Goal: Task Accomplishment & Management: Manage account settings

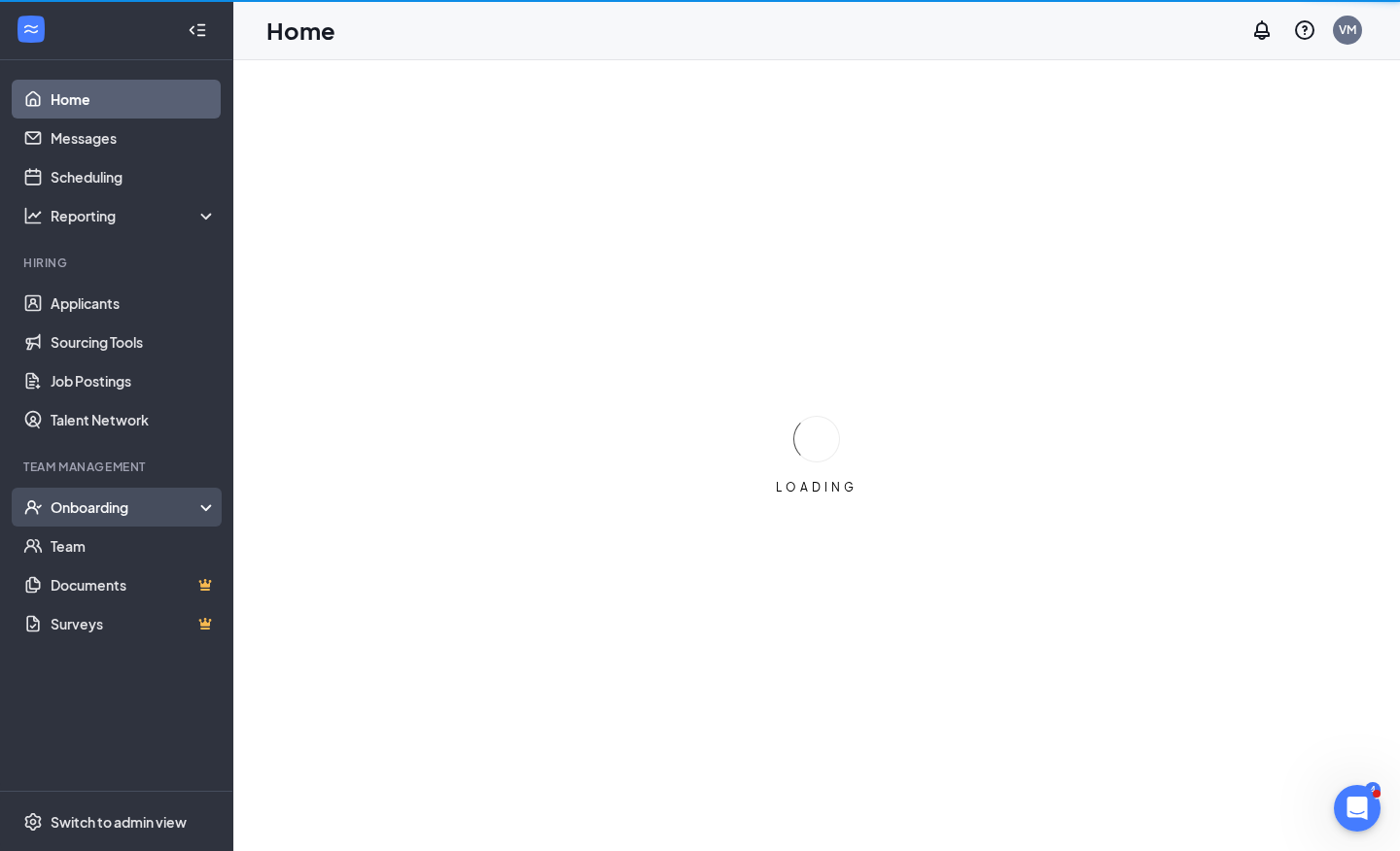
click at [126, 506] on div "Onboarding" at bounding box center [125, 507] width 149 height 20
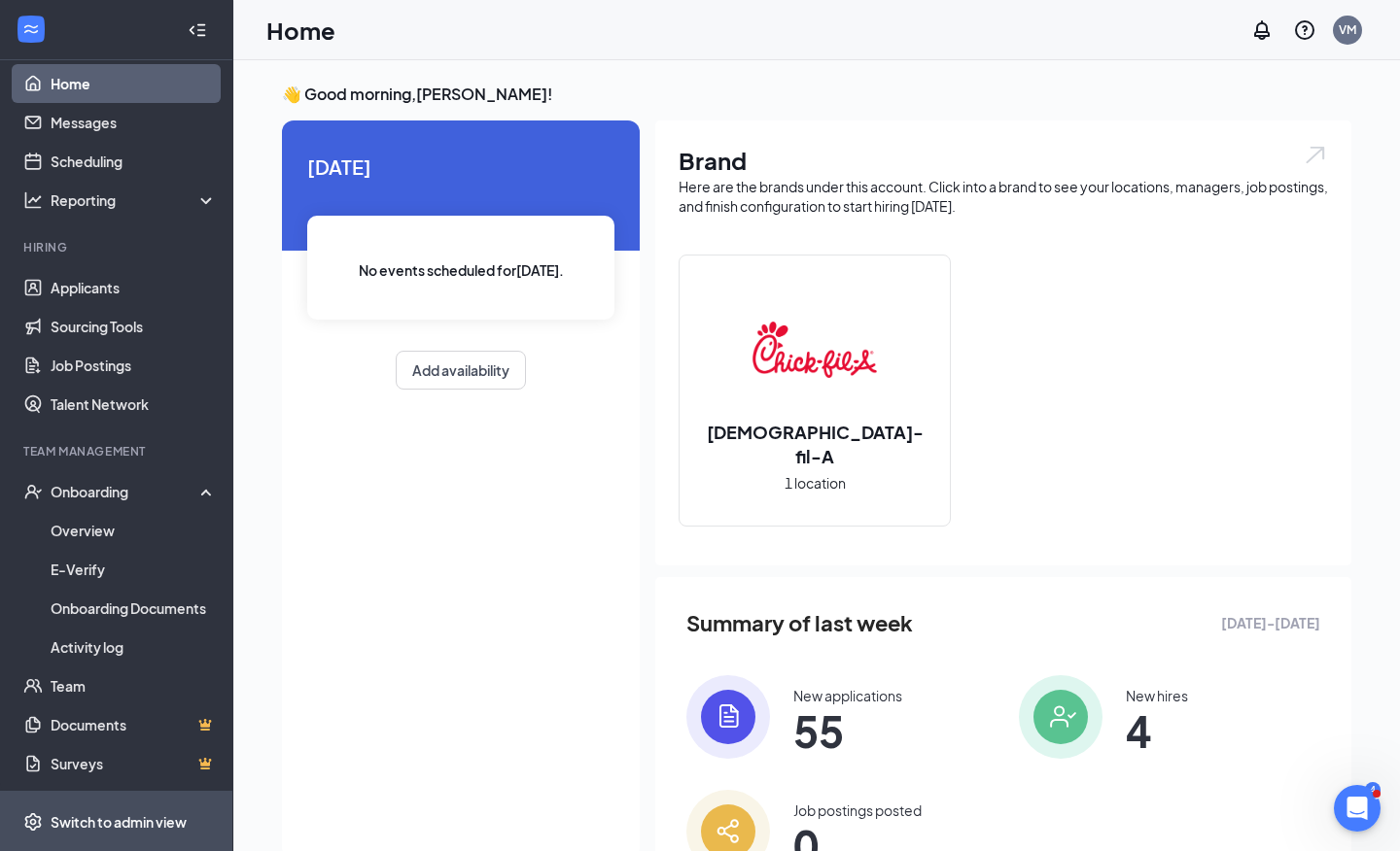
scroll to position [16, 0]
click at [107, 825] on div "Switch to admin view" at bounding box center [118, 823] width 136 height 20
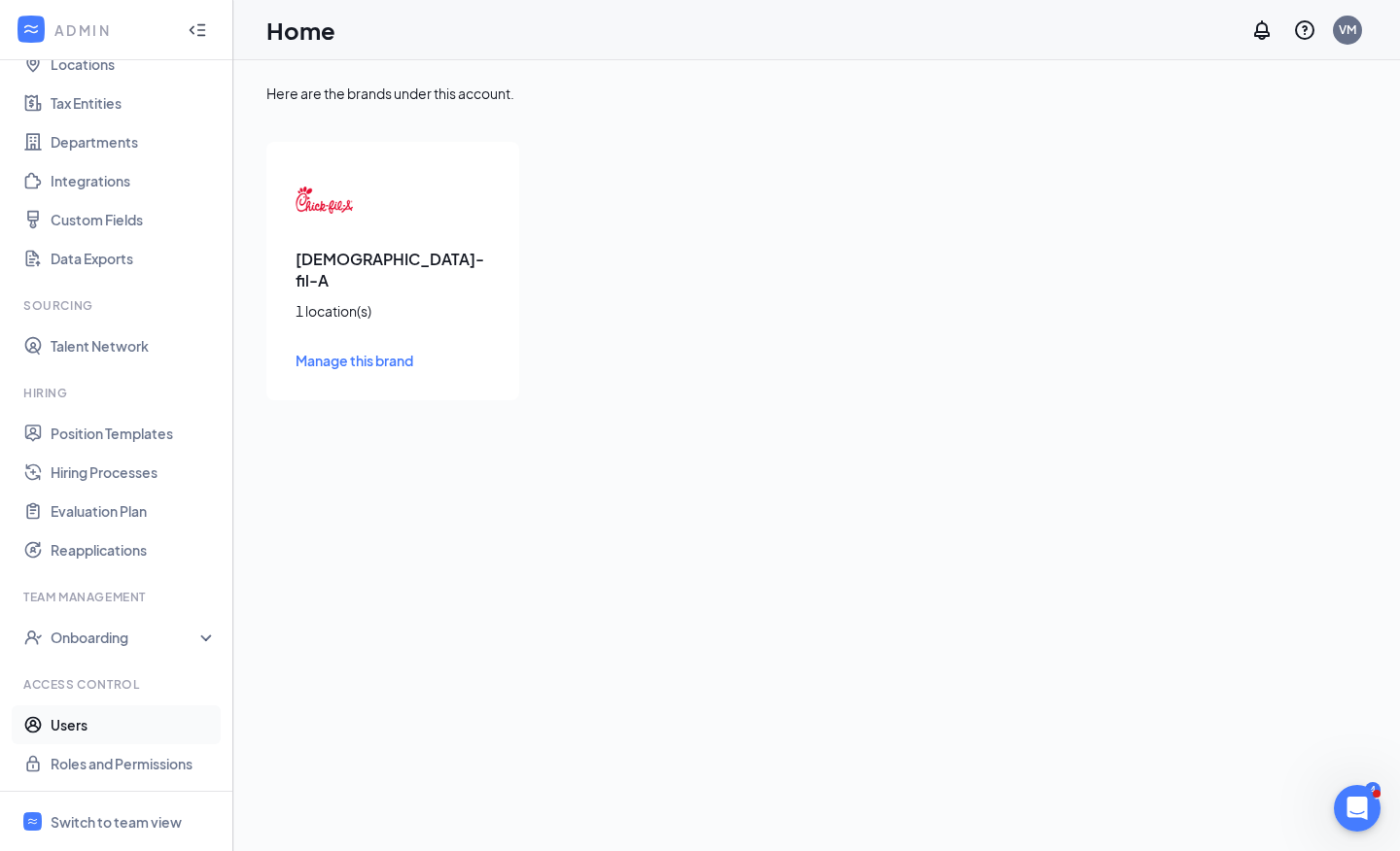
click at [93, 721] on link "Users" at bounding box center [133, 725] width 166 height 39
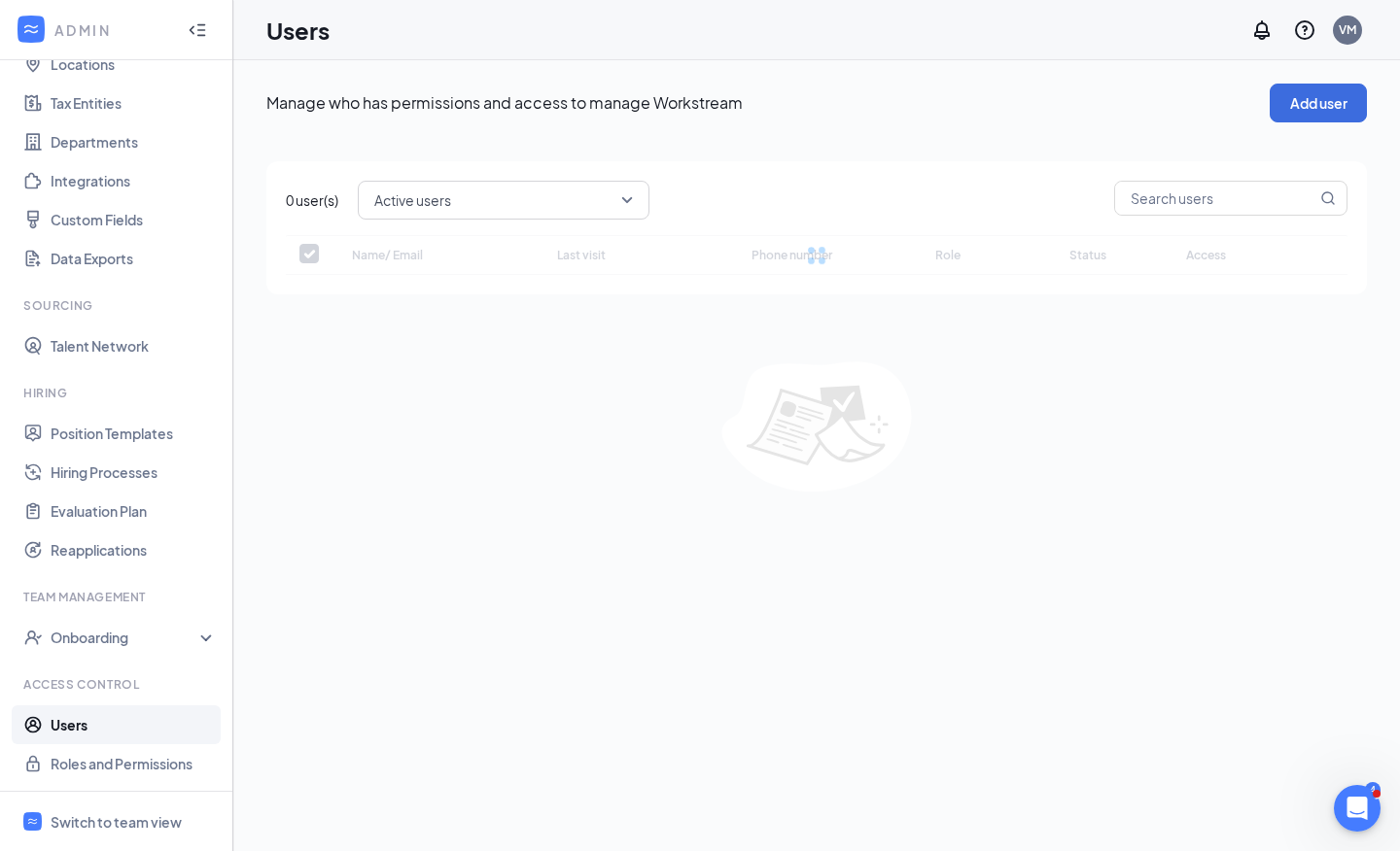
checkbox input "false"
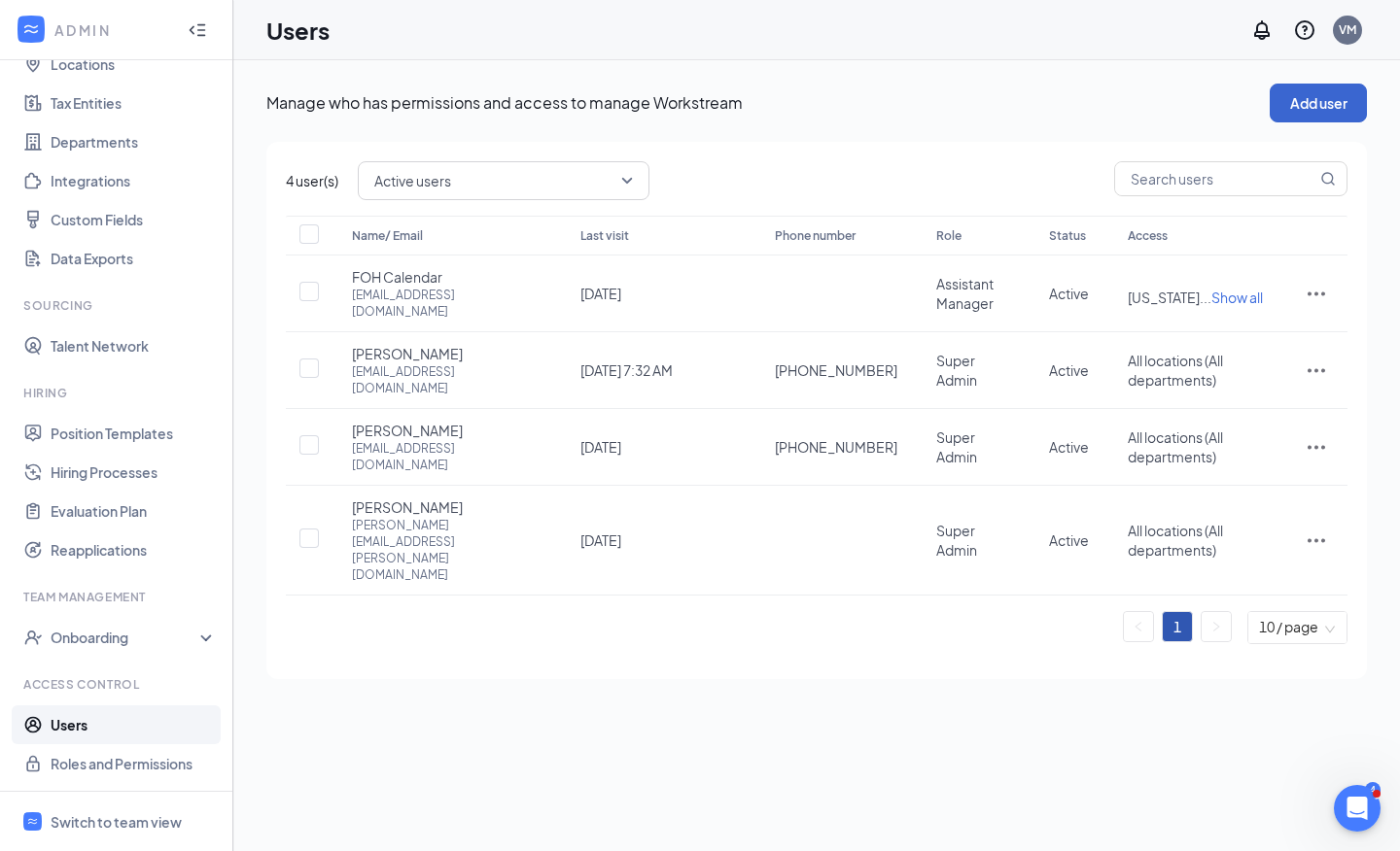
click at [1293, 109] on button "Add user" at bounding box center [1318, 103] width 97 height 39
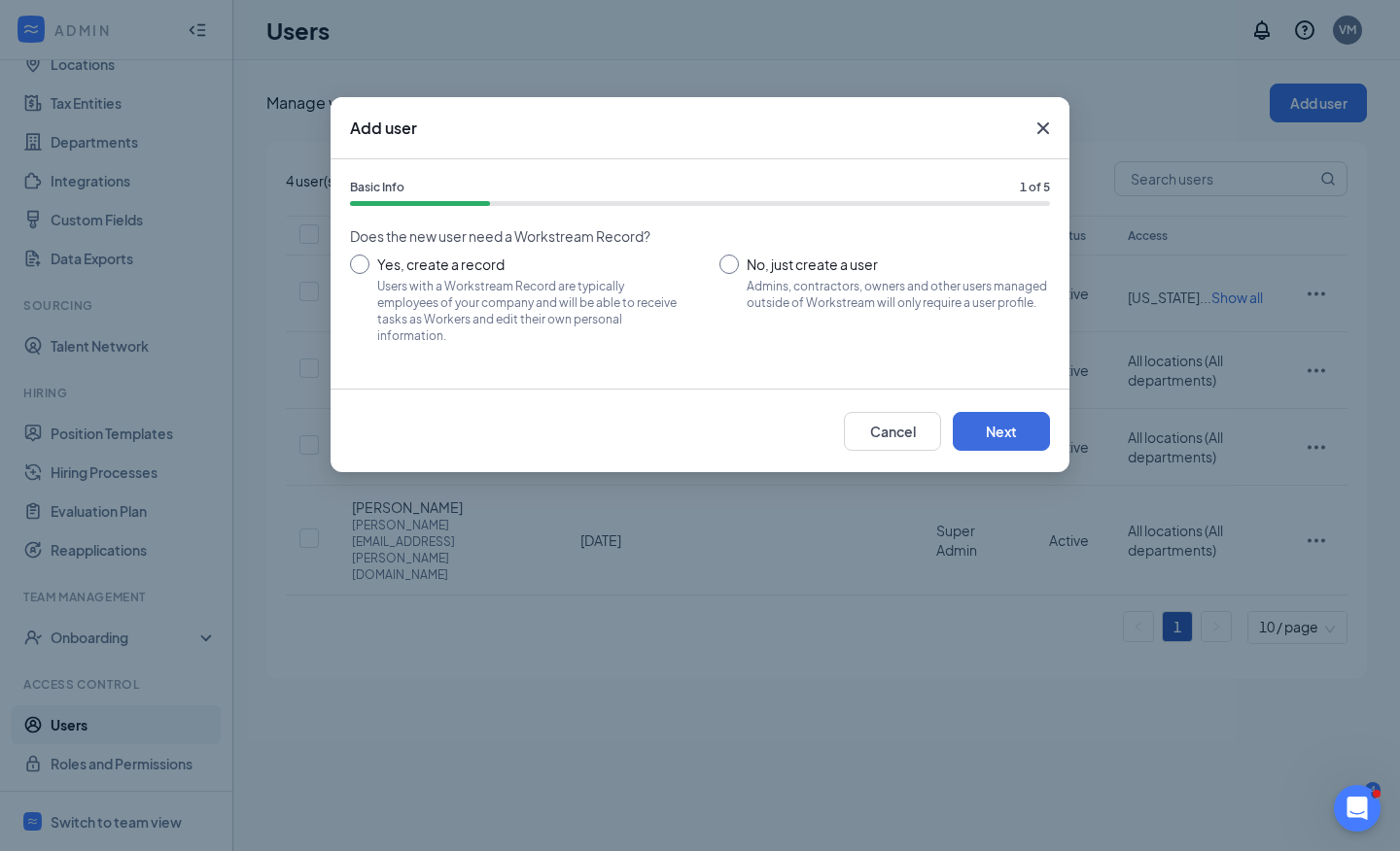
click at [365, 262] on div at bounding box center [359, 264] width 20 height 20
click at [762, 269] on span "No, just create a user" at bounding box center [897, 264] width 303 height 20
click at [762, 269] on input "No, just create a user Admins, contractors, owners and other users managed outs…" at bounding box center [885, 297] width 331 height 87
radio input "true"
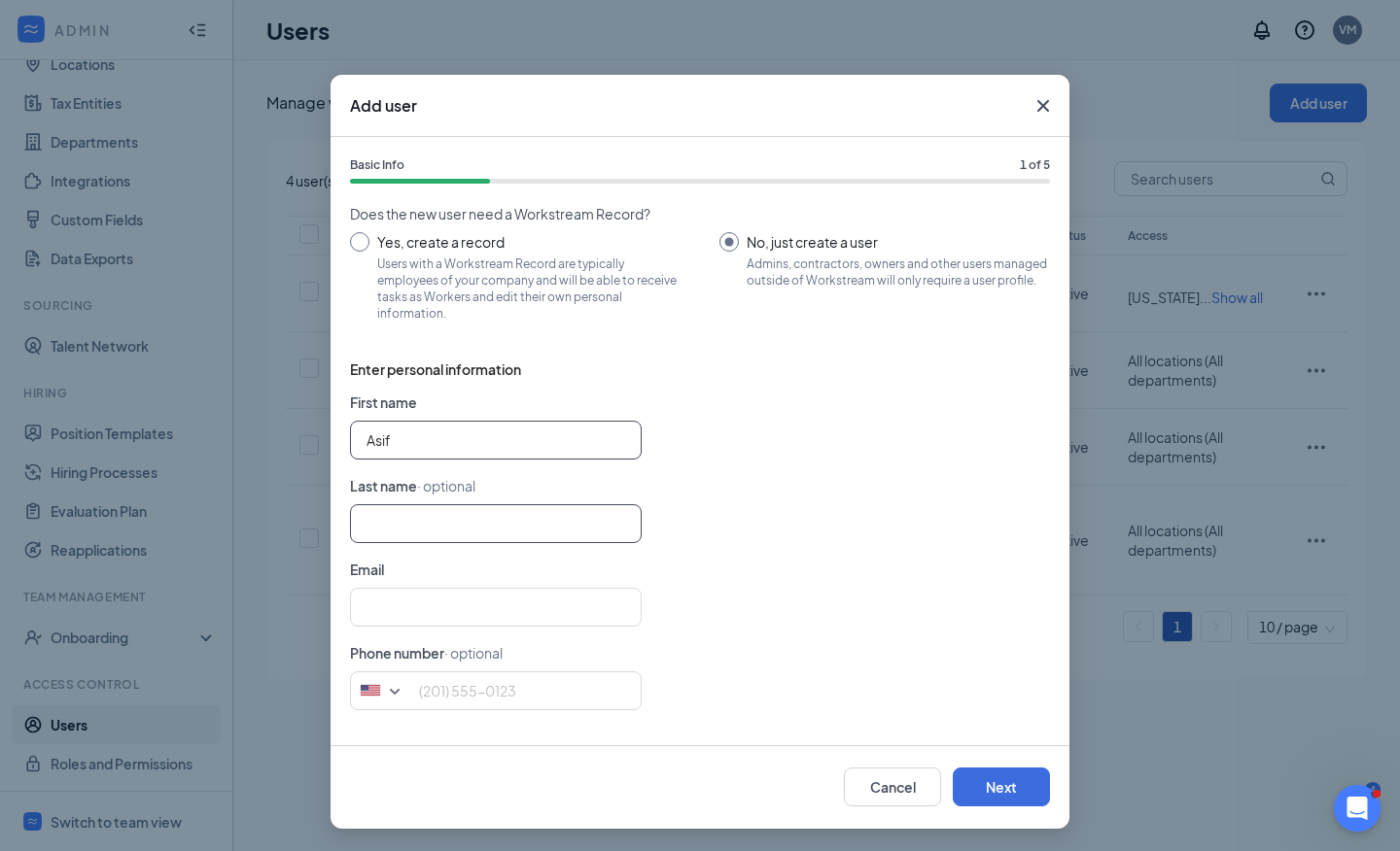
type input "Asif"
type input "H"
type input "Asif"
type input "Haque"
paste input "film.asif@gmail.com"
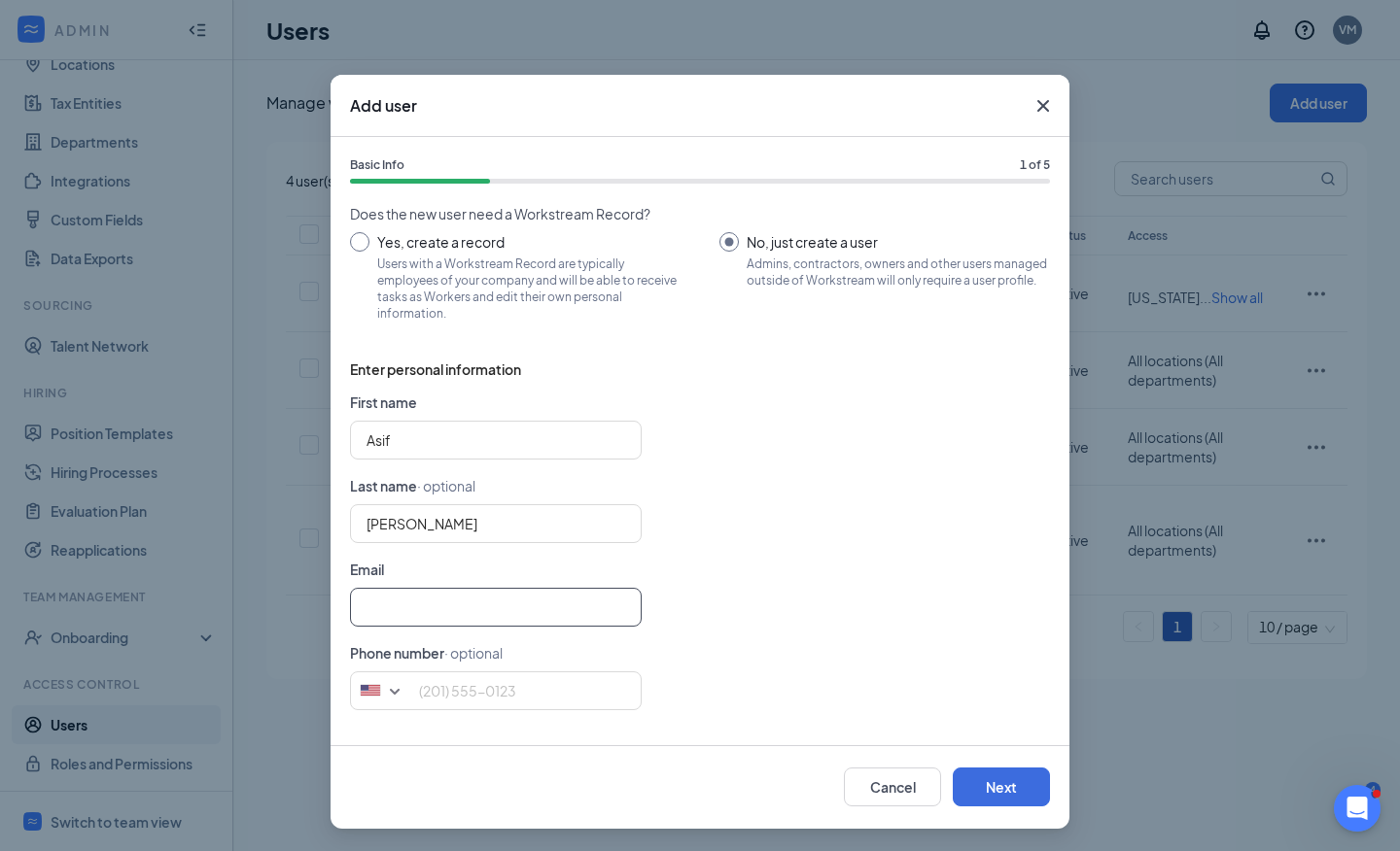
type input "film.asif@gmail.com"
type input "Haque"
type input "film.asif@gmail.com"
click at [754, 528] on div "Haque" at bounding box center [699, 524] width 700 height 39
click at [981, 780] on button "Next" at bounding box center [1000, 787] width 97 height 39
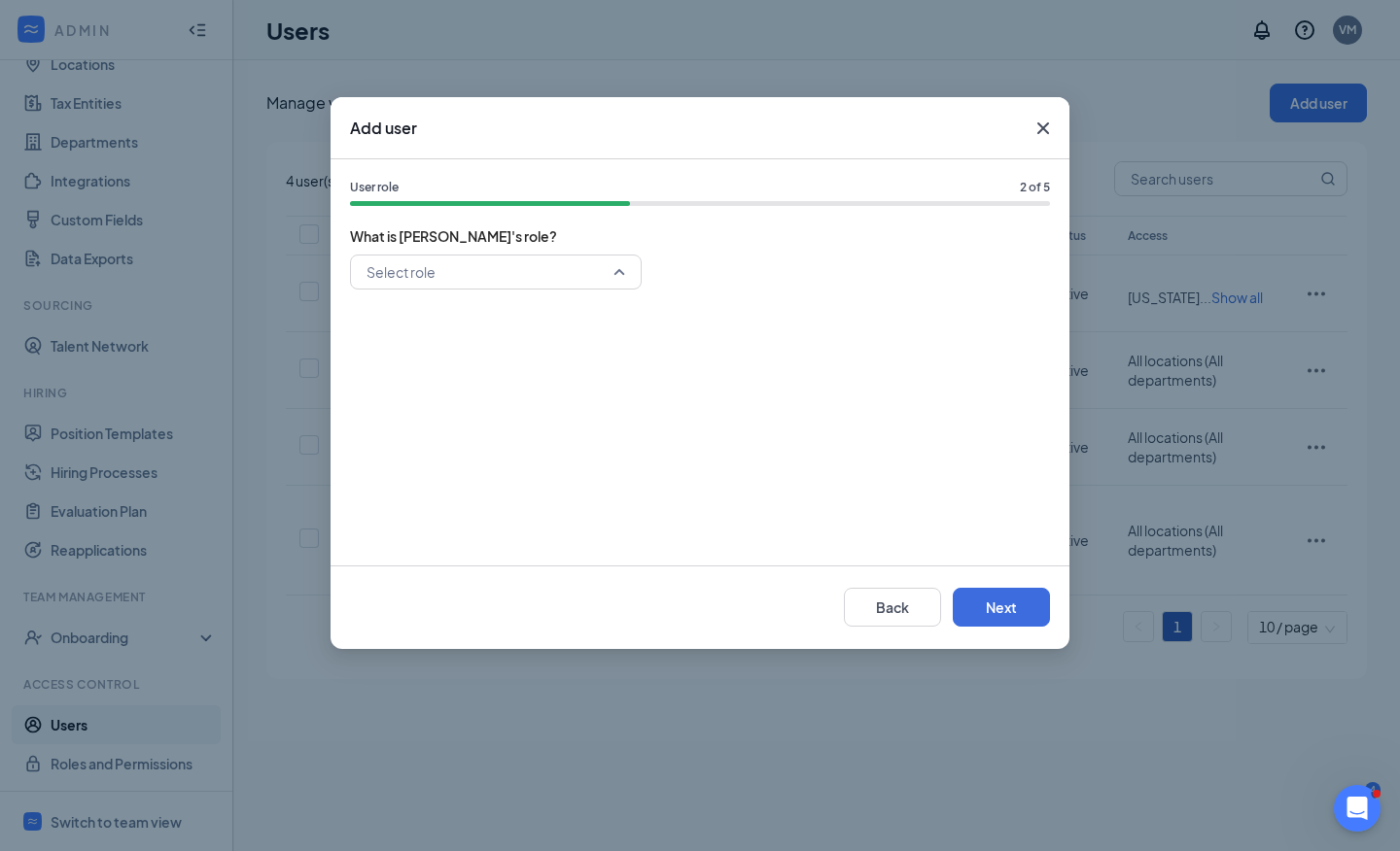
click at [597, 264] on input "search" at bounding box center [488, 272] width 254 height 33
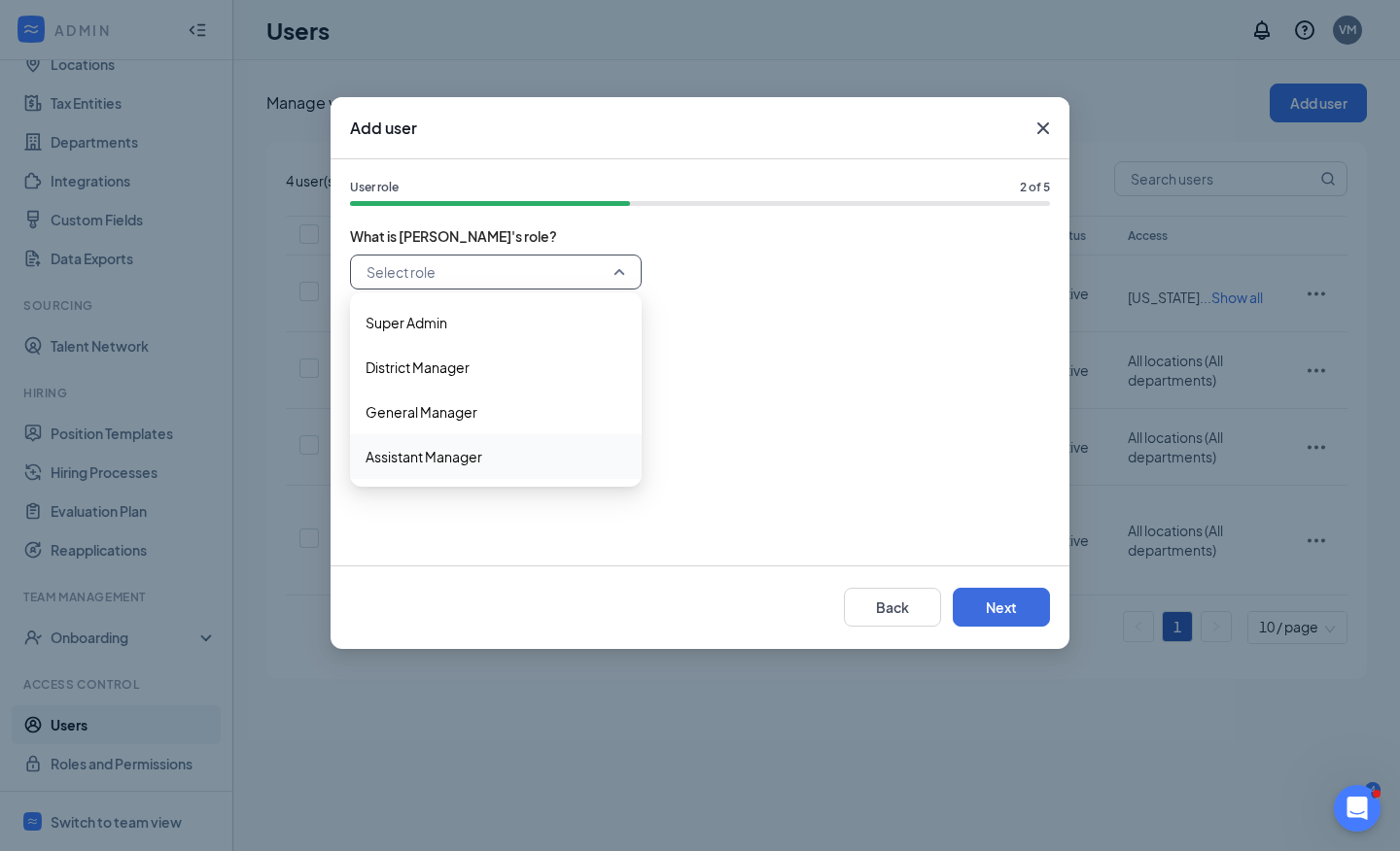
click at [491, 463] on span "Assistant Manager" at bounding box center [495, 456] width 260 height 22
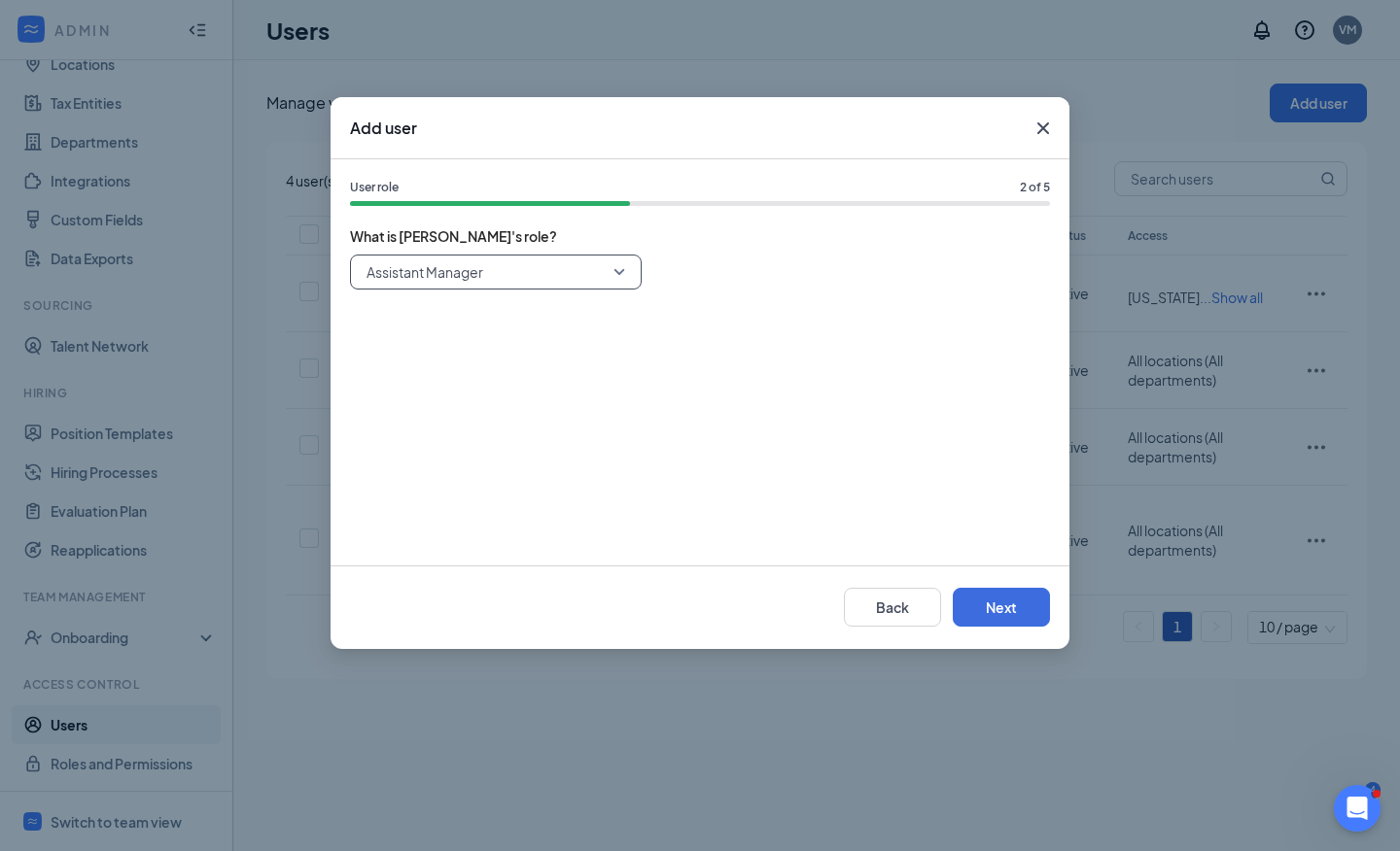
click at [619, 518] on div "58257 Assistant Manager 58256 58257 Super Admin District Manager General Manage…" at bounding box center [699, 399] width 700 height 292
click at [544, 281] on span "Assistant Manager" at bounding box center [487, 272] width 242 height 29
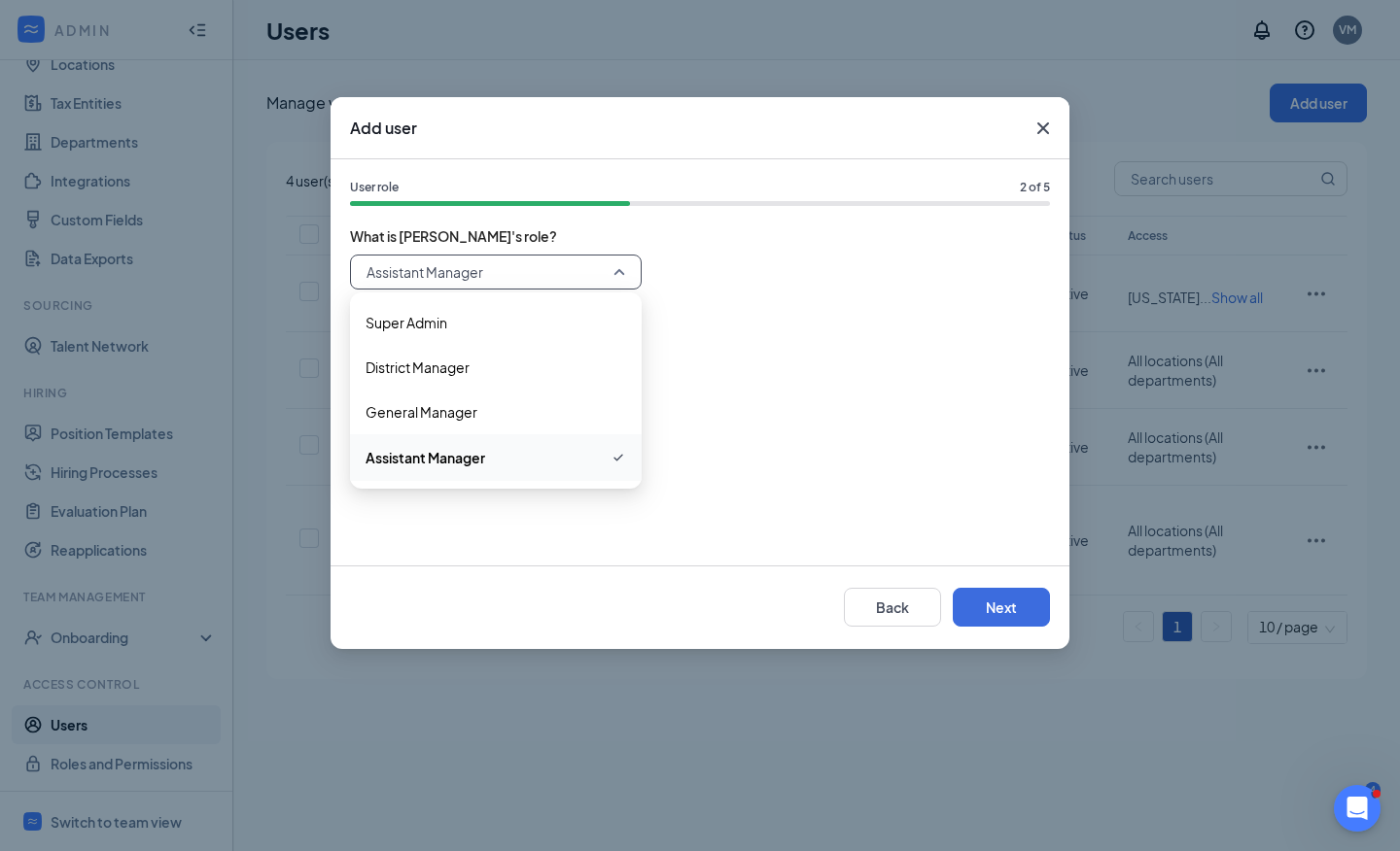
click at [887, 262] on div "Assistant Manager 58256 58257 Super Admin District Manager General Manager Assi…" at bounding box center [699, 272] width 700 height 35
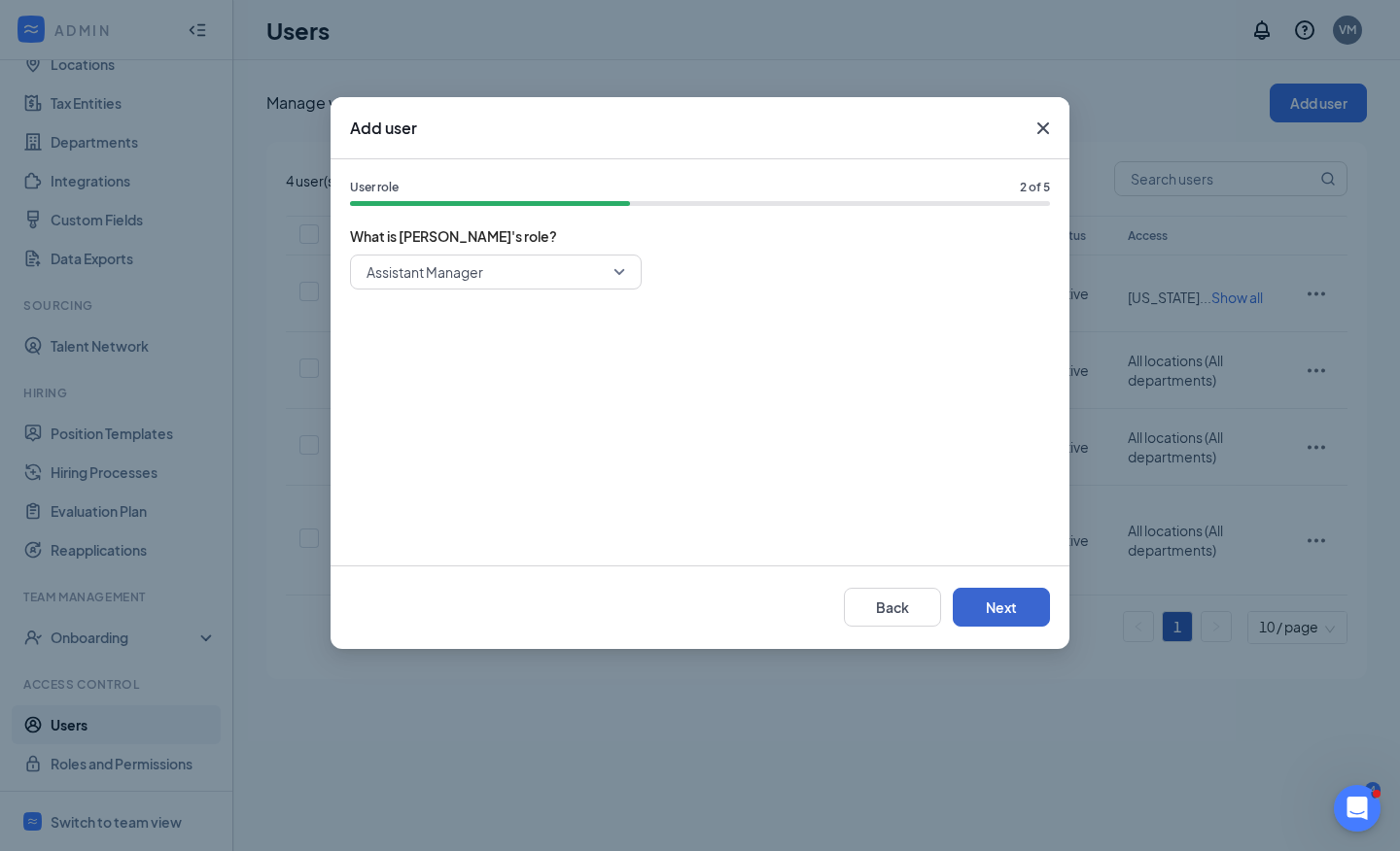
click at [998, 612] on button "Next" at bounding box center [1000, 608] width 97 height 39
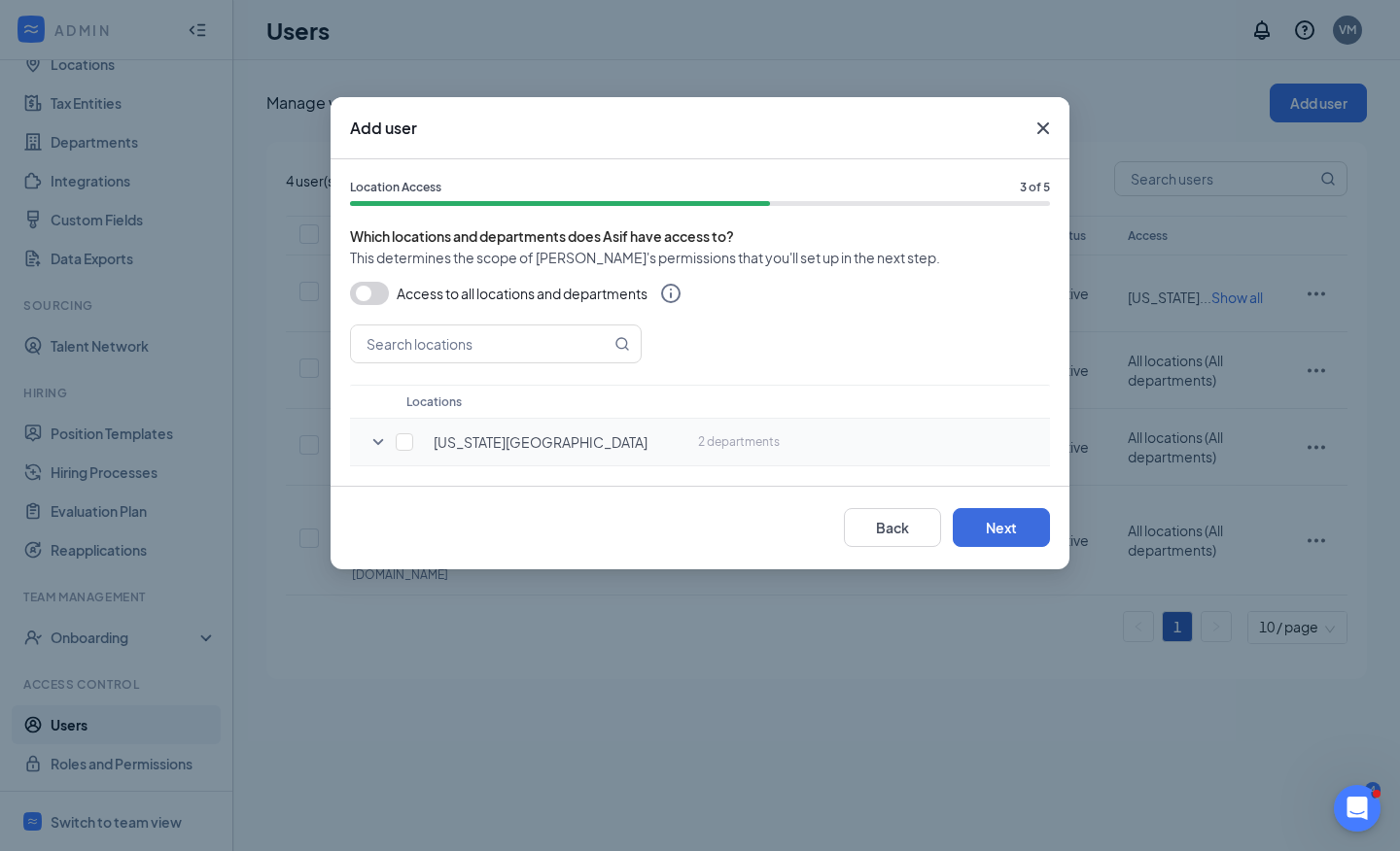
click at [383, 442] on icon "SmallChevronDown" at bounding box center [378, 443] width 24 height 24
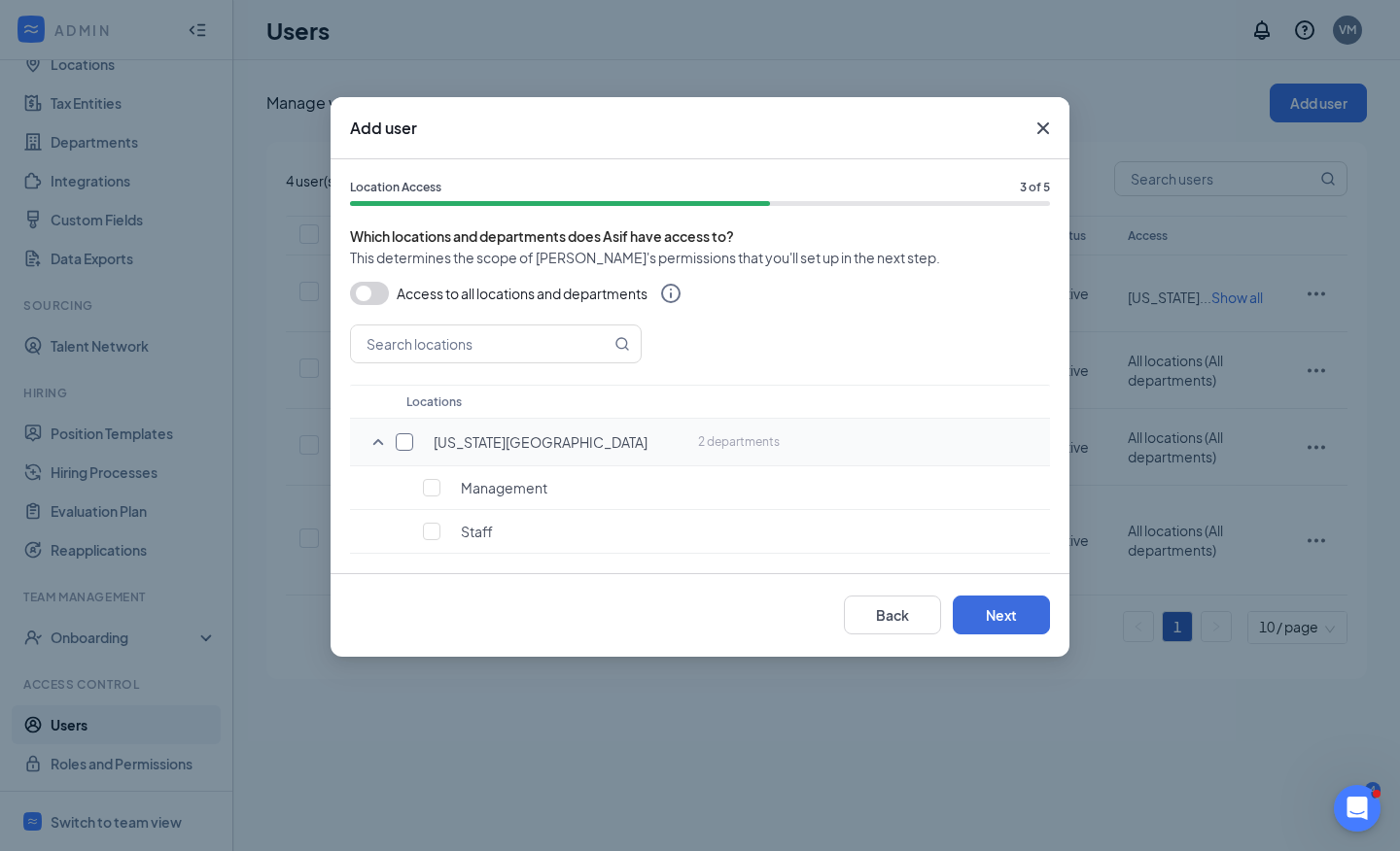
click at [403, 443] on input "checkbox" at bounding box center [404, 443] width 18 height 18
checkbox input "true"
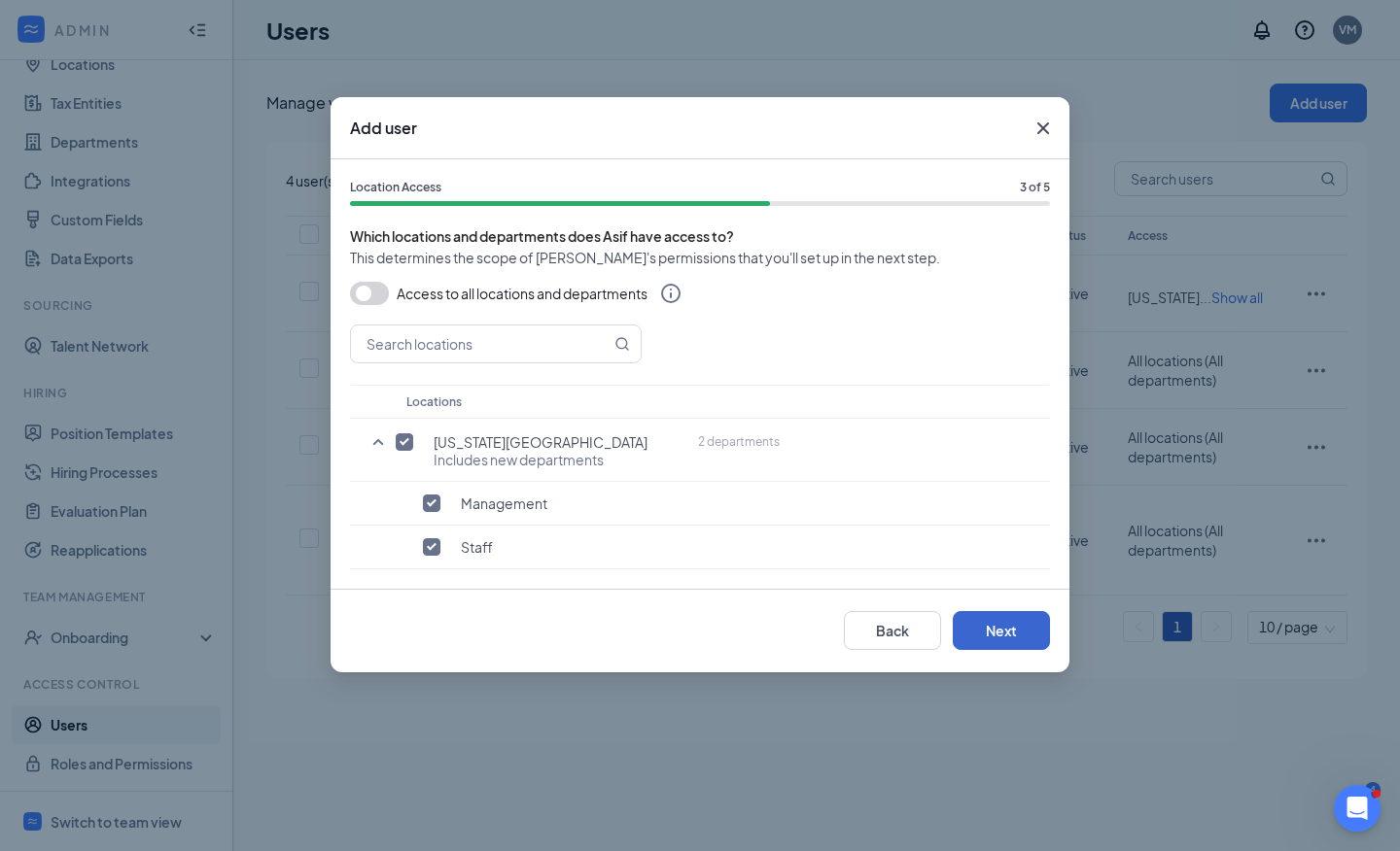
click at [1030, 632] on button "Next" at bounding box center [1000, 631] width 97 height 39
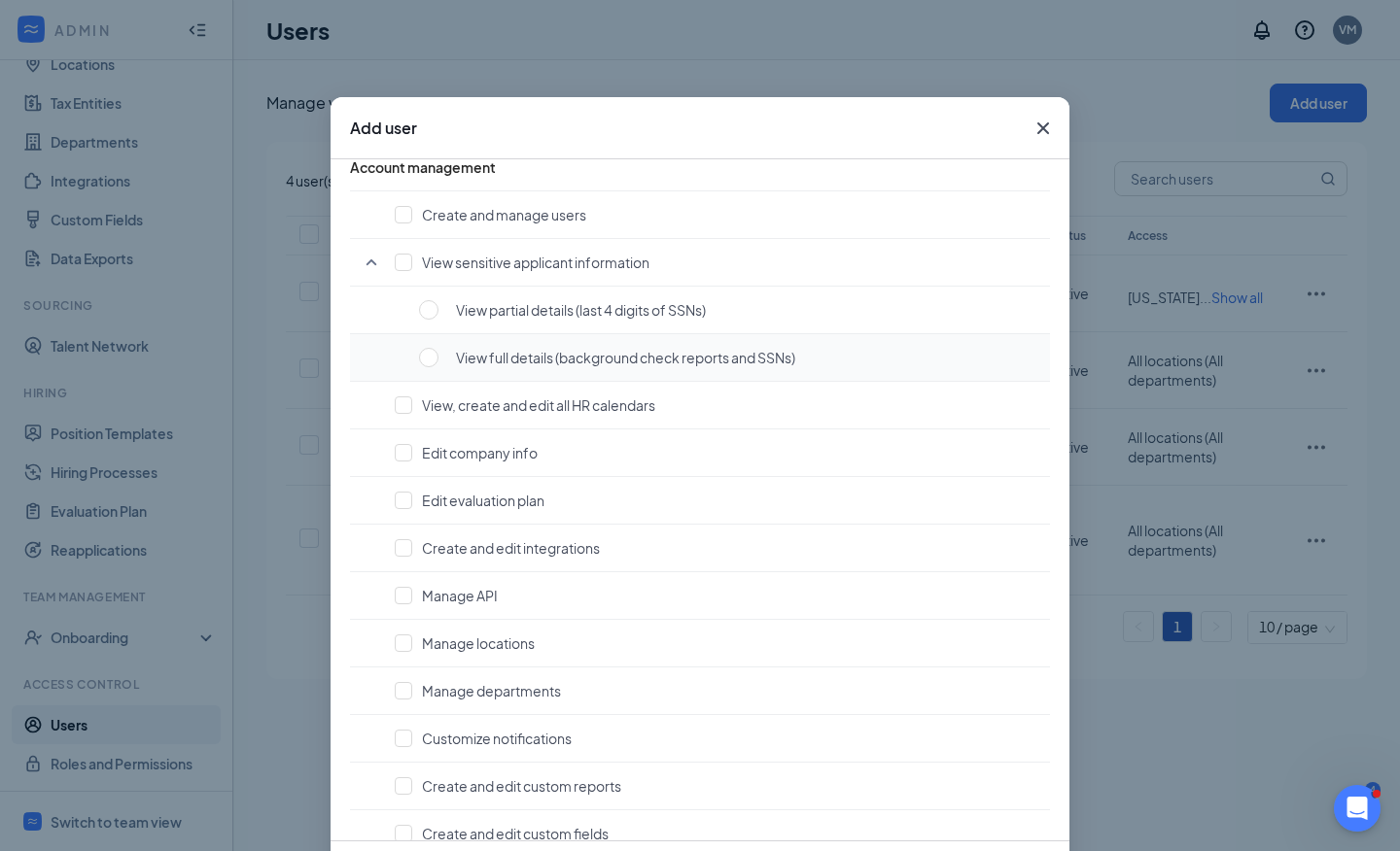
scroll to position [133, 0]
click at [406, 257] on input "checkbox" at bounding box center [404, 261] width 18 height 18
checkbox input "true"
radio input "true"
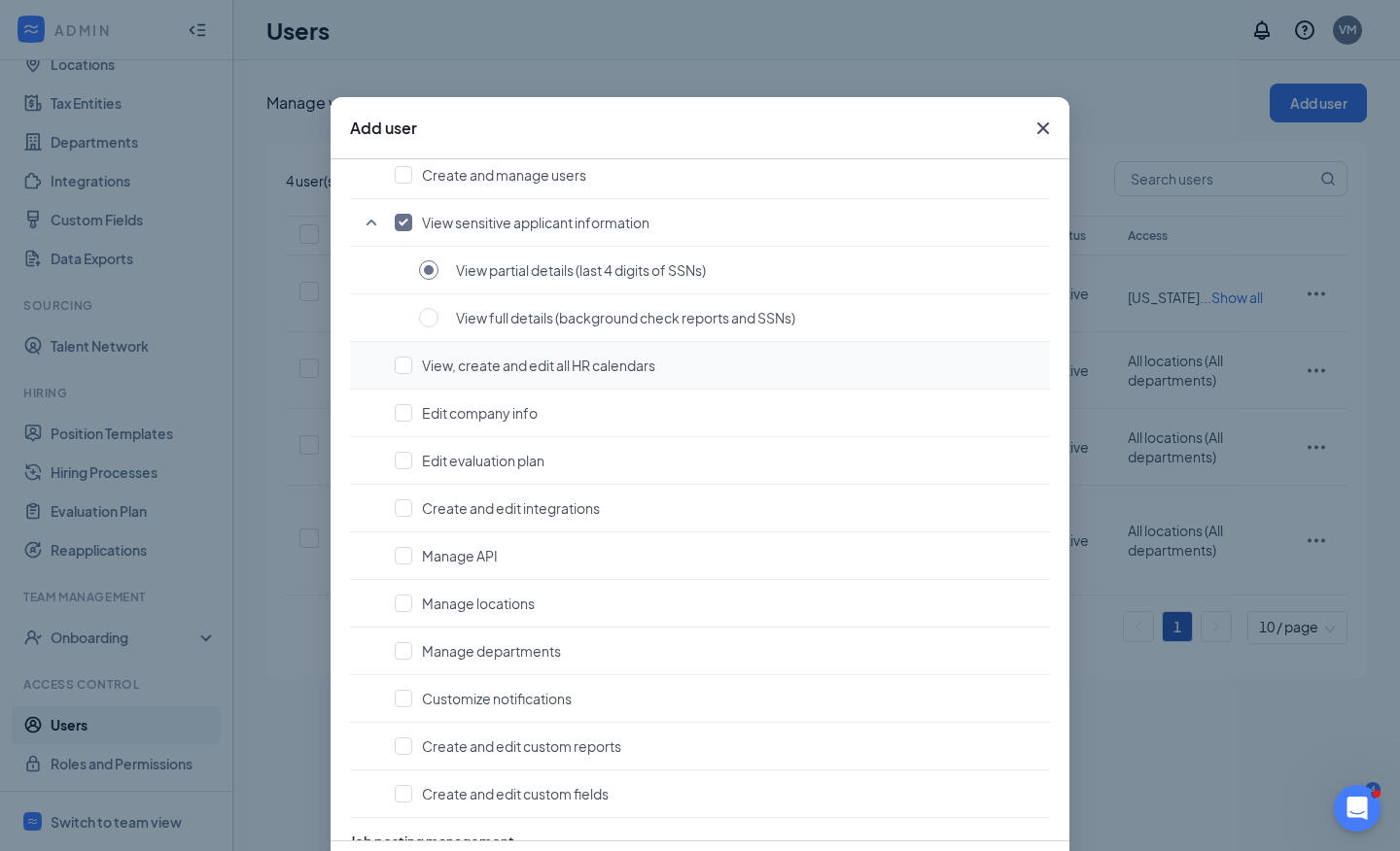
scroll to position [174, 0]
click at [434, 322] on span at bounding box center [429, 316] width 20 height 20
click at [434, 322] on input "radio" at bounding box center [429, 316] width 20 height 20
checkbox input "false"
radio input "false"
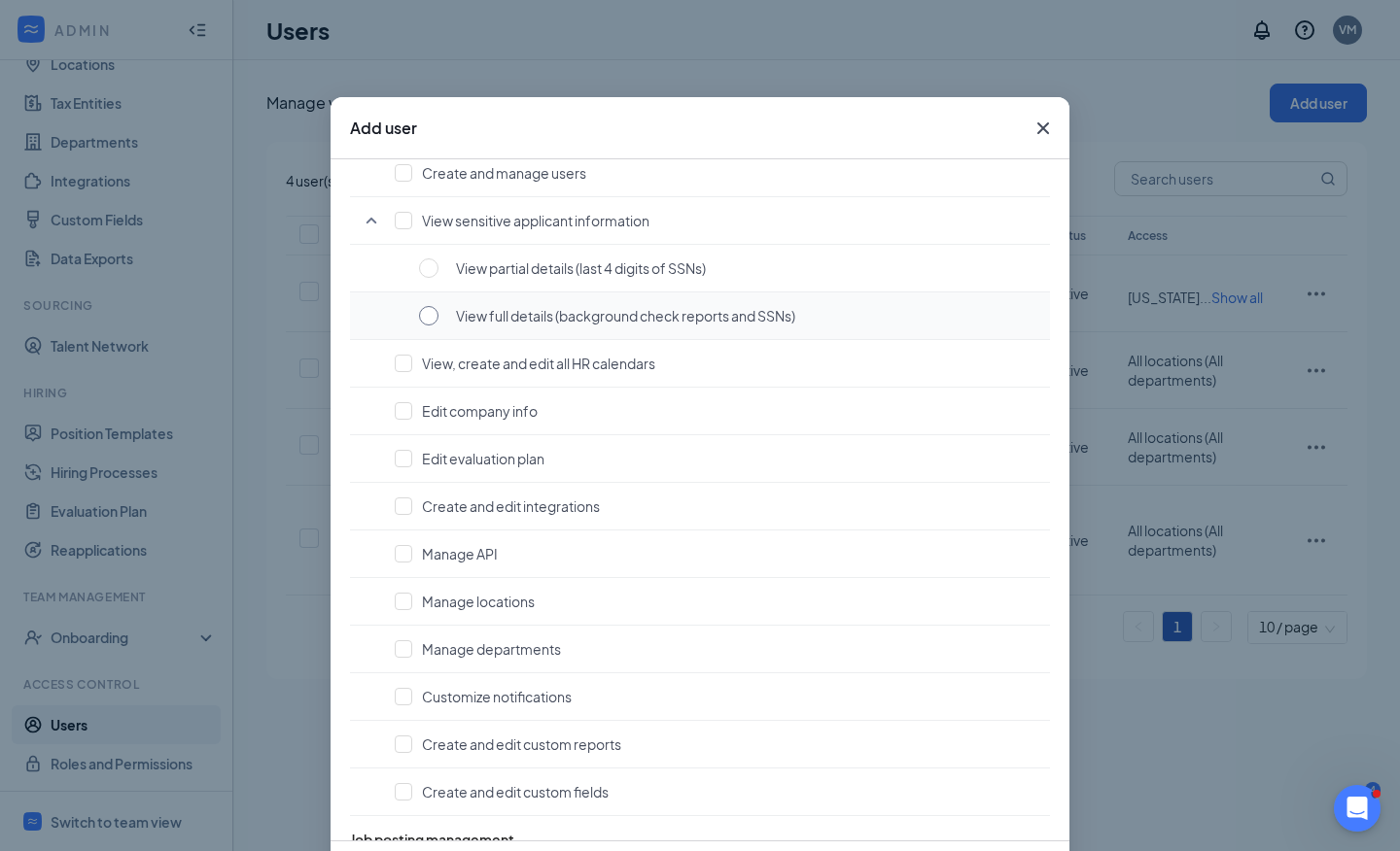
click at [422, 315] on input "radio" at bounding box center [429, 316] width 20 height 20
radio input "true"
checkbox input "true"
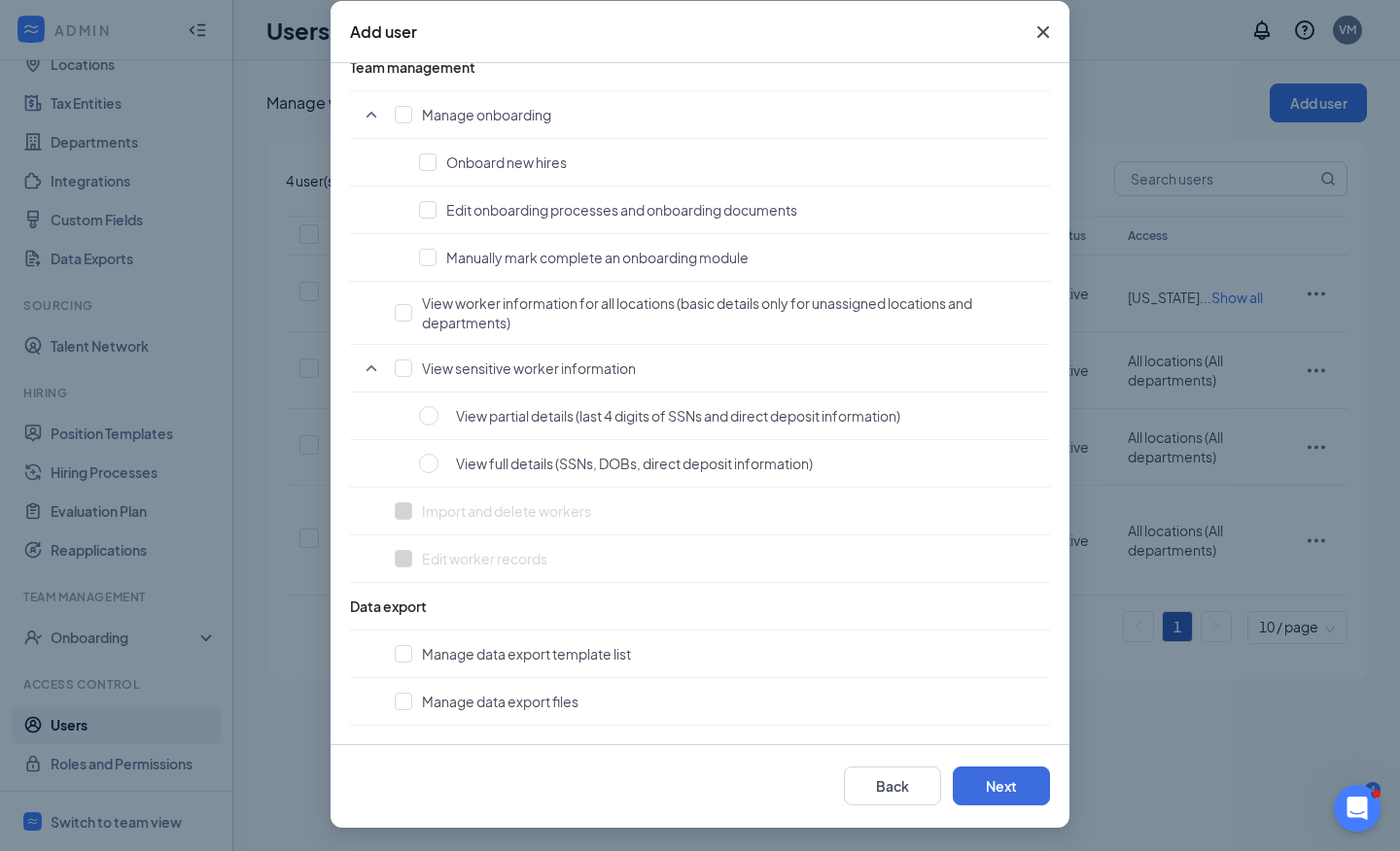
scroll to position [0, 0]
click at [1014, 784] on button "Next" at bounding box center [1000, 786] width 97 height 39
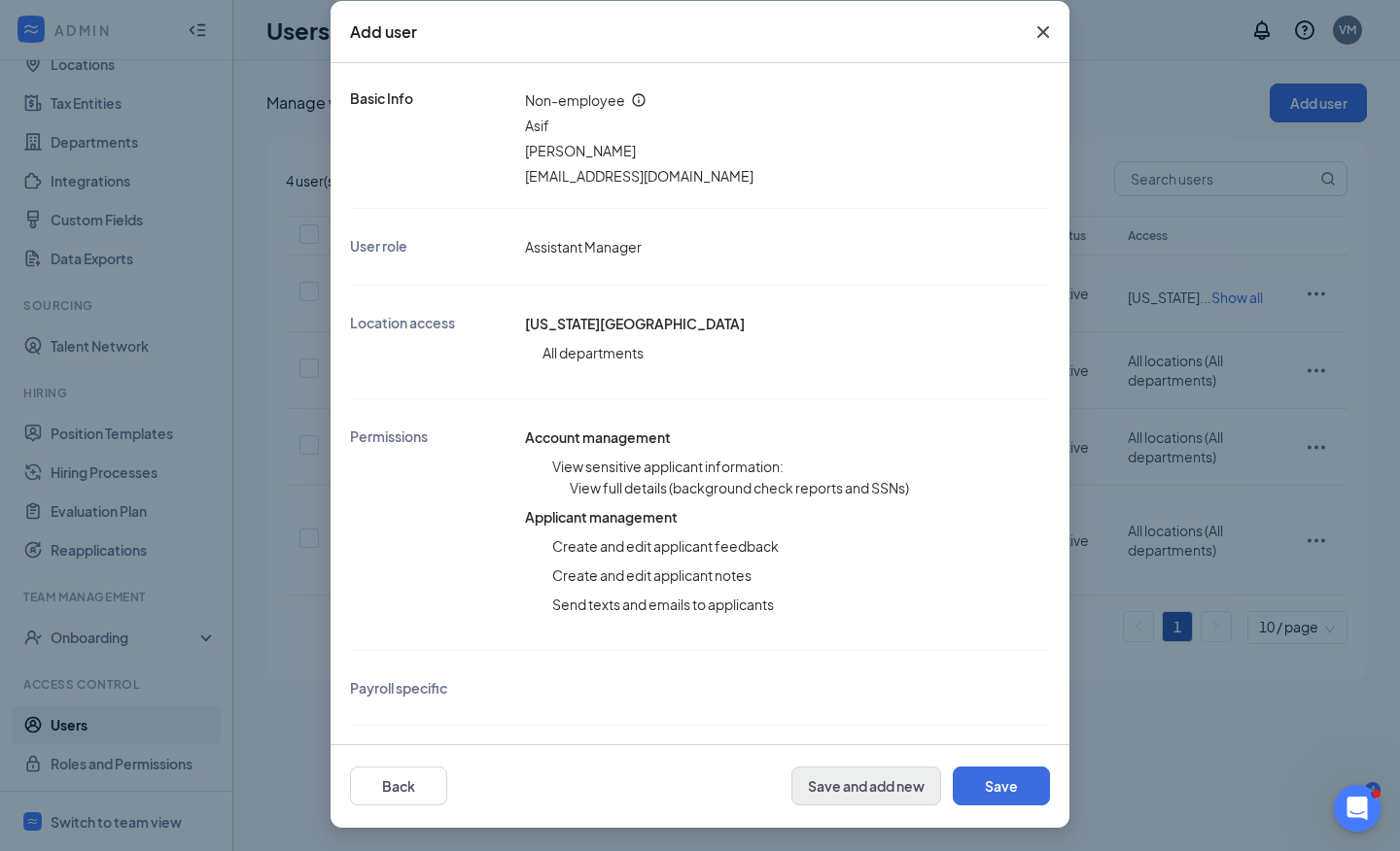
click at [892, 782] on button "Save and add new" at bounding box center [866, 786] width 149 height 39
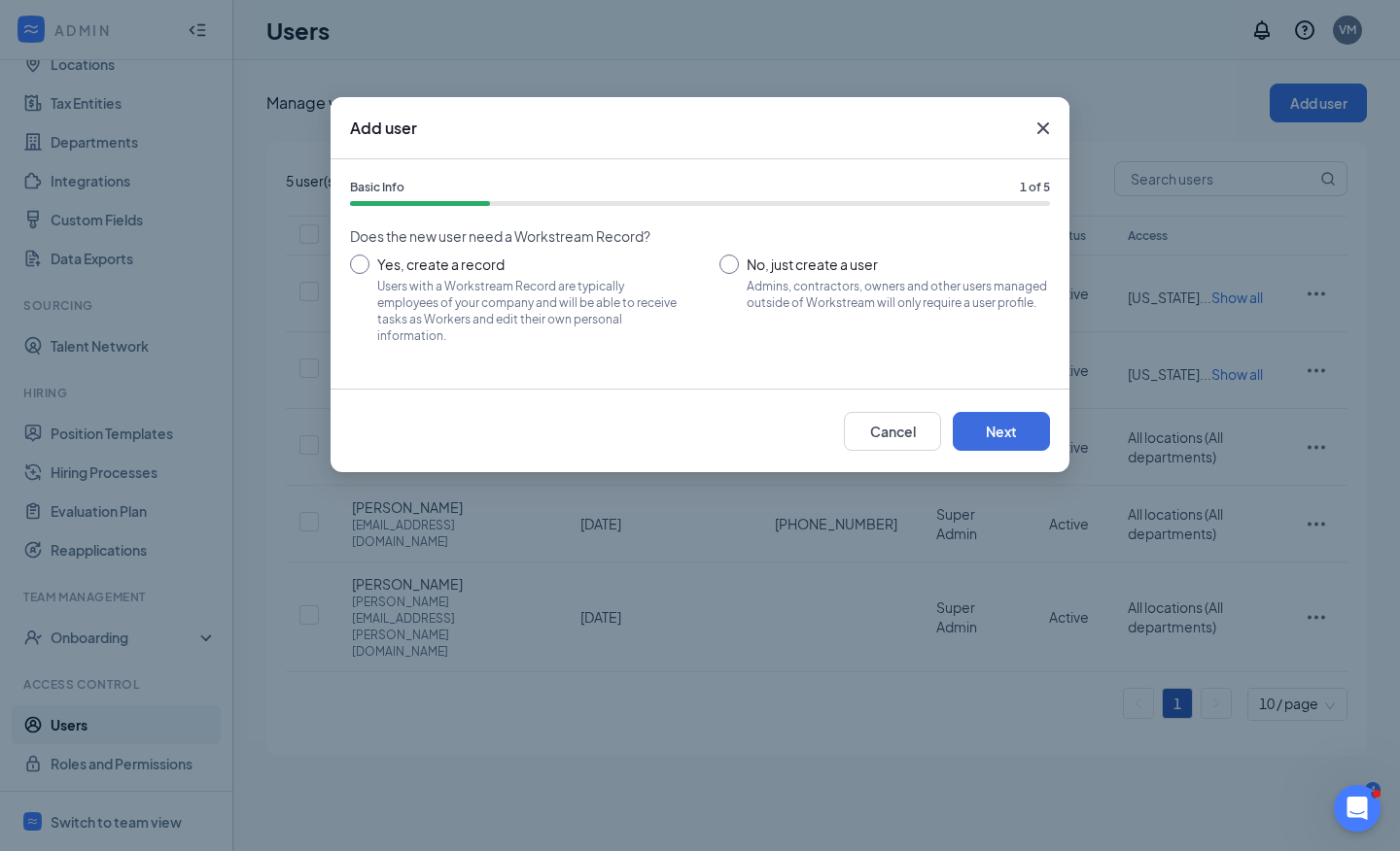
click at [1046, 127] on icon "Cross" at bounding box center [1043, 129] width 12 height 12
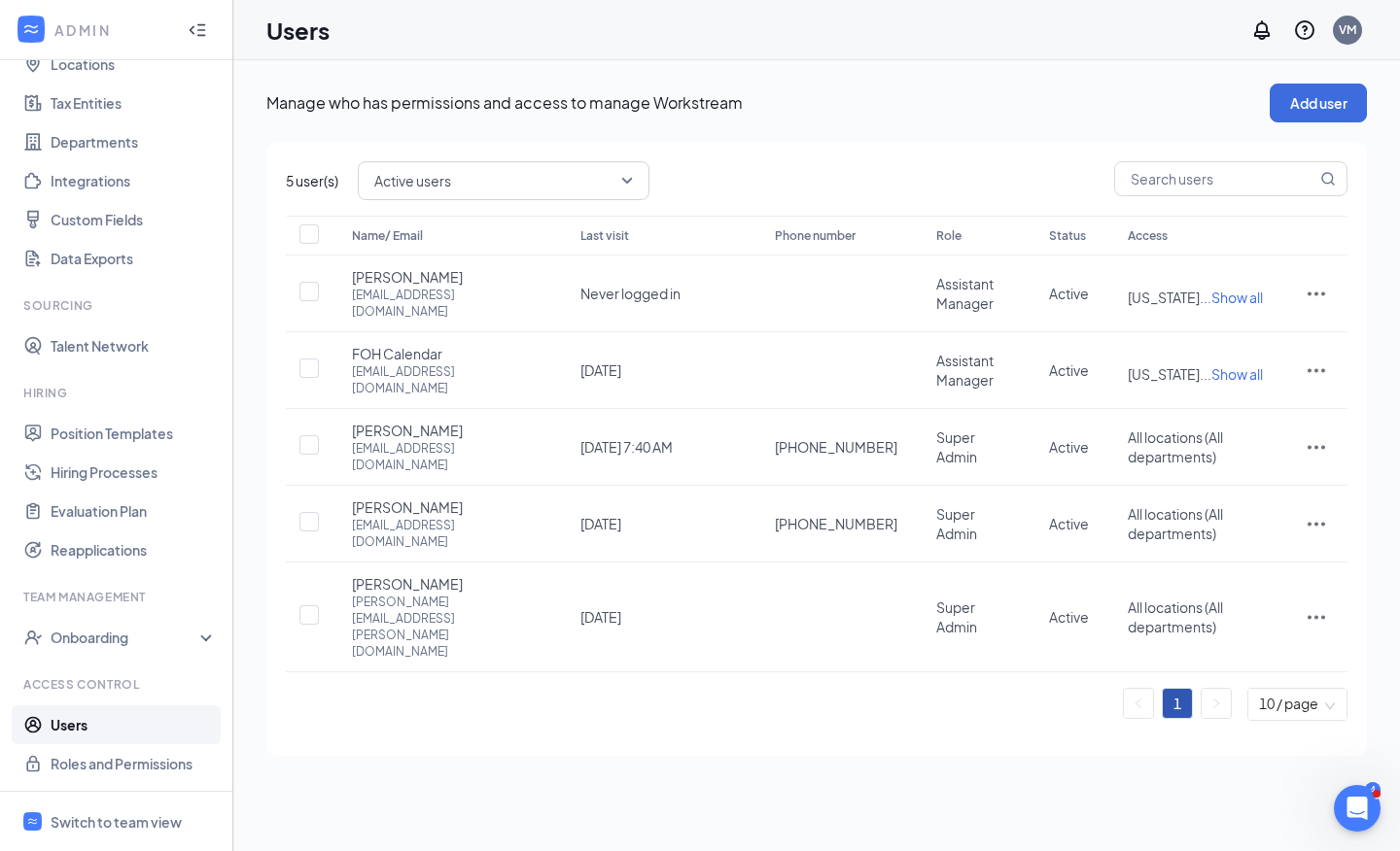
click at [640, 755] on div "Manage who has permissions and access to manage Workstream Add user 5 user(s) A…" at bounding box center [817, 455] width 1166 height 791
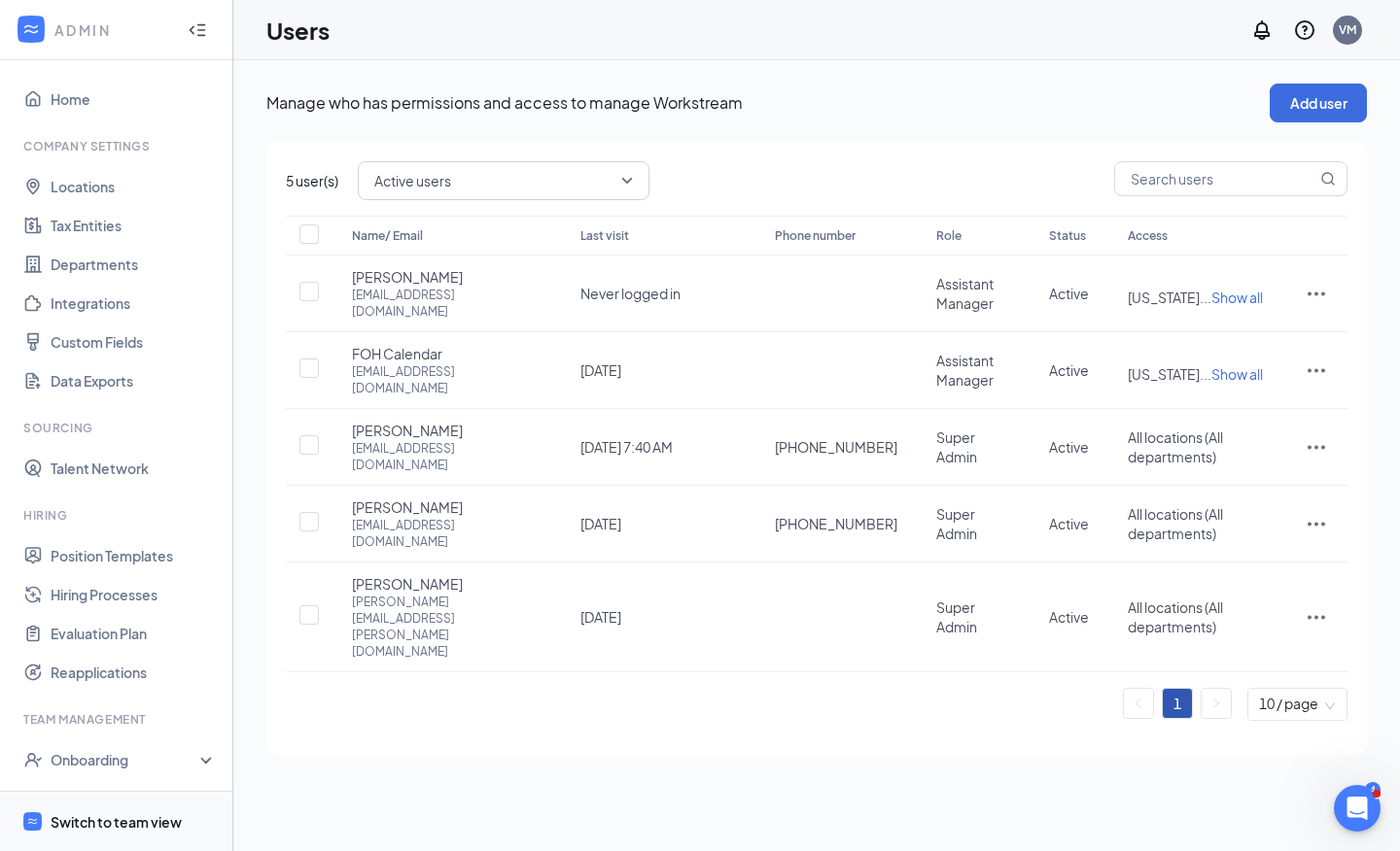
click at [95, 816] on div "Switch to team view" at bounding box center [116, 823] width 132 height 20
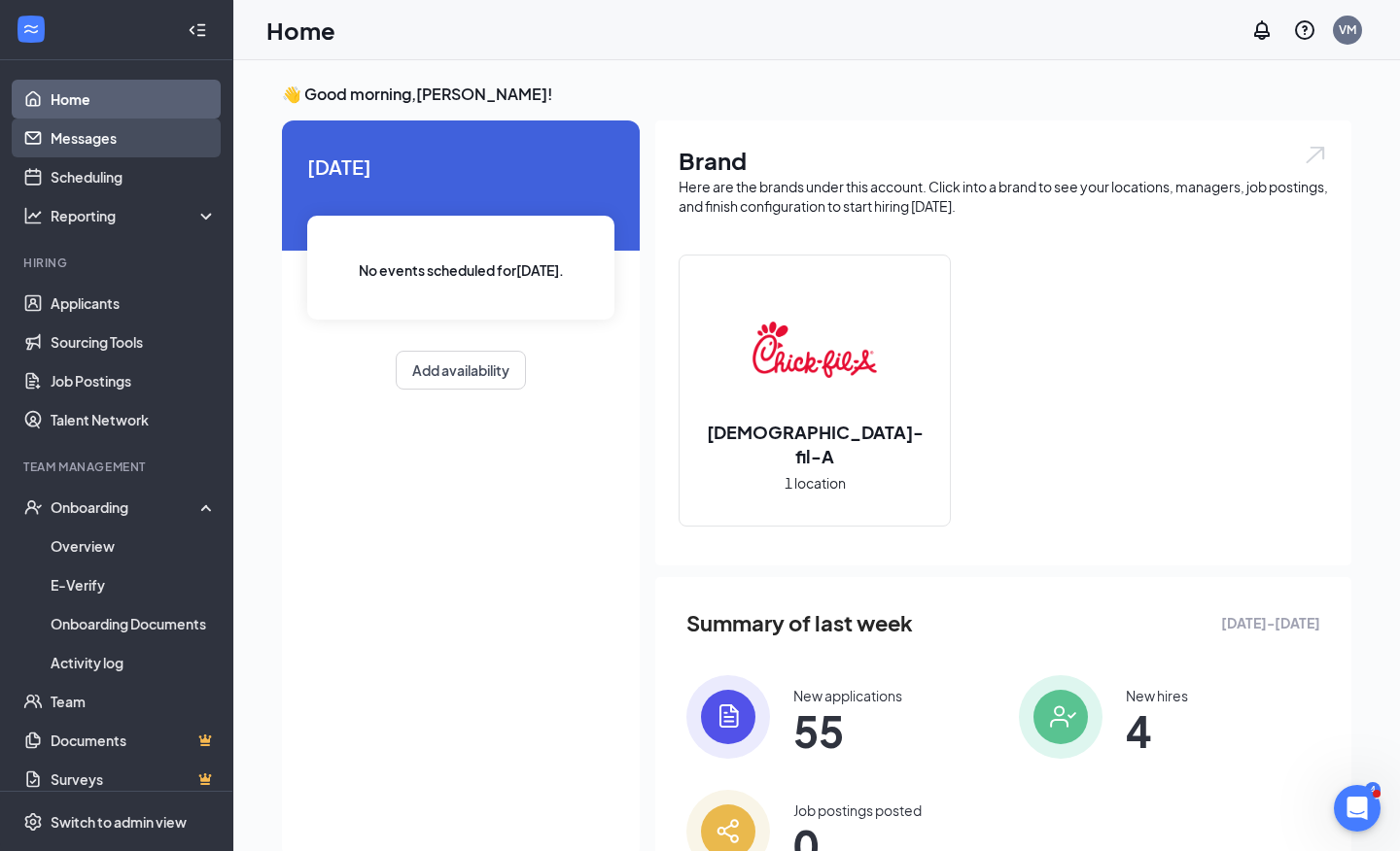
click at [115, 130] on link "Messages" at bounding box center [133, 138] width 166 height 39
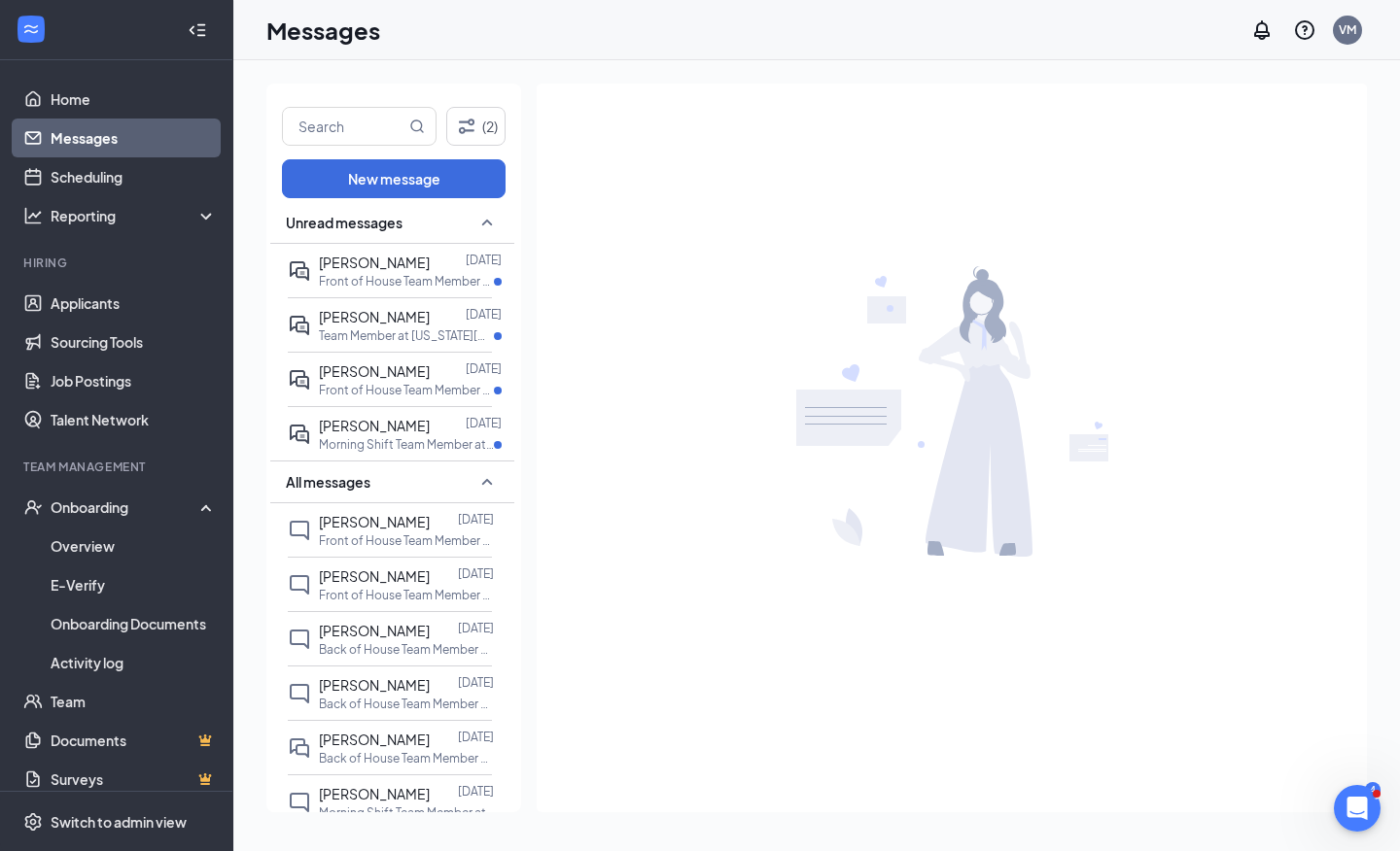
scroll to position [8, 0]
click at [392, 432] on span "Shrushti Desai" at bounding box center [374, 425] width 111 height 18
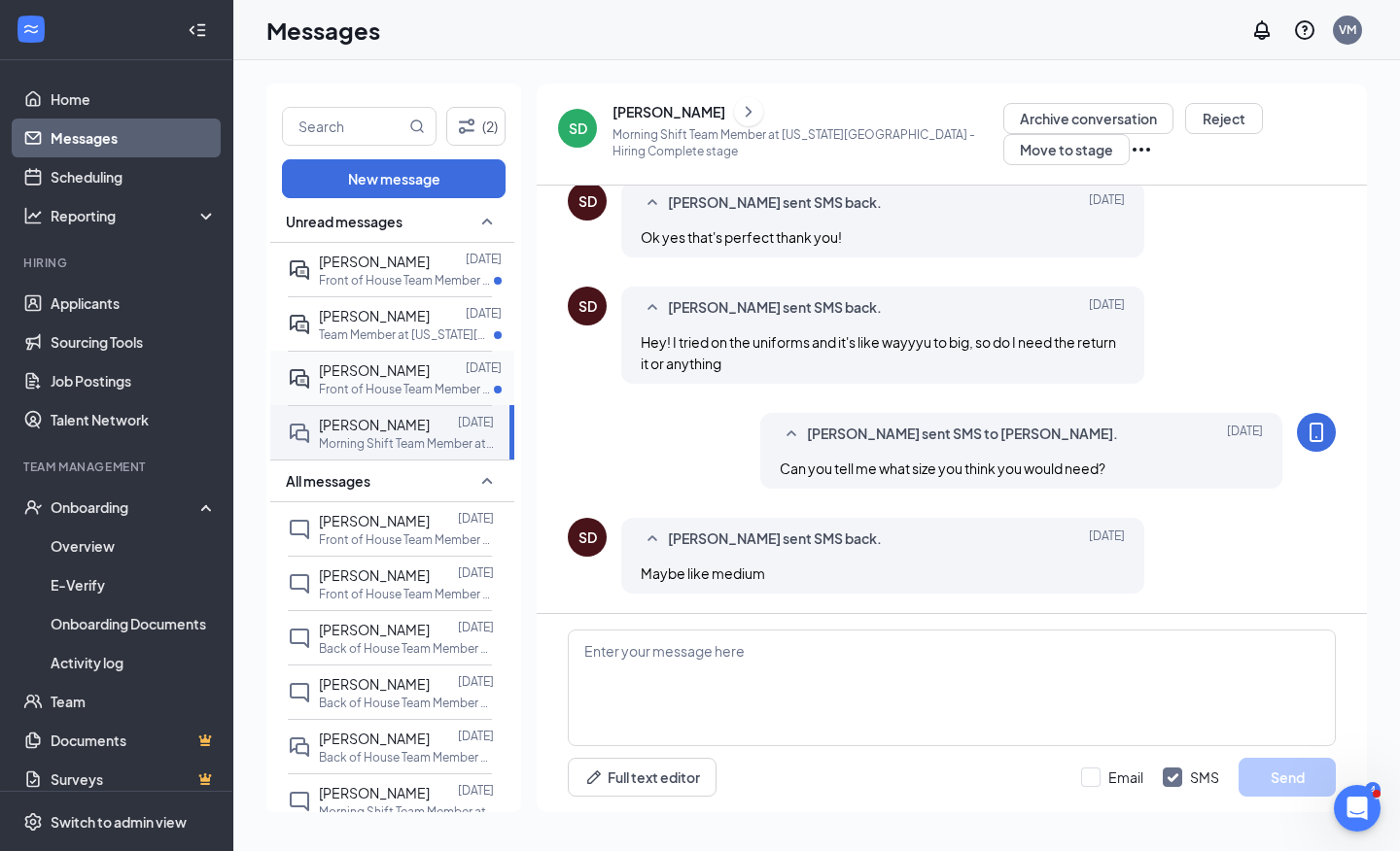
click at [350, 370] on span "[PERSON_NAME]" at bounding box center [374, 370] width 111 height 18
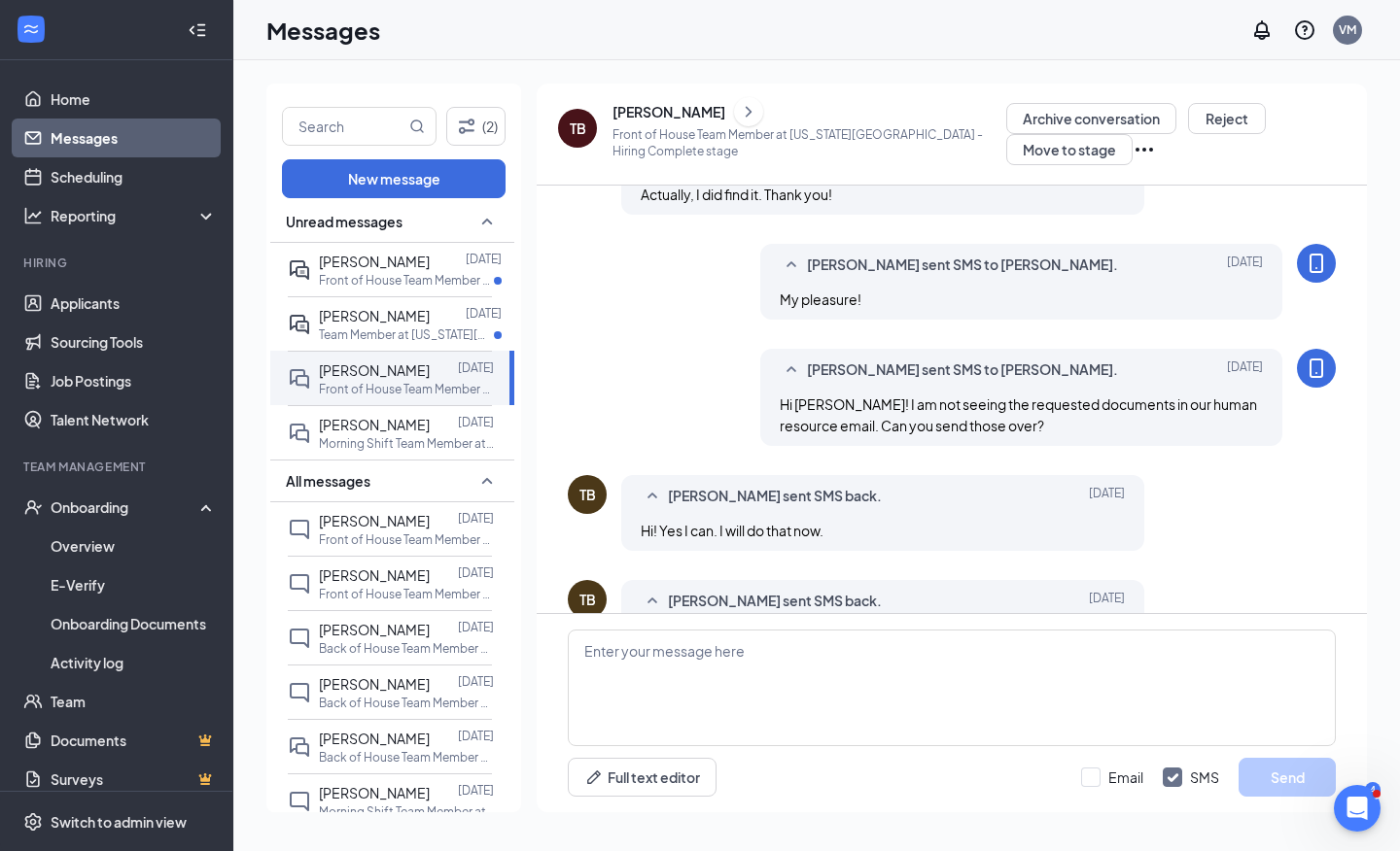
scroll to position [813, 0]
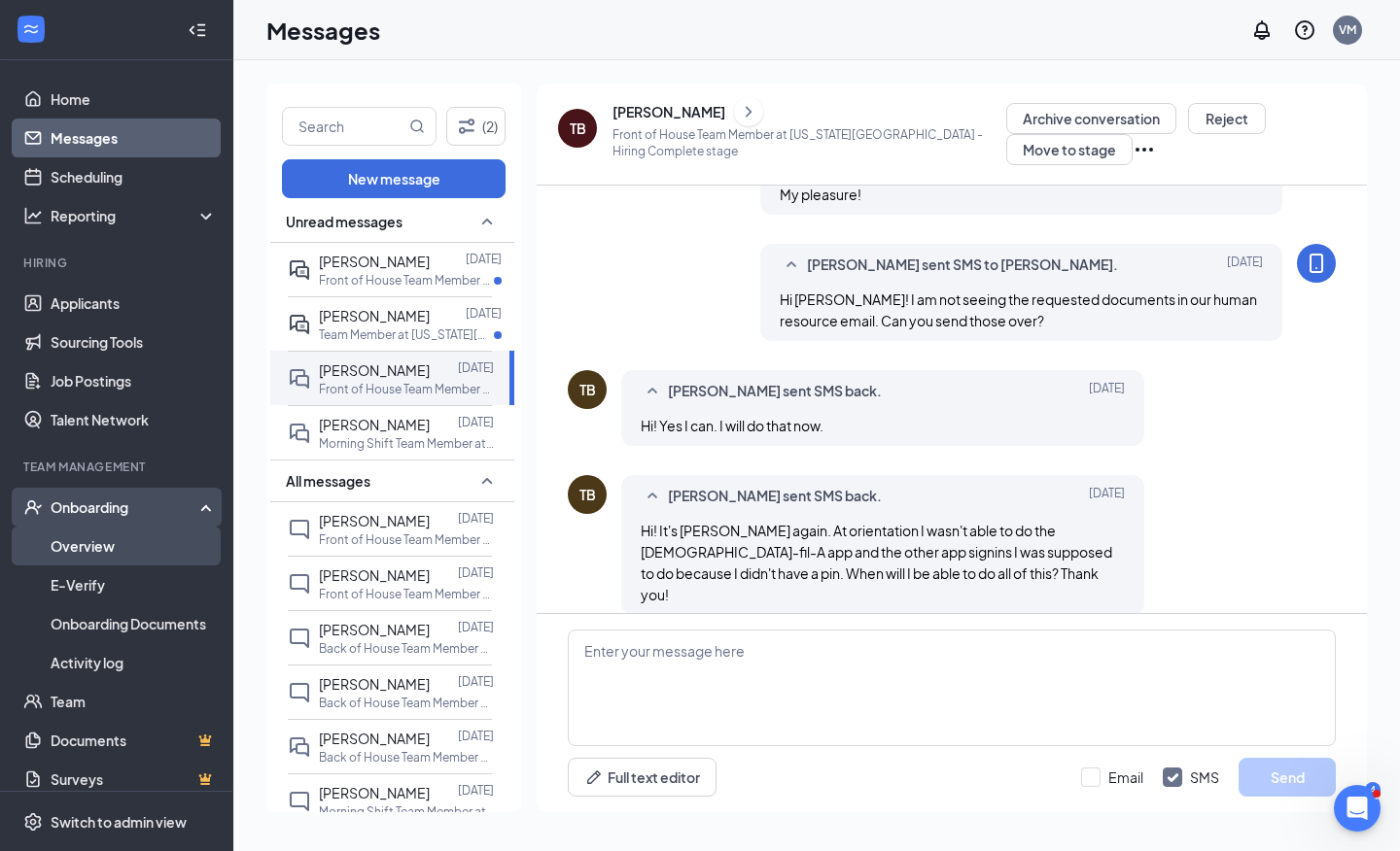
click at [123, 544] on link "Overview" at bounding box center [133, 547] width 166 height 39
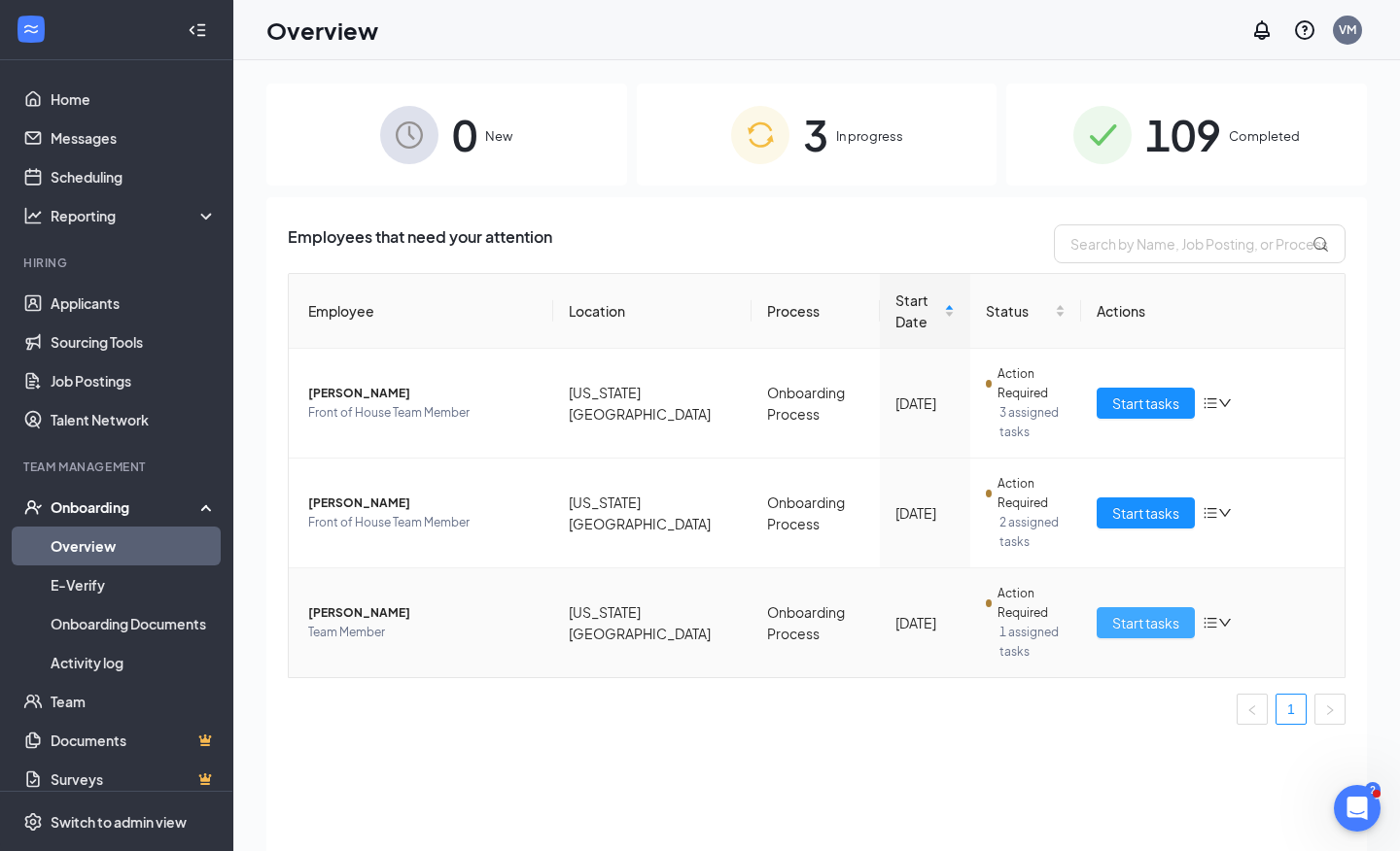
click at [1110, 622] on button "Start tasks" at bounding box center [1146, 623] width 98 height 31
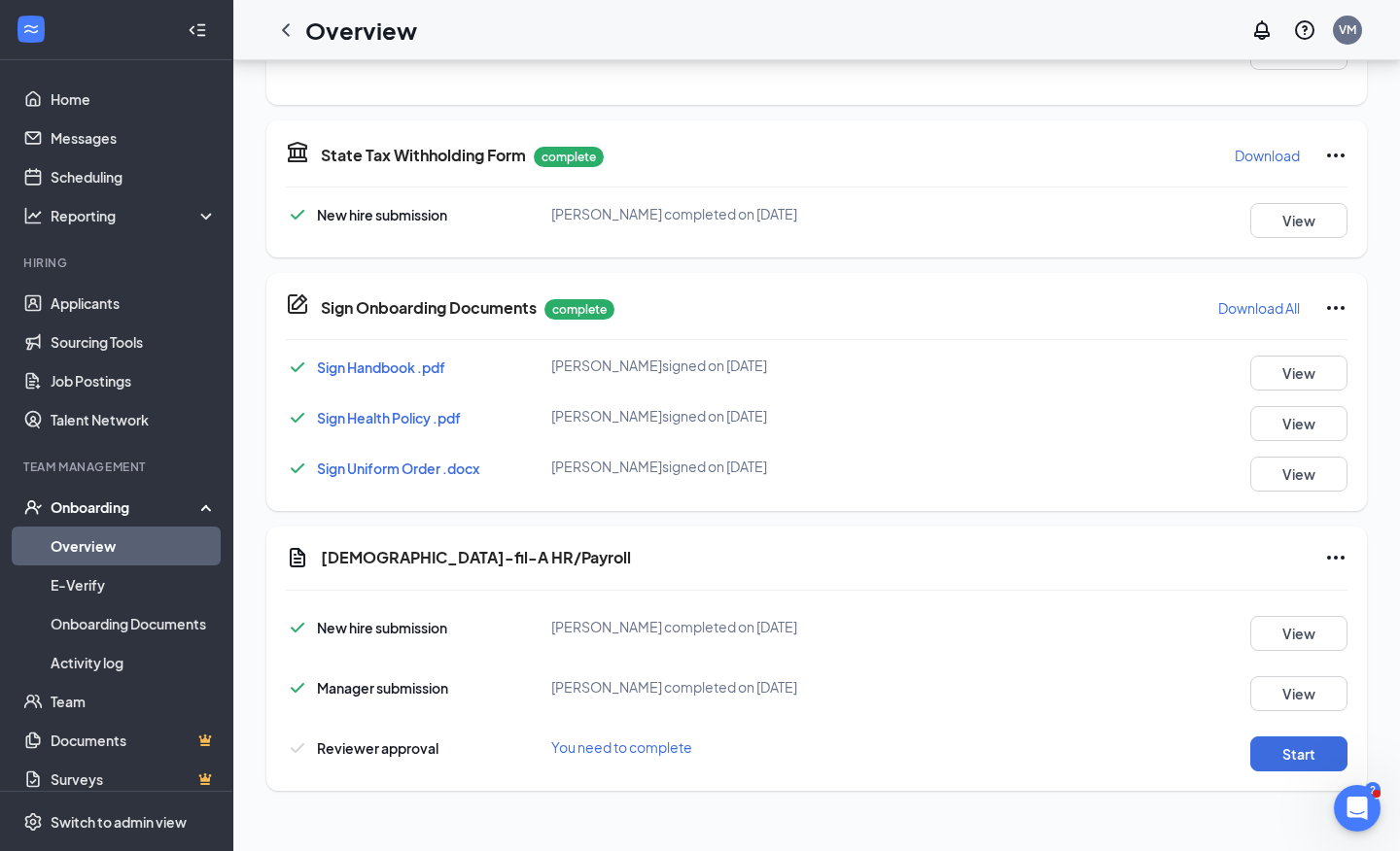
scroll to position [447, 0]
click at [1268, 749] on button "Start" at bounding box center [1298, 755] width 97 height 35
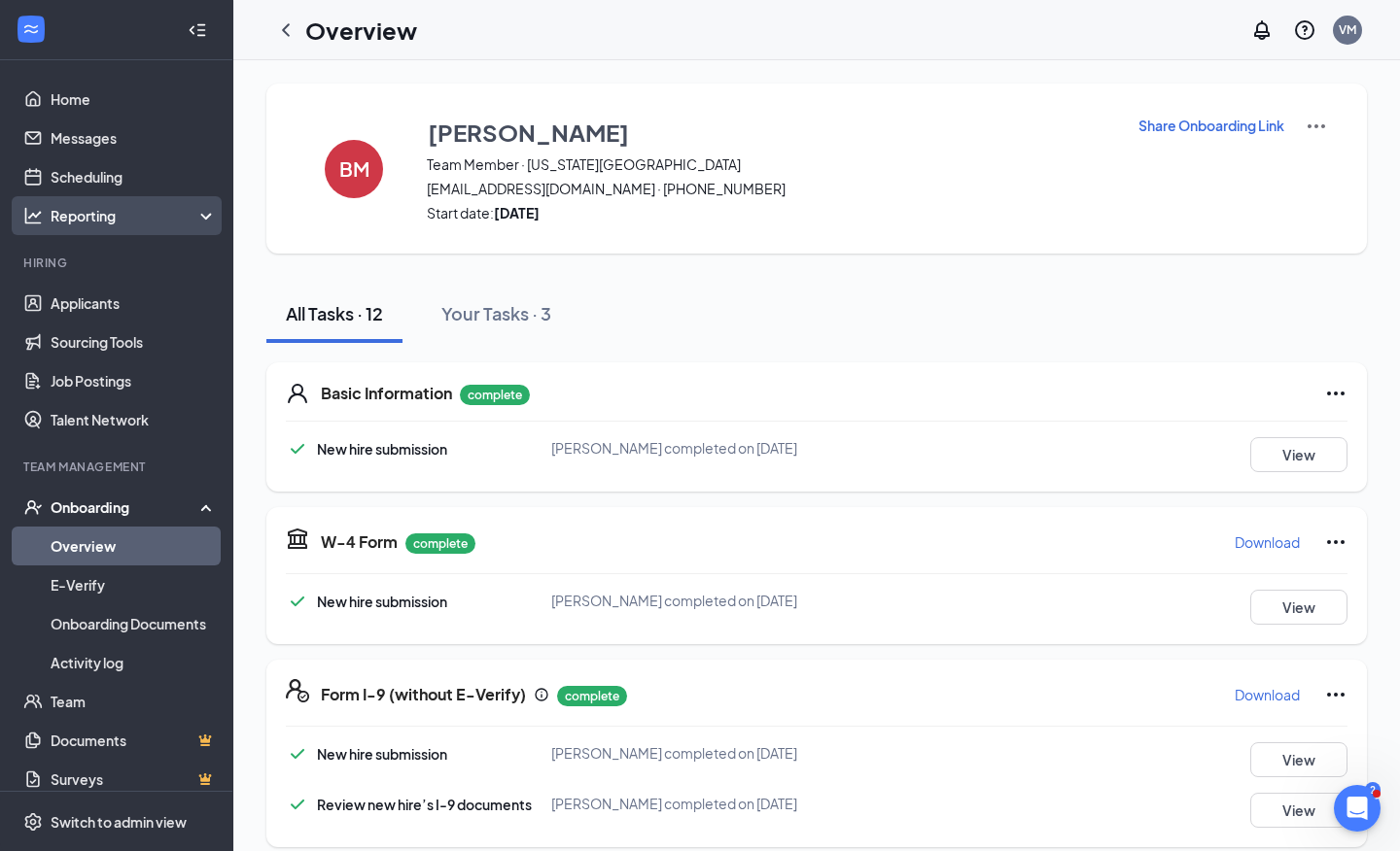
scroll to position [0, 0]
click at [90, 552] on link "Overview" at bounding box center [133, 547] width 166 height 39
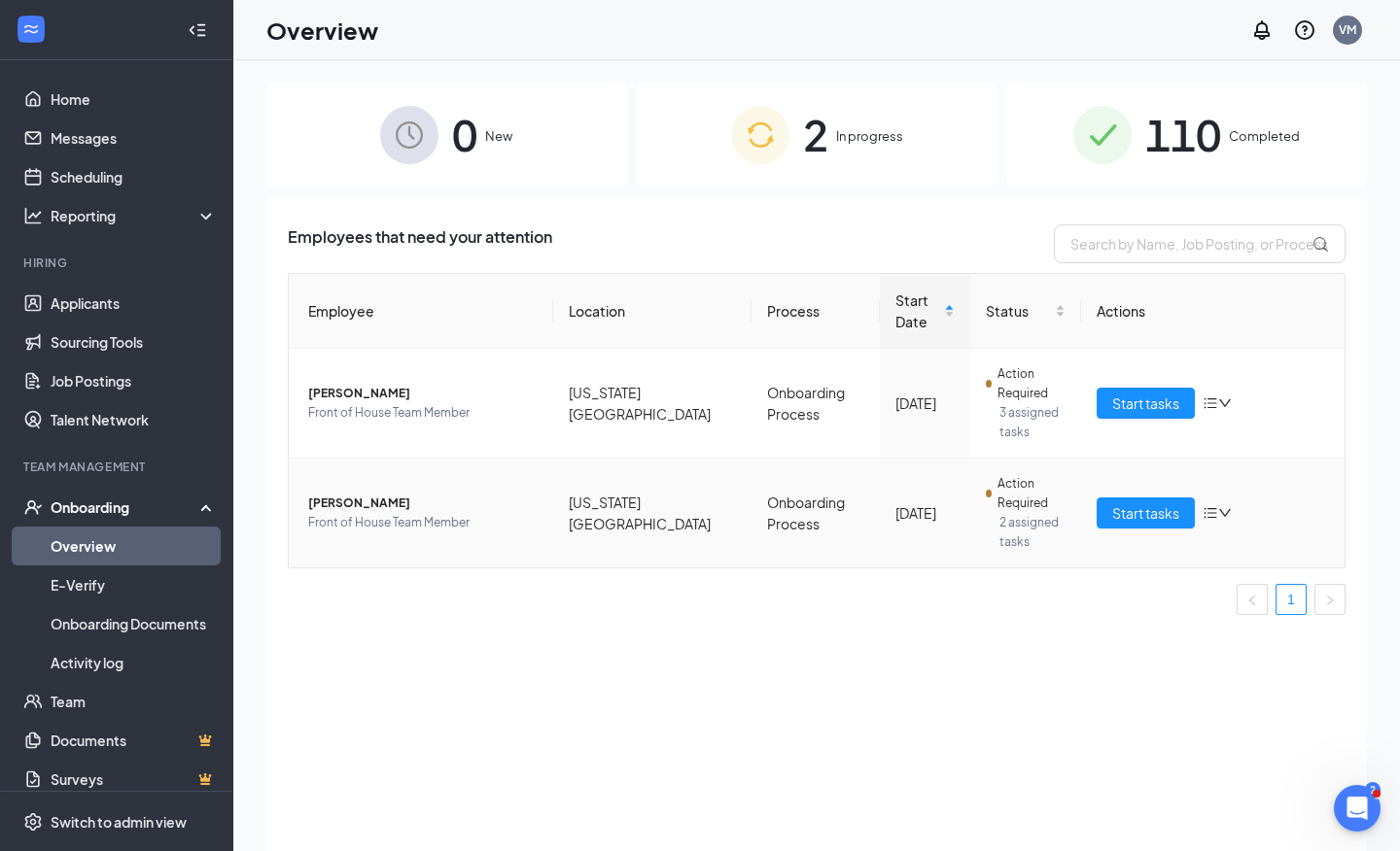
click at [329, 498] on span "[PERSON_NAME]" at bounding box center [423, 504] width 230 height 20
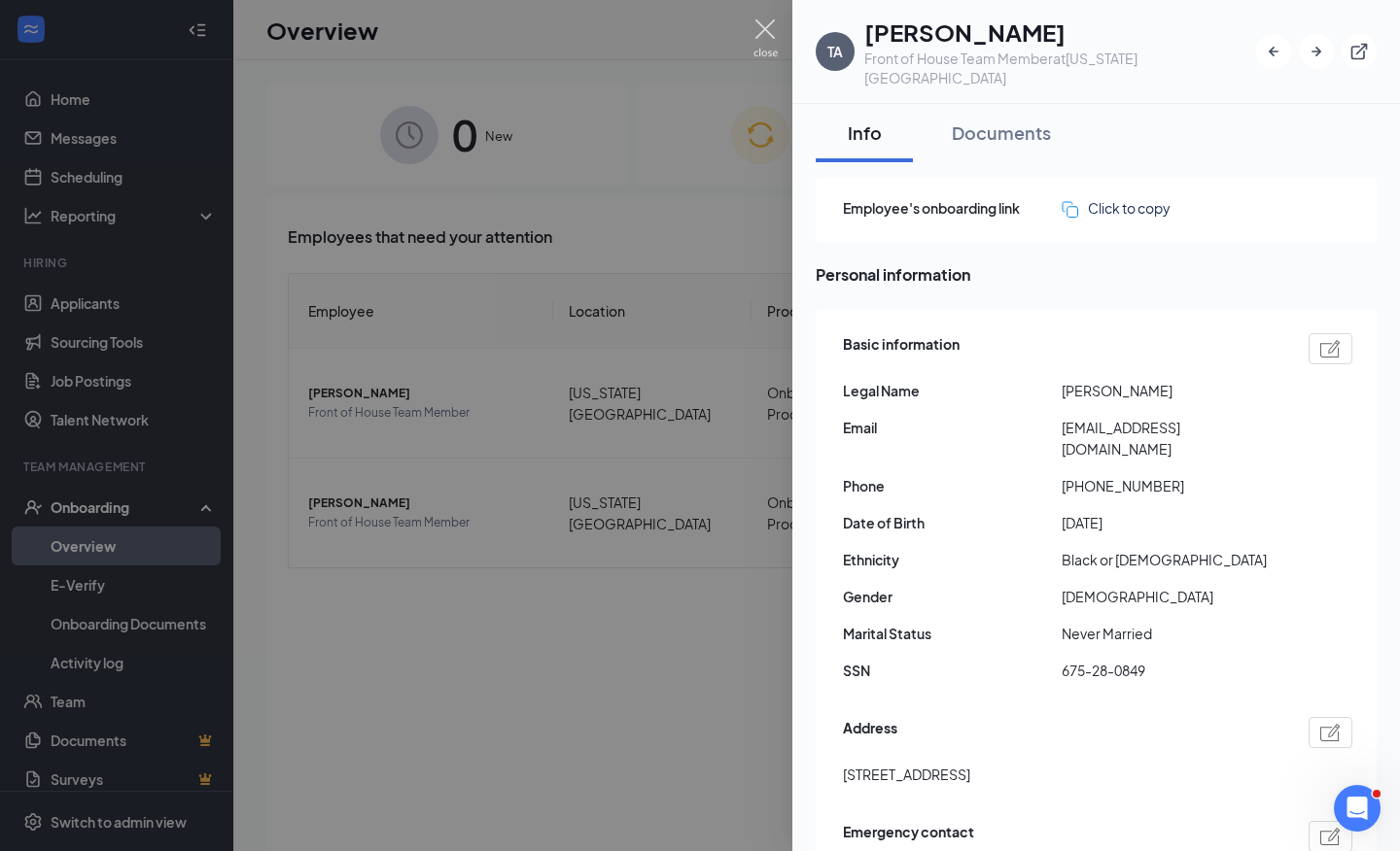
click at [764, 36] on img at bounding box center [765, 38] width 25 height 38
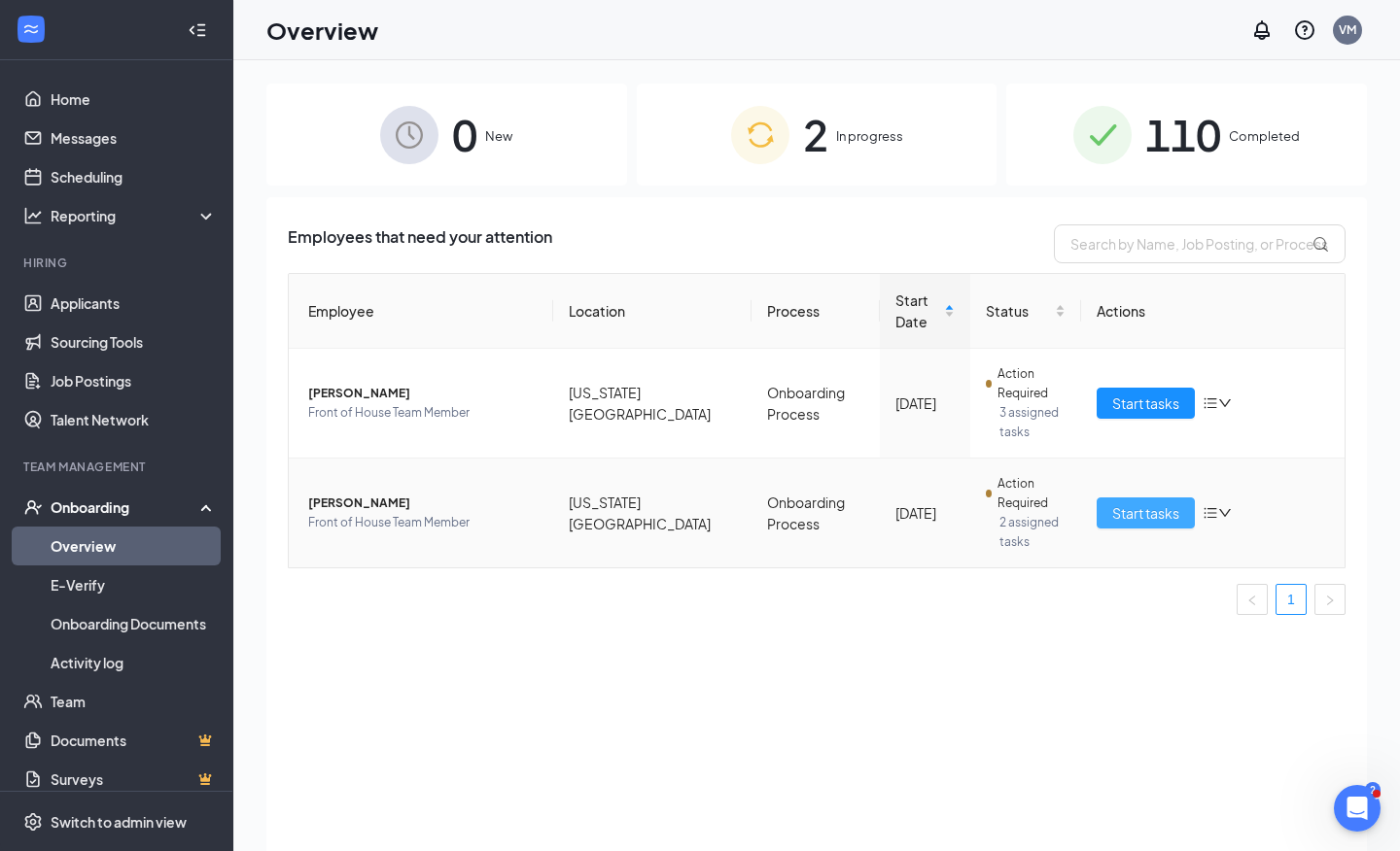
click at [1165, 509] on span "Start tasks" at bounding box center [1146, 513] width 67 height 22
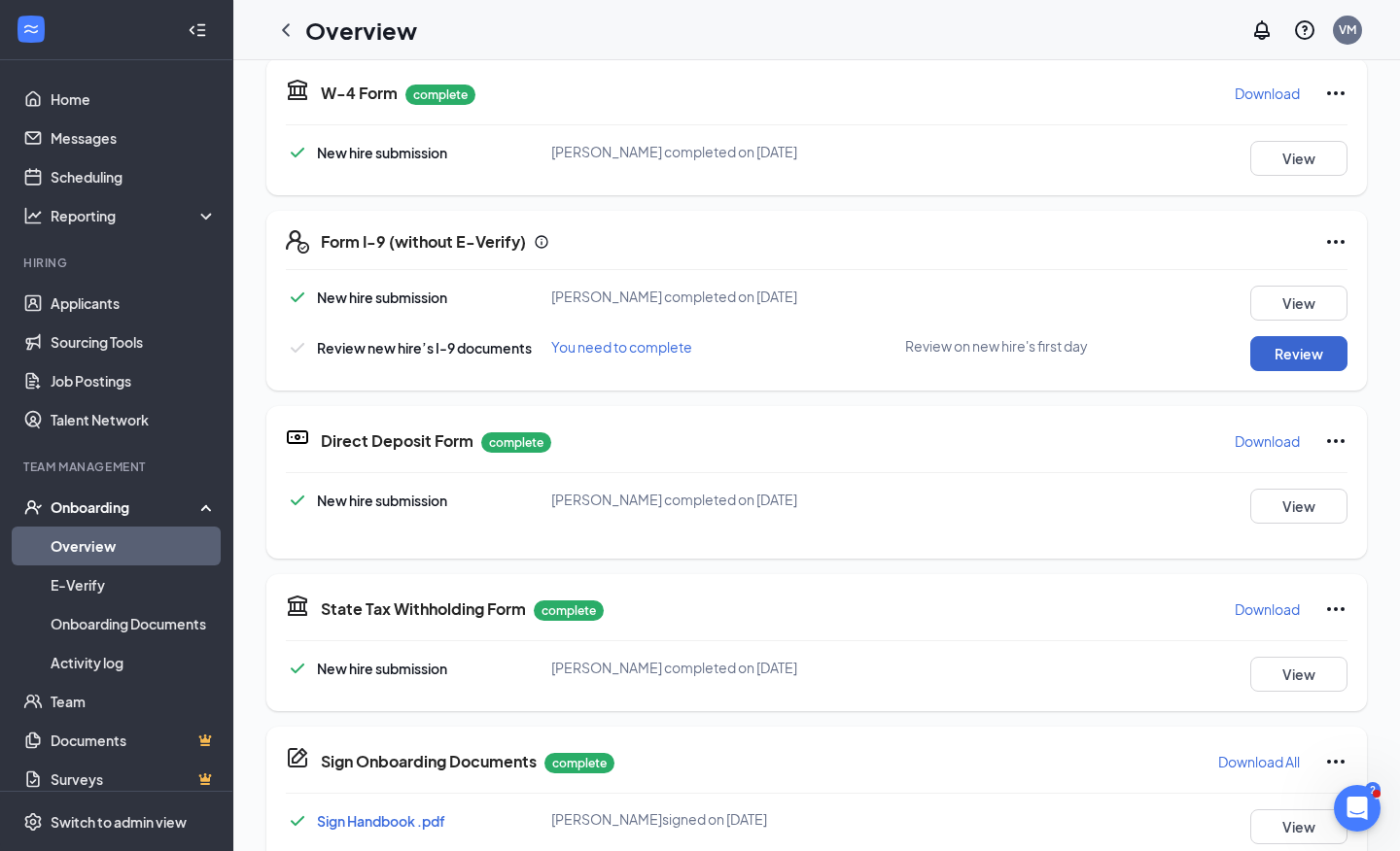
click at [1302, 351] on button "Review" at bounding box center [1298, 354] width 97 height 35
type input "08/19/2025"
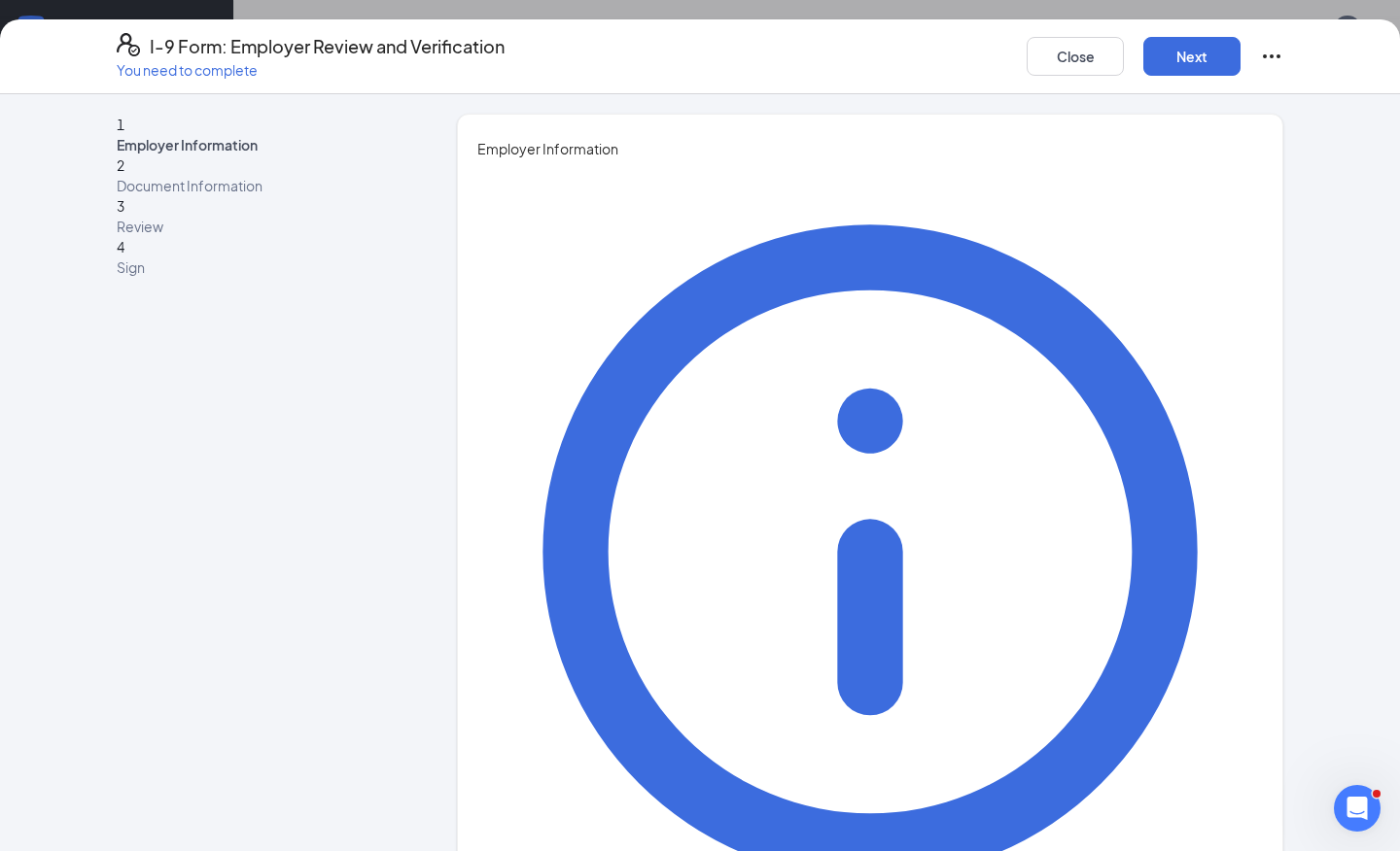
type input "Victoria"
type input "Maxwell"
type input "Director"
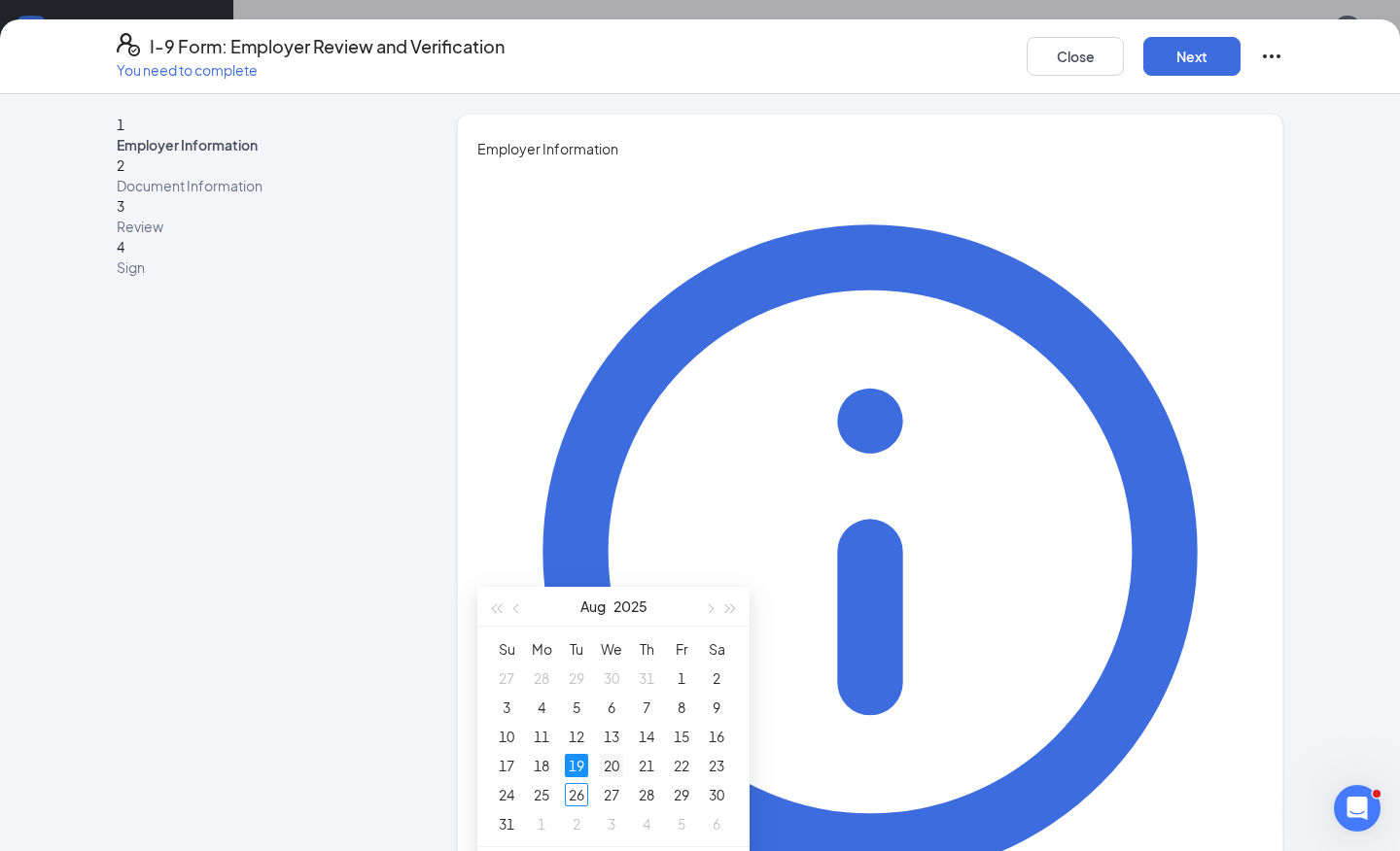
scroll to position [67, 0]
type input "08/26/2025"
click at [580, 799] on div "26" at bounding box center [576, 793] width 24 height 24
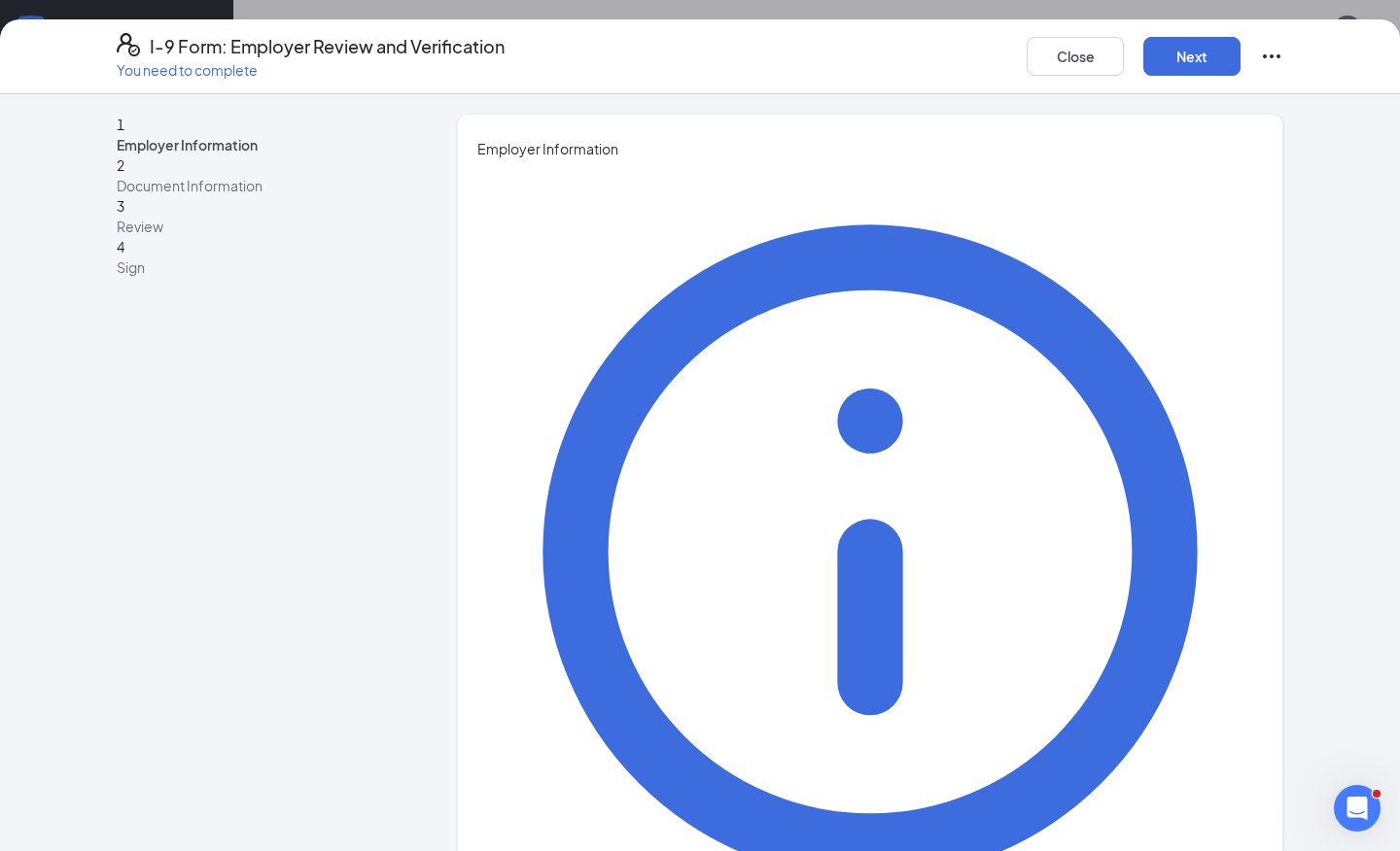
click at [1002, 458] on div "You must be a representative of the employer who is authorized to examine the n…" at bounding box center [870, 674] width 785 height 1032
click at [1183, 63] on button "Next" at bounding box center [1191, 57] width 97 height 39
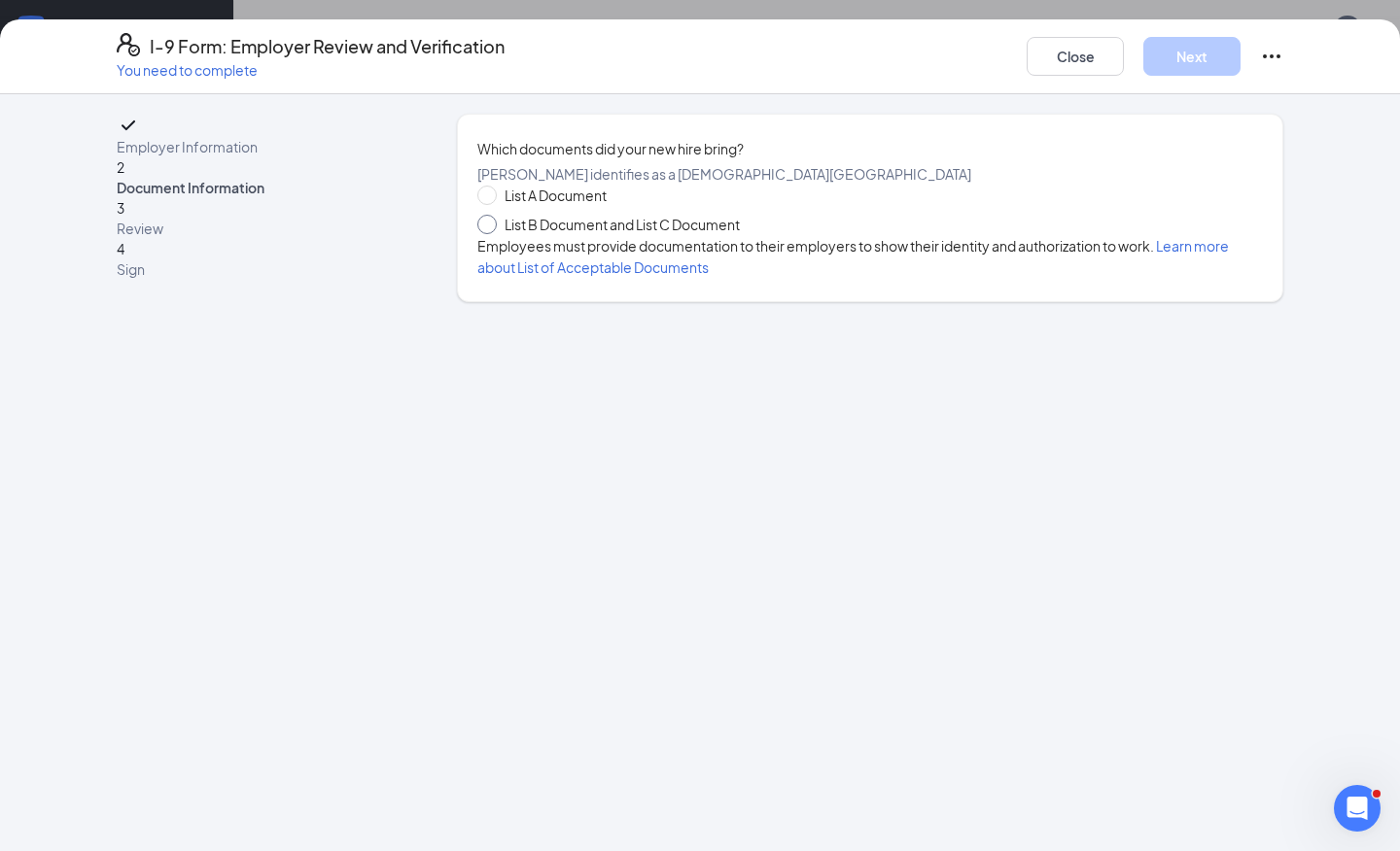
click at [690, 236] on span "List B Document and List C Document" at bounding box center [621, 225] width 250 height 22
click at [491, 229] on input "List B Document and List C Document" at bounding box center [484, 222] width 14 height 14
radio input "true"
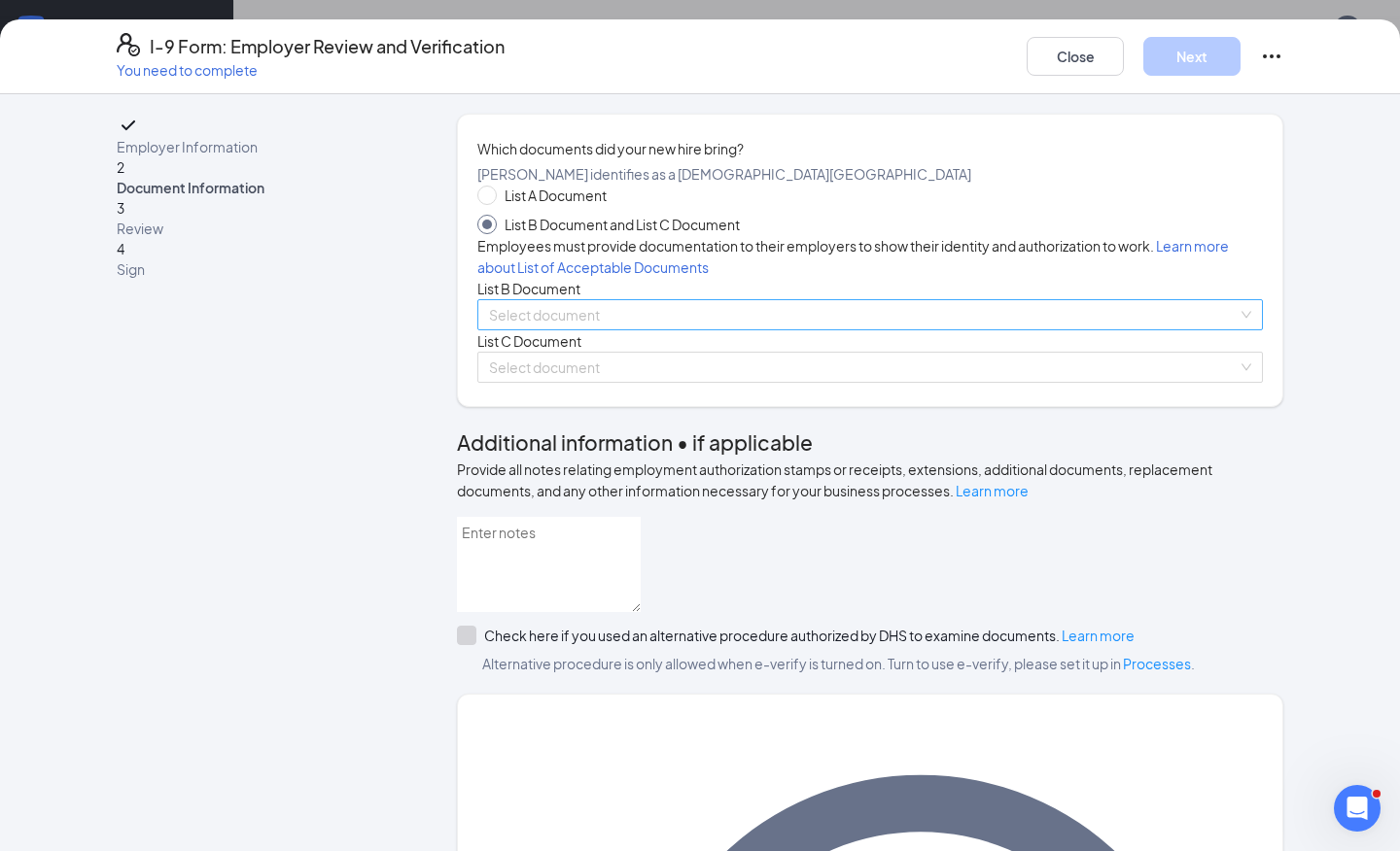
click at [629, 330] on input "search" at bounding box center [863, 315] width 748 height 29
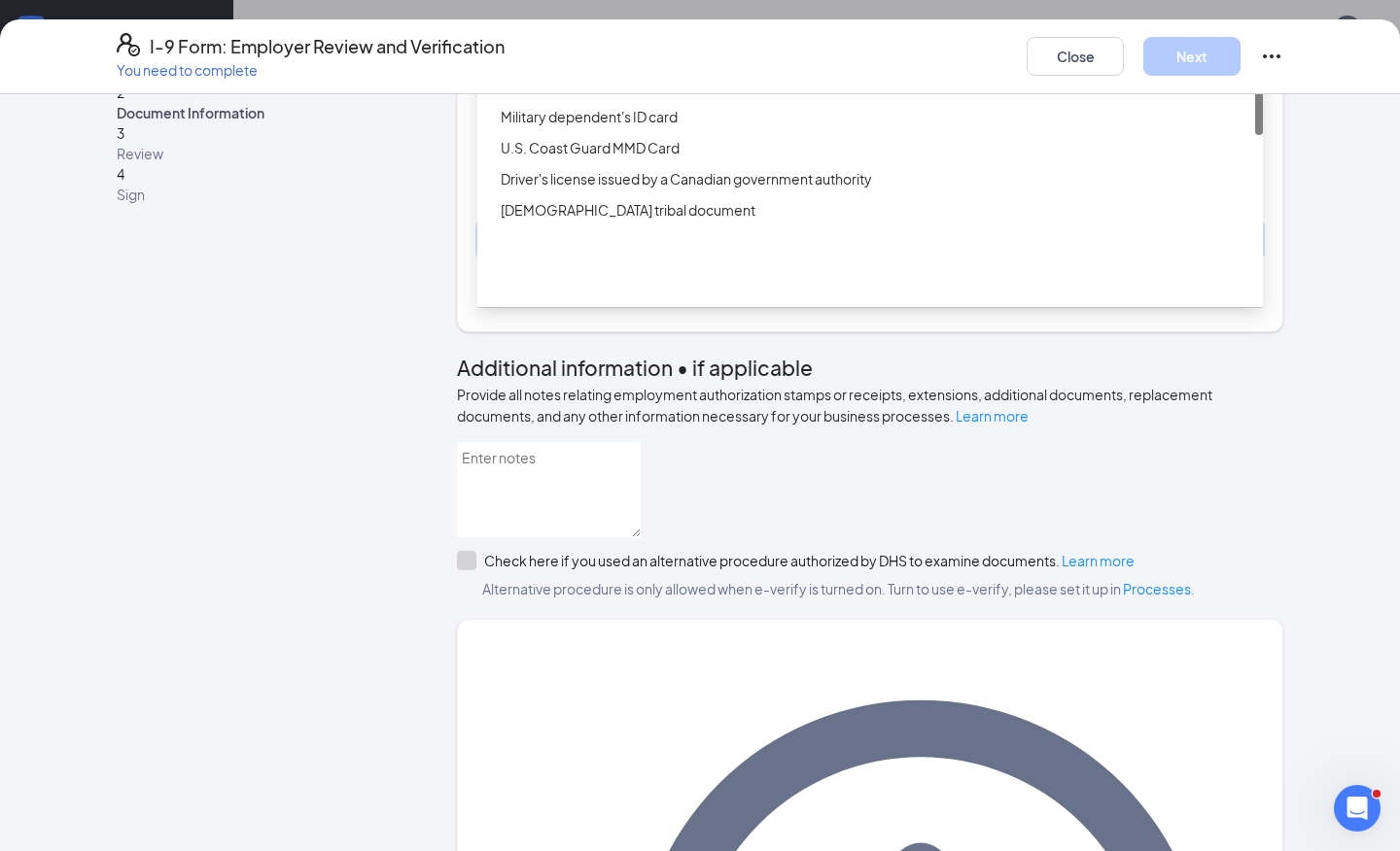
scroll to position [17, 0]
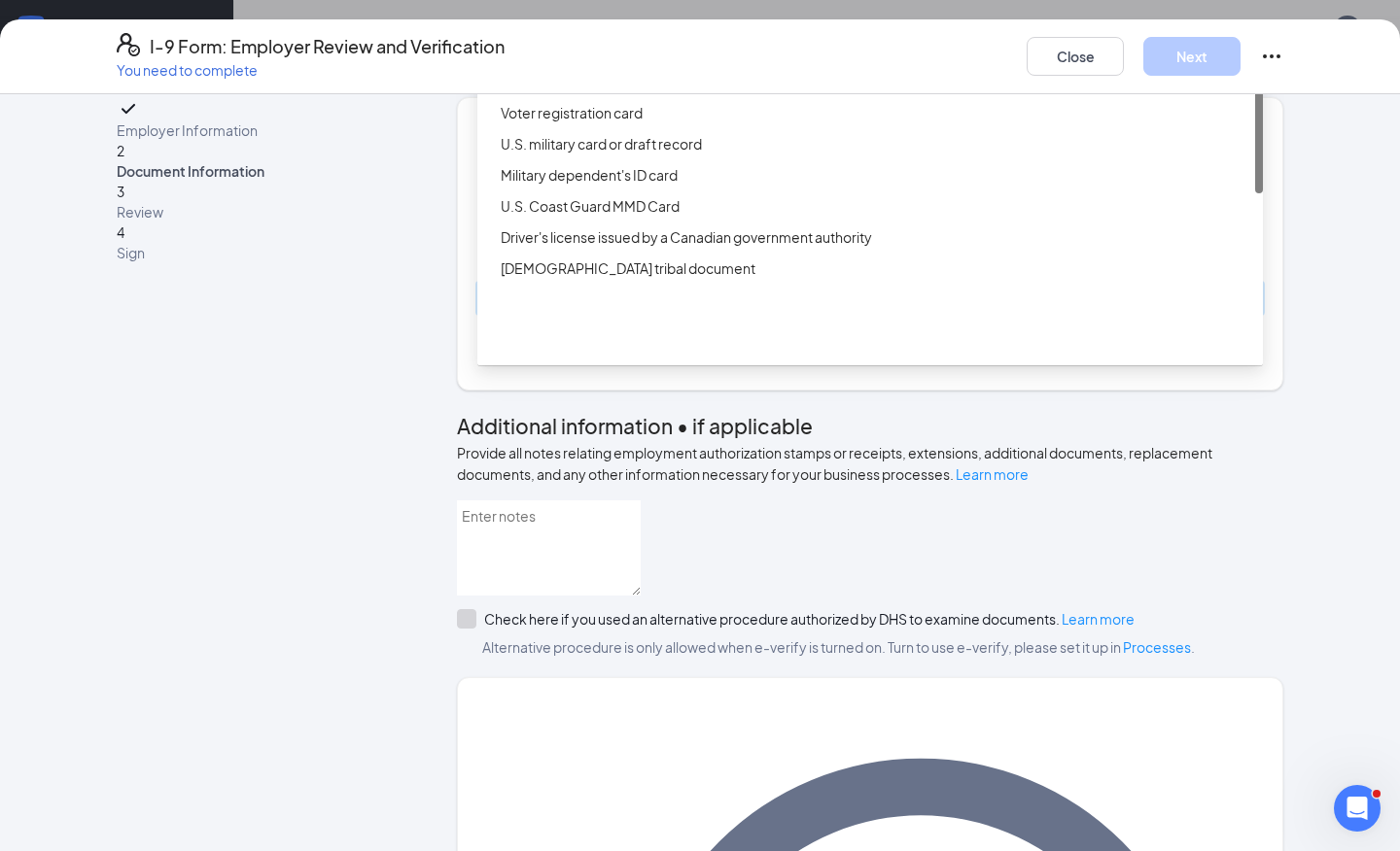
click at [651, 30] on div "Driver’s License issued by U.S State or outlying US possession" at bounding box center [876, 20] width 750 height 22
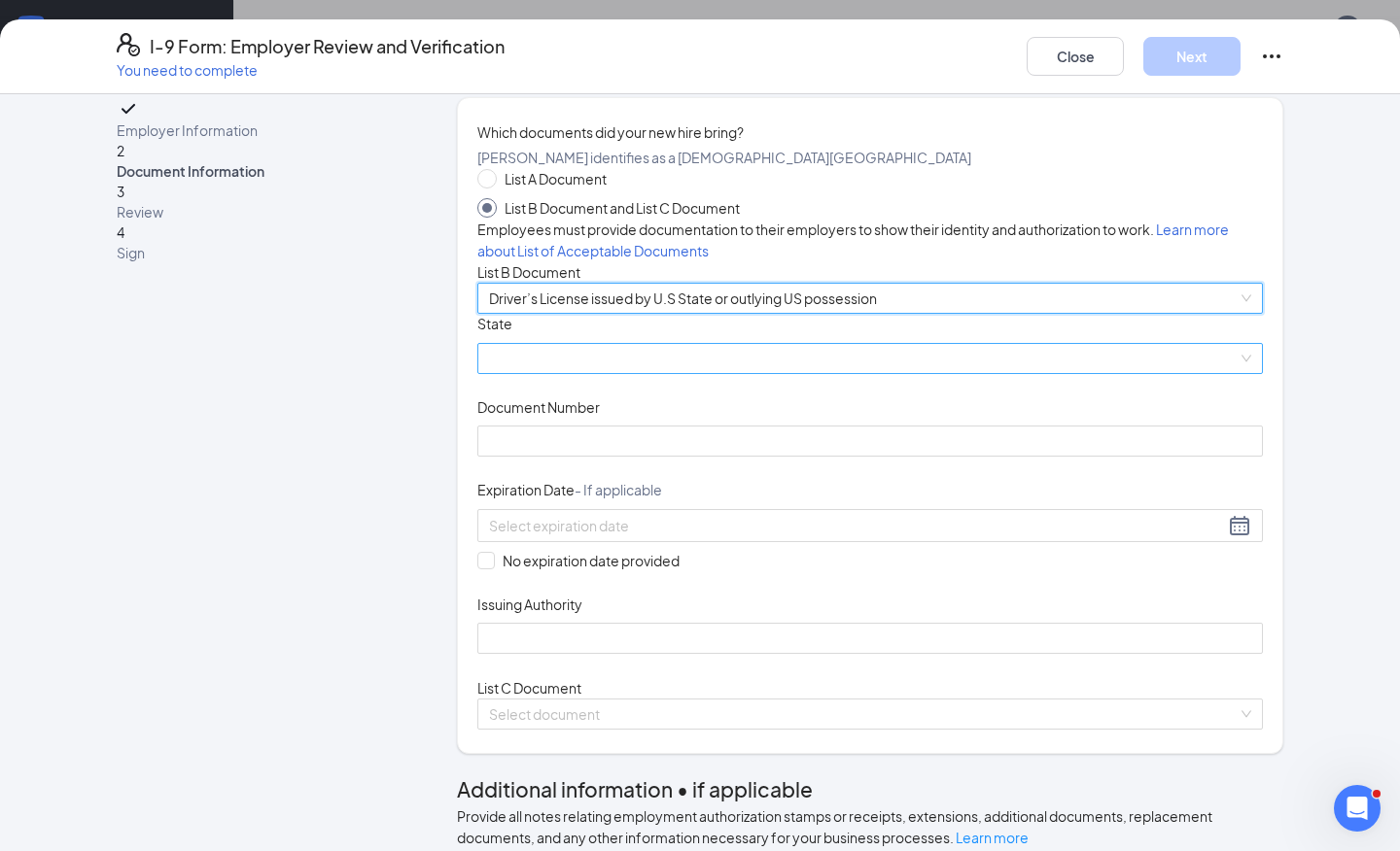
click at [702, 373] on span at bounding box center [870, 358] width 762 height 29
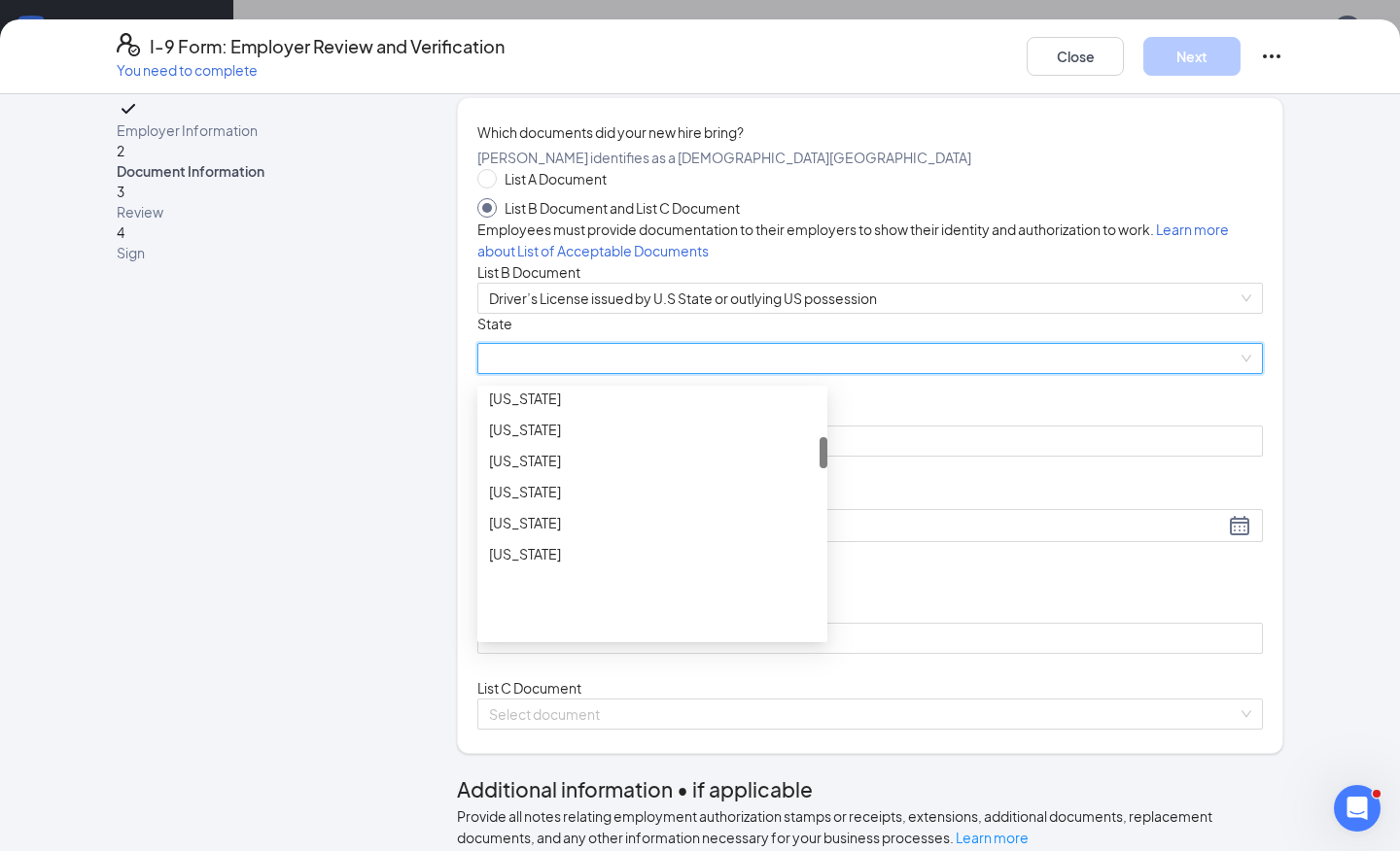
scroll to position [419, 0]
click at [663, 461] on div "Georgia" at bounding box center [652, 452] width 327 height 22
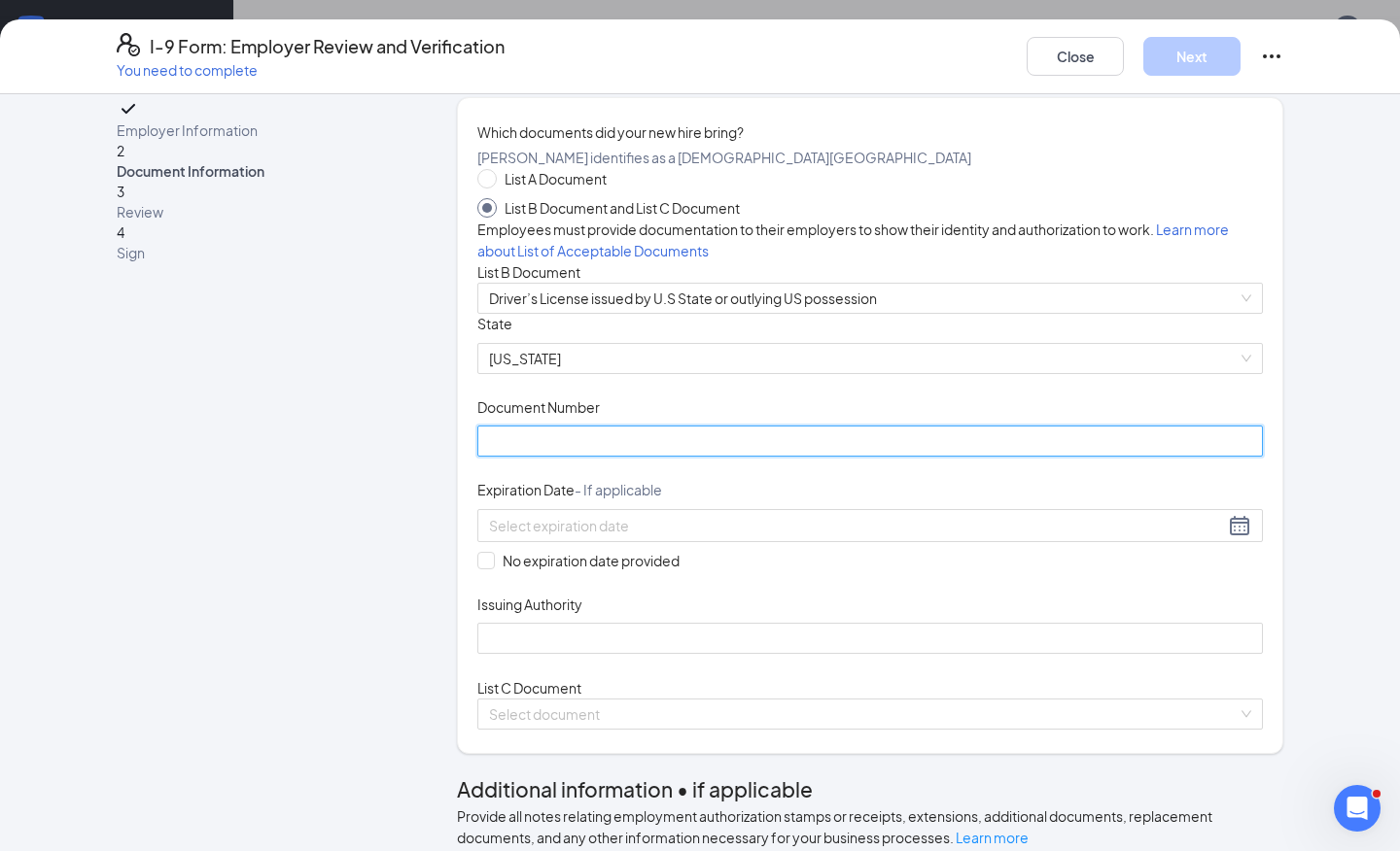
click at [620, 456] on input "Document Number" at bounding box center [870, 442] width 785 height 31
type input "070797696"
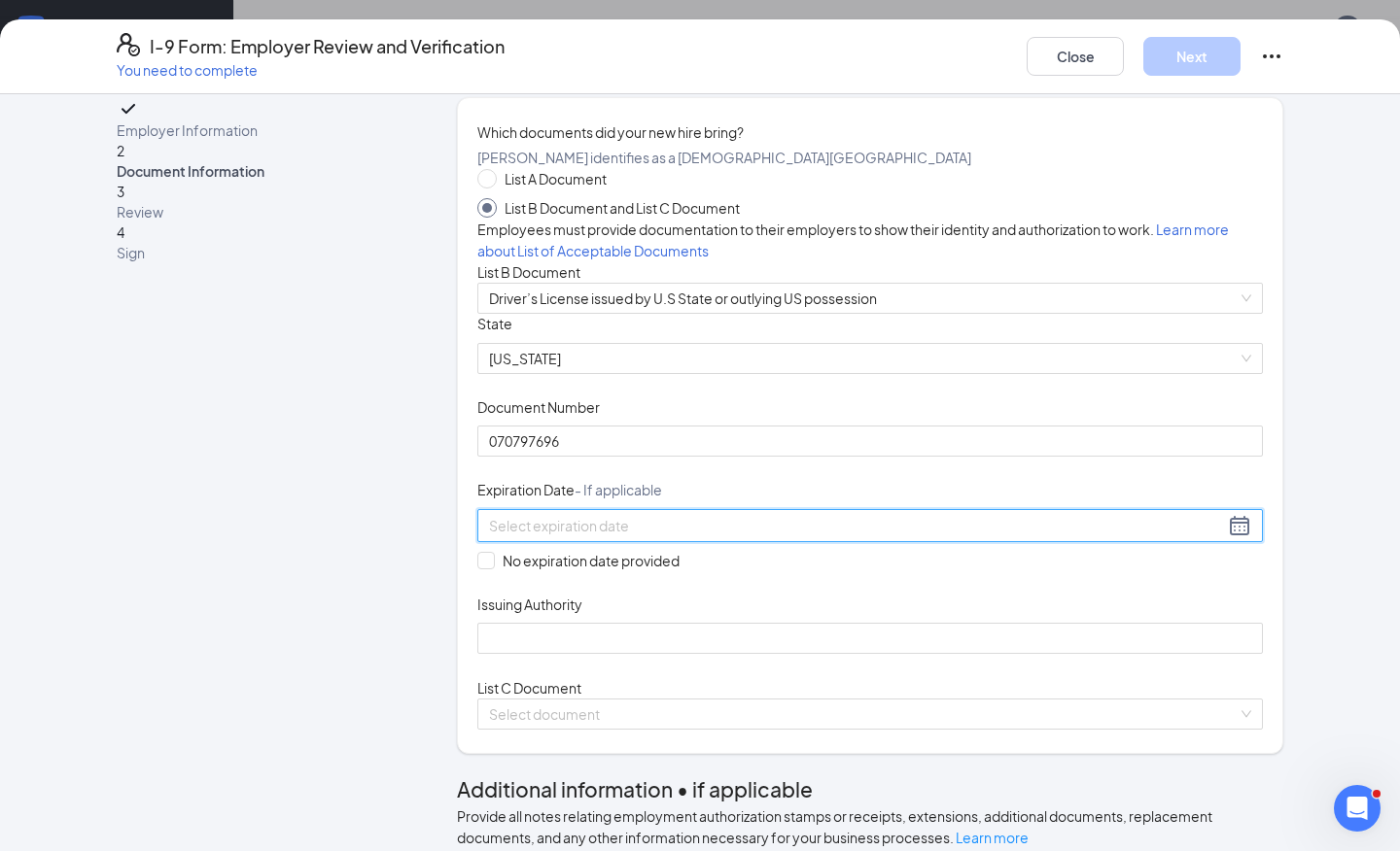
click at [541, 537] on input at bounding box center [856, 526] width 735 height 22
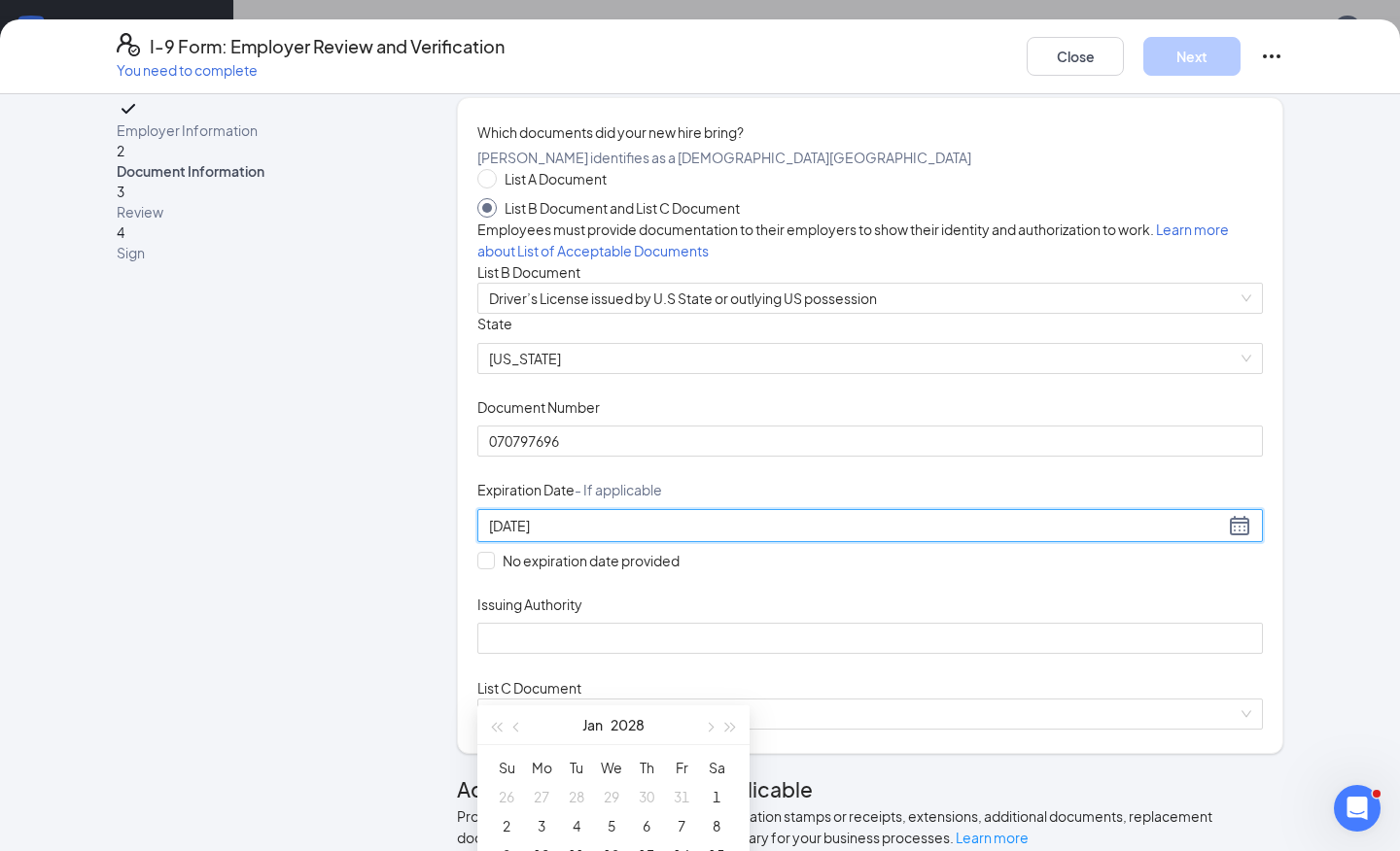
type input "01/19/2028"
click at [853, 625] on div "Document Title Driver’s License issued by U.S State or outlying US possession S…" at bounding box center [870, 484] width 785 height 341
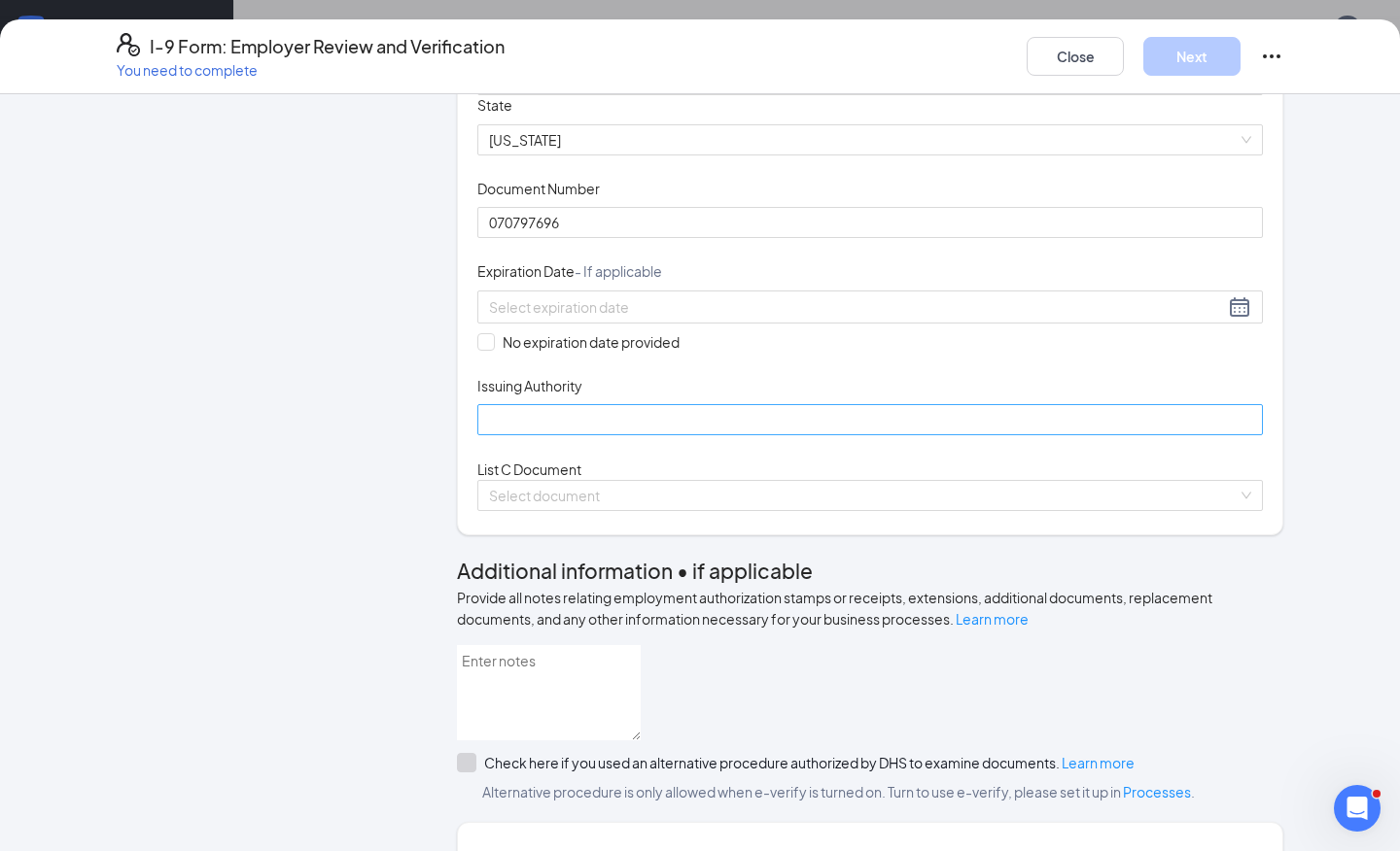
scroll to position [255, 0]
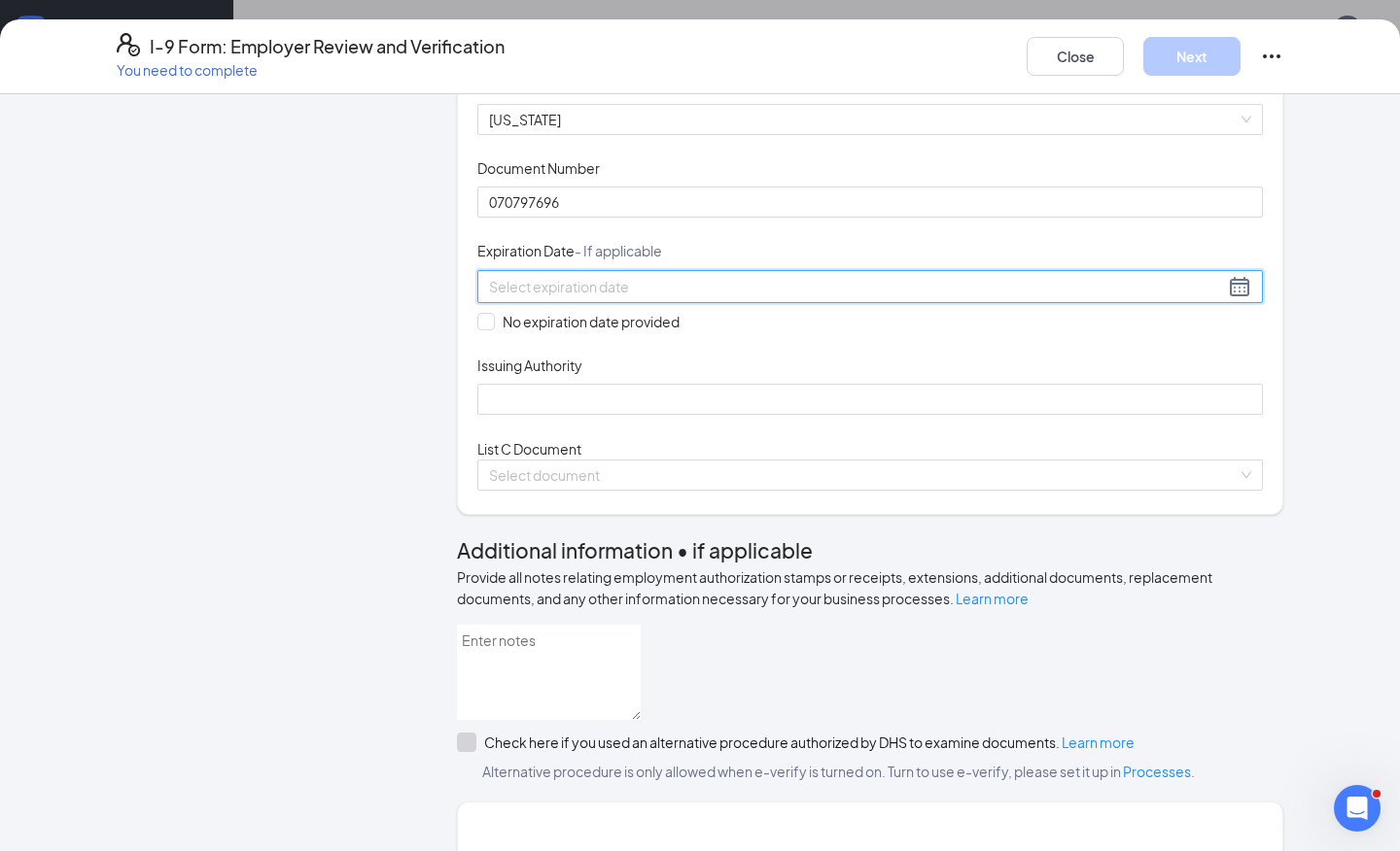
click at [632, 297] on input at bounding box center [856, 287] width 735 height 22
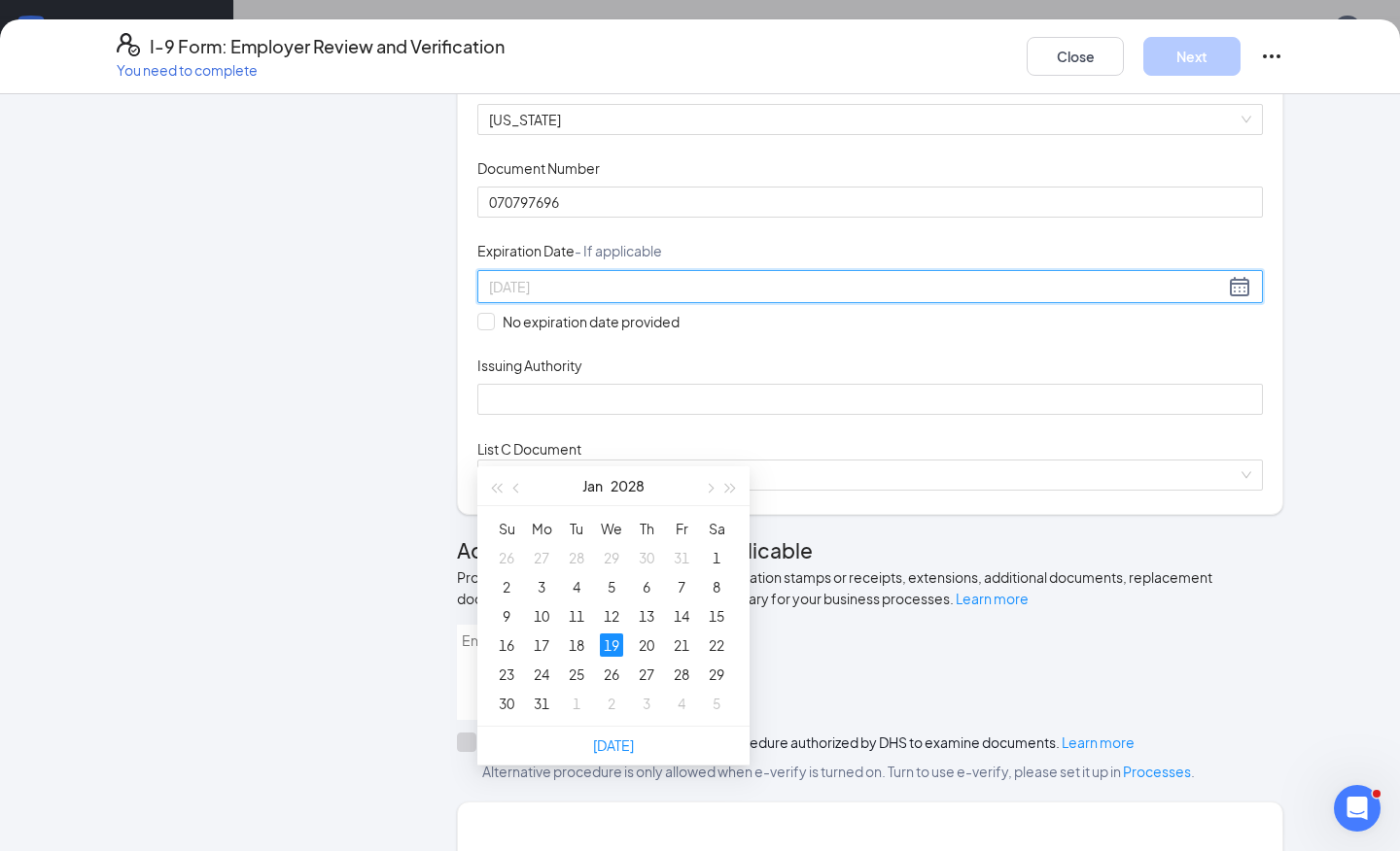
type input "01/19/2028"
click at [611, 637] on div "19" at bounding box center [612, 646] width 24 height 24
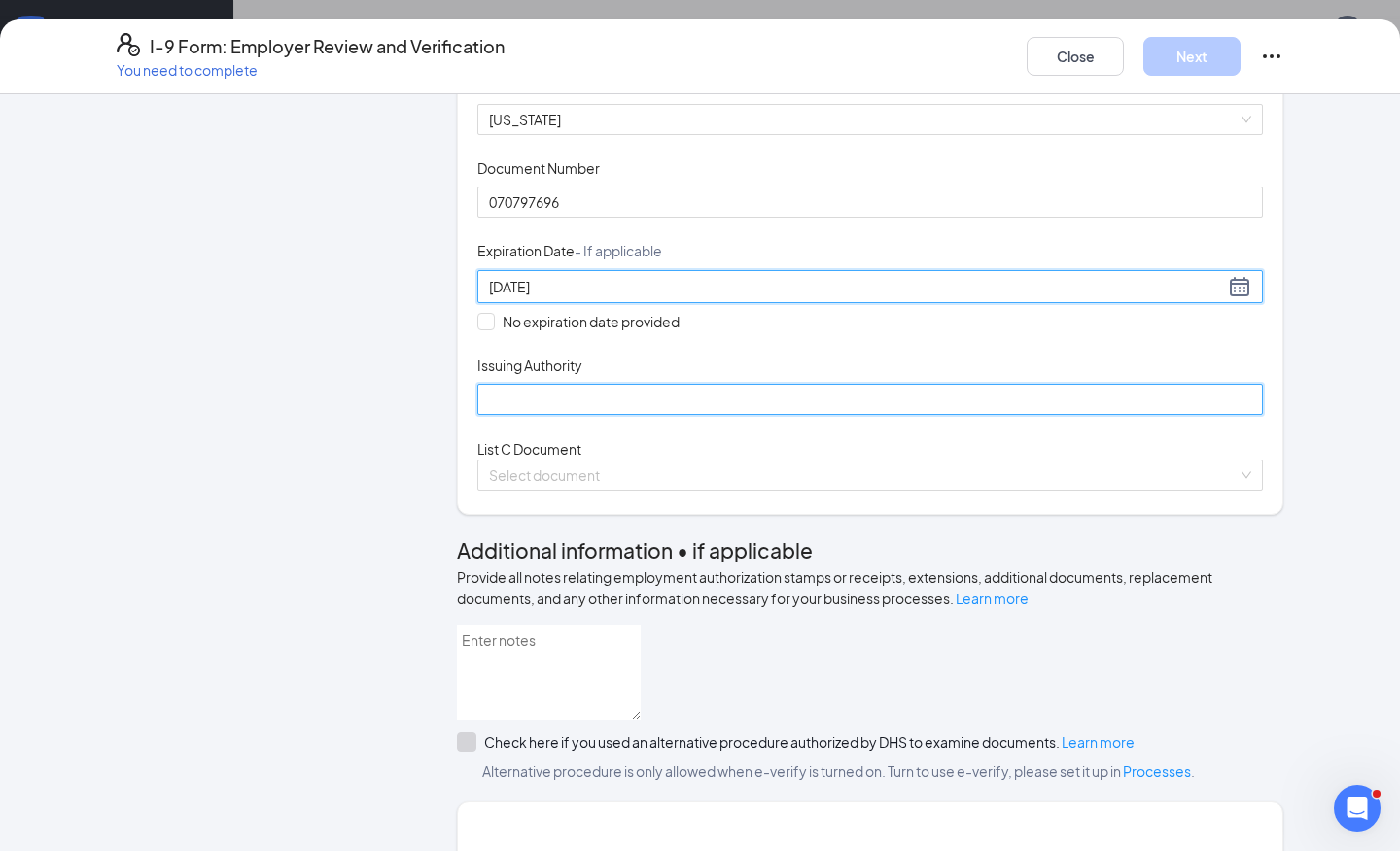
click at [580, 415] on input "Issuing Authority" at bounding box center [870, 399] width 785 height 31
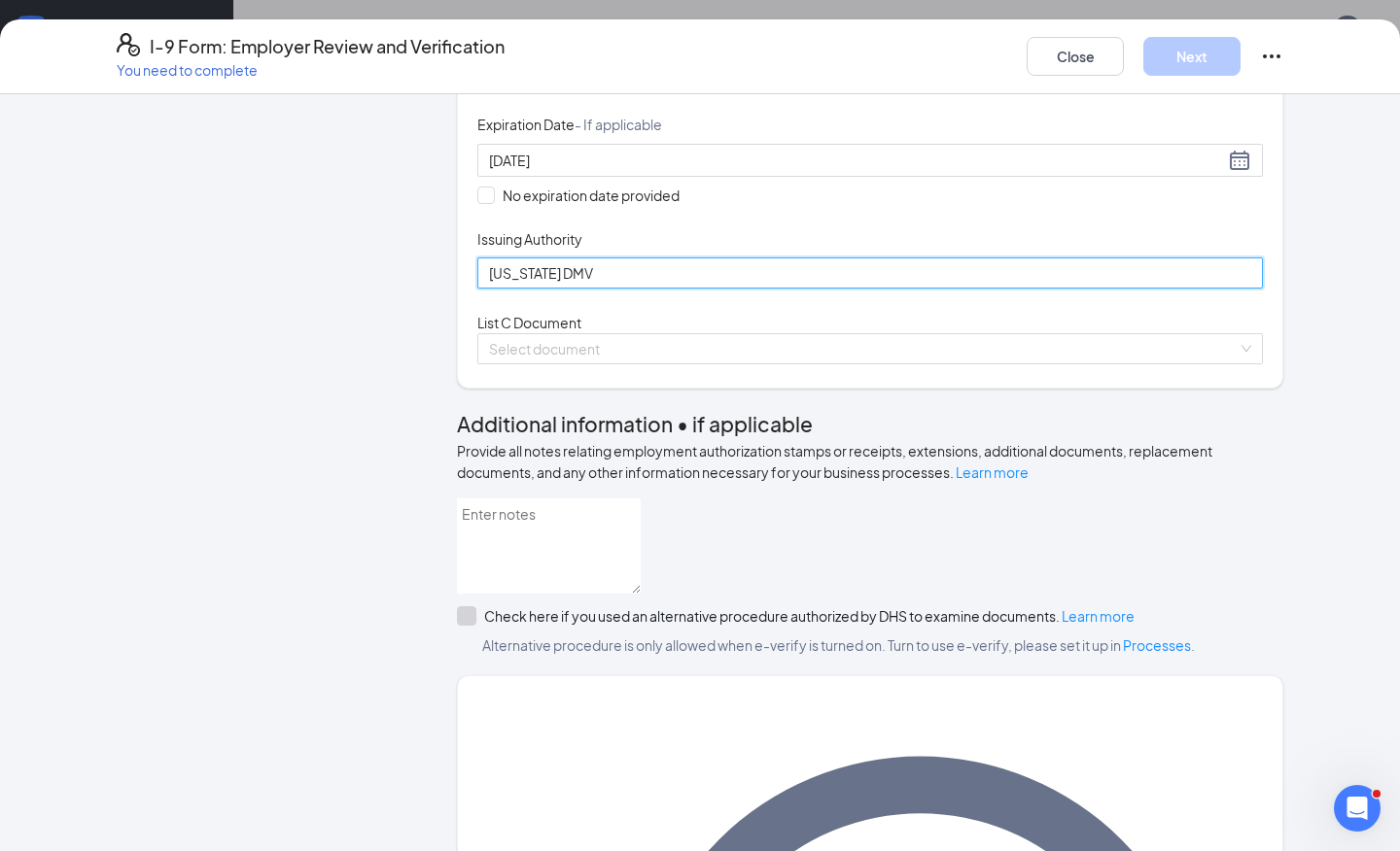
scroll to position [416, 0]
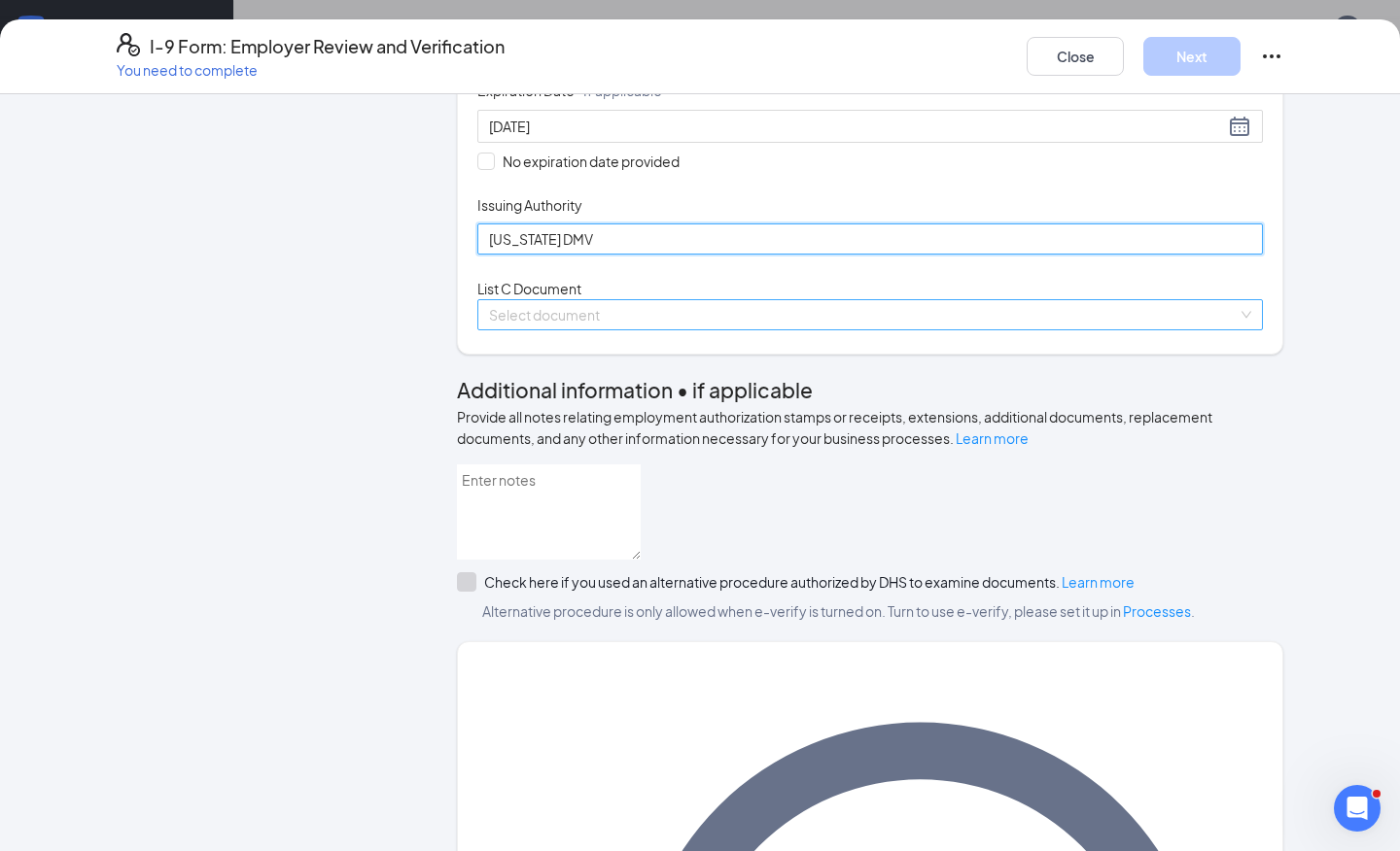
click at [578, 330] on span at bounding box center [863, 315] width 748 height 29
type input "[US_STATE] DMV"
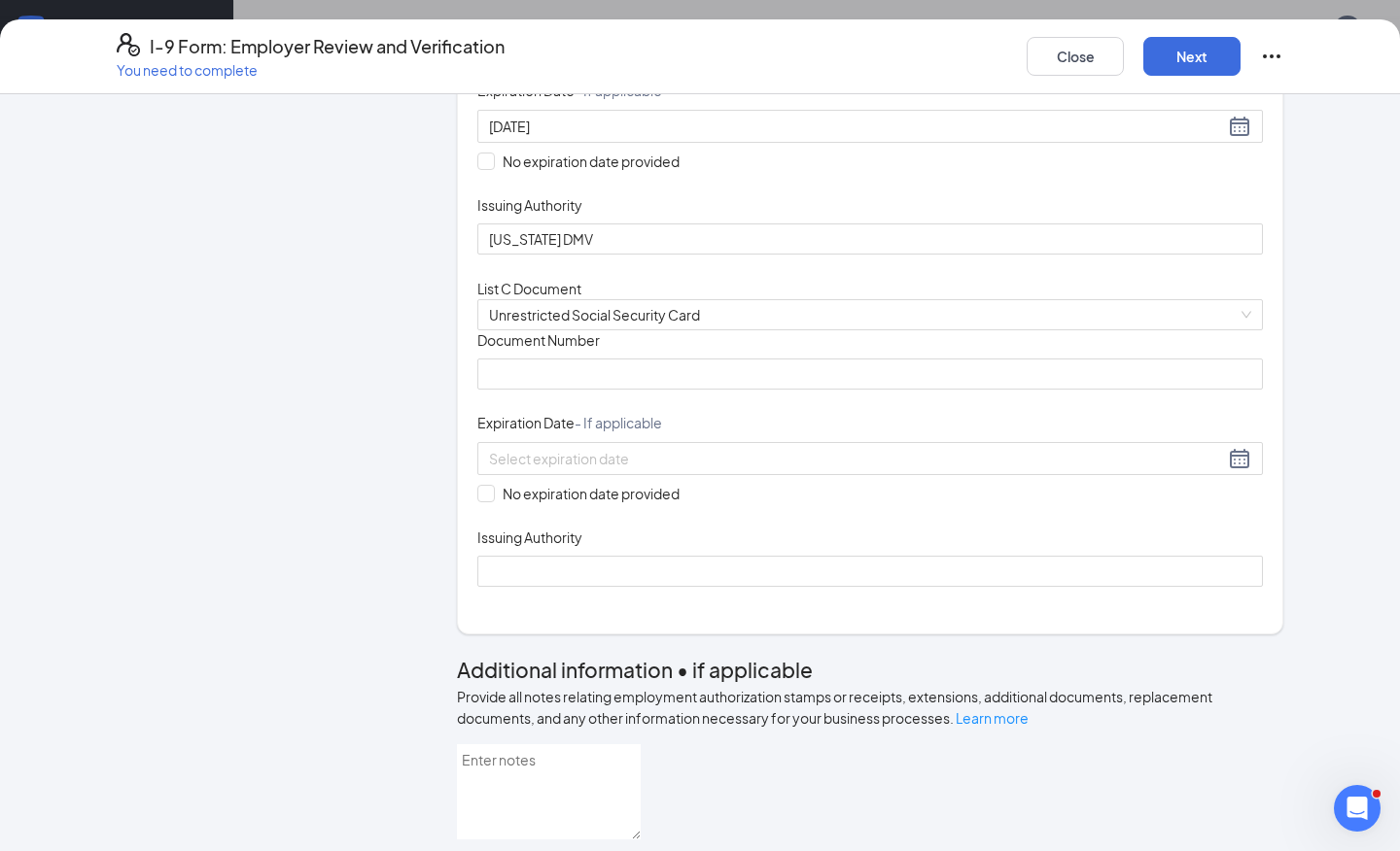
click at [902, 254] on div "Document Title Driver’s License issued by U.S State or outlying US possession S…" at bounding box center [870, 84] width 785 height 341
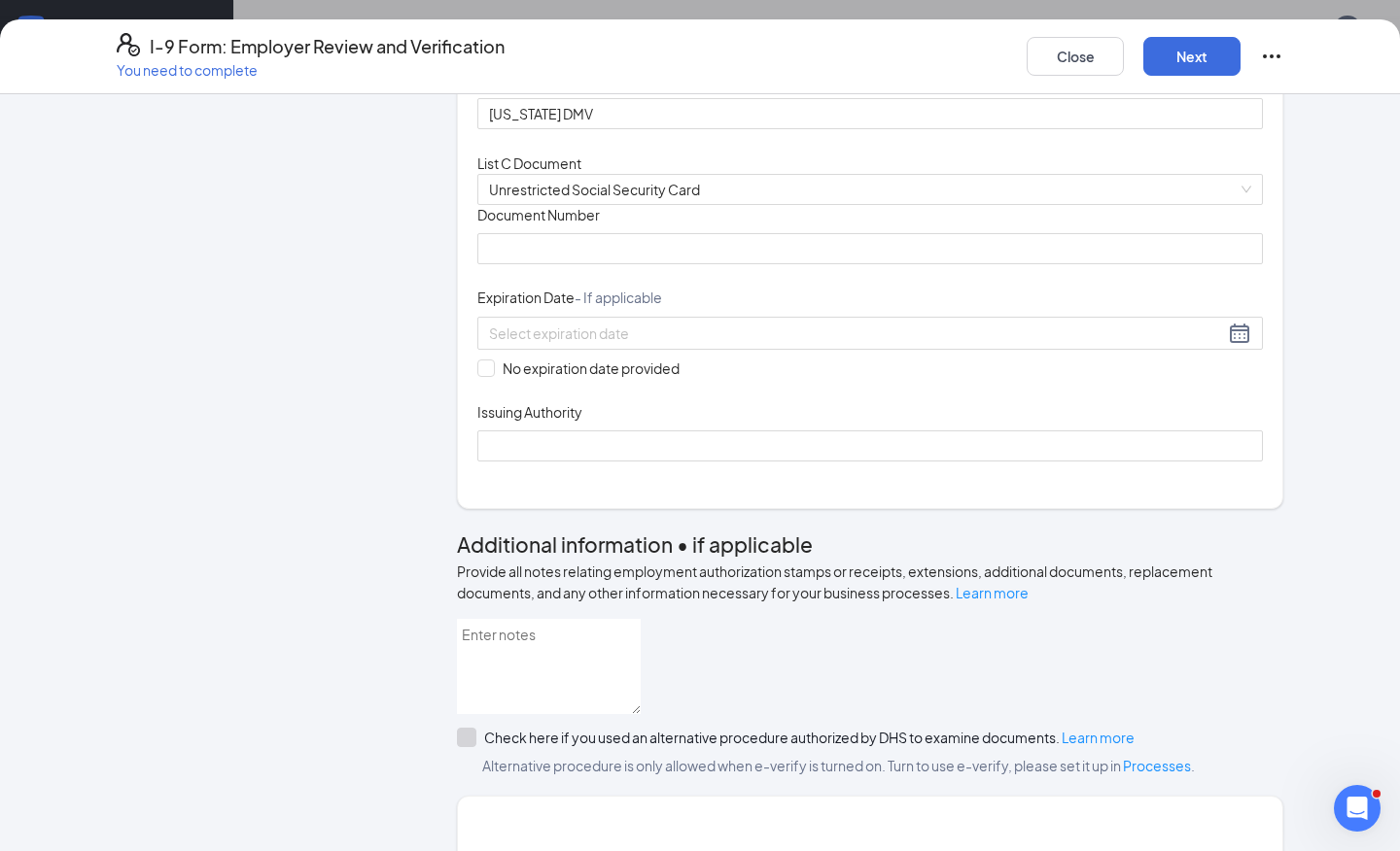
scroll to position [572, 0]
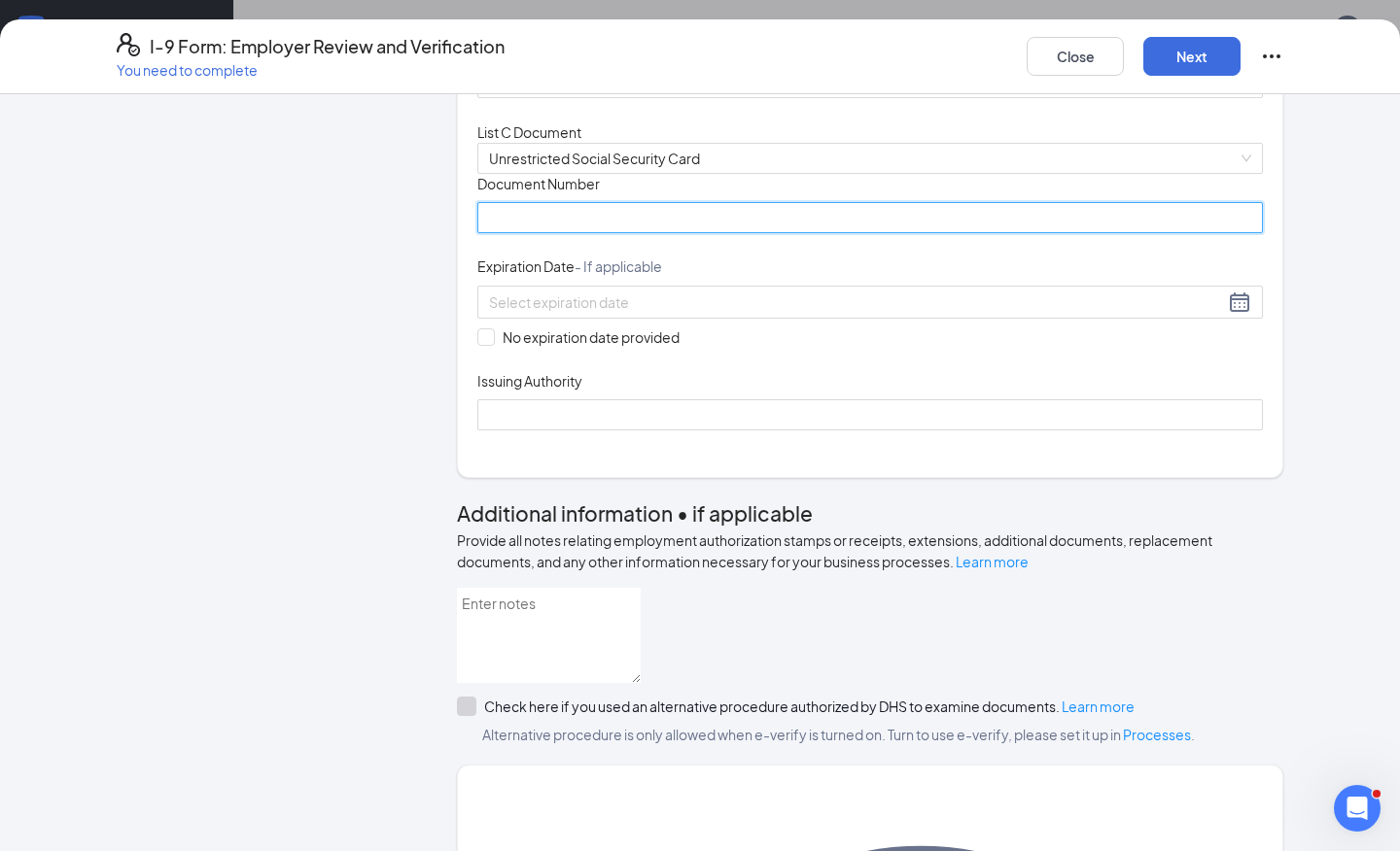
click at [584, 234] on input "Document Number" at bounding box center [870, 218] width 785 height 31
type input "675280849"
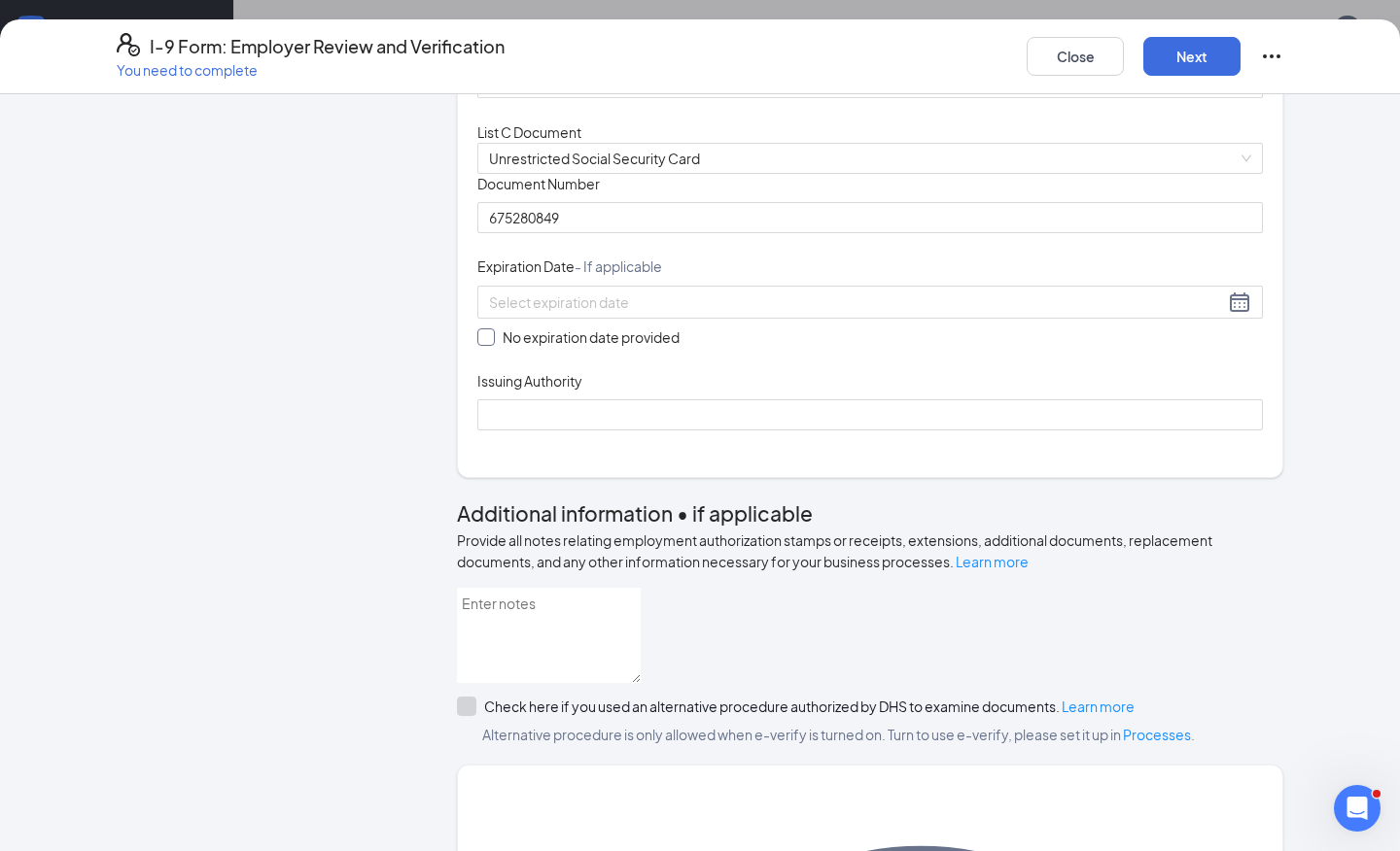
click at [564, 347] on span "No expiration date provided" at bounding box center [591, 338] width 192 height 22
click at [491, 343] on input "No expiration date provided" at bounding box center [484, 336] width 14 height 14
checkbox input "true"
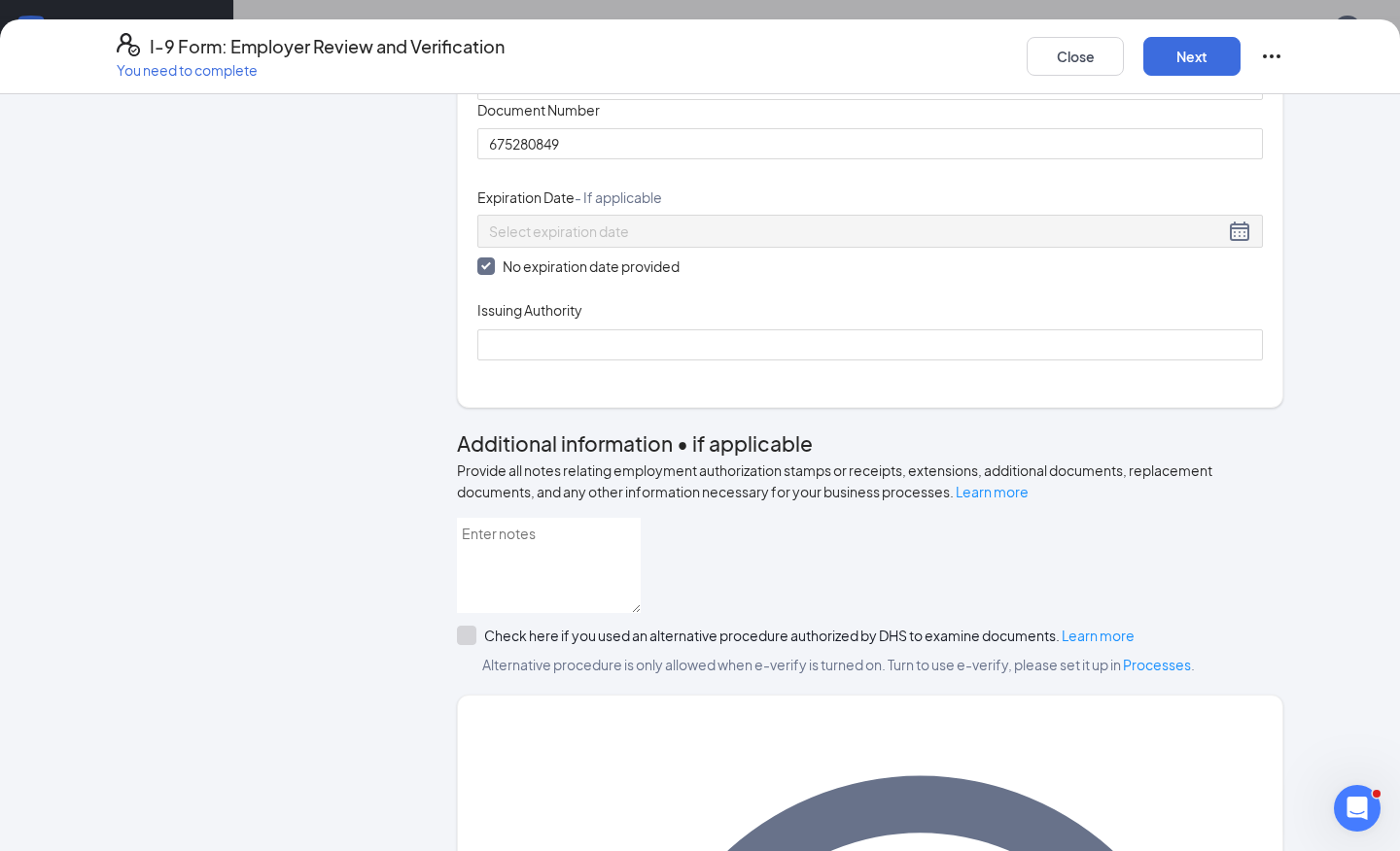
scroll to position [764, 0]
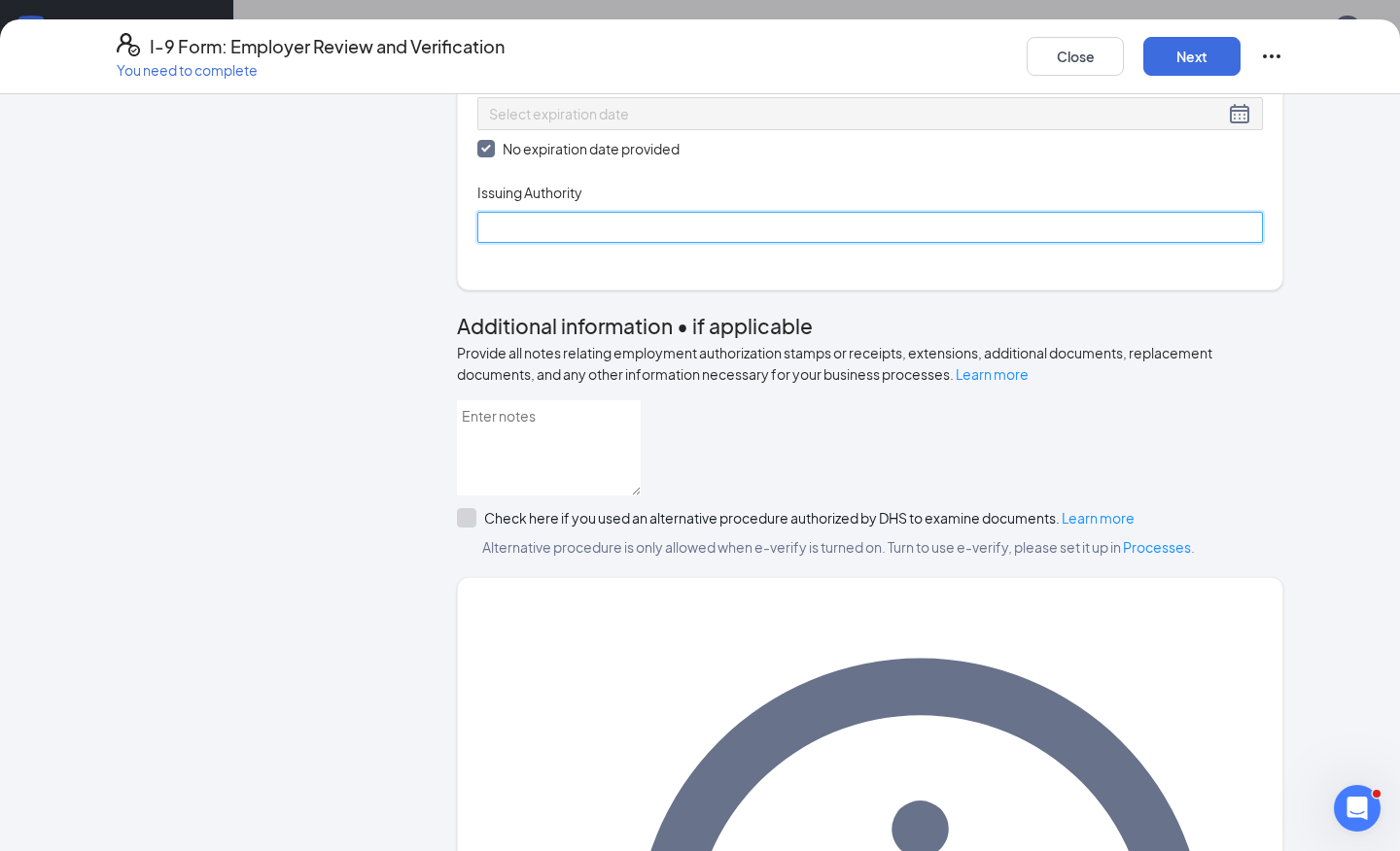
click at [615, 243] on input "Issuing Authority" at bounding box center [870, 228] width 785 height 31
type input "Social Security Administration"
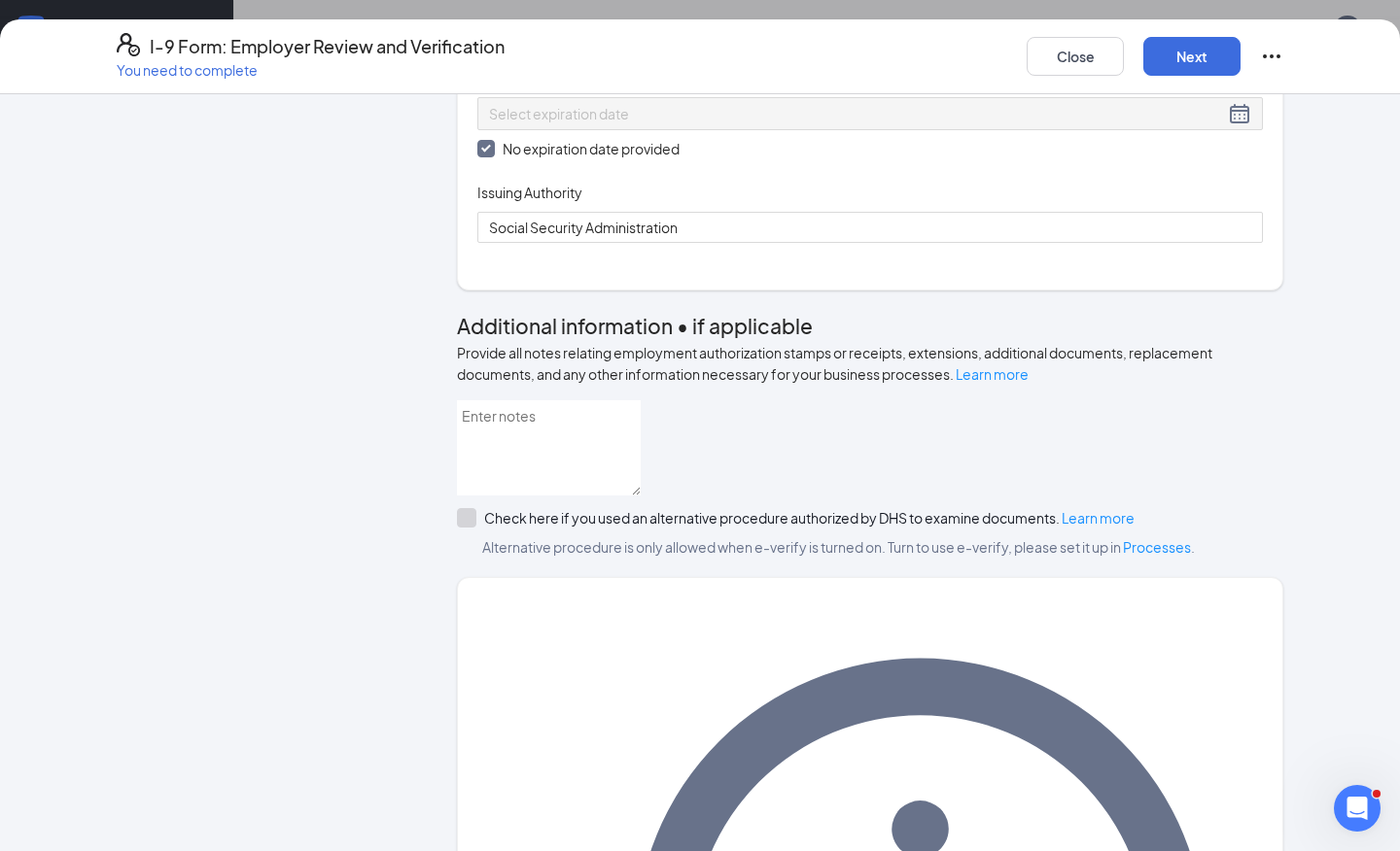
click at [1066, 243] on div "Document Title Unrestricted Social Security Card Document Number 675280849 Expi…" at bounding box center [870, 112] width 785 height 260
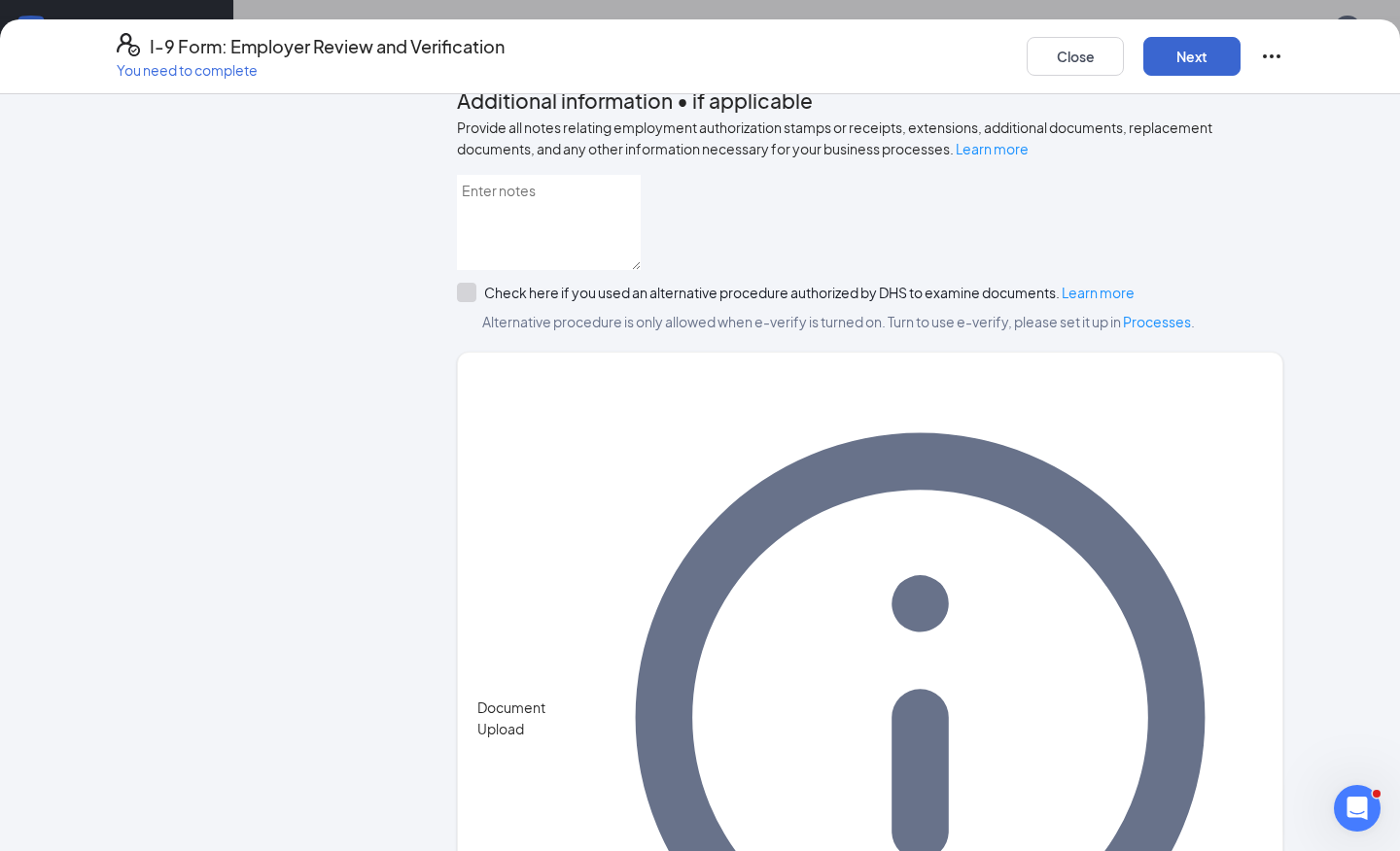
click at [1179, 51] on button "Next" at bounding box center [1191, 57] width 97 height 39
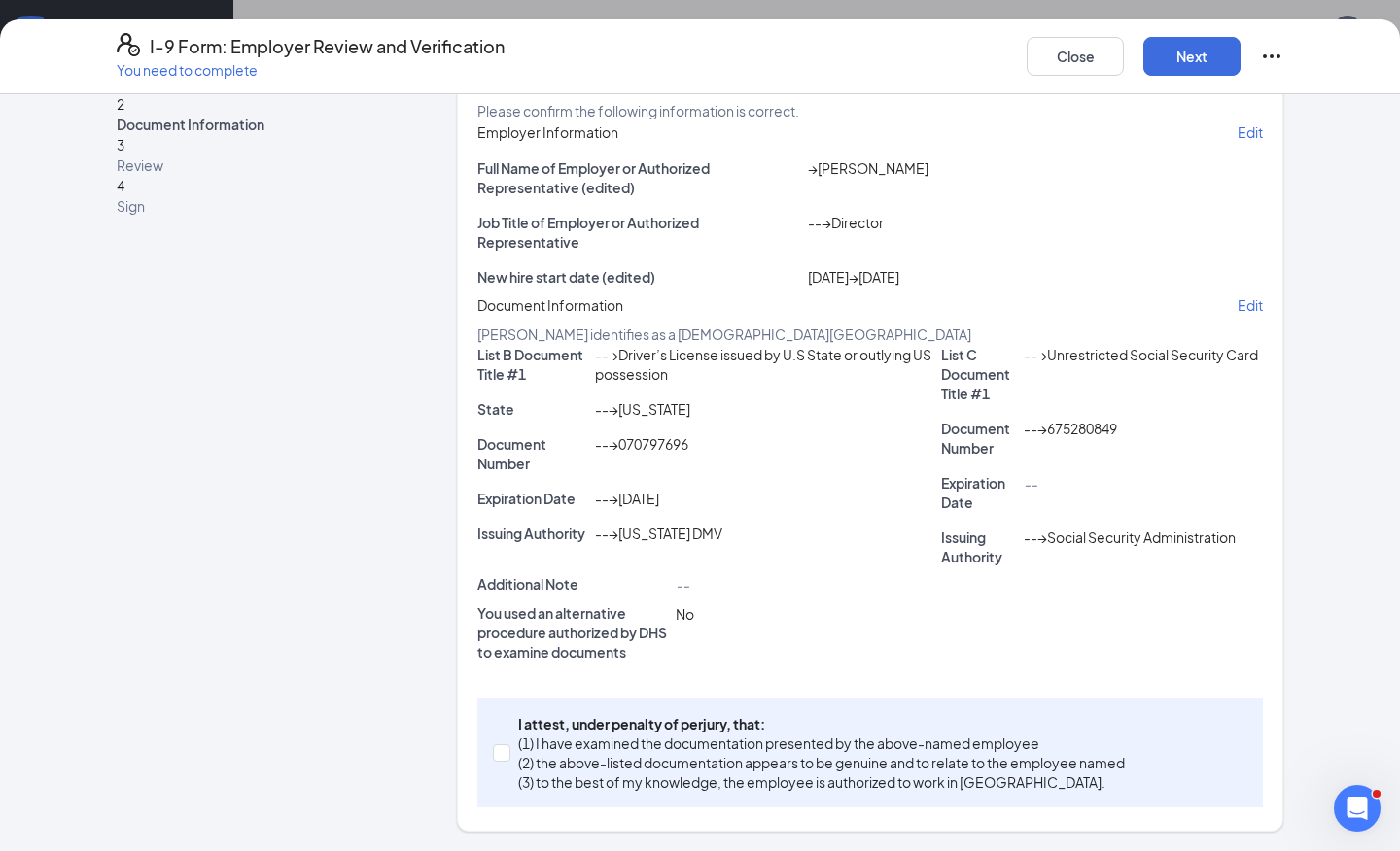
scroll to position [285, 0]
click at [648, 771] on p "(2) the above-listed documentation appears to be genuine and to relate to the e…" at bounding box center [822, 763] width 607 height 20
click at [507, 758] on input "I attest, under penalty of perjury, that: (1) I have examined the documentation…" at bounding box center [500, 751] width 14 height 14
checkbox input "true"
click at [1193, 45] on button "Next" at bounding box center [1191, 57] width 97 height 39
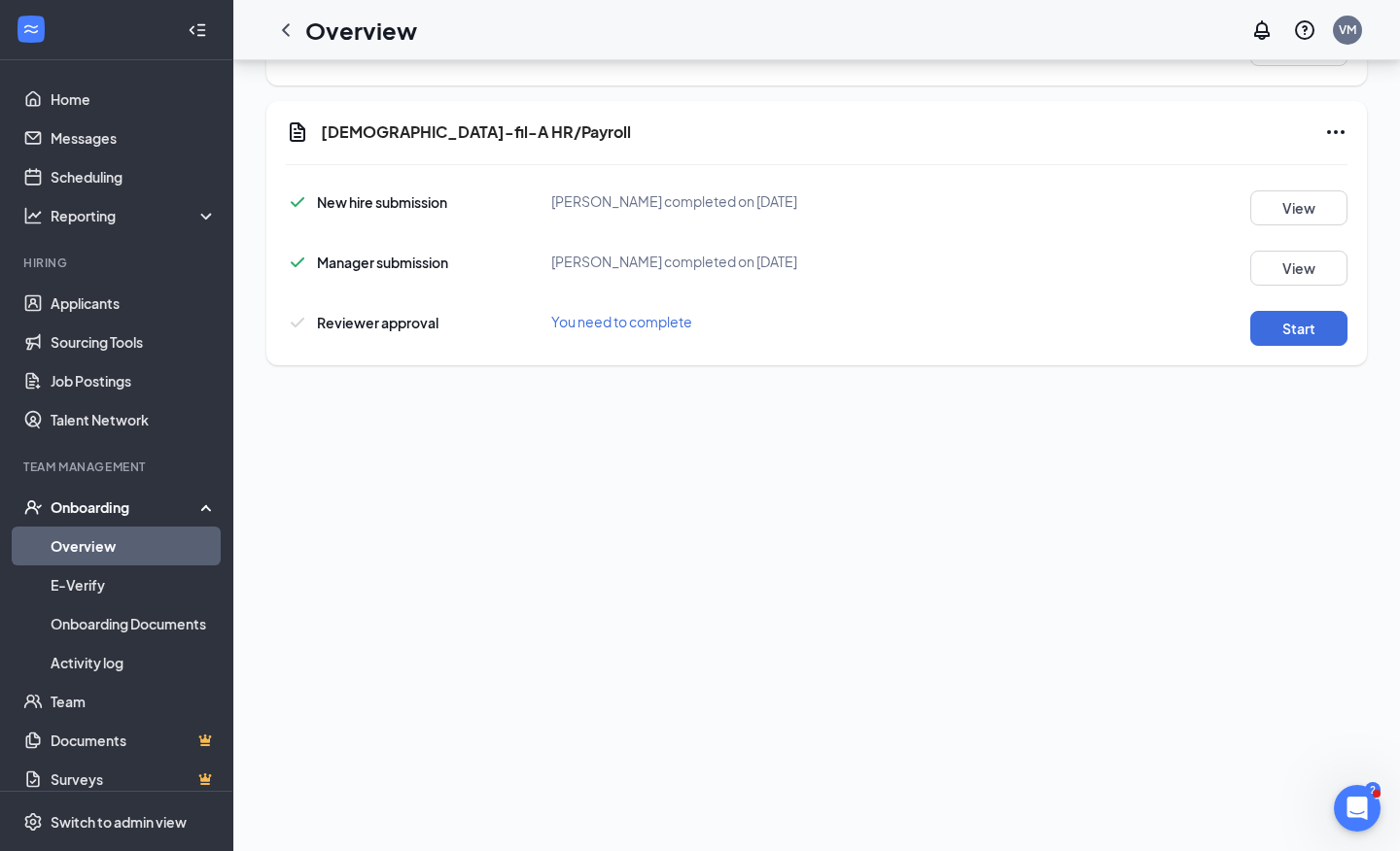
scroll to position [881, 0]
click at [1314, 337] on button "Start" at bounding box center [1298, 329] width 97 height 35
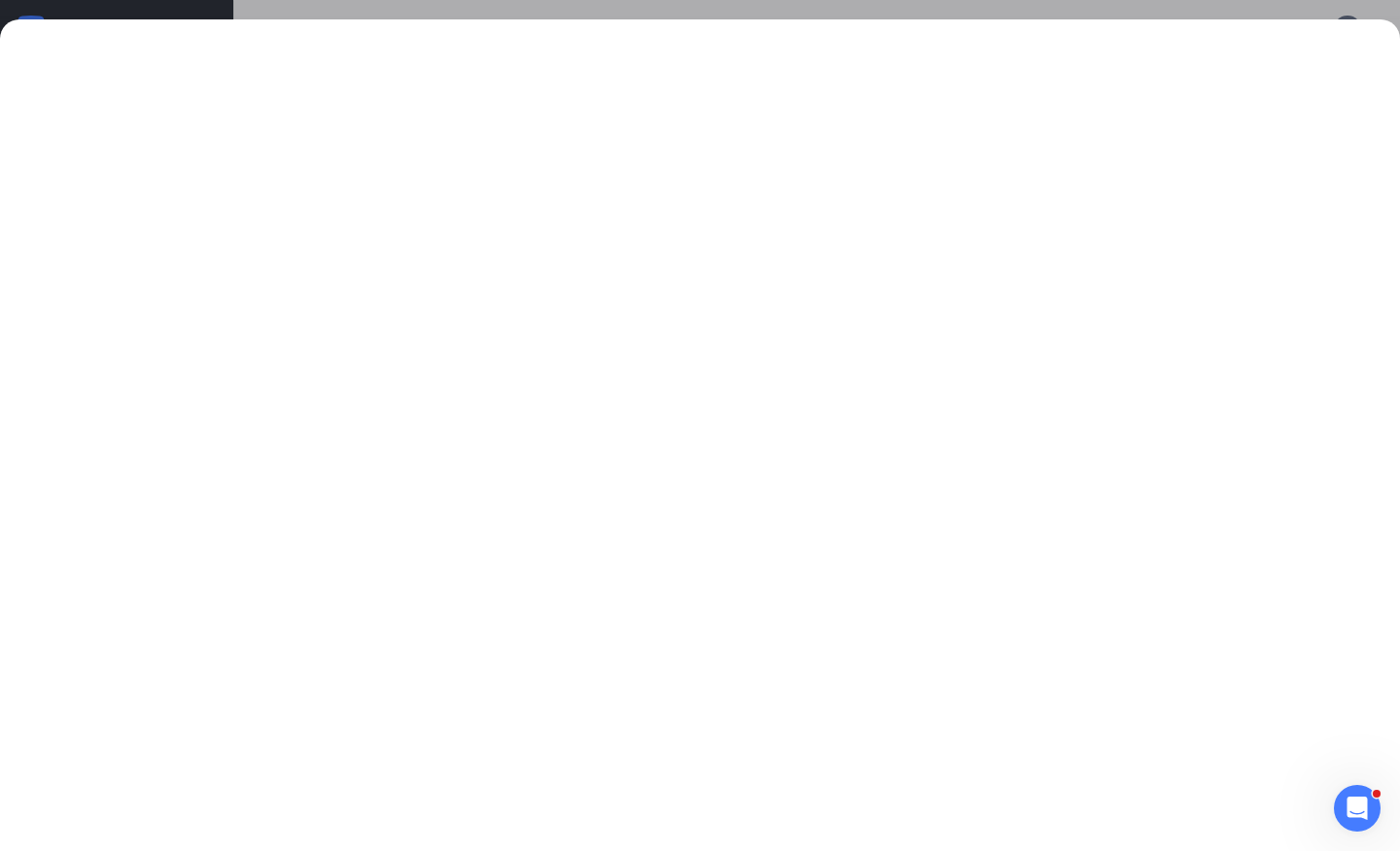
scroll to position [0, 0]
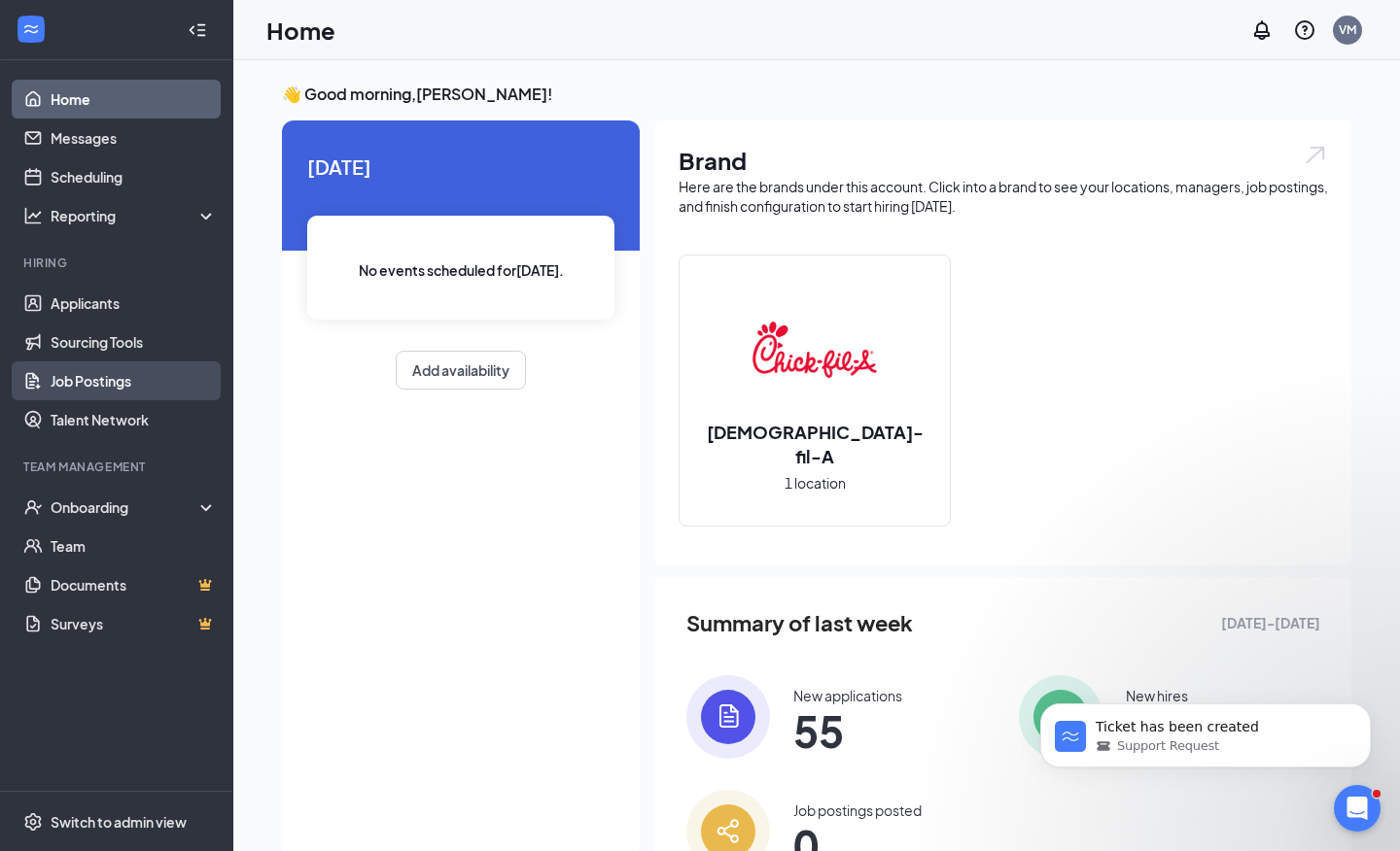
click at [120, 376] on link "Job Postings" at bounding box center [133, 381] width 166 height 39
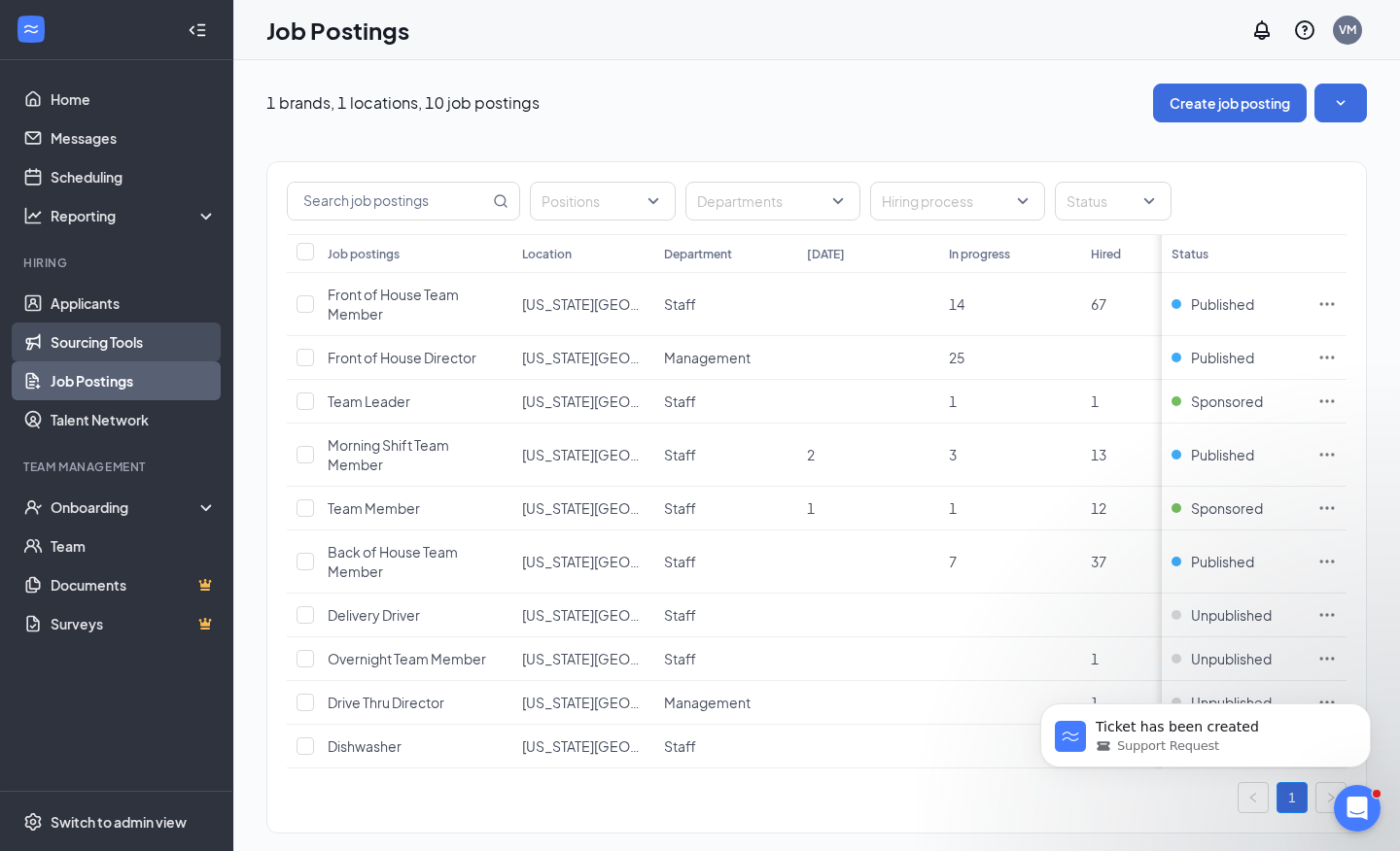
click at [118, 345] on link "Sourcing Tools" at bounding box center [133, 343] width 166 height 39
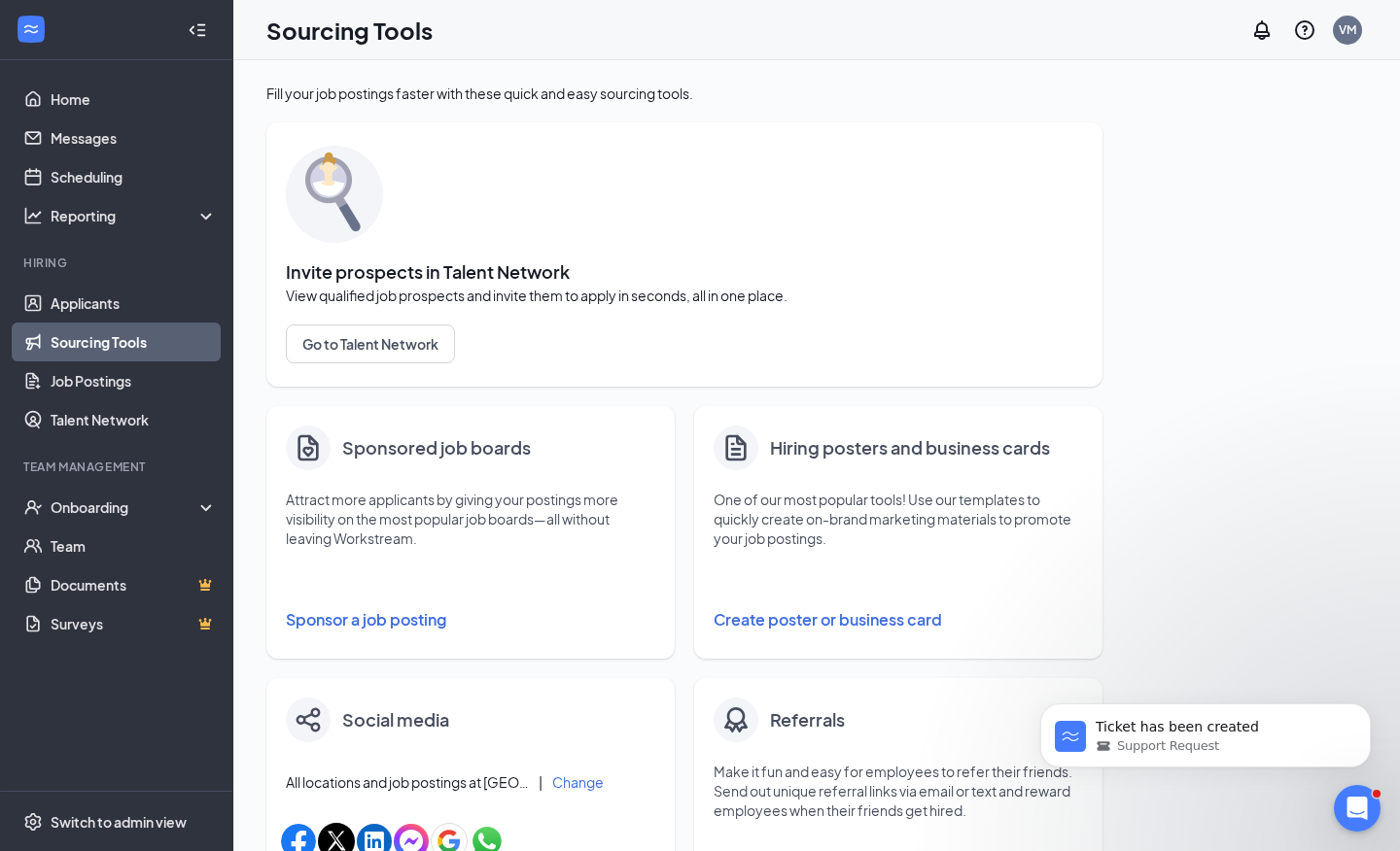
click at [403, 612] on button "Sponsor a job posting" at bounding box center [470, 620] width 369 height 39
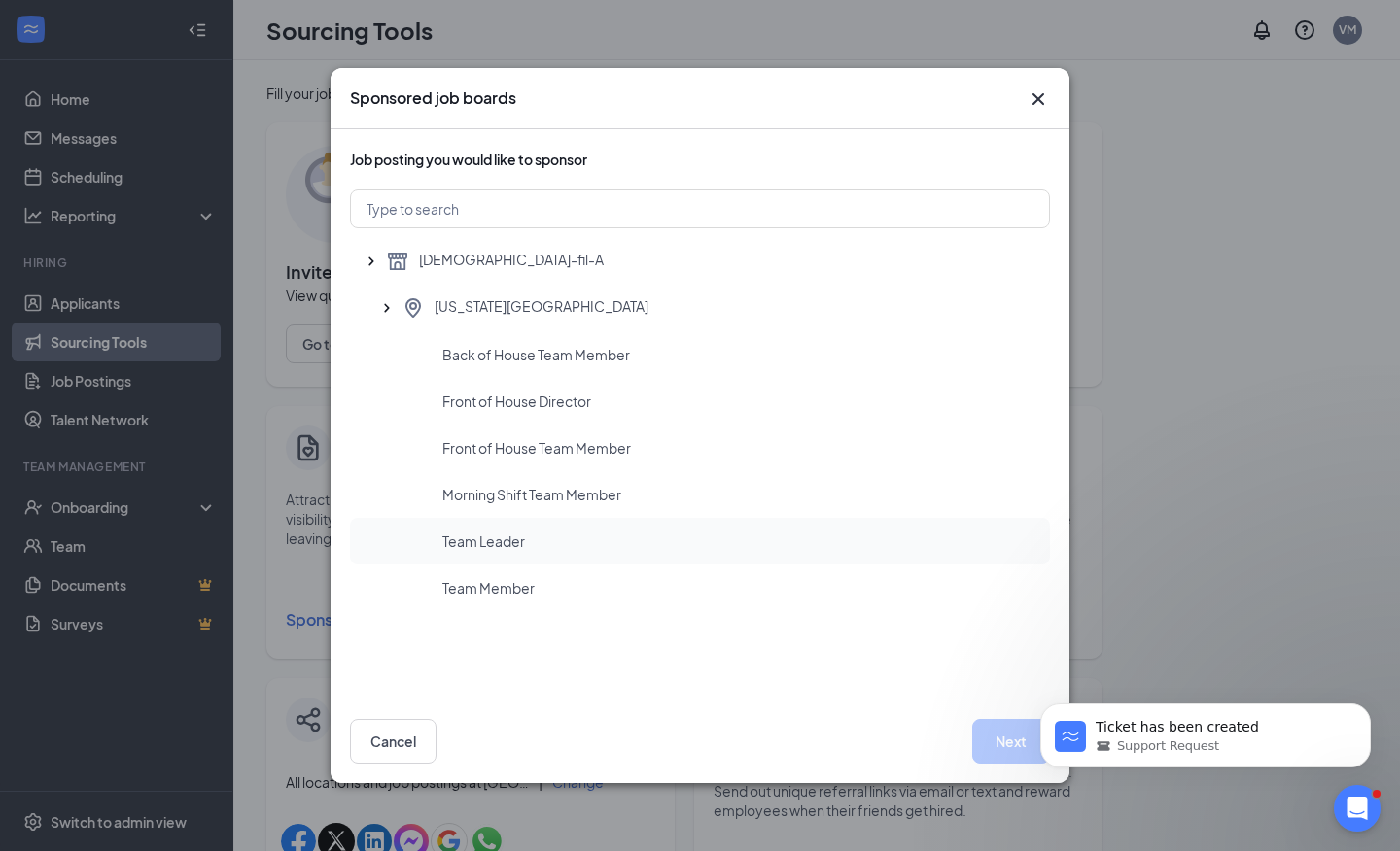
click at [503, 527] on div "Team Leader" at bounding box center [699, 542] width 700 height 47
click at [995, 736] on button "Next" at bounding box center [1010, 742] width 78 height 45
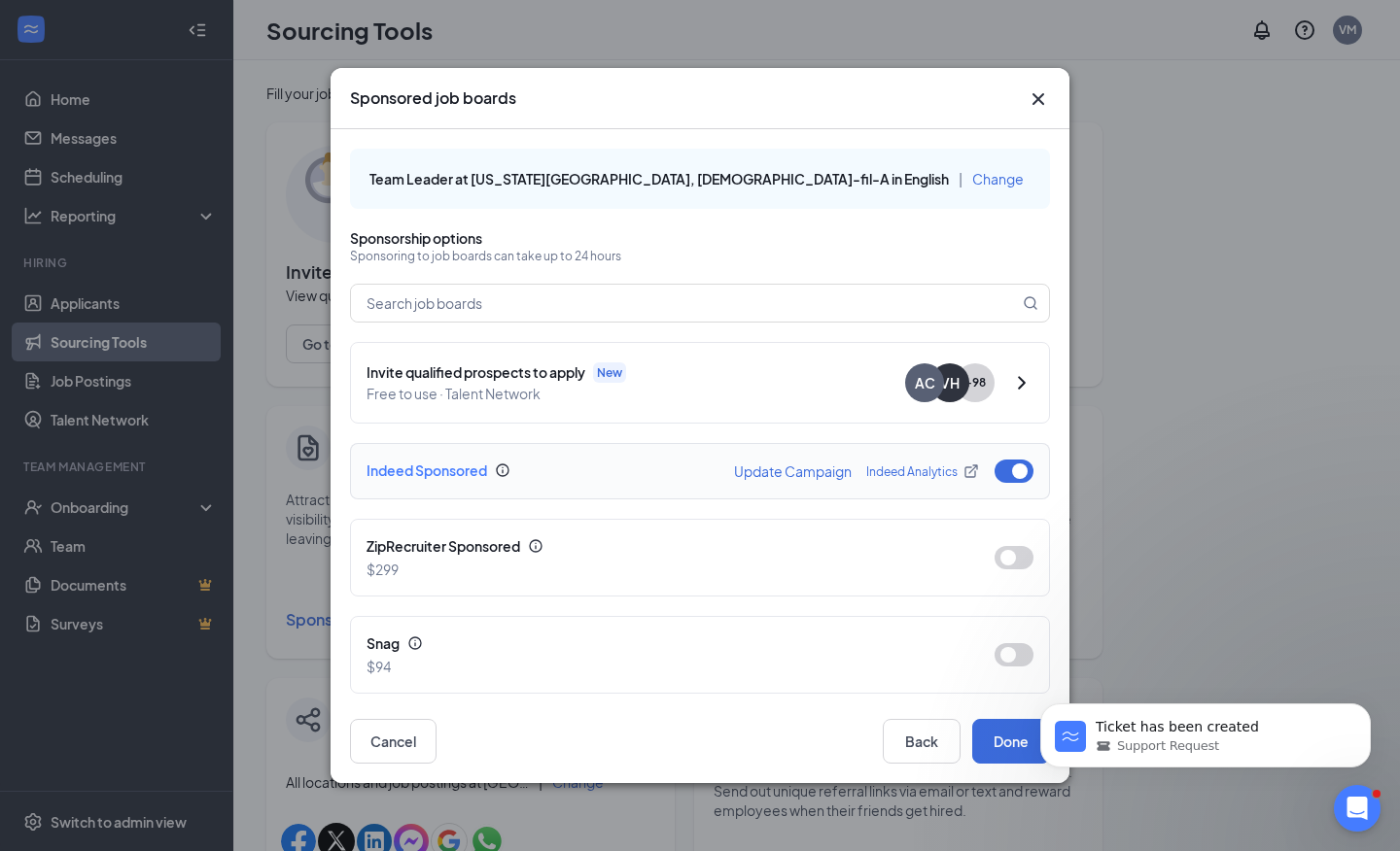
click at [783, 472] on button "Update Campaign" at bounding box center [793, 471] width 118 height 14
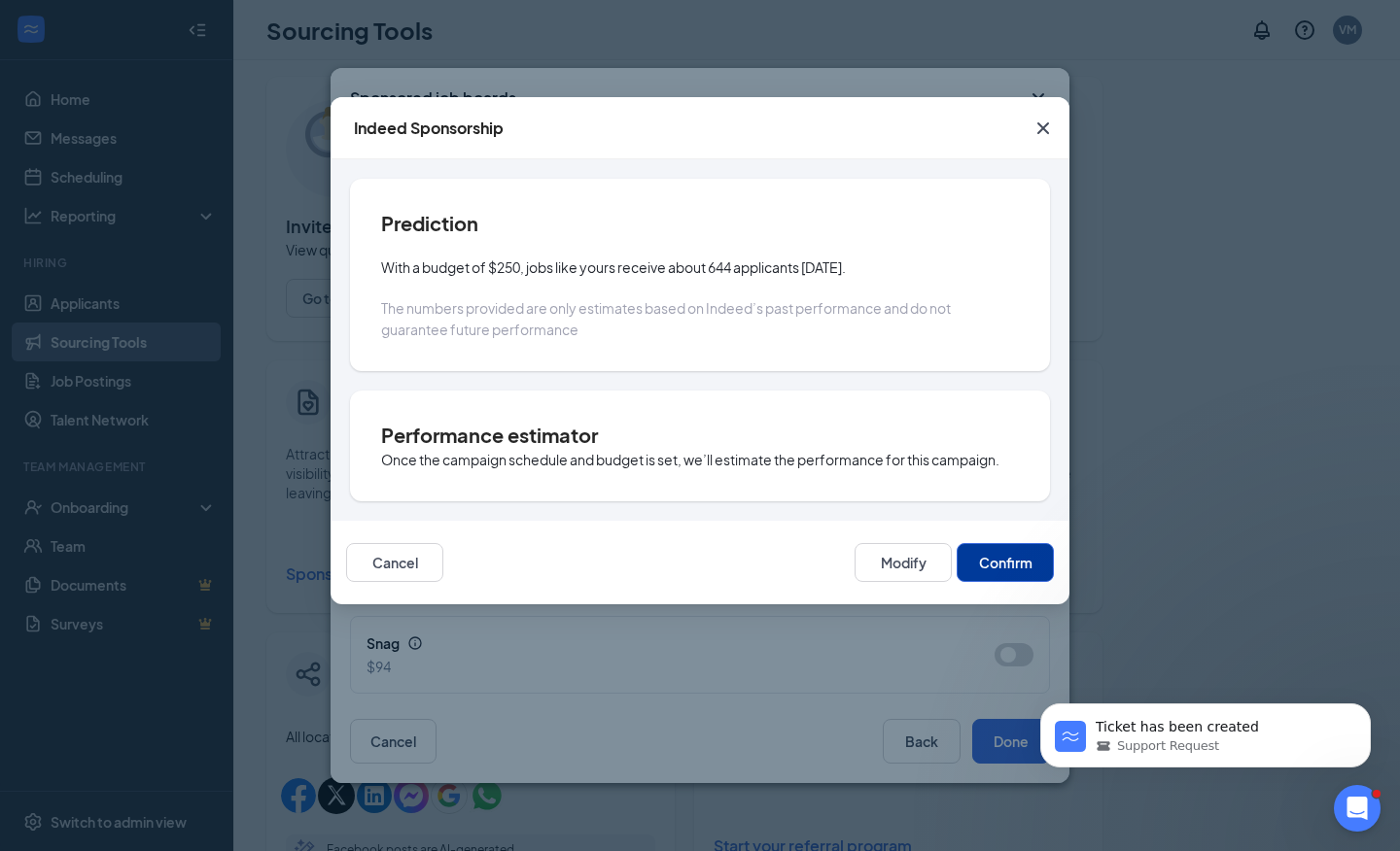
scroll to position [48, 0]
click at [1005, 558] on button "Confirm" at bounding box center [1004, 562] width 97 height 39
type input "2025-08-22"
type input "2025-09-26"
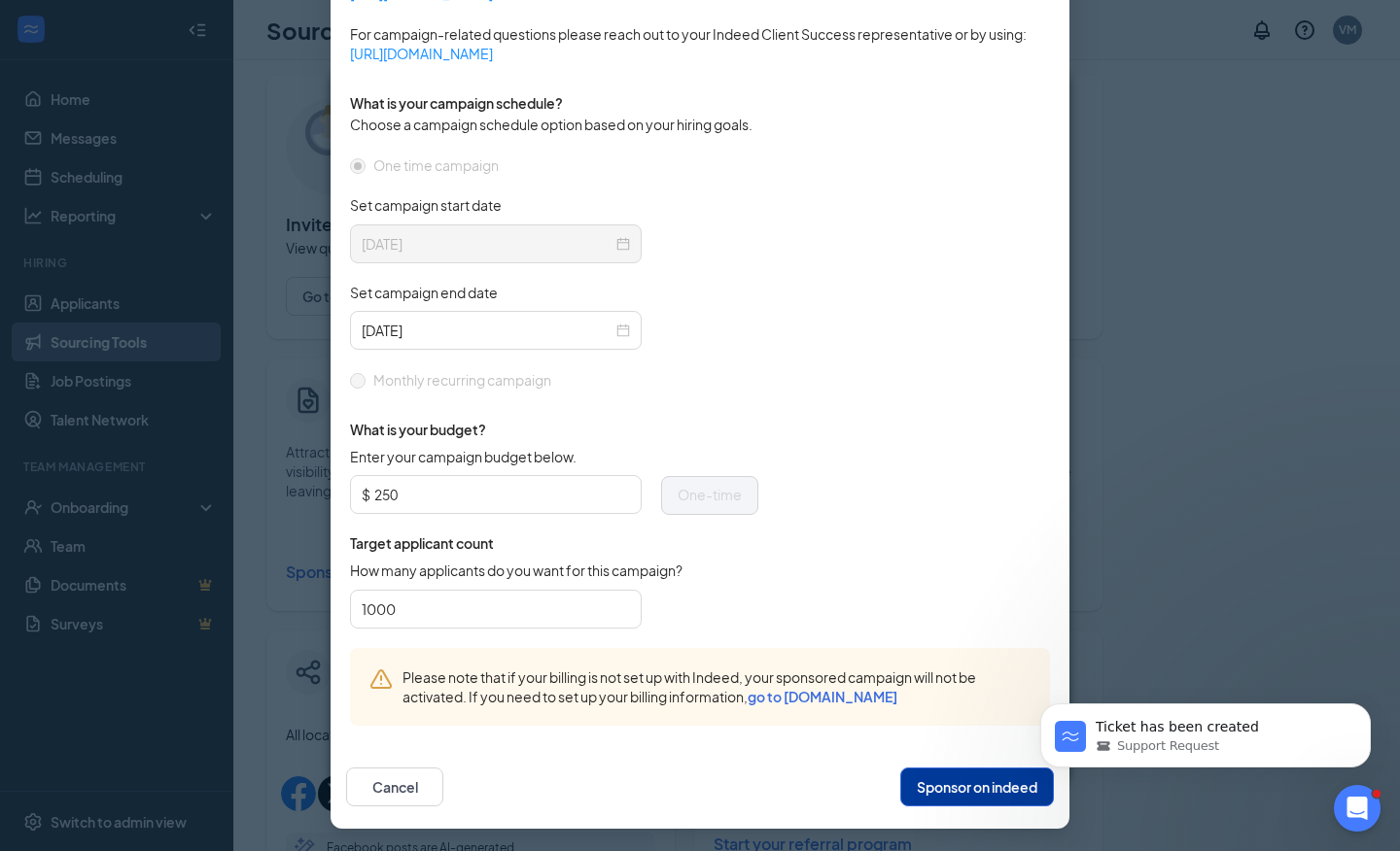
scroll to position [507, 0]
click at [930, 786] on button "Sponsor on indeed" at bounding box center [977, 788] width 153 height 39
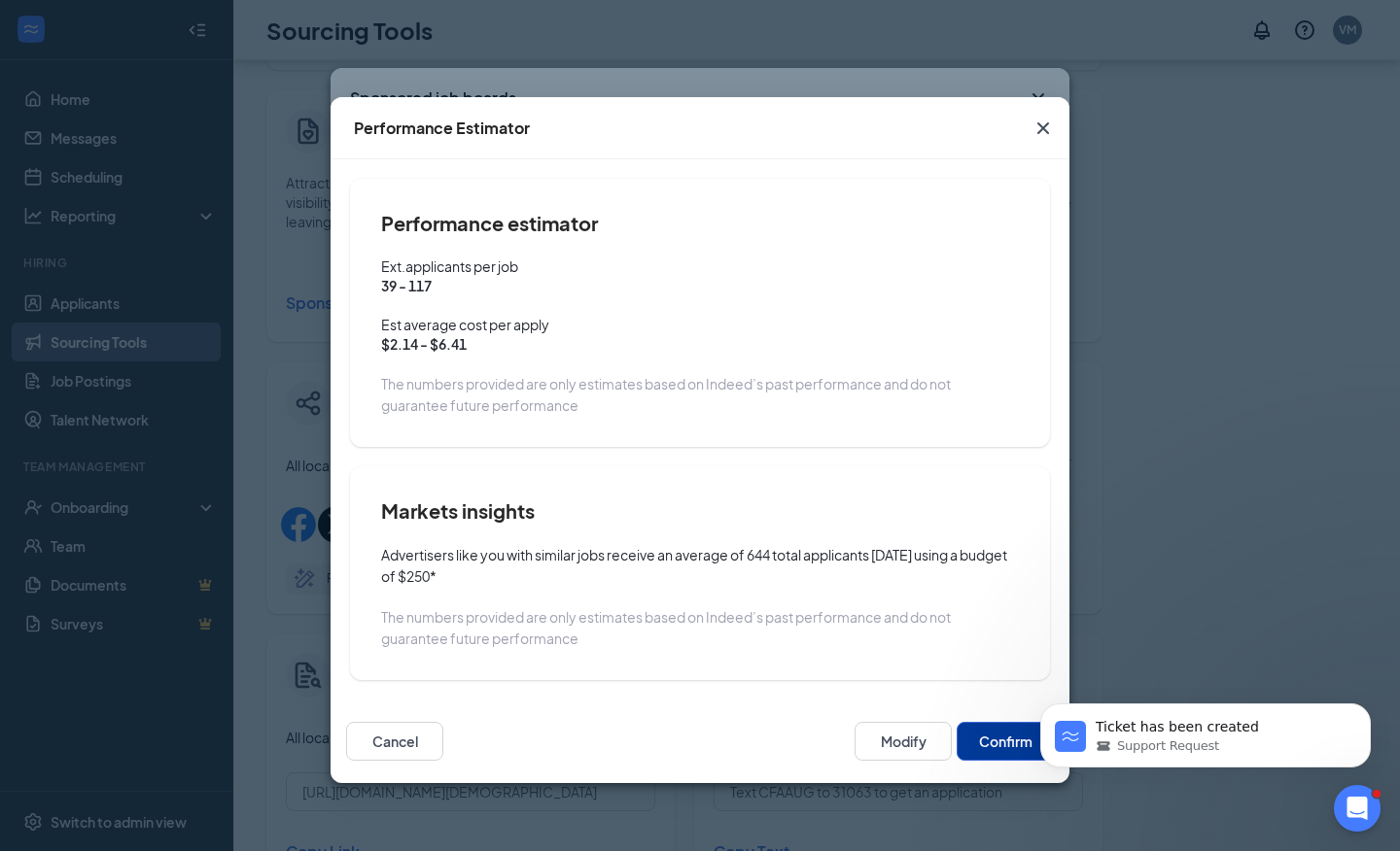
scroll to position [354, 0]
click at [985, 735] on button "Confirm" at bounding box center [1004, 742] width 97 height 39
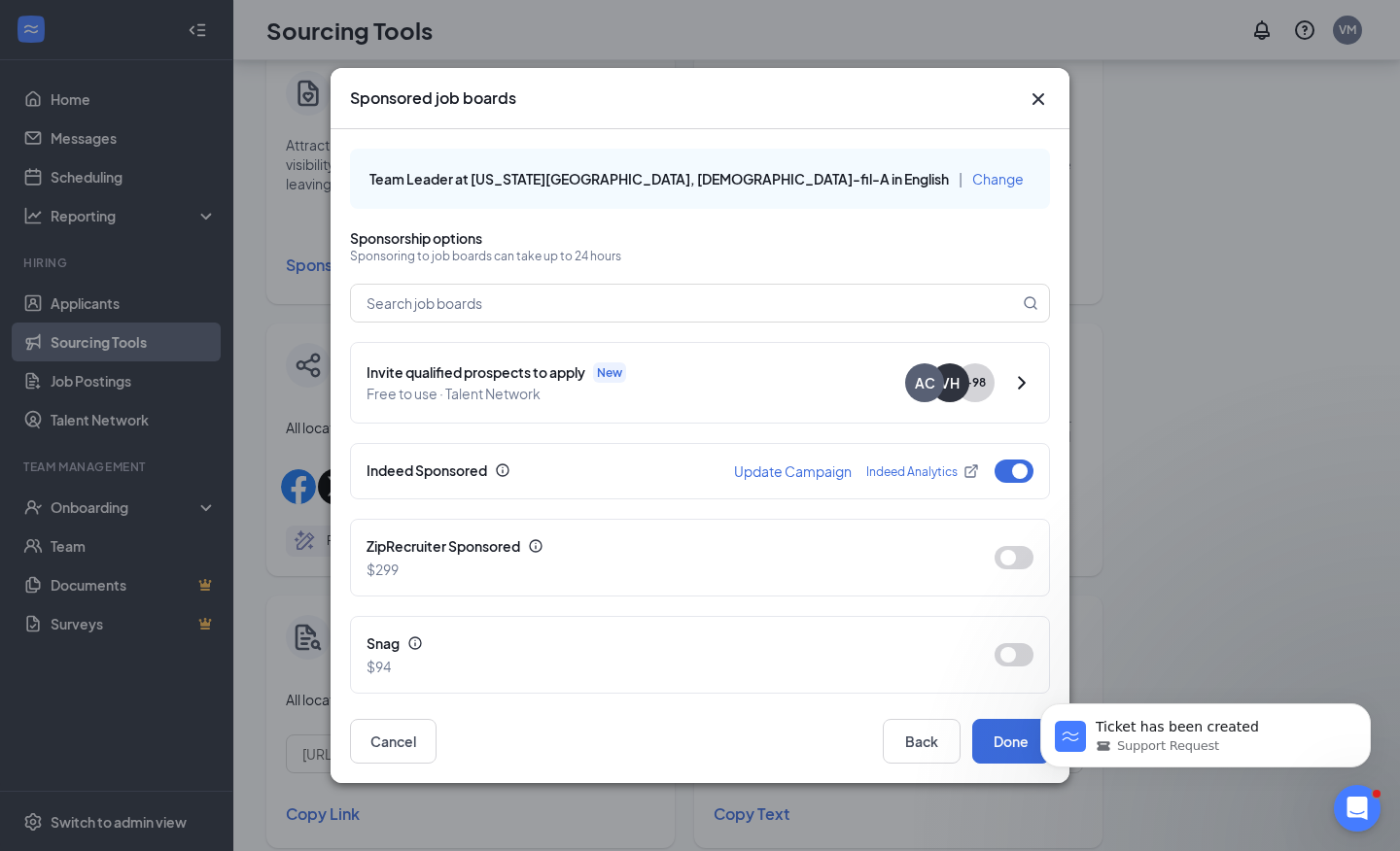
click html "Ticket has been created Support Request"
click at [996, 748] on button "Done" at bounding box center [1010, 742] width 78 height 45
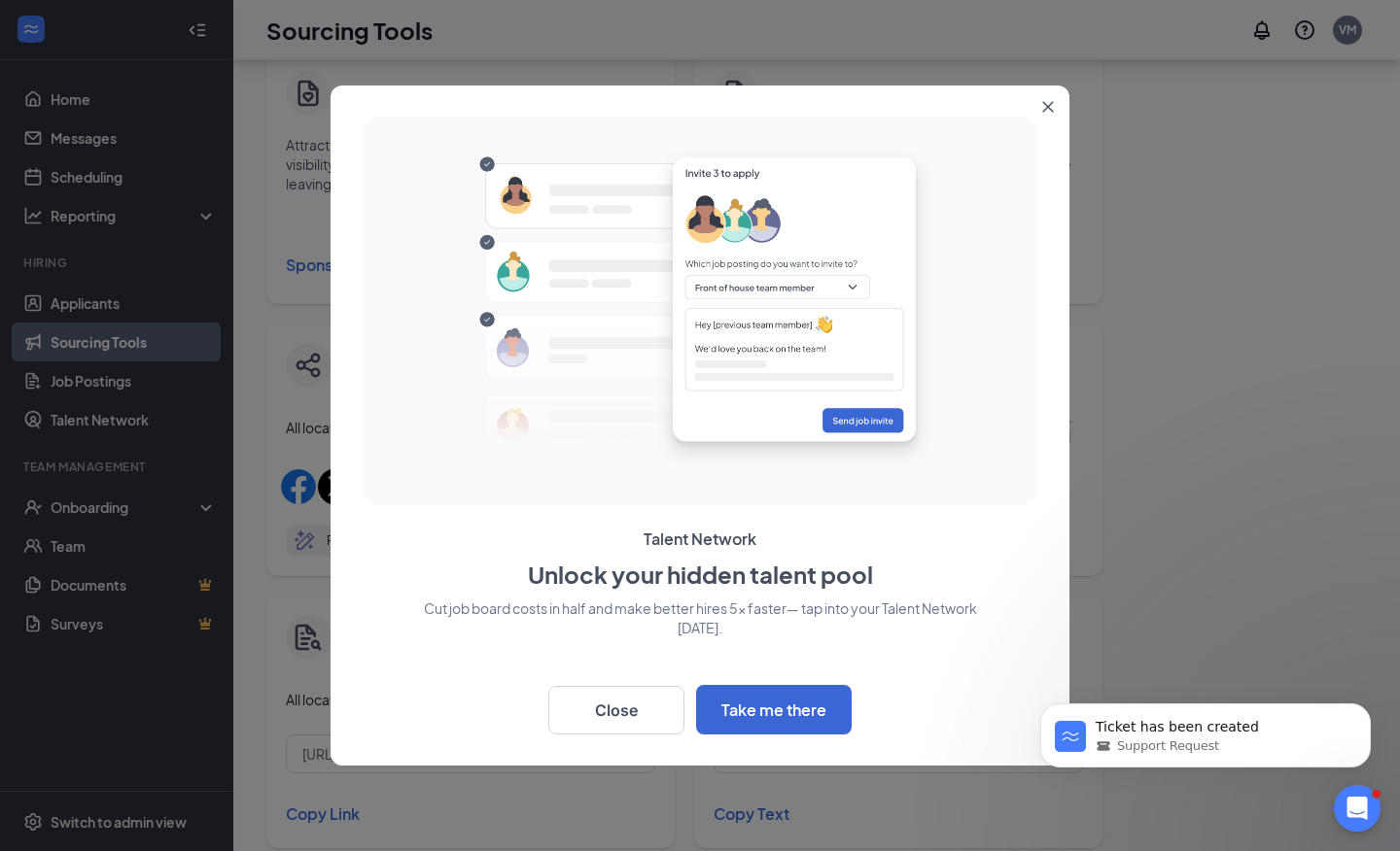
click at [1251, 449] on div at bounding box center [700, 425] width 1400 height 851
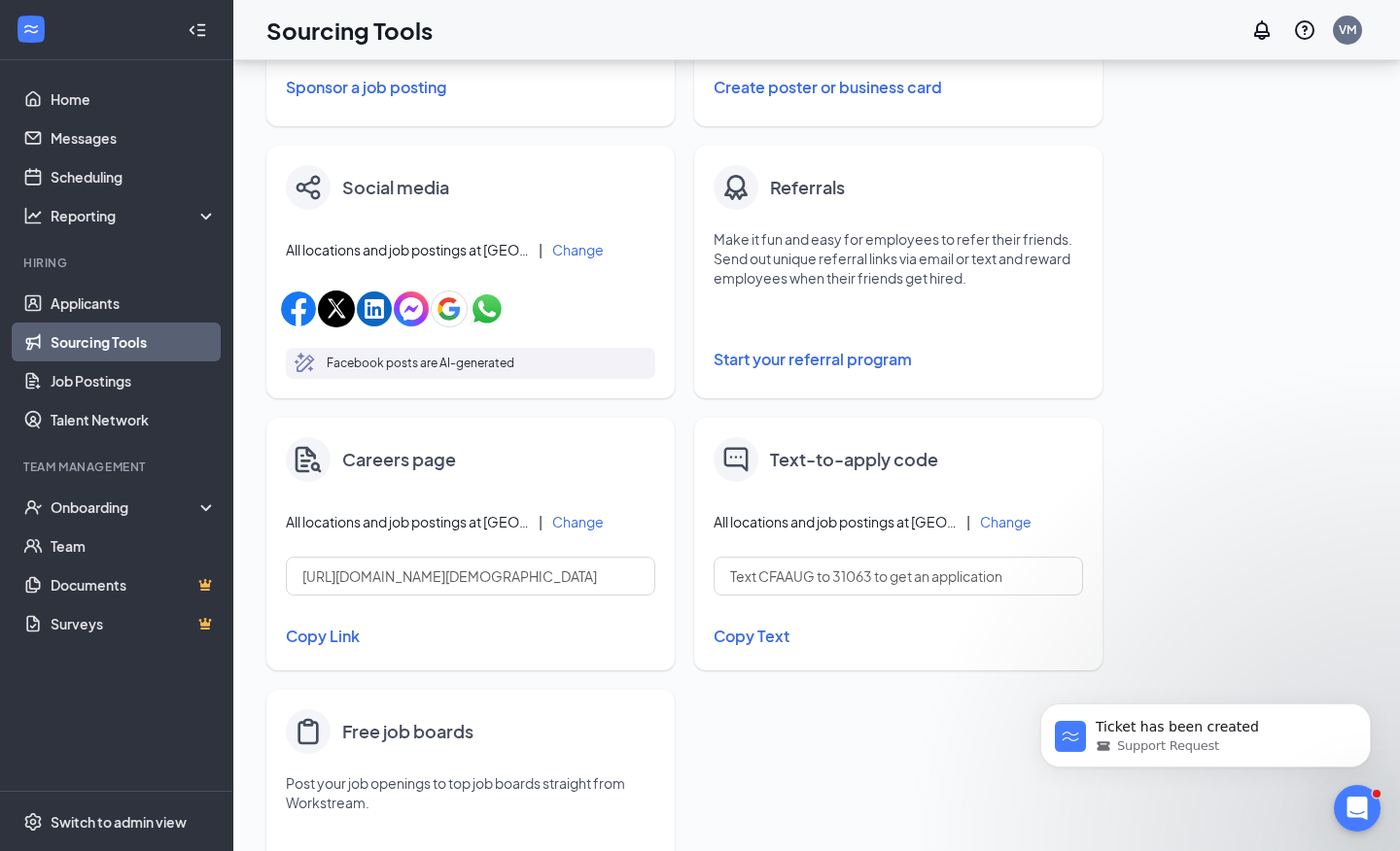
scroll to position [548, 0]
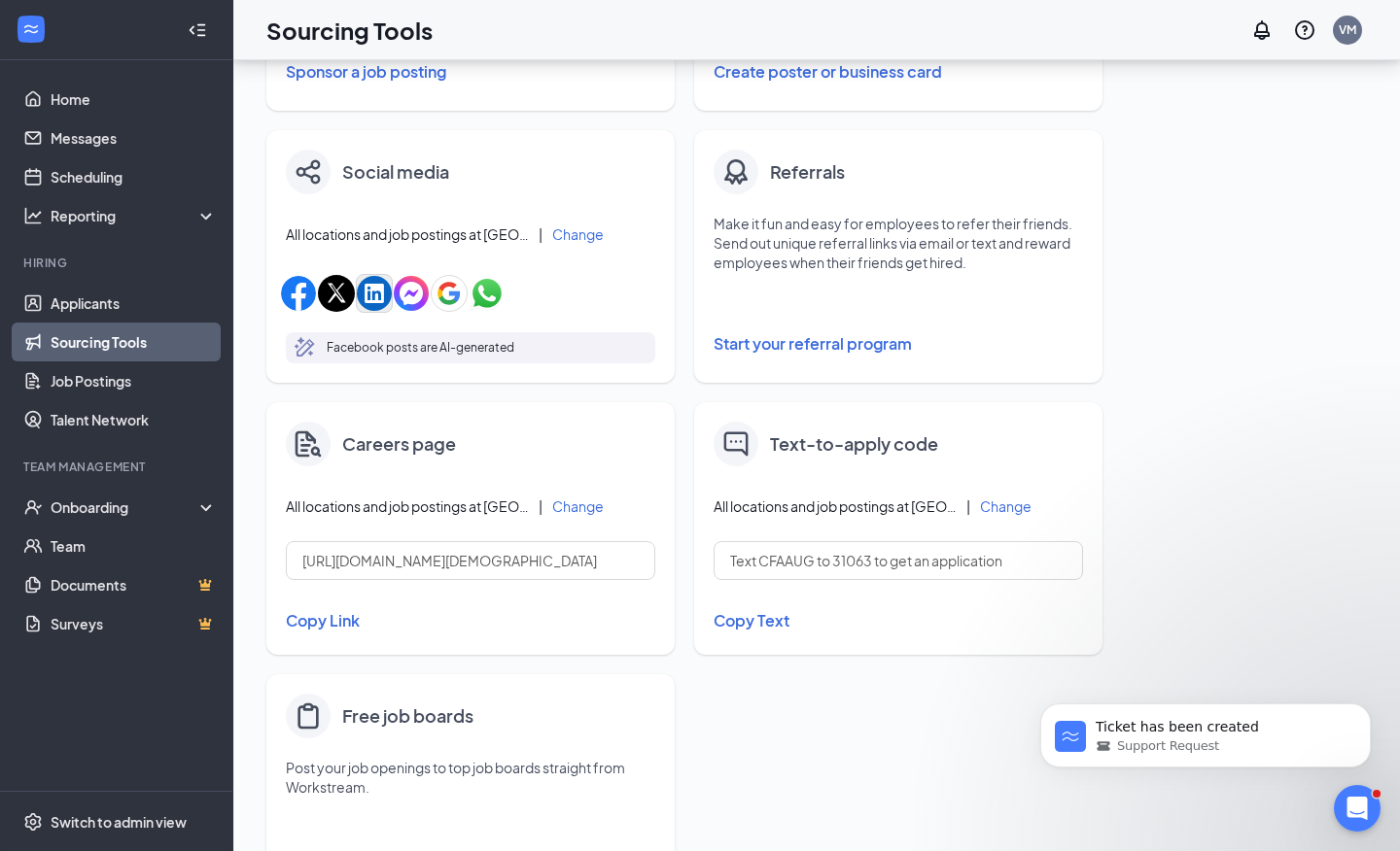
click at [376, 286] on img "button" at bounding box center [374, 293] width 35 height 35
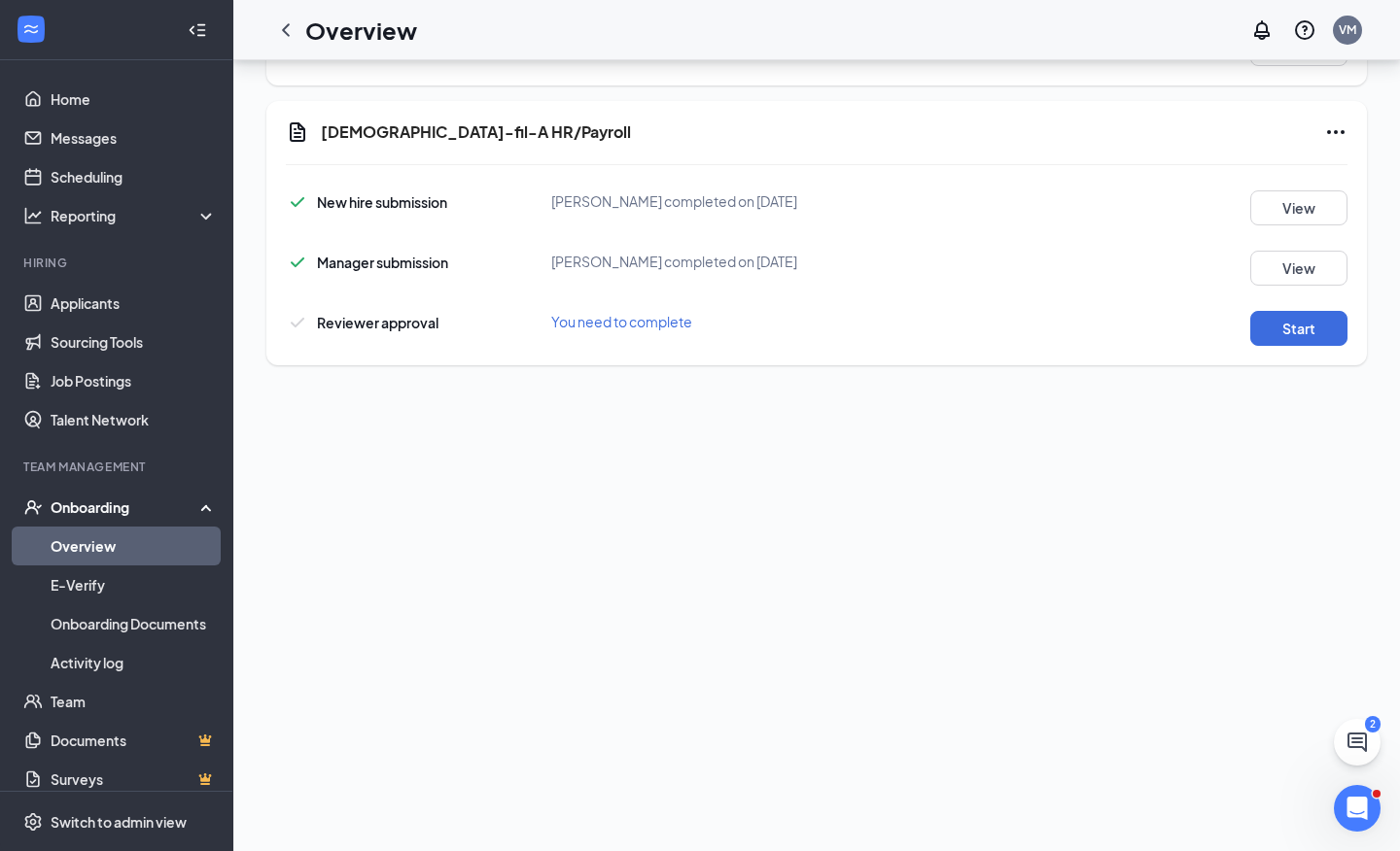
scroll to position [889, 0]
click at [1274, 333] on button "Start" at bounding box center [1298, 329] width 97 height 35
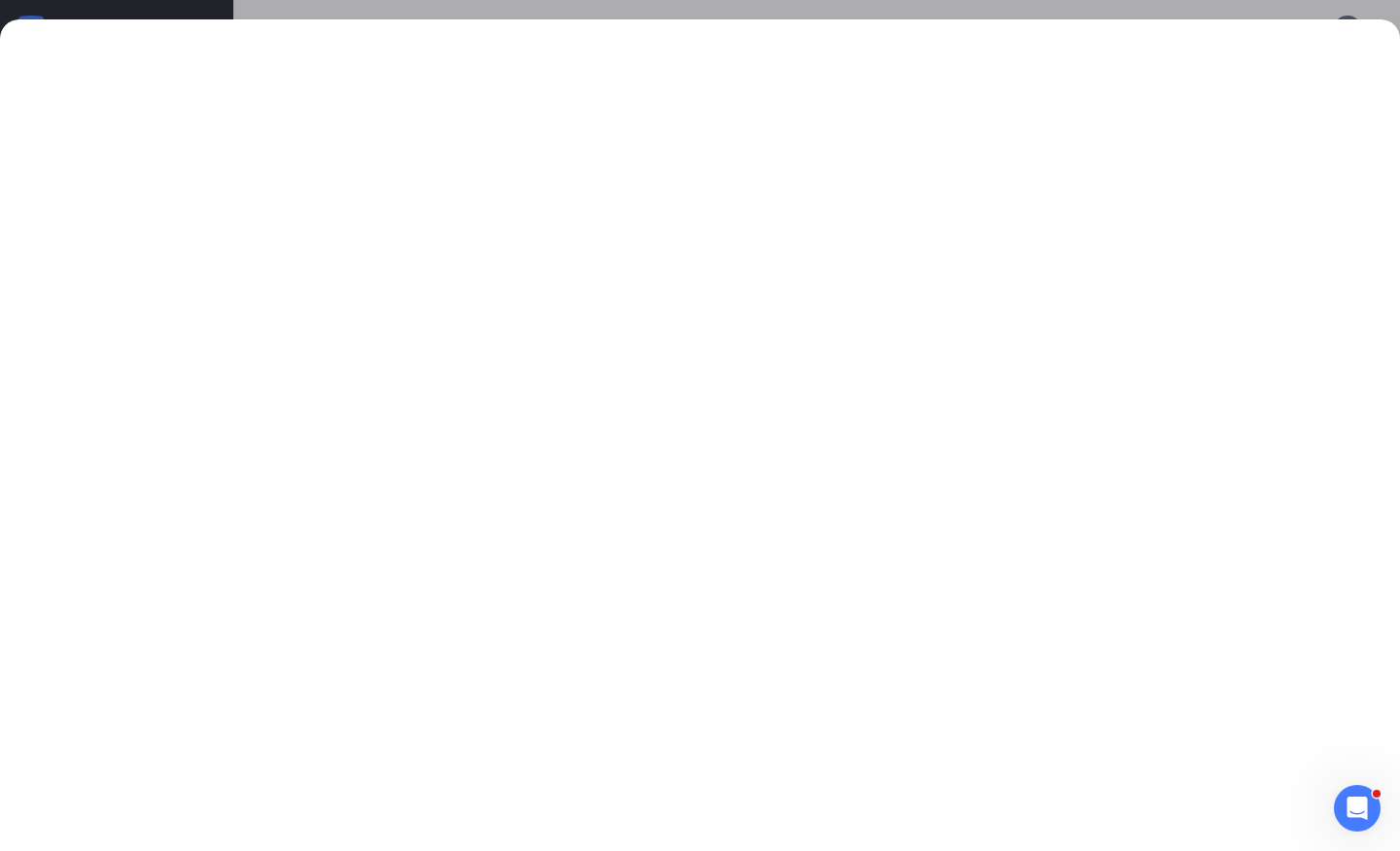
click at [1242, 14] on div at bounding box center [700, 425] width 1400 height 851
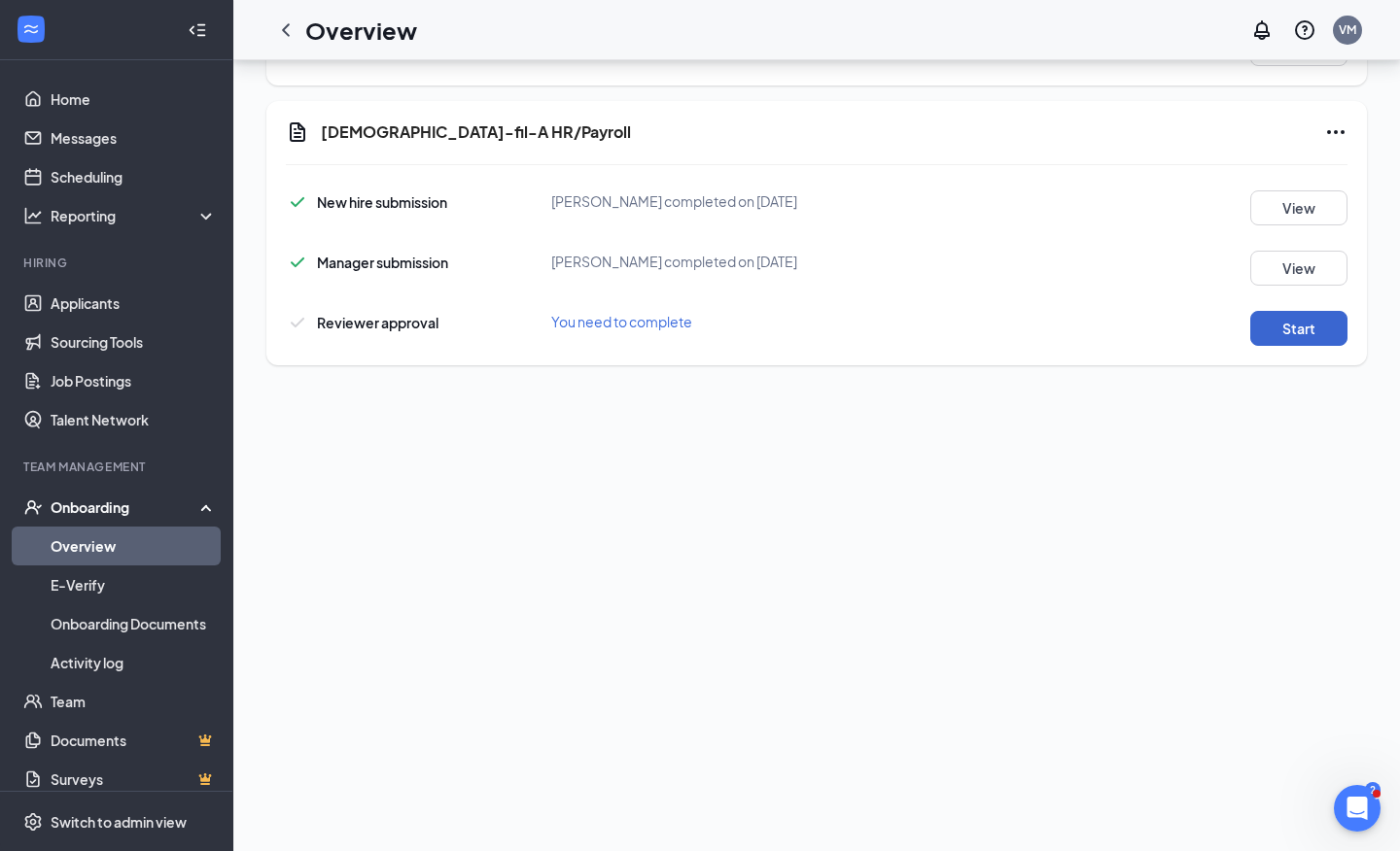
click at [1313, 321] on button "Start" at bounding box center [1298, 329] width 97 height 35
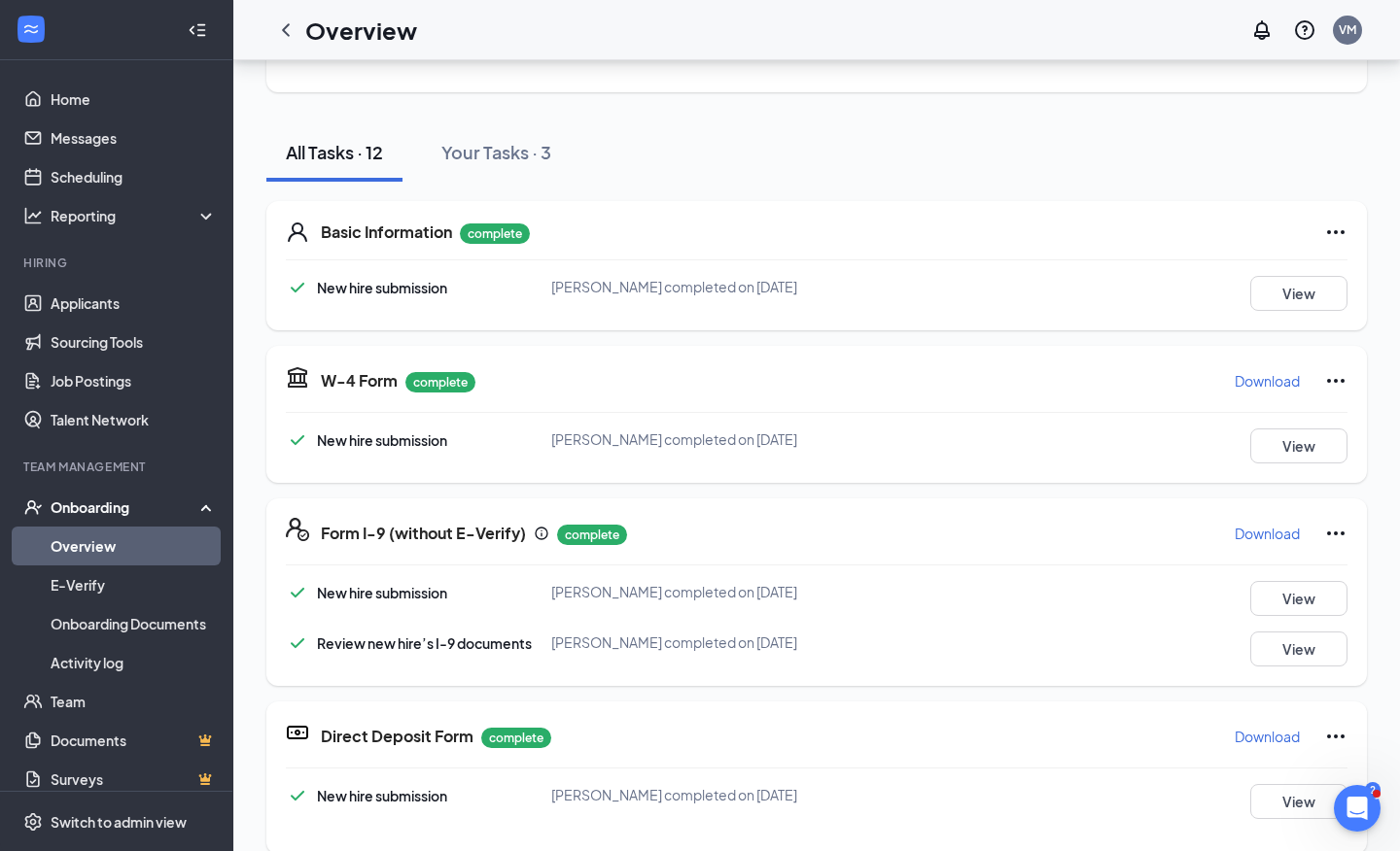
scroll to position [0, 0]
click at [478, 162] on div "Your Tasks · 3" at bounding box center [497, 152] width 110 height 25
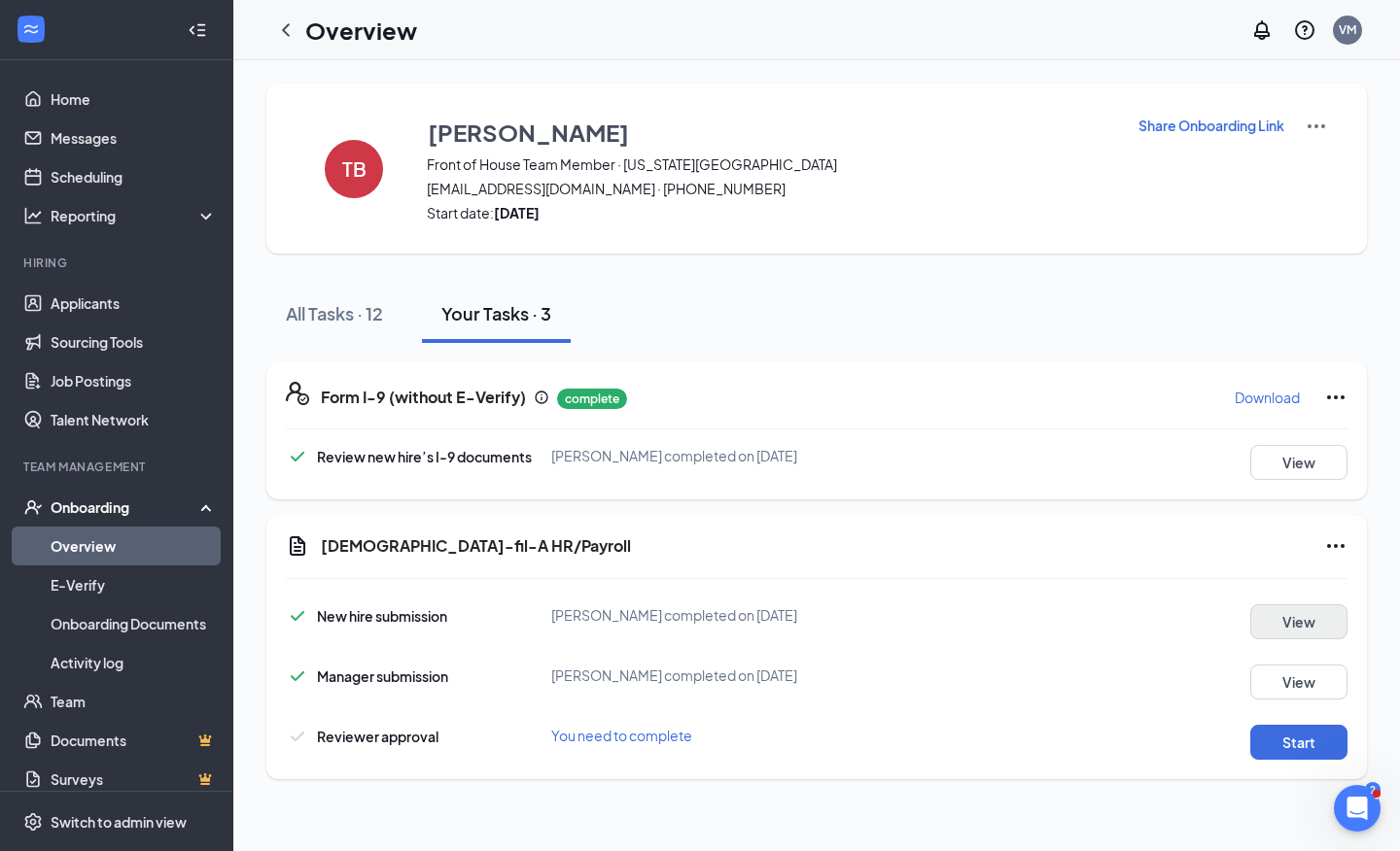
click at [1302, 627] on button "View" at bounding box center [1298, 622] width 97 height 35
click at [1283, 676] on button "View" at bounding box center [1298, 682] width 97 height 35
click at [1334, 549] on icon "Ellipses" at bounding box center [1336, 547] width 24 height 24
click at [1115, 540] on div "Chick-fil-A HR/Payroll" at bounding box center [835, 547] width 1027 height 24
click at [668, 738] on span "You need to complete" at bounding box center [621, 736] width 141 height 18
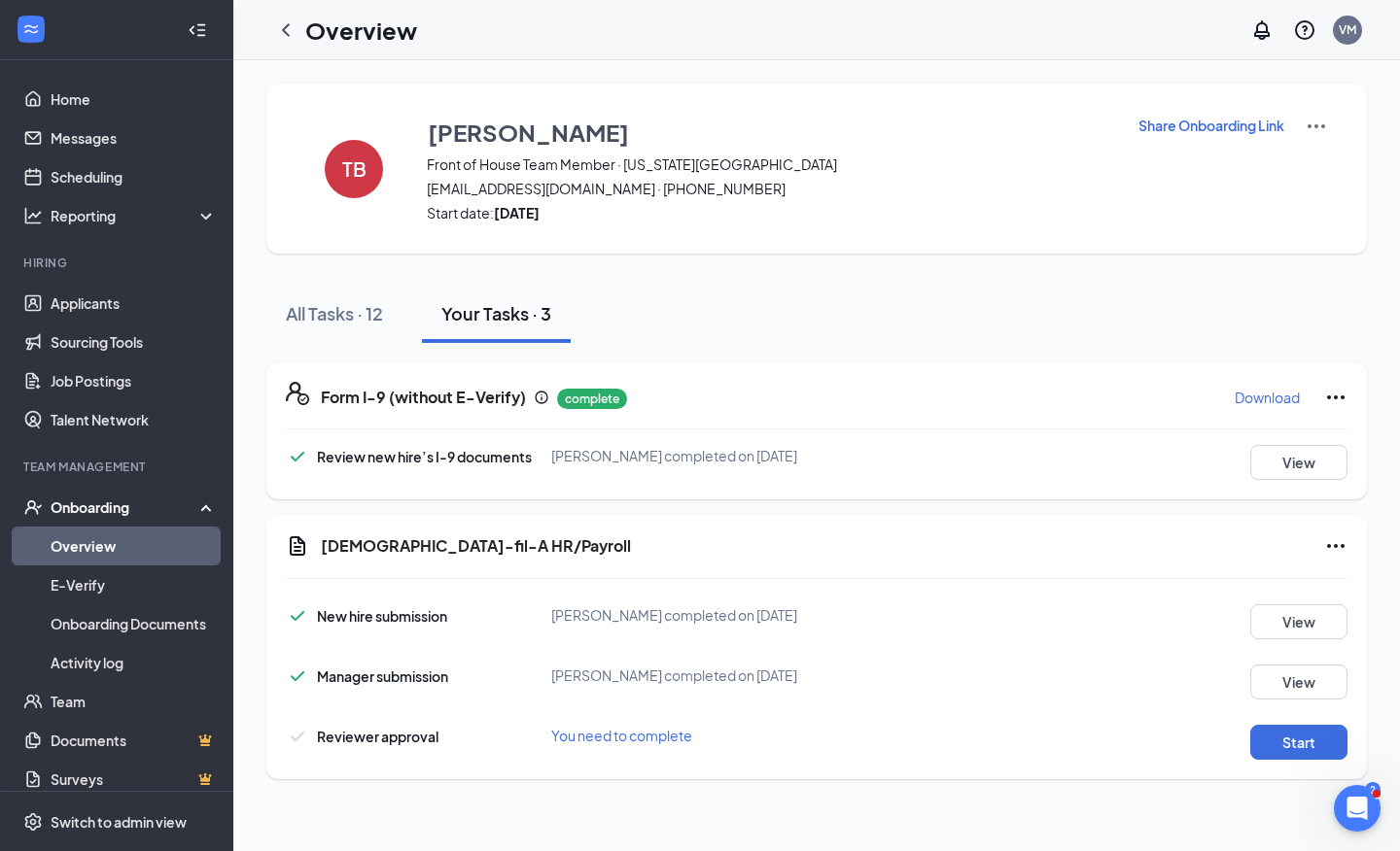
click at [1343, 399] on icon "Ellipses" at bounding box center [1335, 398] width 18 height 4
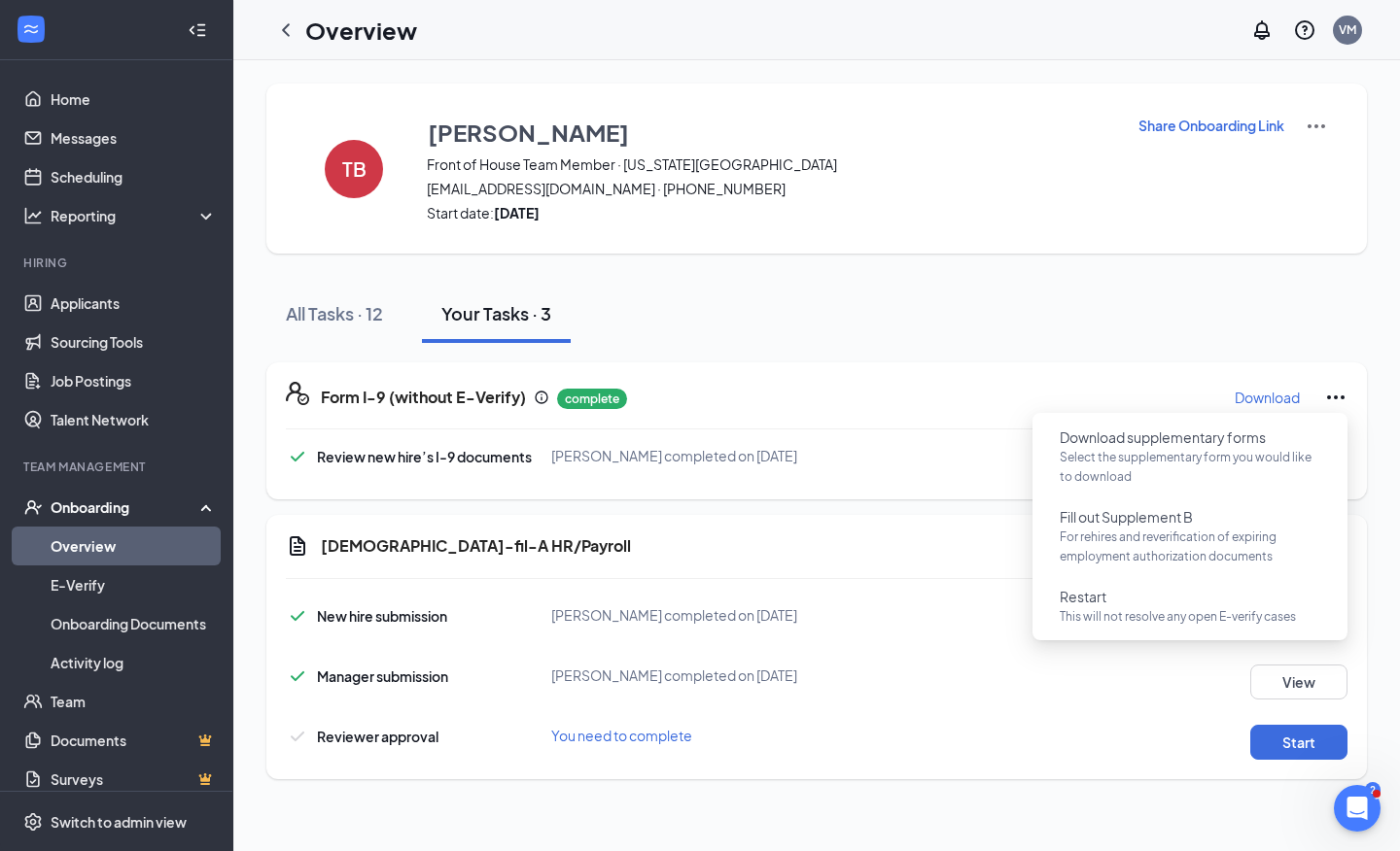
click at [1310, 338] on div "All Tasks · 12 Your Tasks · 3" at bounding box center [816, 313] width 1101 height 58
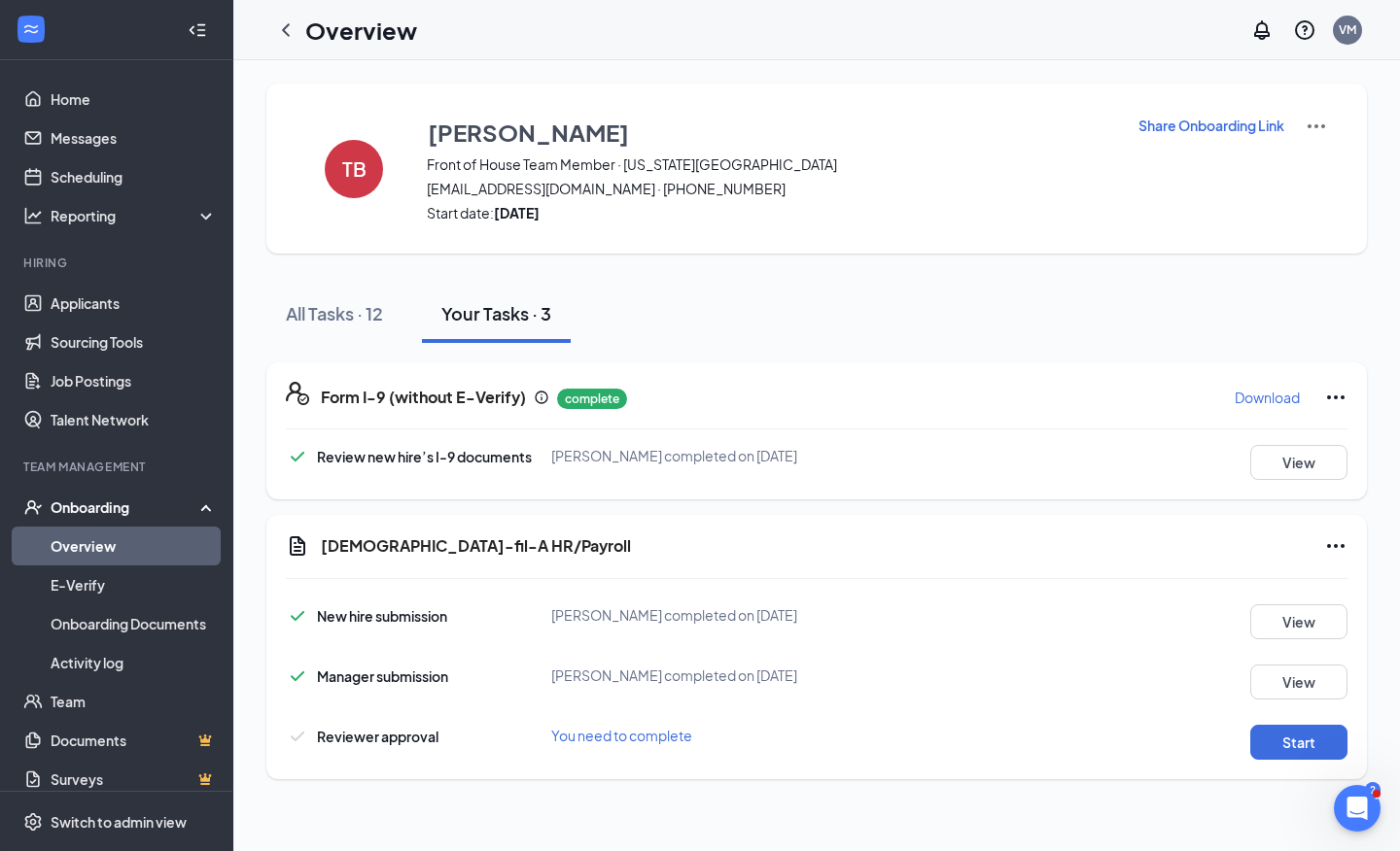
click at [1328, 540] on icon "Ellipses" at bounding box center [1336, 547] width 24 height 24
click at [1163, 535] on div "Chick-fil-A HR/Payroll" at bounding box center [835, 547] width 1027 height 24
click at [1318, 126] on img at bounding box center [1317, 127] width 24 height 24
click at [930, 341] on div "All Tasks · 12 Your Tasks · 3" at bounding box center [816, 313] width 1101 height 58
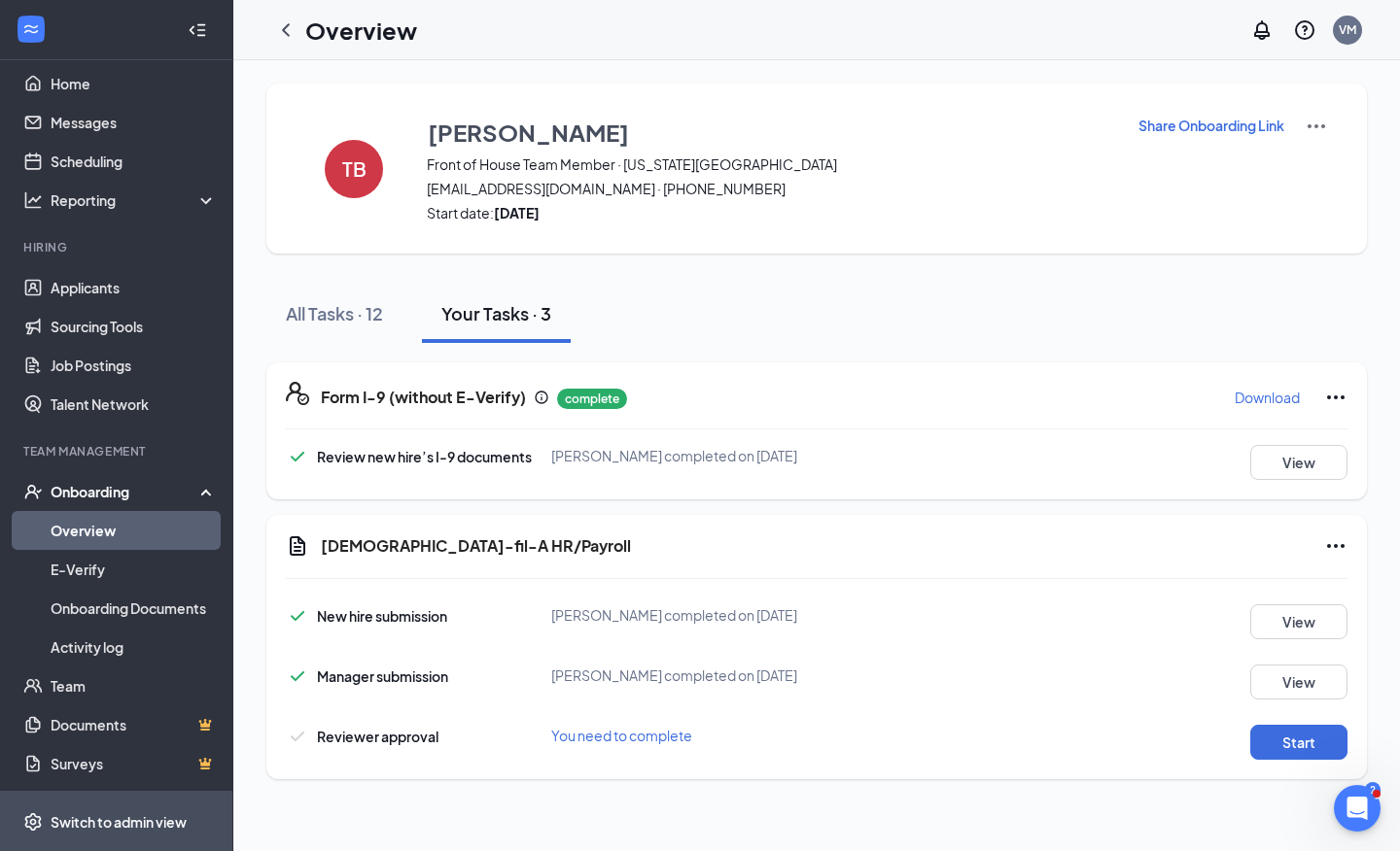
click at [124, 821] on div "Switch to admin view" at bounding box center [118, 823] width 136 height 20
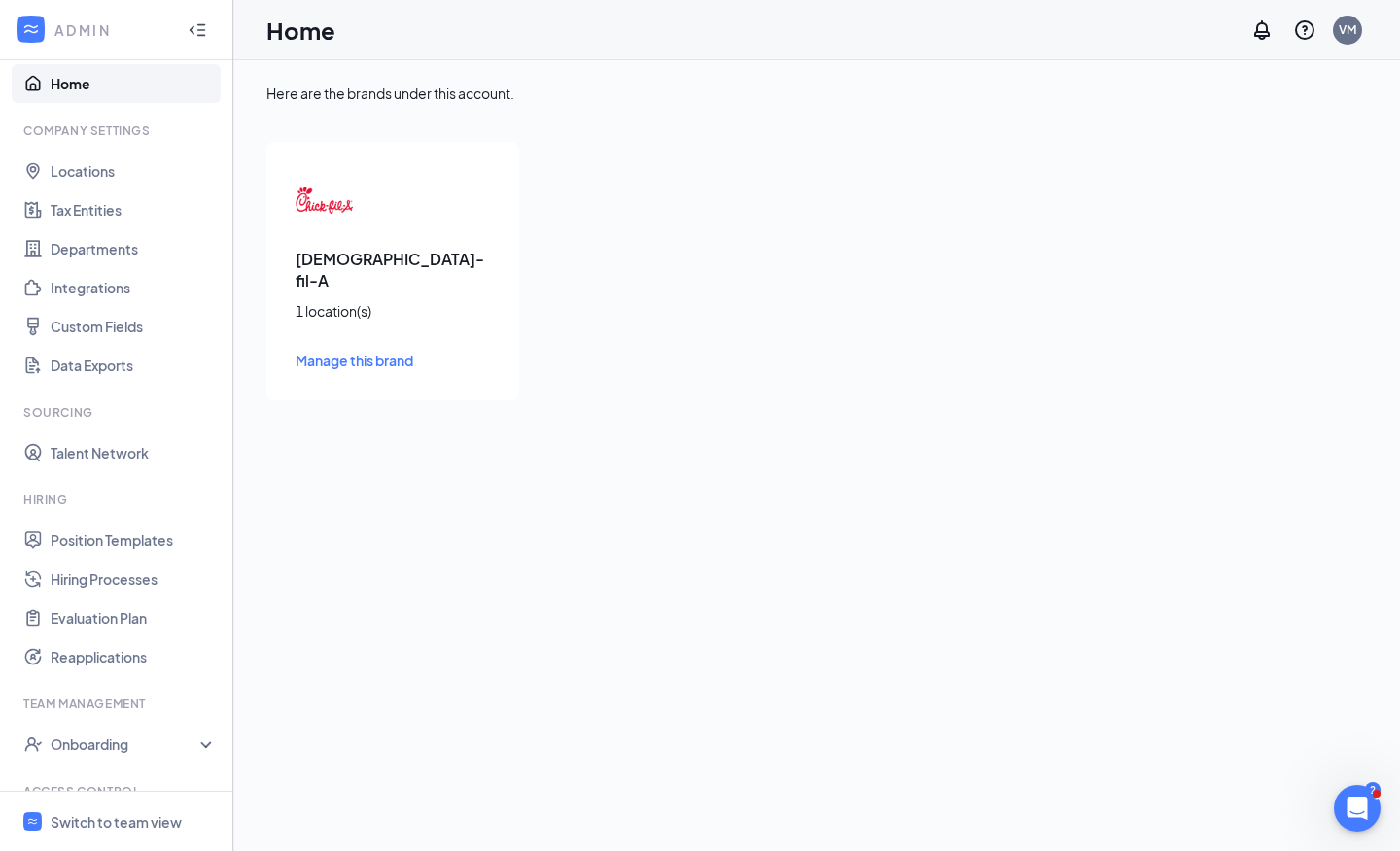
click at [97, 82] on link "Home" at bounding box center [133, 83] width 166 height 39
click at [93, 818] on div "Switch to team view" at bounding box center [116, 823] width 132 height 20
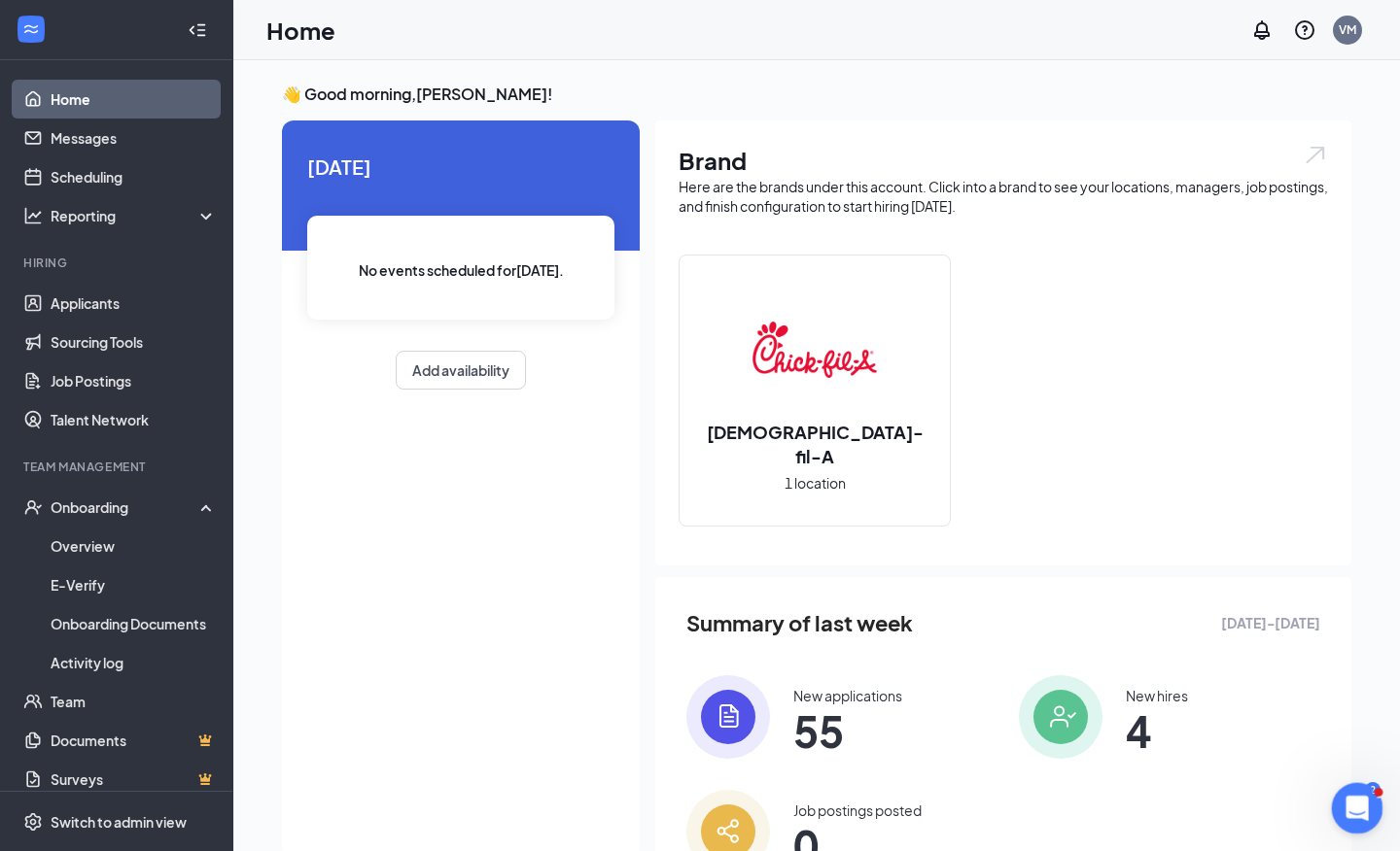
click at [1354, 820] on div "Open Intercom Messenger" at bounding box center [1354, 805] width 64 height 64
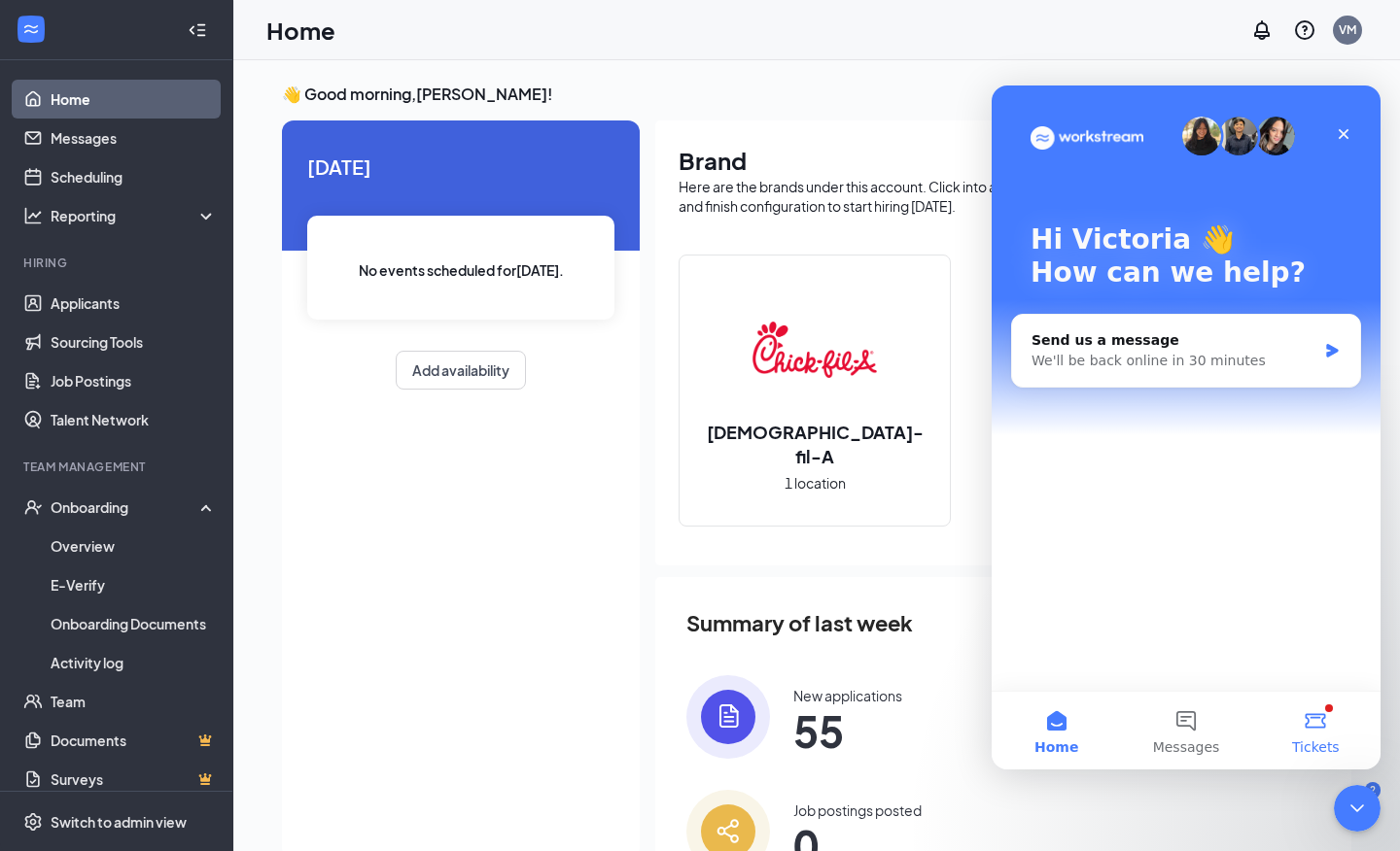
click at [1308, 728] on button "Tickets" at bounding box center [1316, 730] width 130 height 78
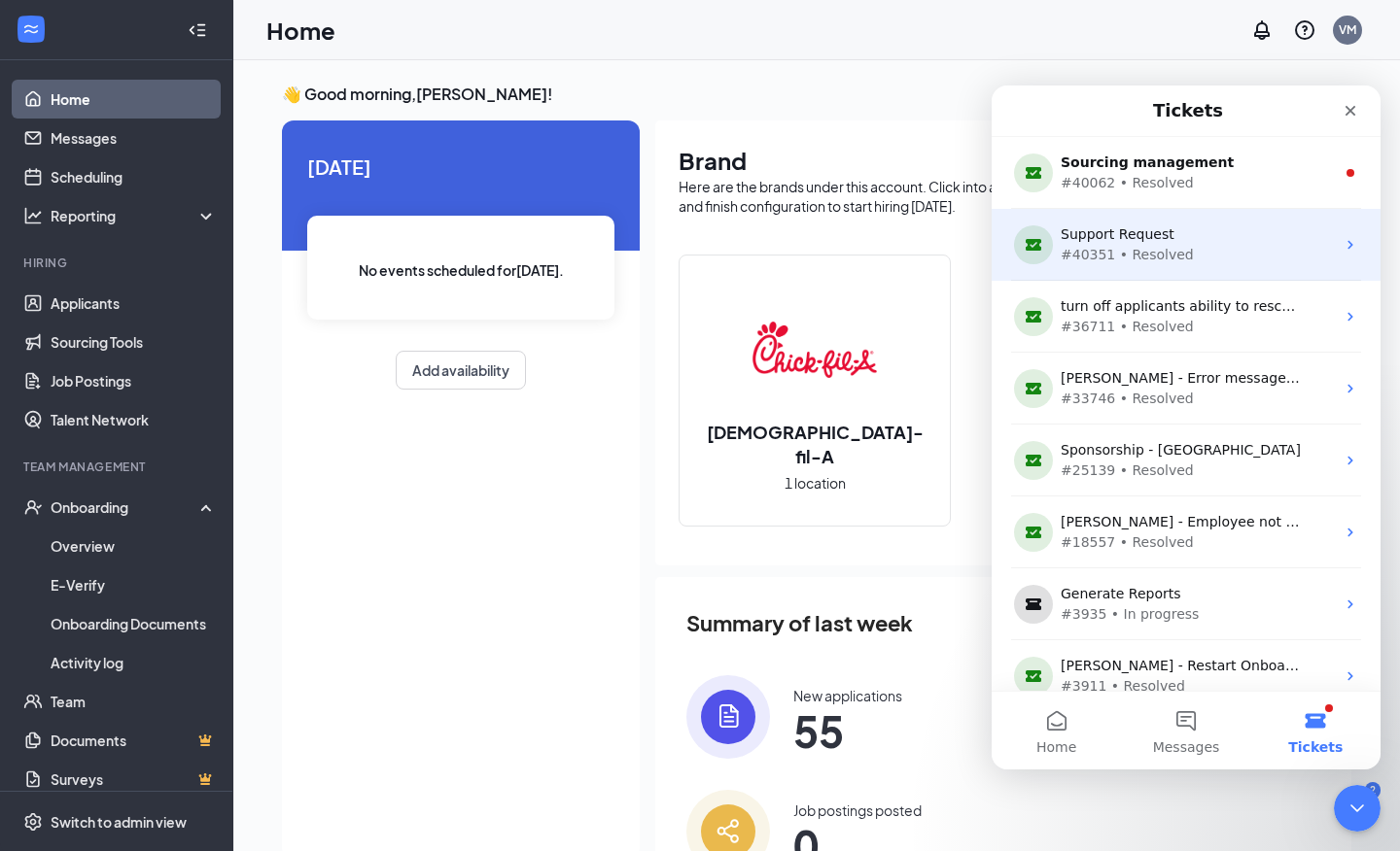
scroll to position [-2, 0]
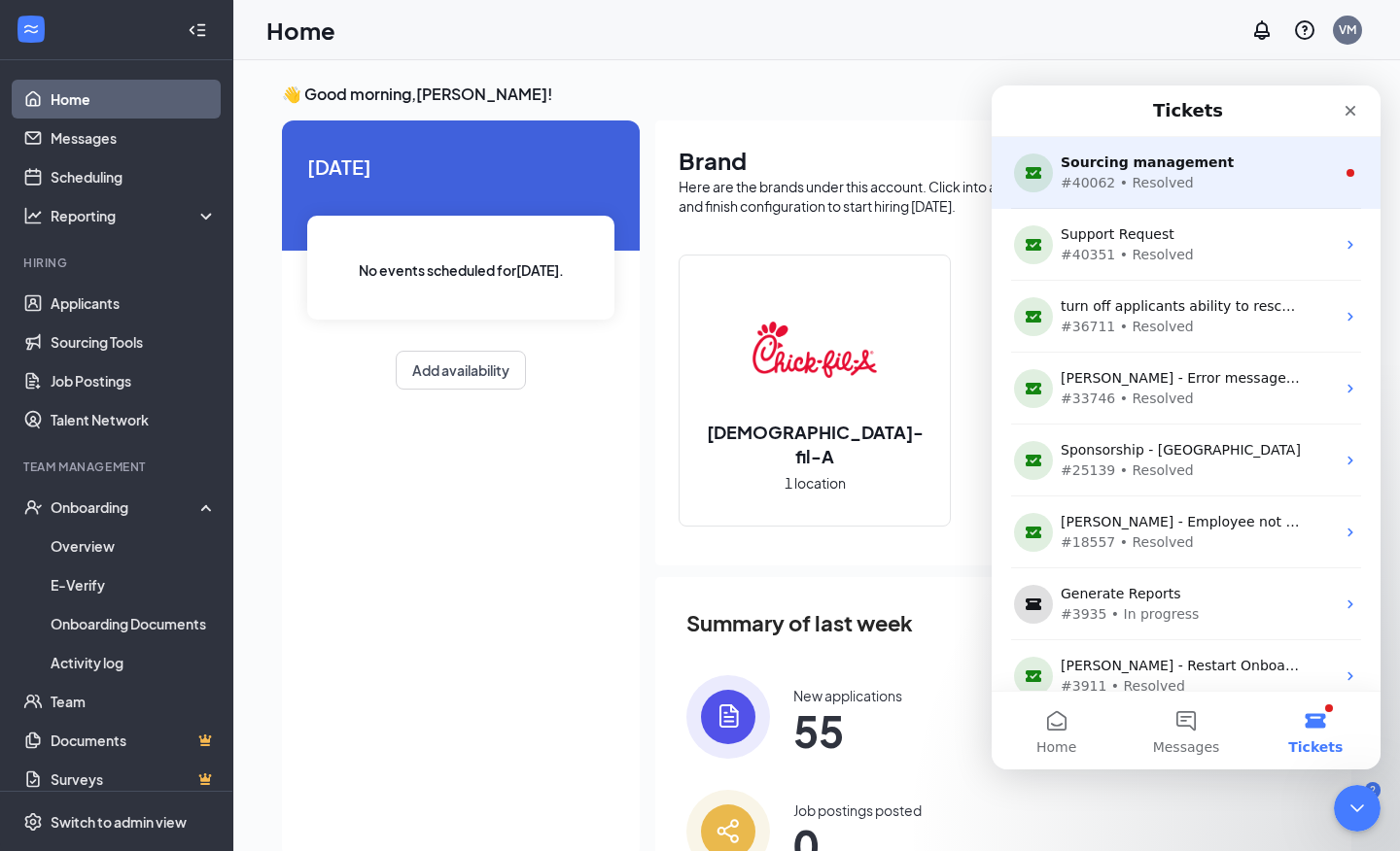
click at [1220, 172] on div "Sourcing management" at bounding box center [1182, 162] width 243 height 21
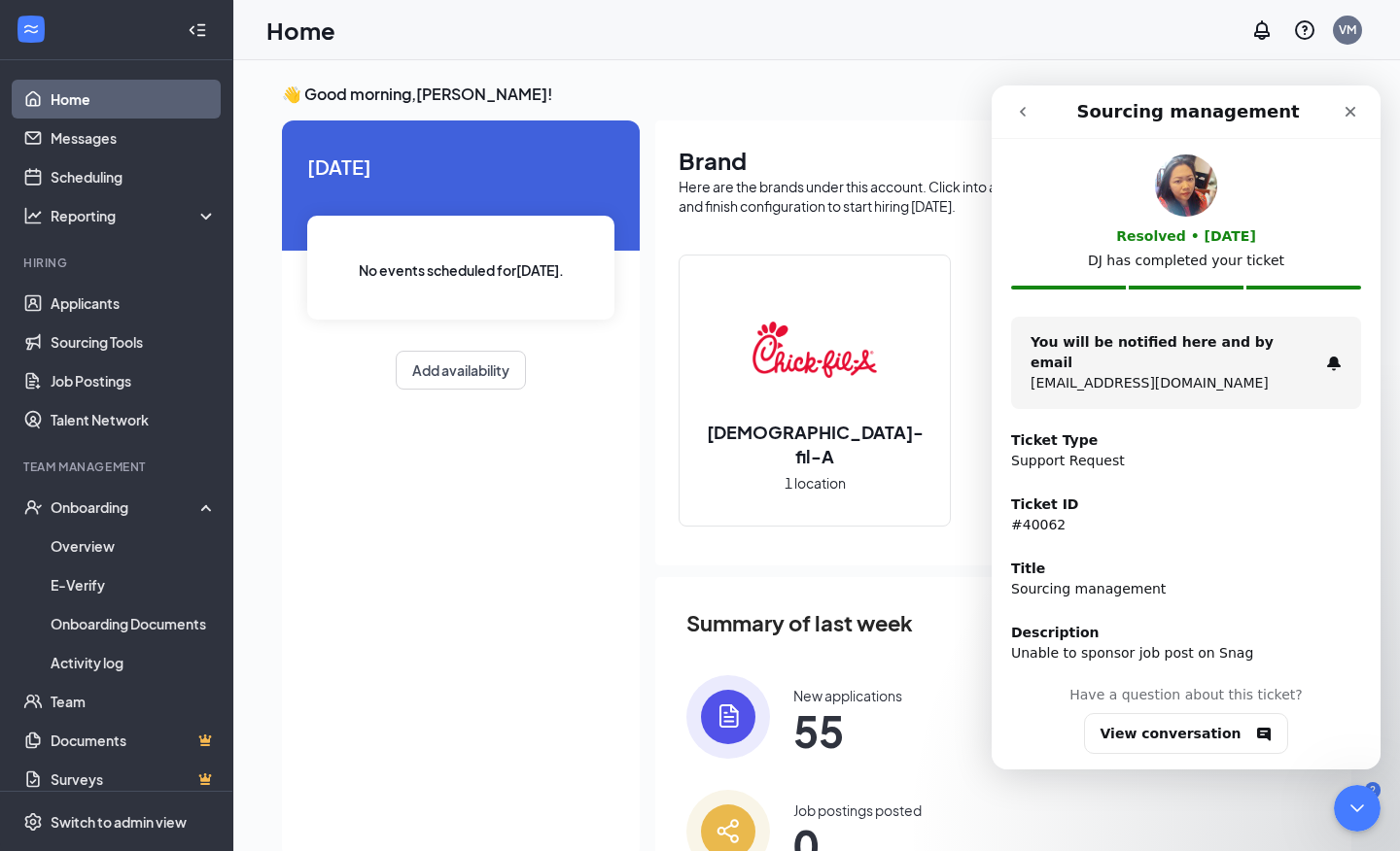
click at [1025, 119] on icon "go back" at bounding box center [1023, 112] width 16 height 16
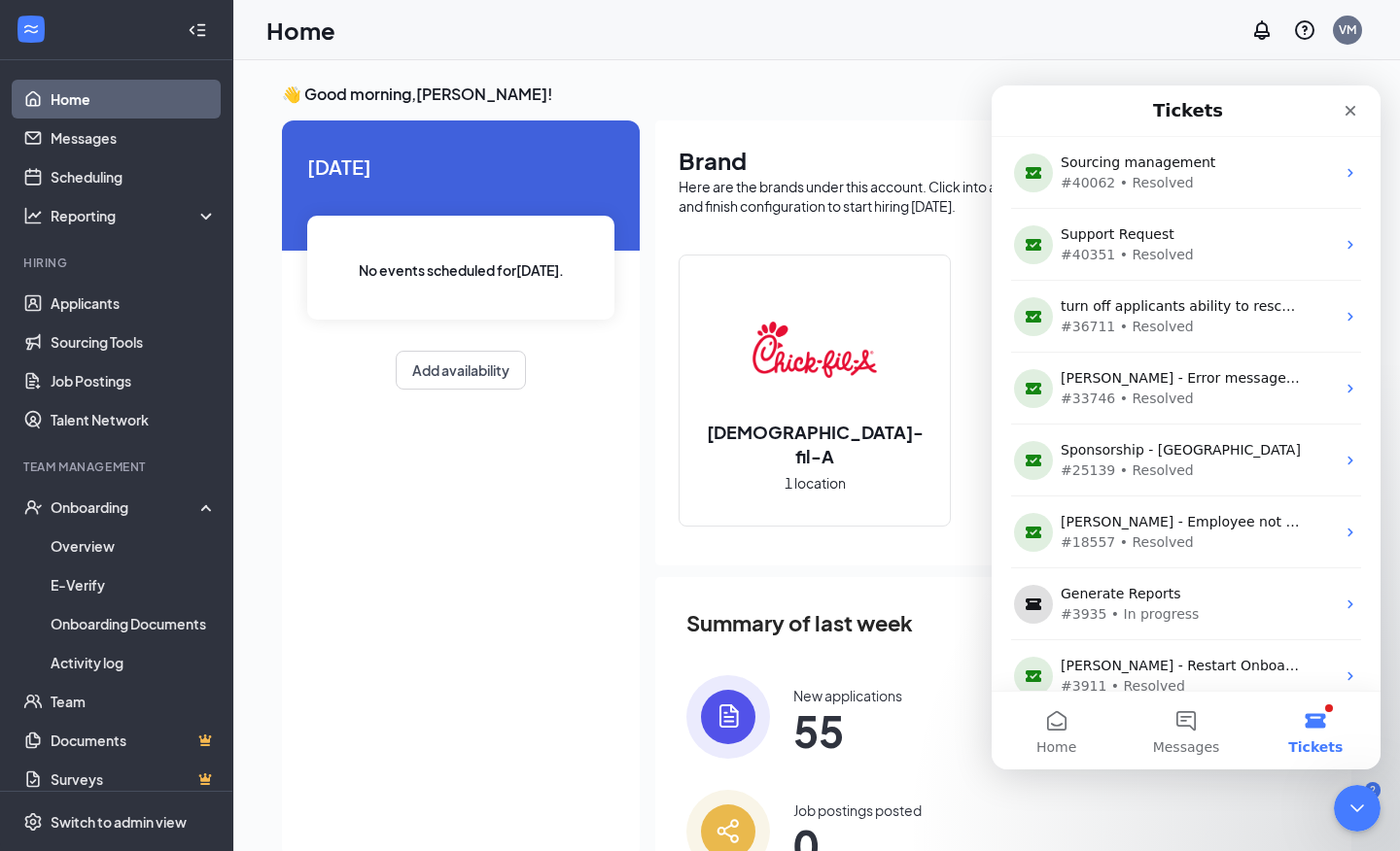
click at [1303, 731] on button "Tickets" at bounding box center [1316, 730] width 130 height 78
click at [1193, 718] on button "Messages" at bounding box center [1186, 730] width 130 height 78
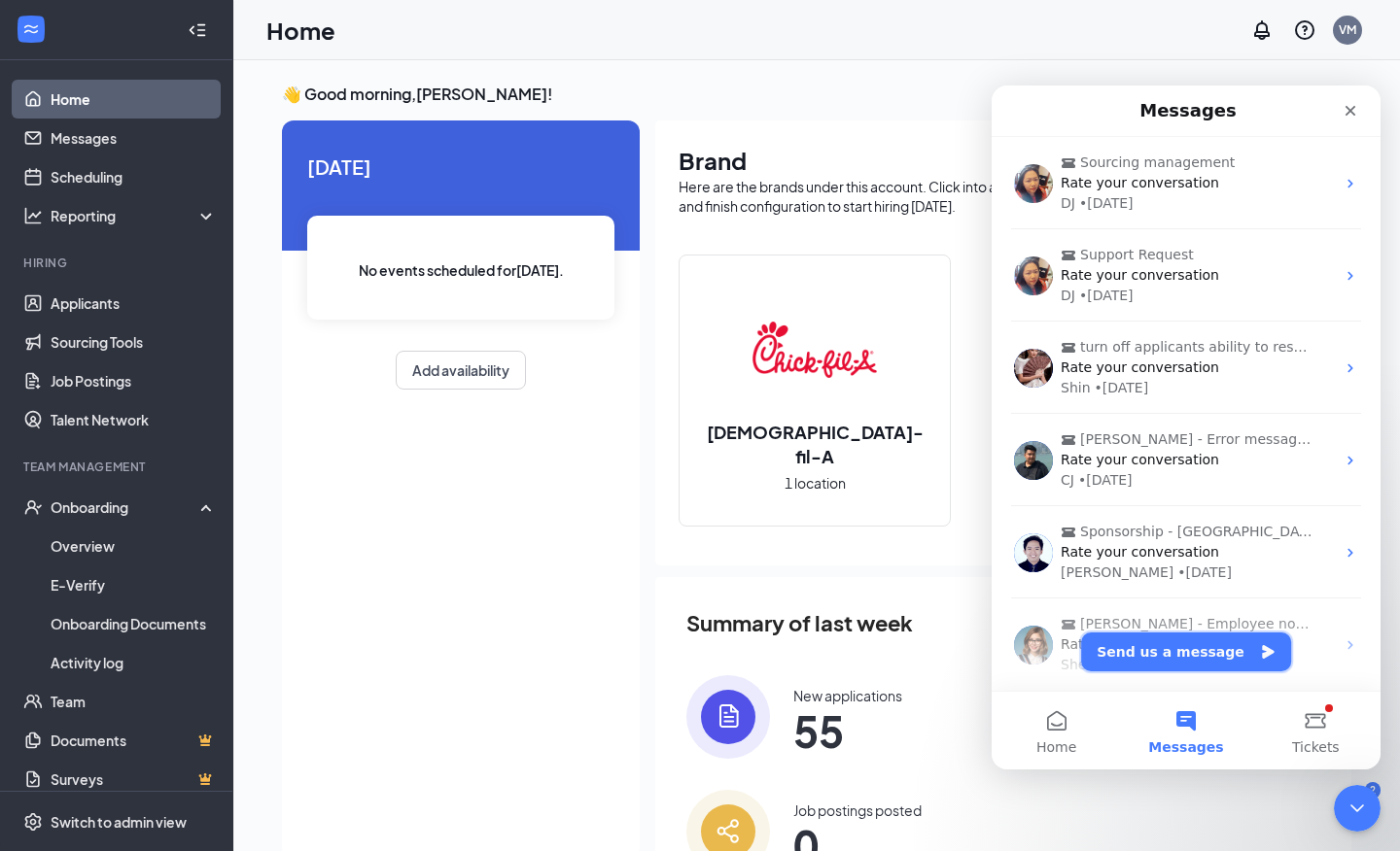
click at [1127, 663] on button "Send us a message" at bounding box center [1186, 653] width 210 height 39
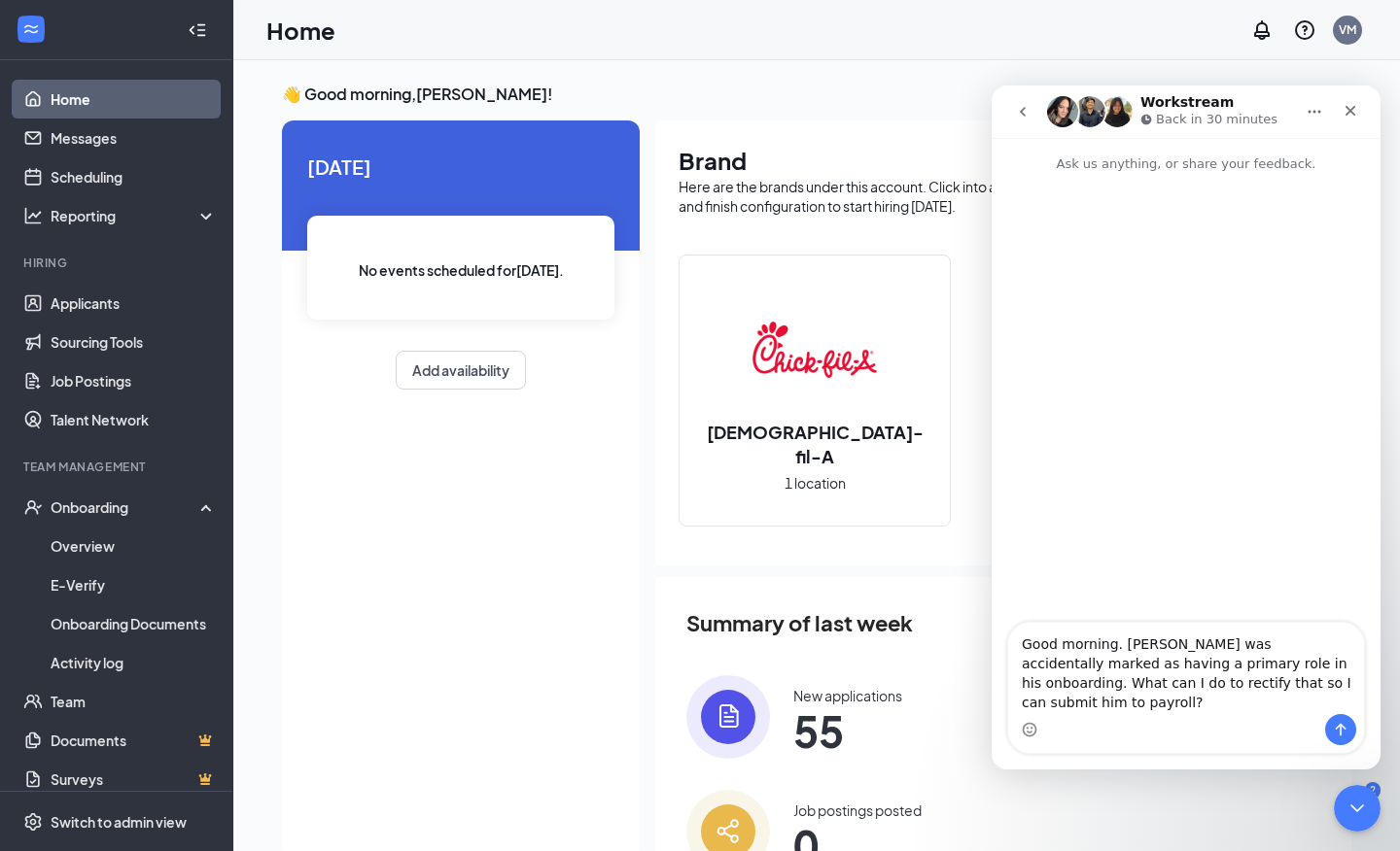
type textarea "Good morning. [PERSON_NAME] was accidentally marked as having a primary role in…"
click at [1343, 732] on icon "Send a message…" at bounding box center [1340, 730] width 16 height 16
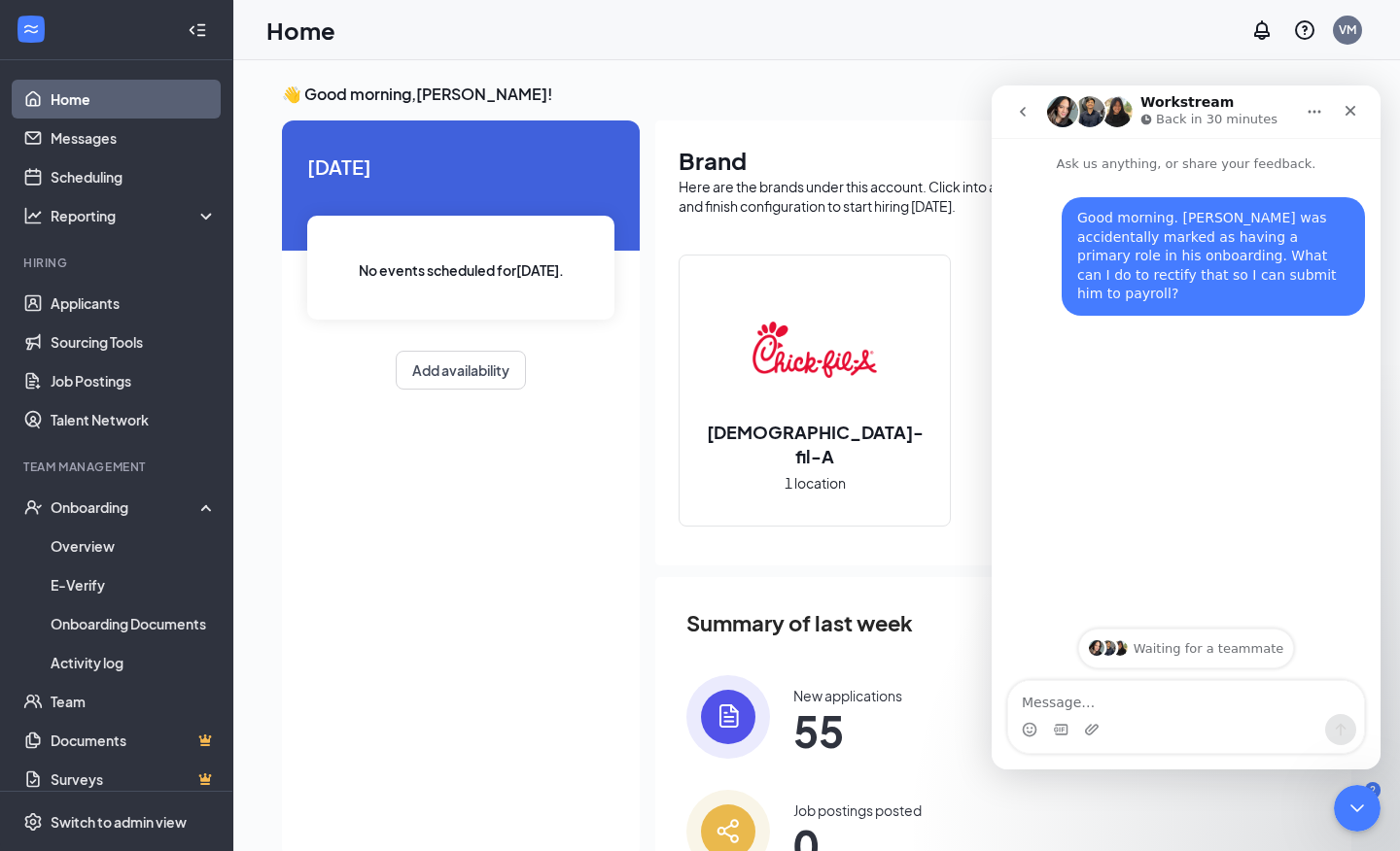
click at [520, 661] on div "Today No events scheduled for today . Add availability" at bounding box center [460, 490] width 357 height 738
click at [1008, 108] on button "go back" at bounding box center [1023, 112] width 37 height 37
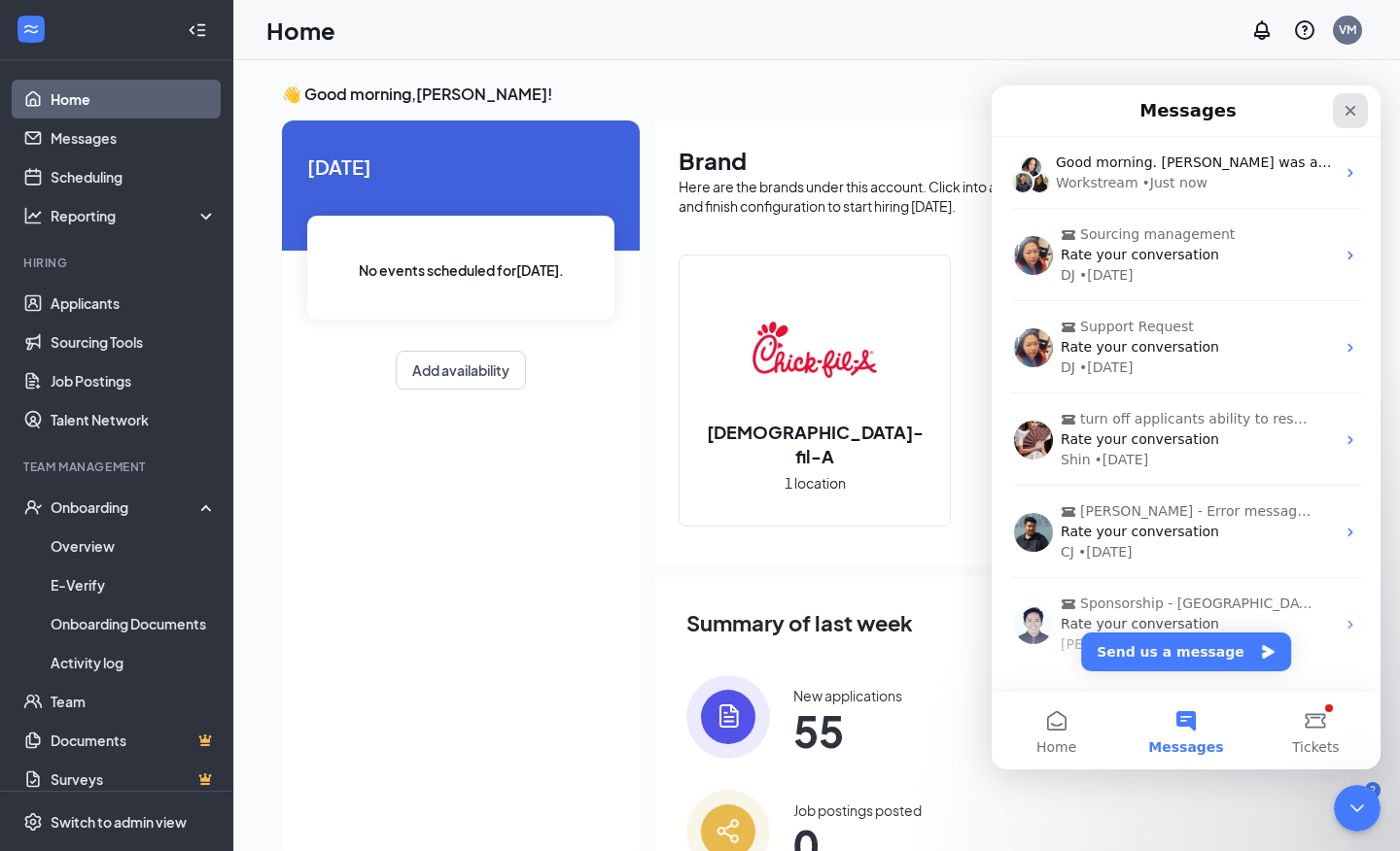
click at [1352, 114] on icon "Close" at bounding box center [1350, 111] width 16 height 16
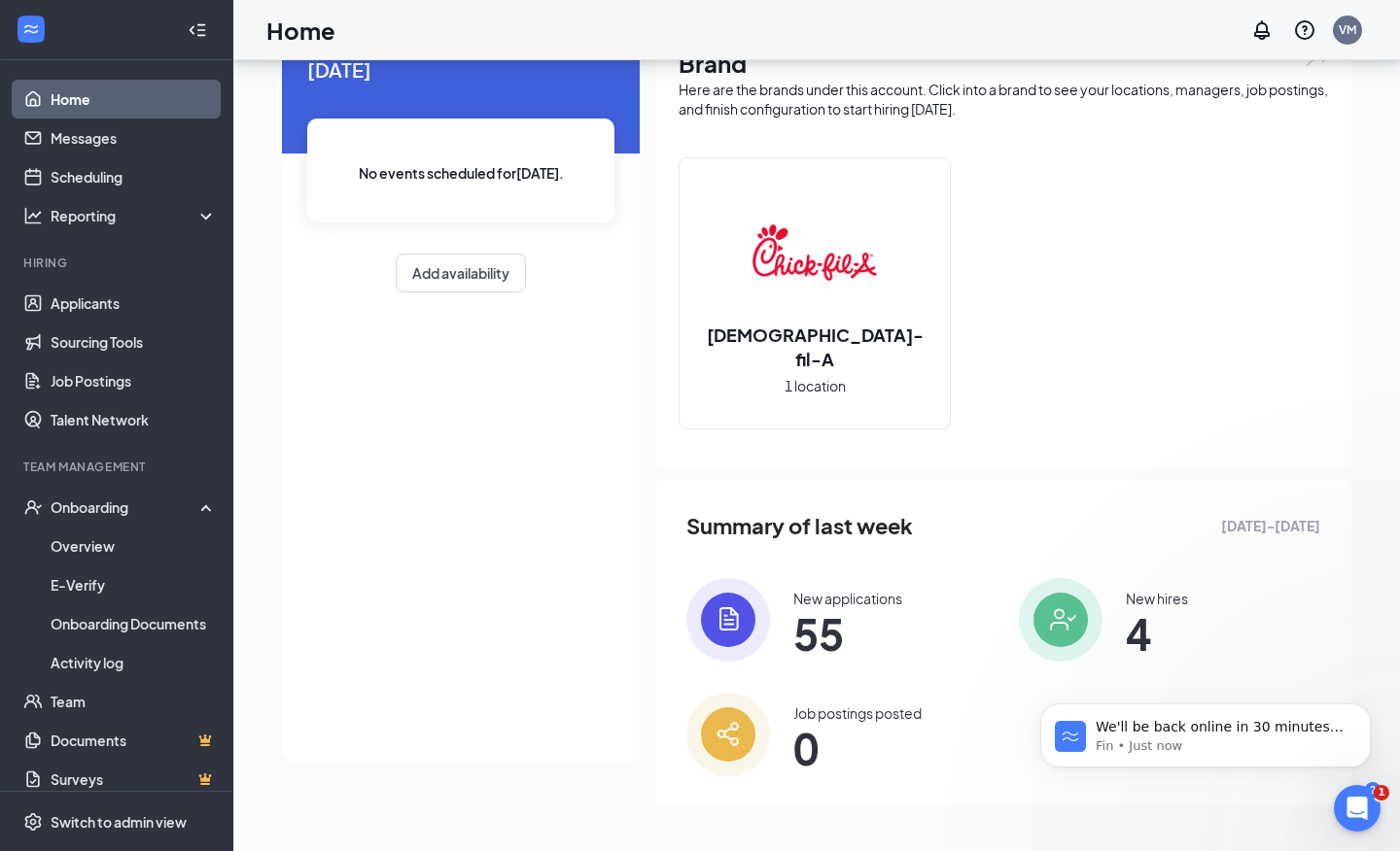
scroll to position [0, 0]
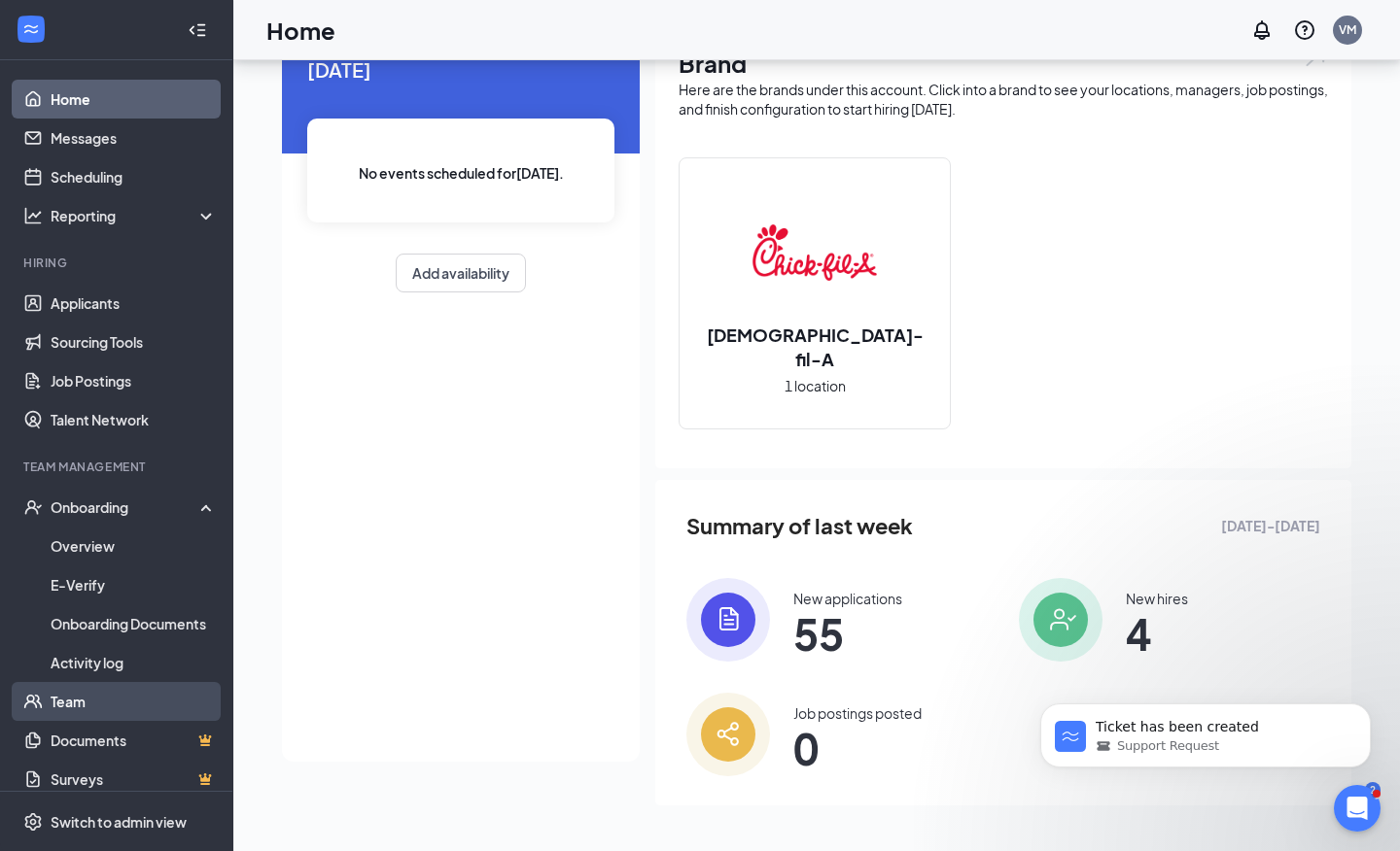
click at [75, 709] on link "Team" at bounding box center [133, 702] width 166 height 39
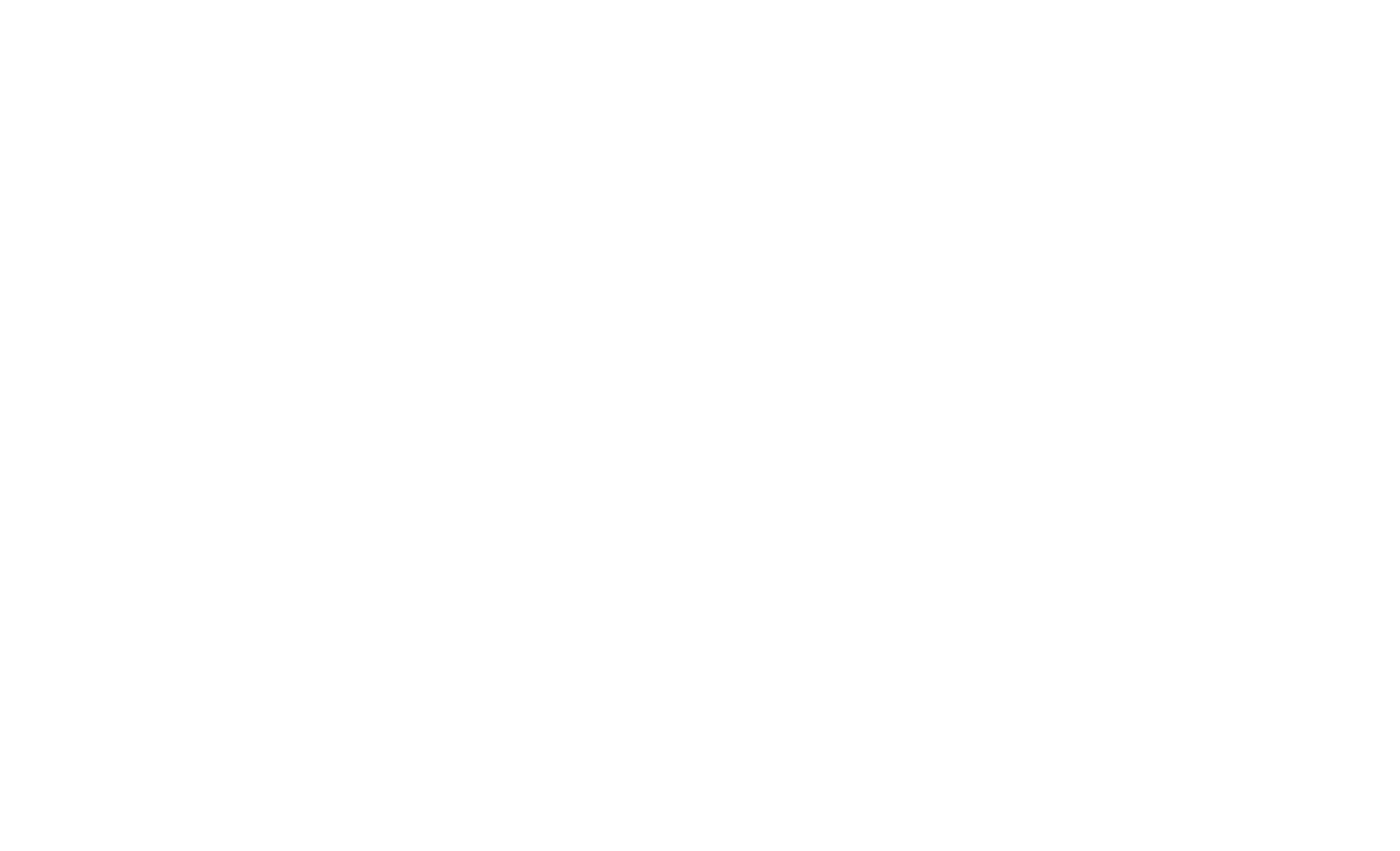
click at [141, 146] on body at bounding box center [700, 425] width 1400 height 851
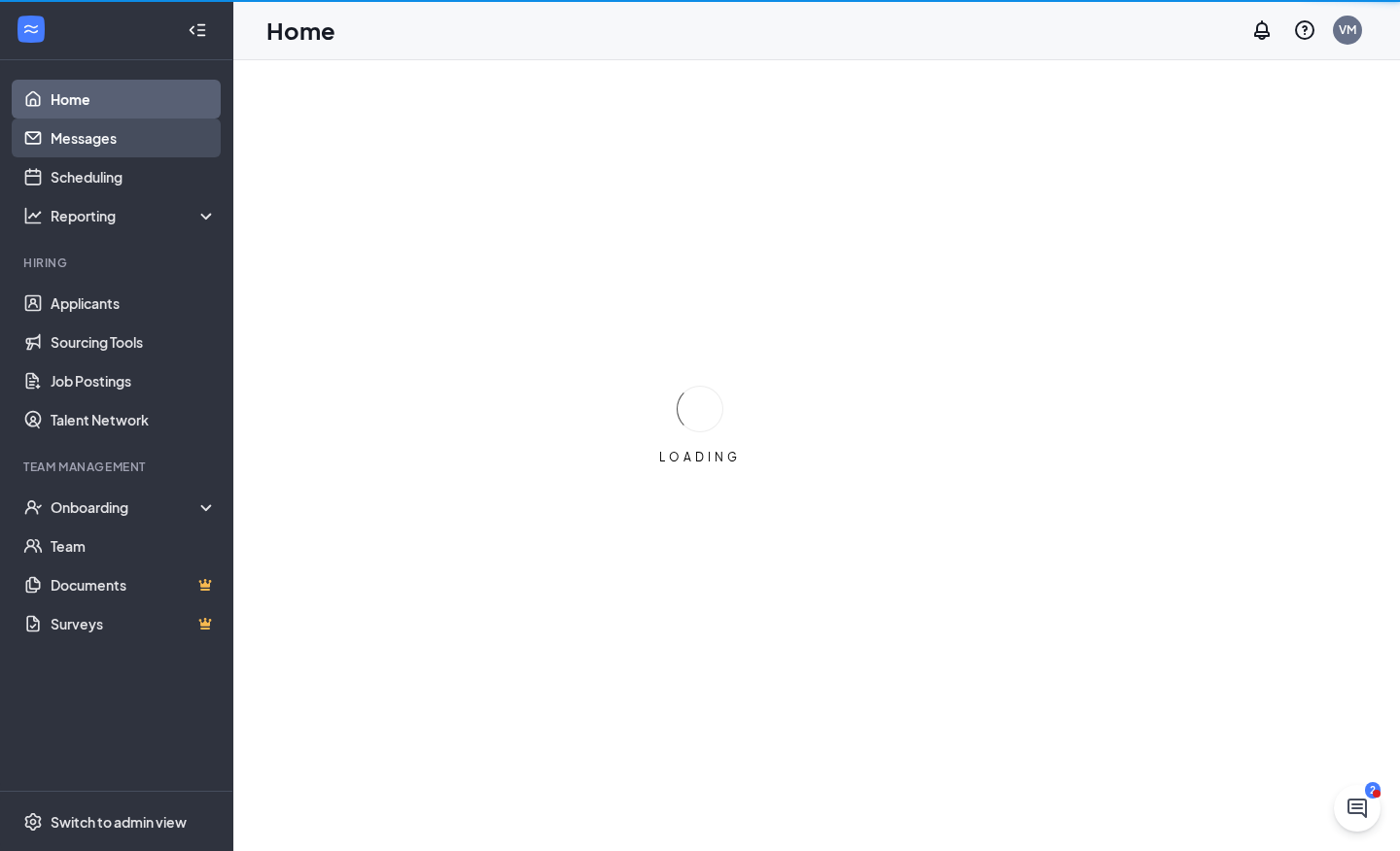
click at [116, 140] on link "Messages" at bounding box center [133, 138] width 166 height 39
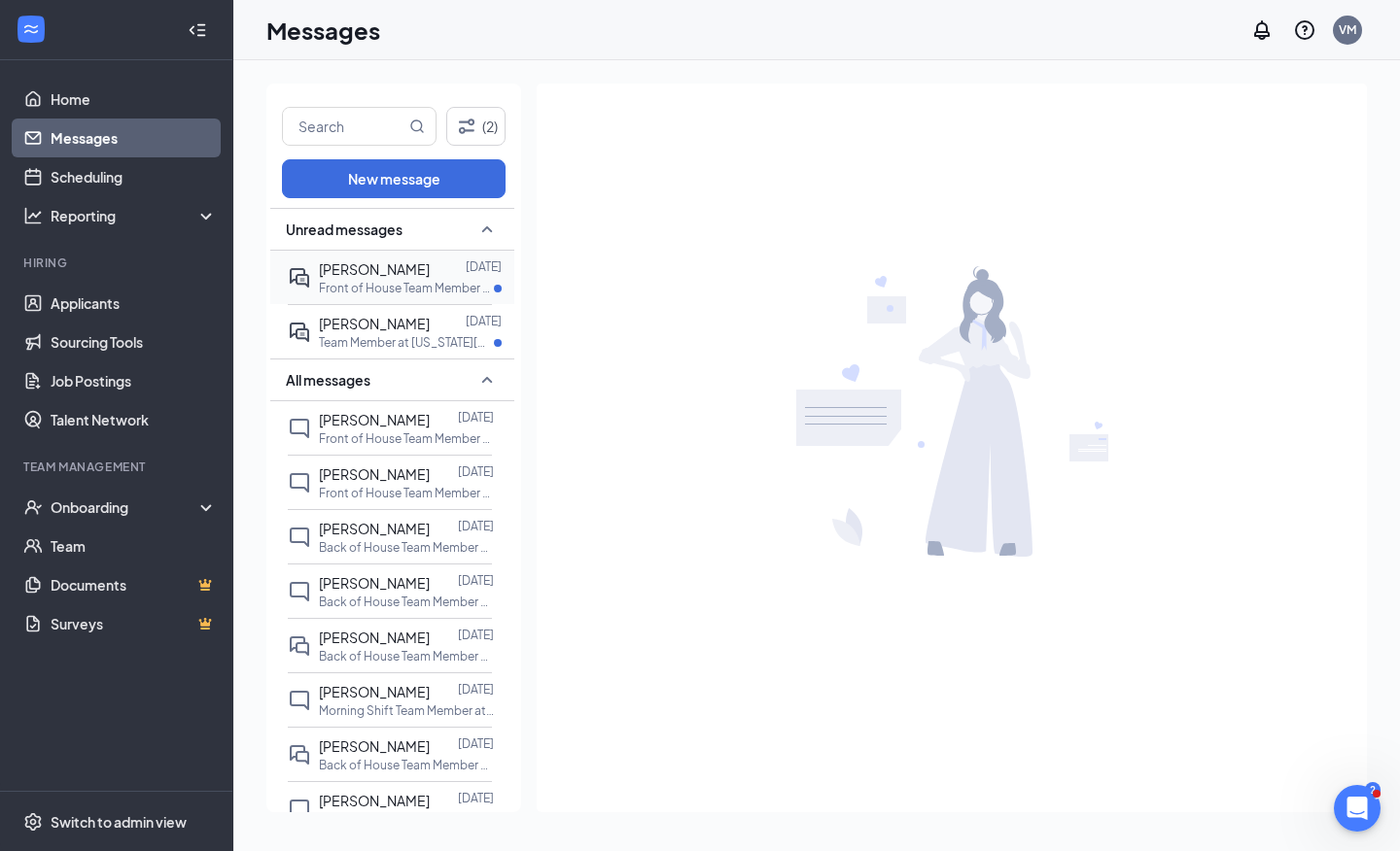
click at [430, 277] on div at bounding box center [448, 269] width 36 height 22
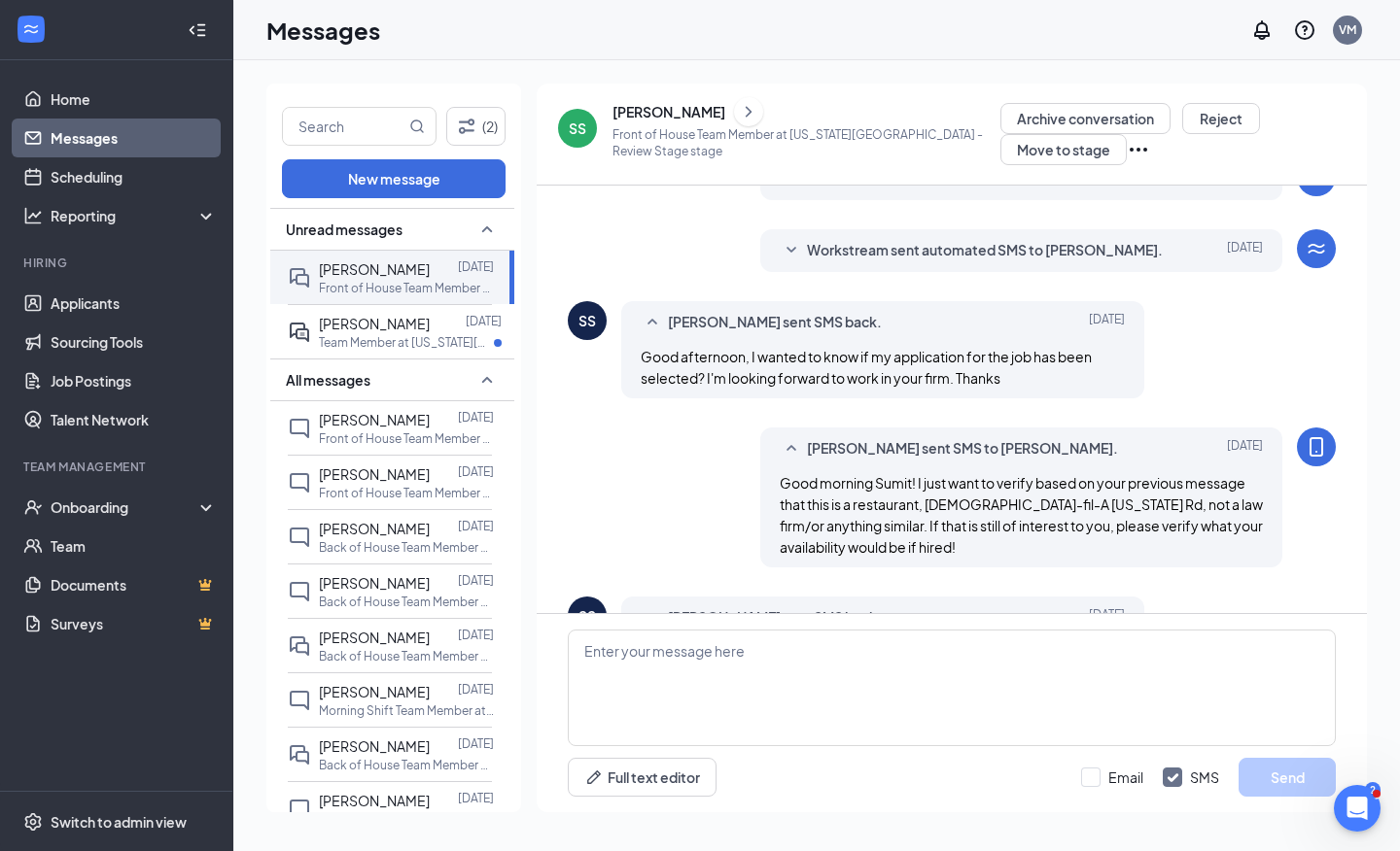
scroll to position [436, 0]
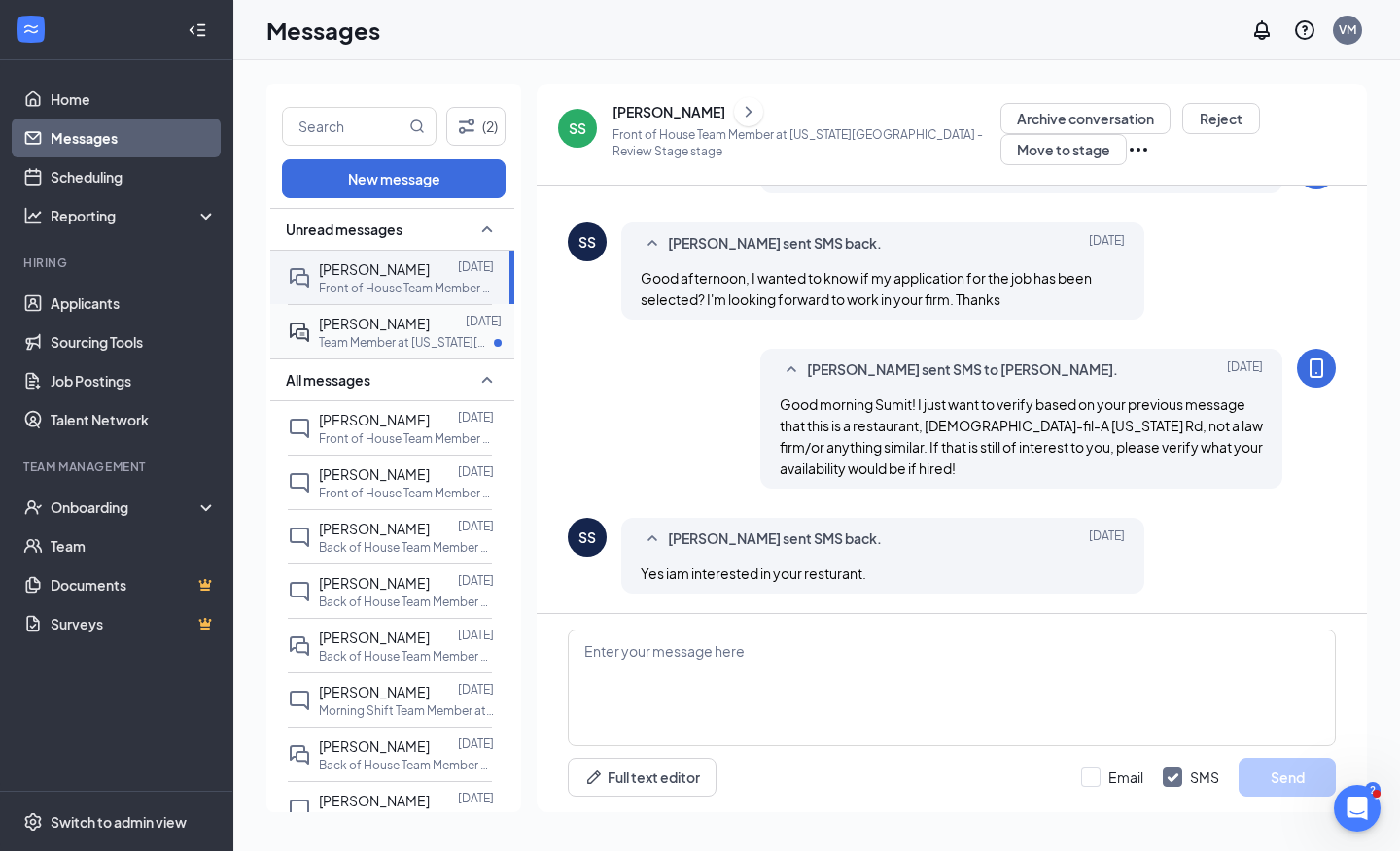
click at [388, 315] on span "[PERSON_NAME]" at bounding box center [374, 324] width 111 height 18
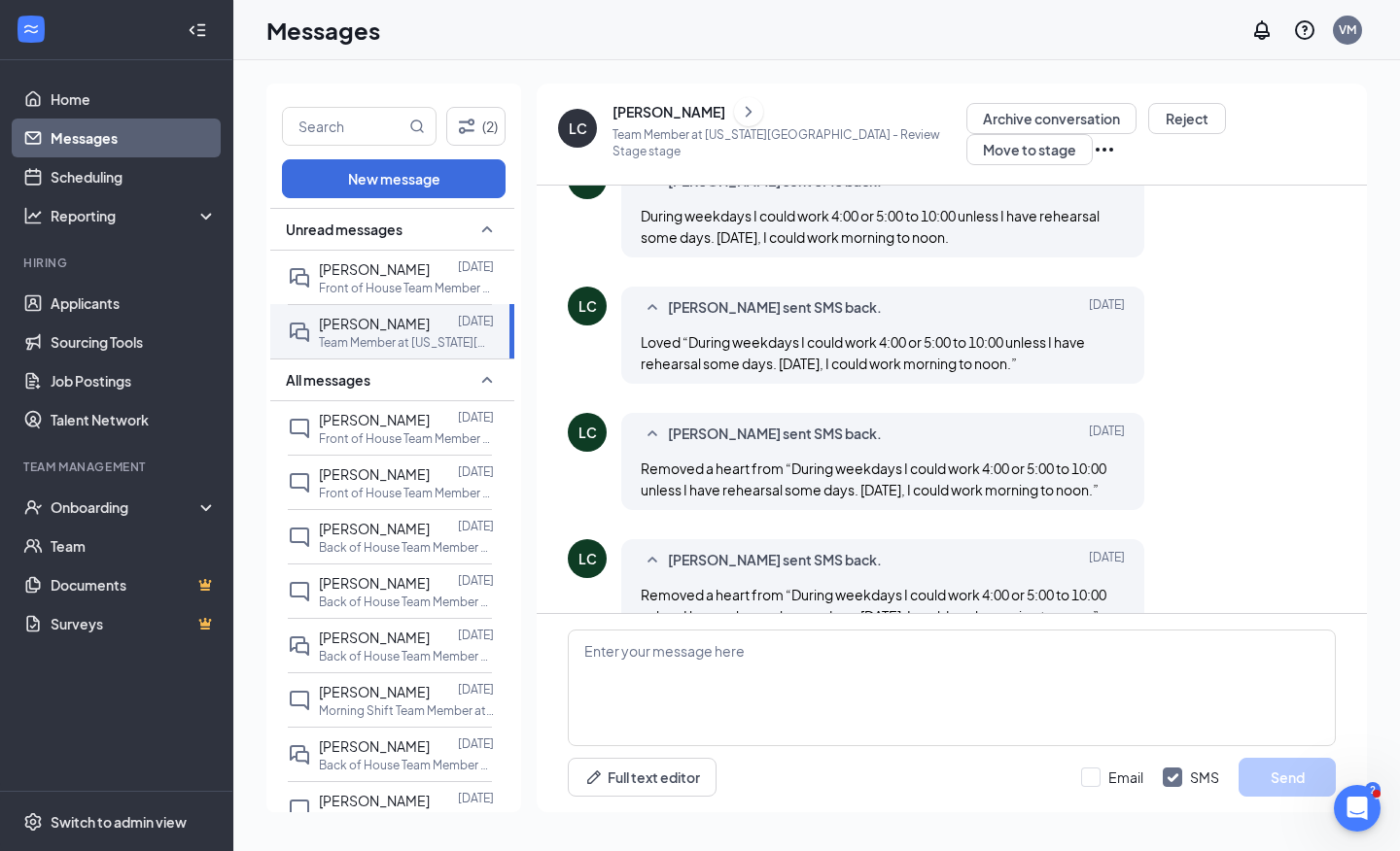
scroll to position [937, 0]
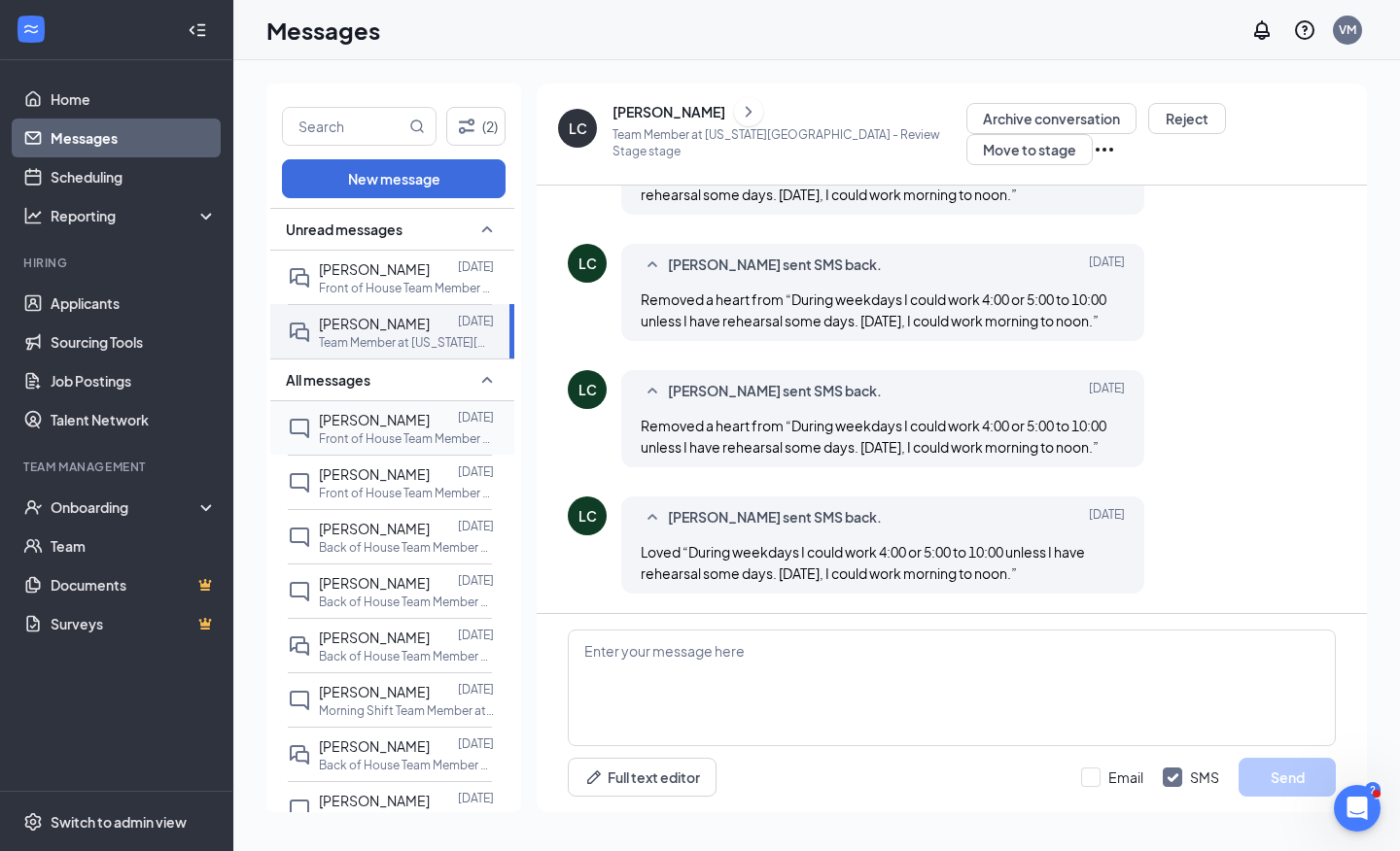
click at [350, 426] on span "[PERSON_NAME]" at bounding box center [374, 420] width 111 height 18
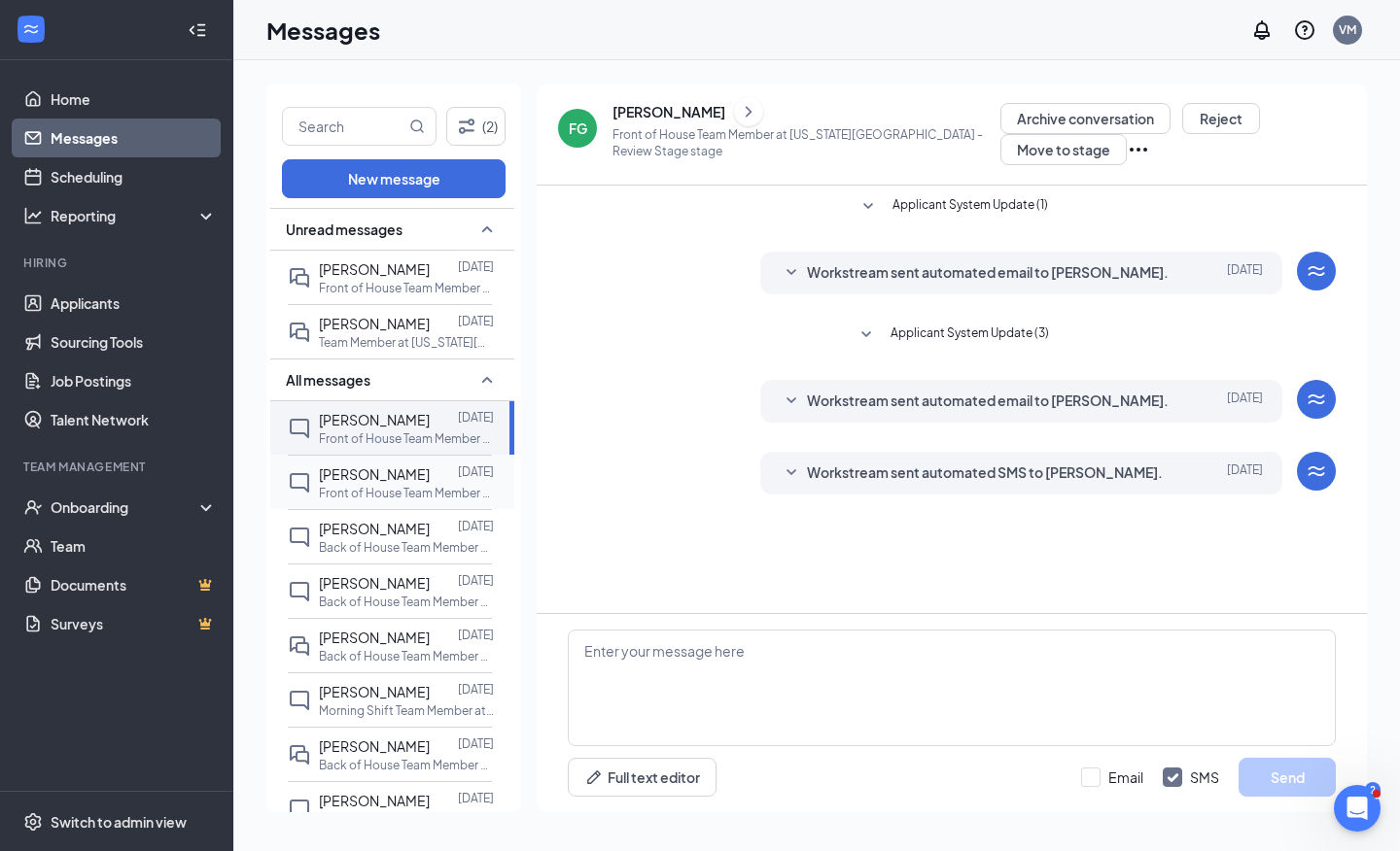
click at [397, 488] on p "Front of House Team Member at [US_STATE][GEOGRAPHIC_DATA]" at bounding box center [406, 493] width 175 height 17
click at [389, 541] on p "Back of House Team Member at [US_STATE][GEOGRAPHIC_DATA]" at bounding box center [406, 548] width 175 height 17
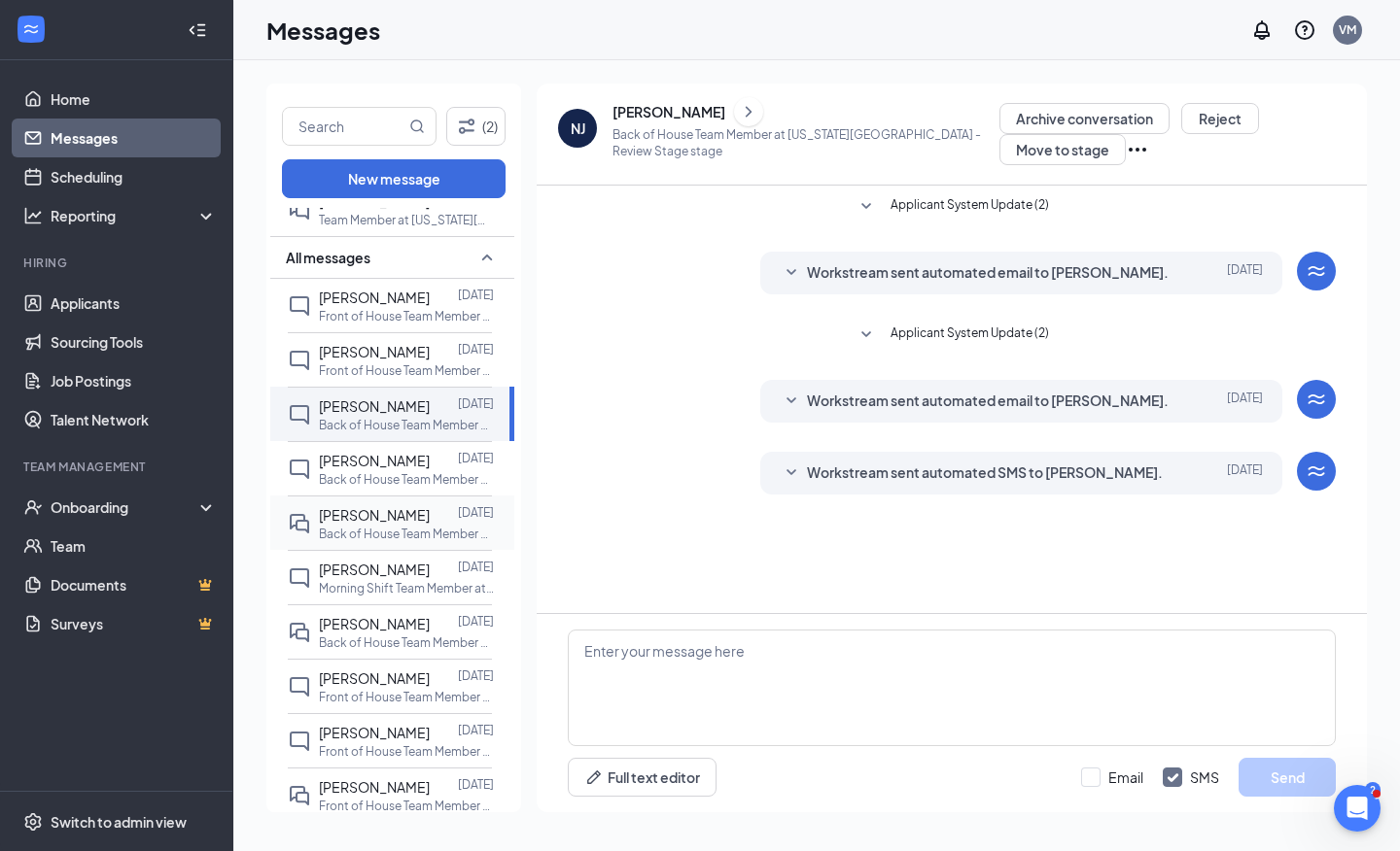
scroll to position [131, 0]
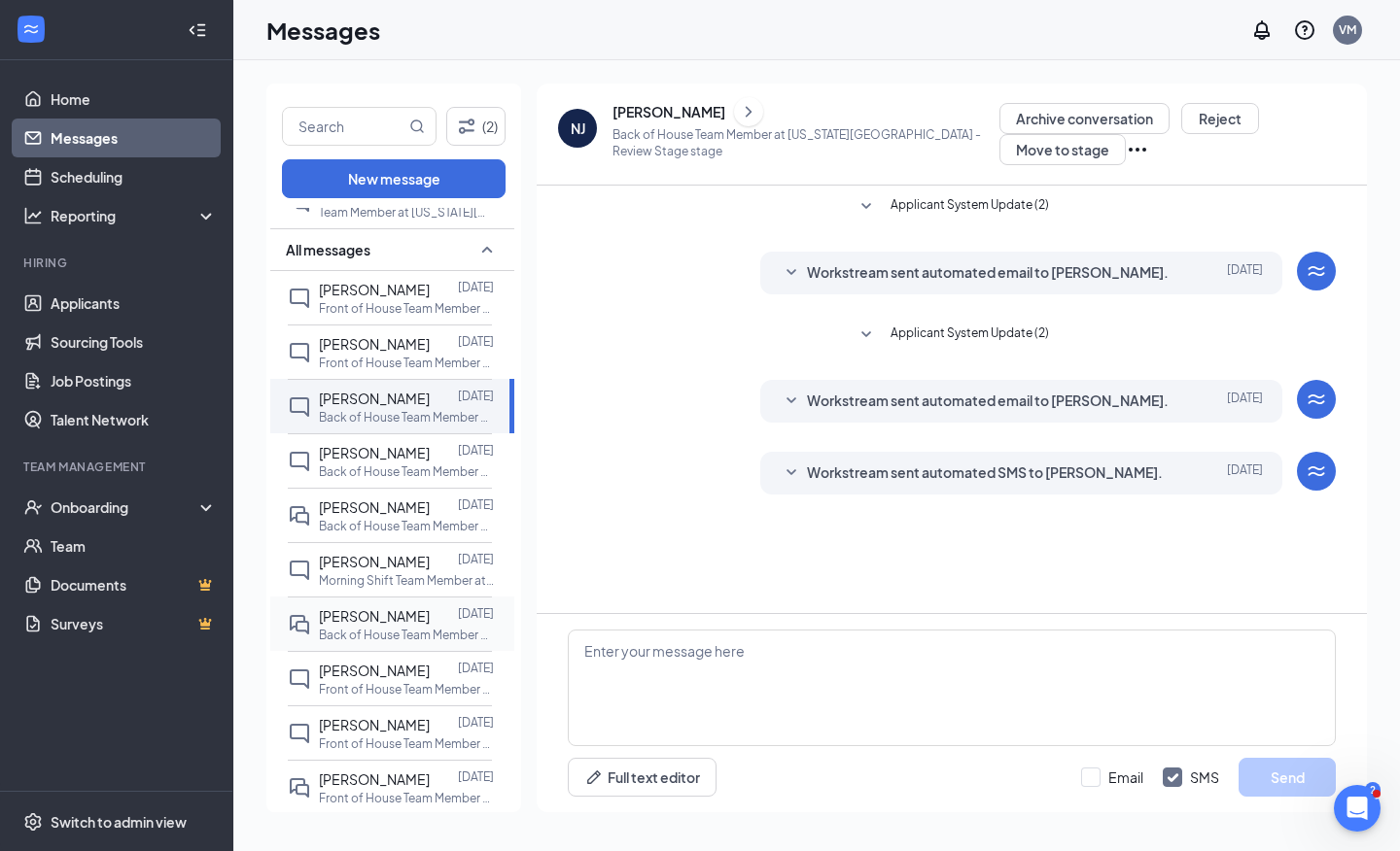
click at [380, 643] on p "Back of House Team Member at [US_STATE][GEOGRAPHIC_DATA]" at bounding box center [406, 635] width 175 height 17
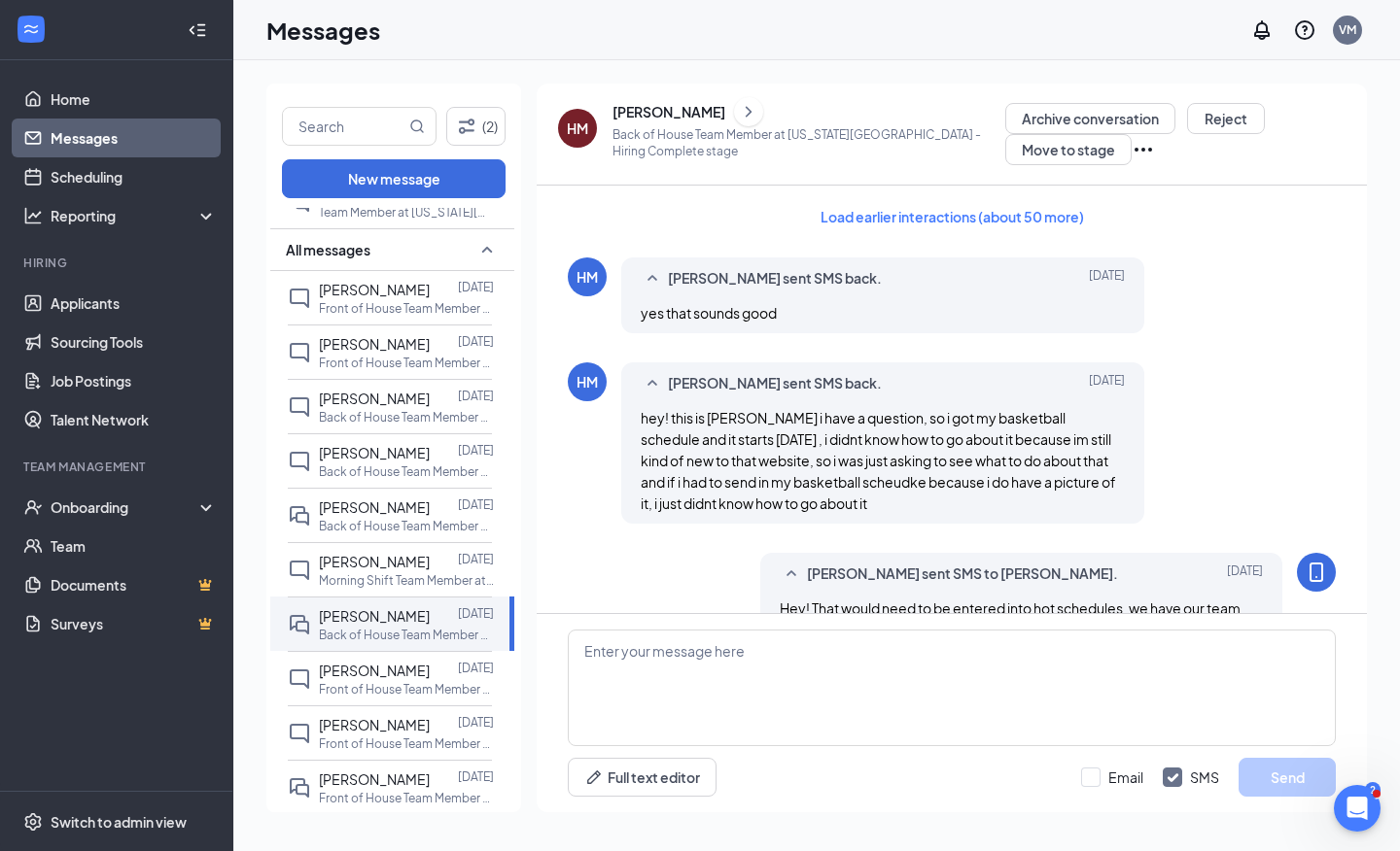
scroll to position [1171, 0]
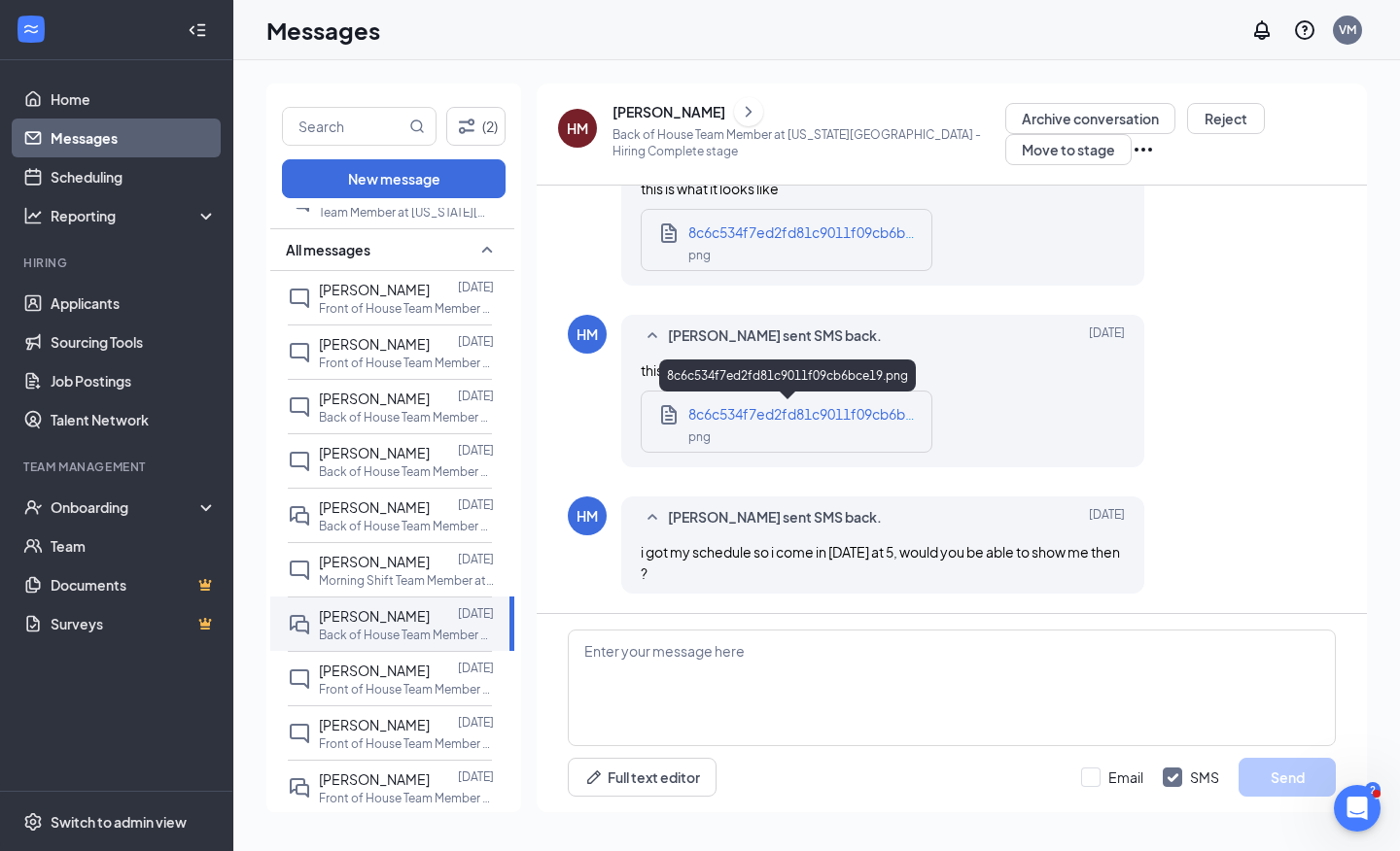
click at [834, 420] on span "8c6c534f7ed2fd81c9011f09cb6bce19.png" at bounding box center [827, 414] width 278 height 18
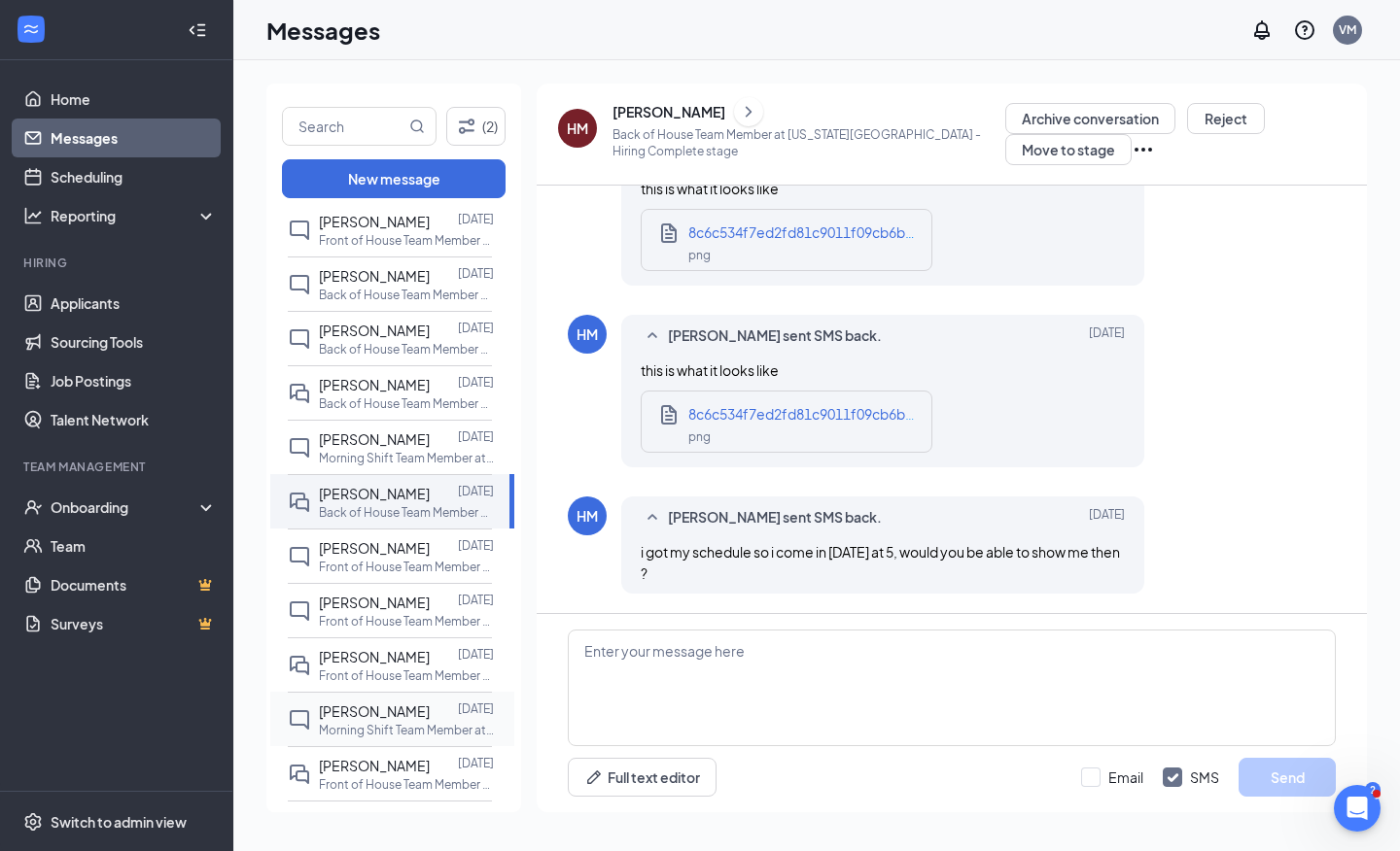
scroll to position [279, 0]
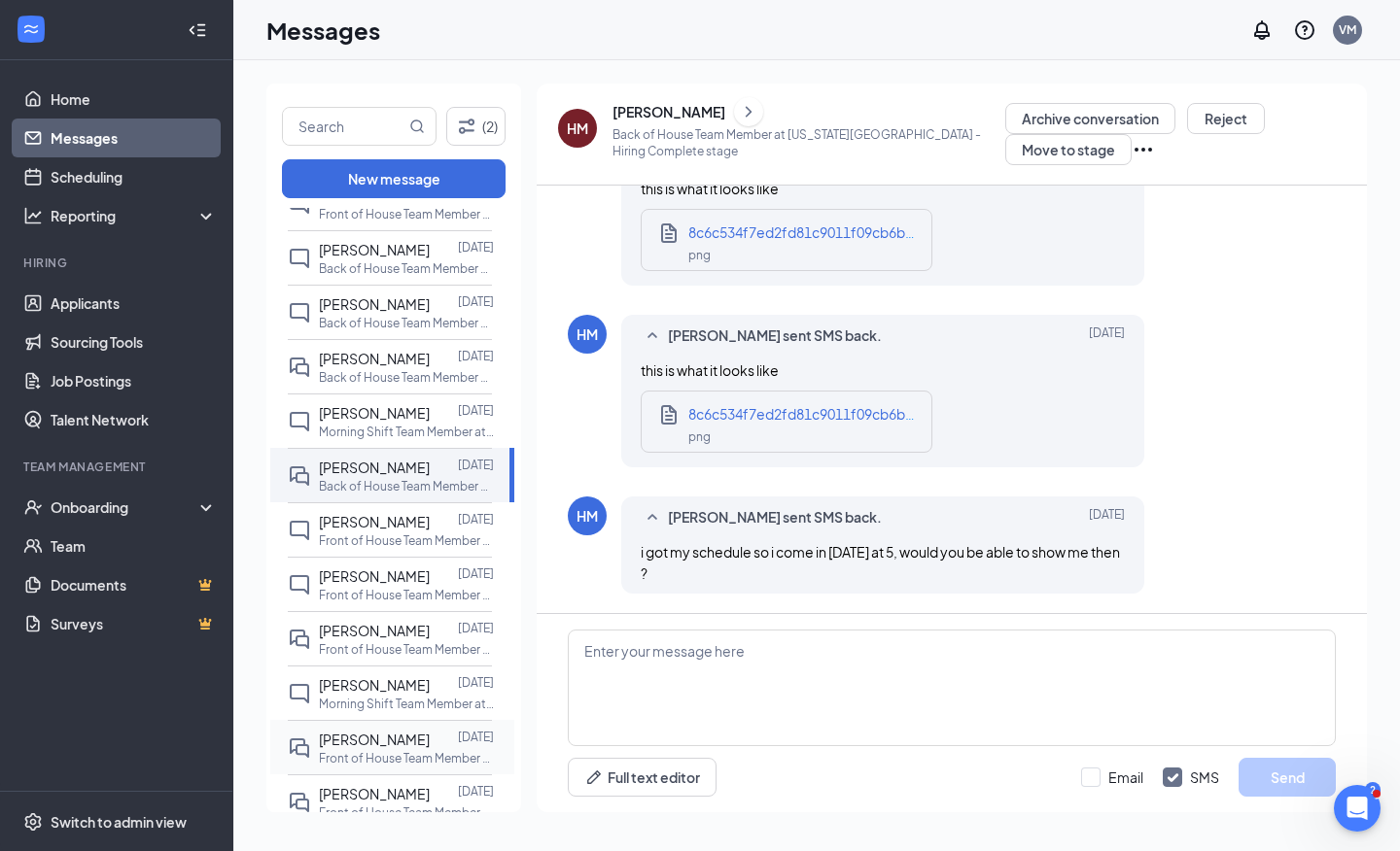
click at [433, 750] on div at bounding box center [444, 740] width 28 height 22
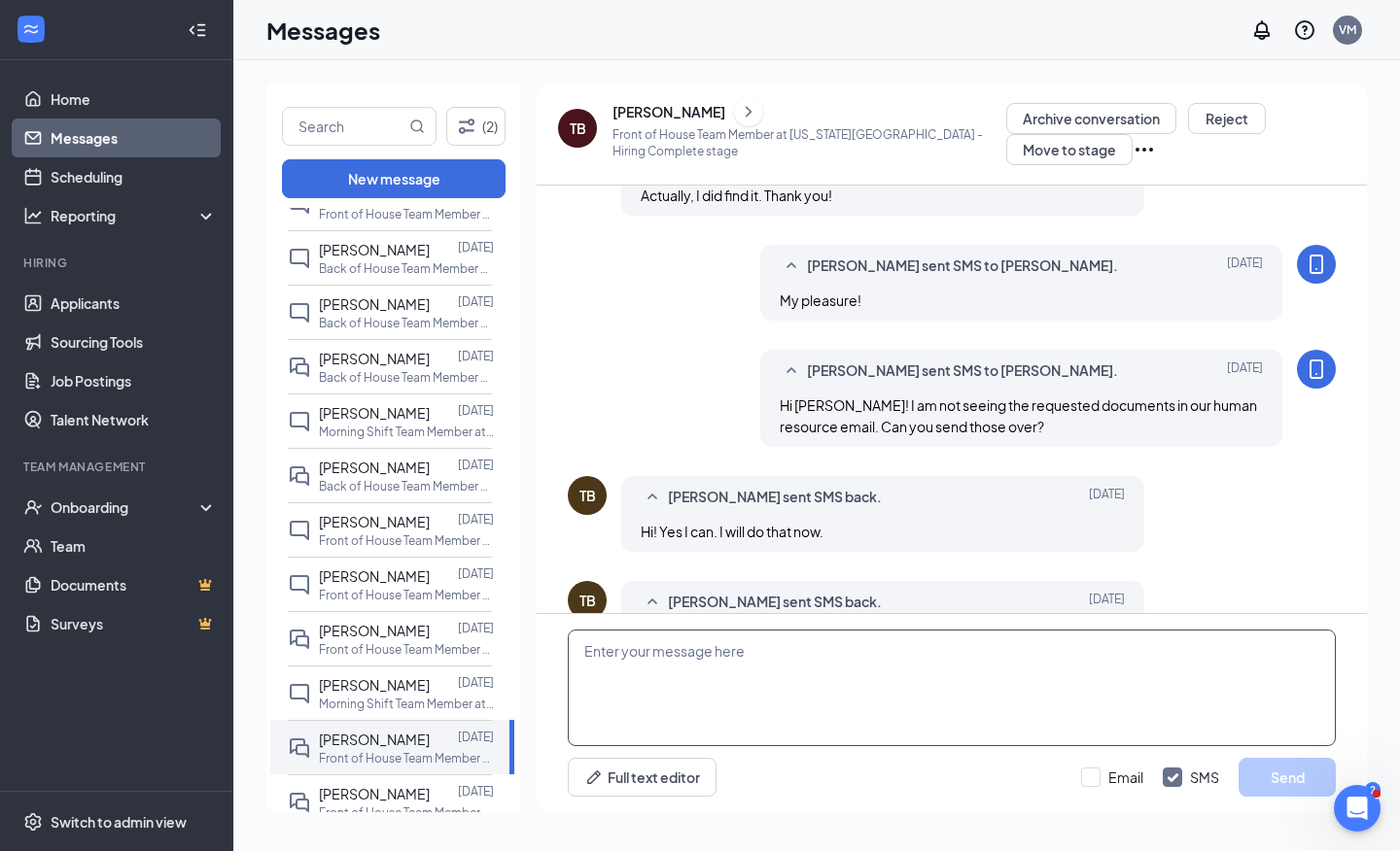
scroll to position [813, 0]
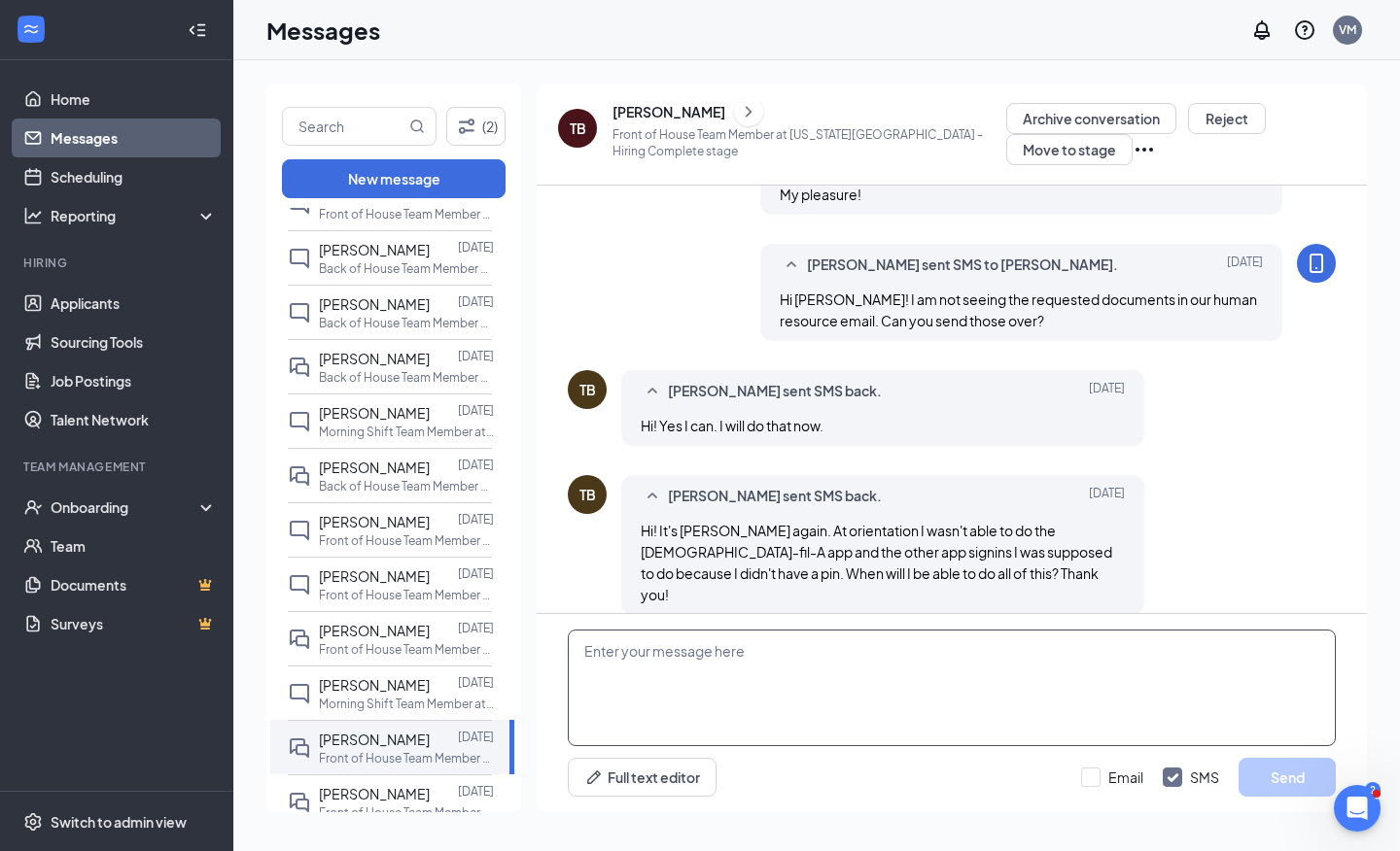
click at [806, 693] on textarea at bounding box center [951, 688] width 768 height 117
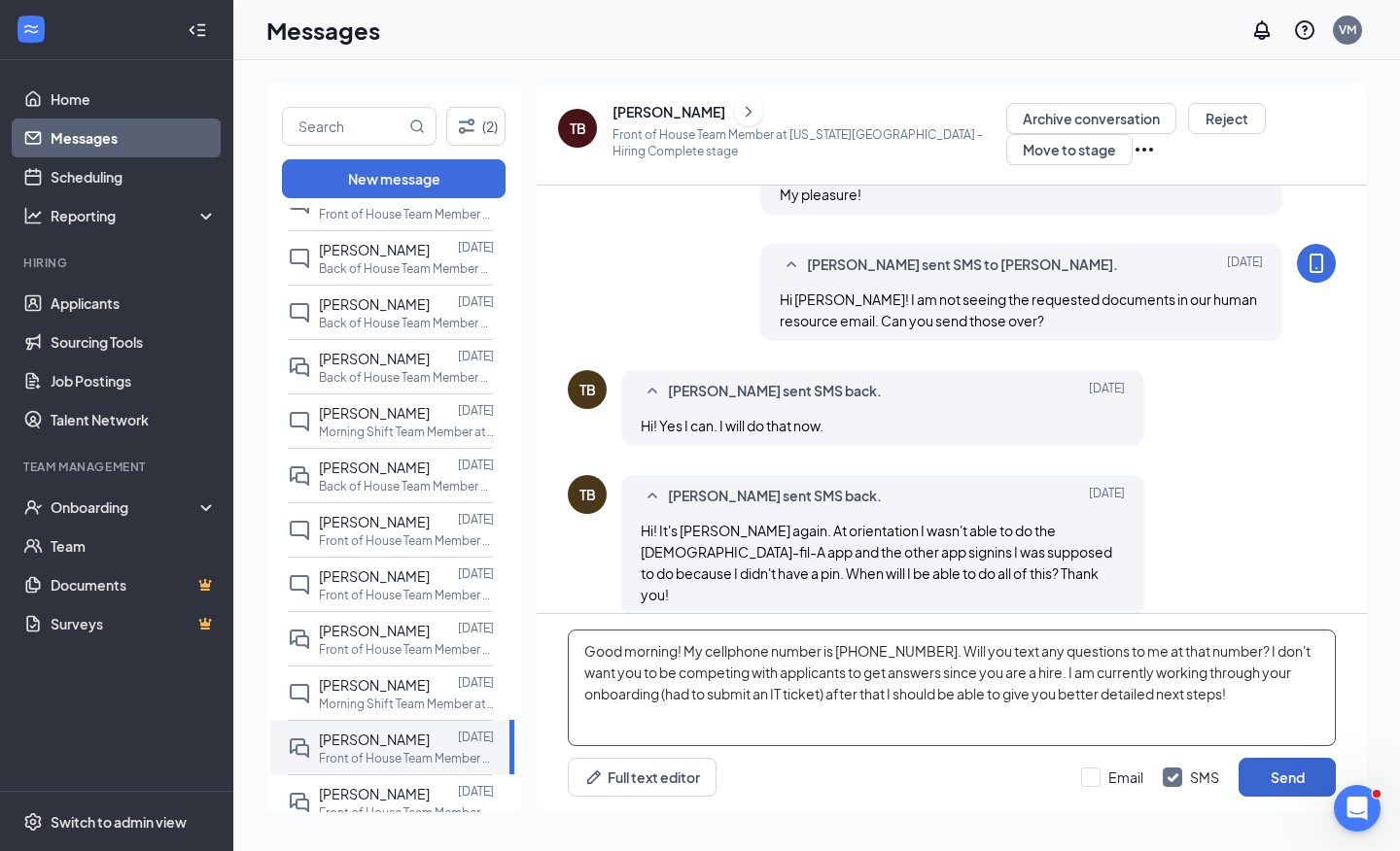
type textarea "Good morning! My cellphone number is [PHONE_NUMBER]. Will you text any question…"
click at [1282, 786] on button "Send" at bounding box center [1286, 777] width 97 height 39
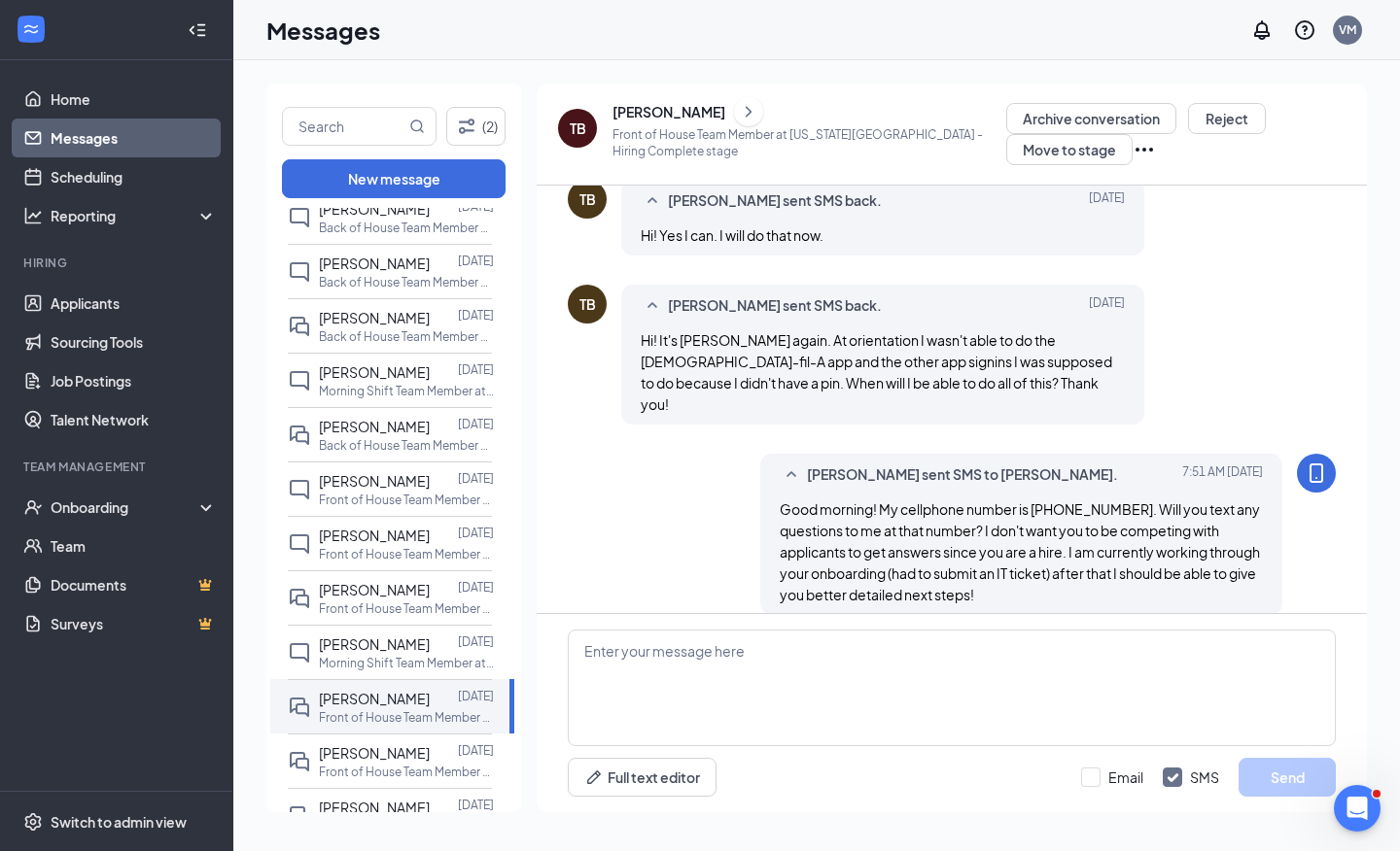
scroll to position [327, 0]
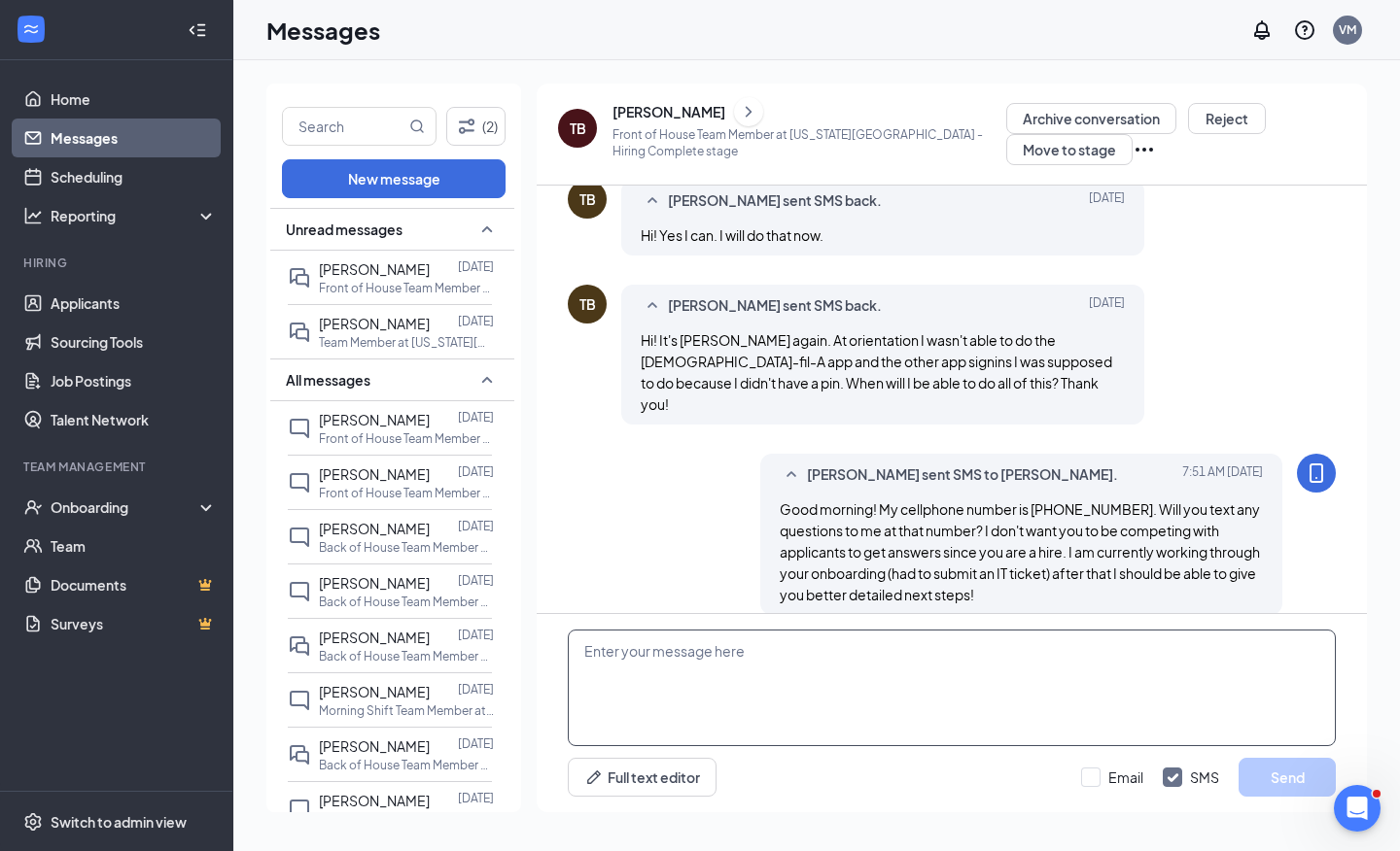
click at [692, 650] on textarea at bounding box center [951, 688] width 768 height 117
type textarea "^"
type textarea "- [PERSON_NAME]"
click at [1270, 781] on button "Send" at bounding box center [1286, 777] width 97 height 39
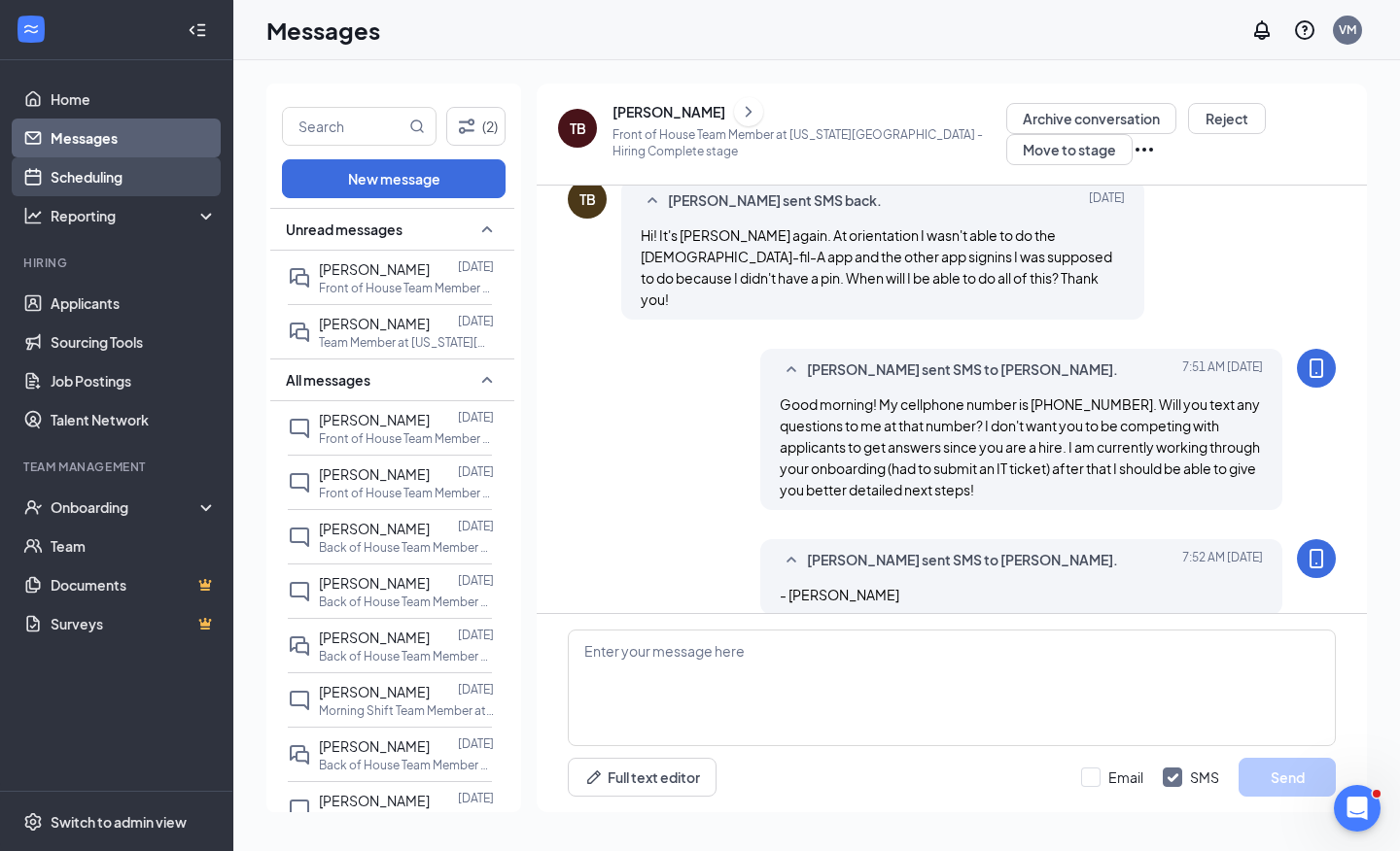
scroll to position [0, 0]
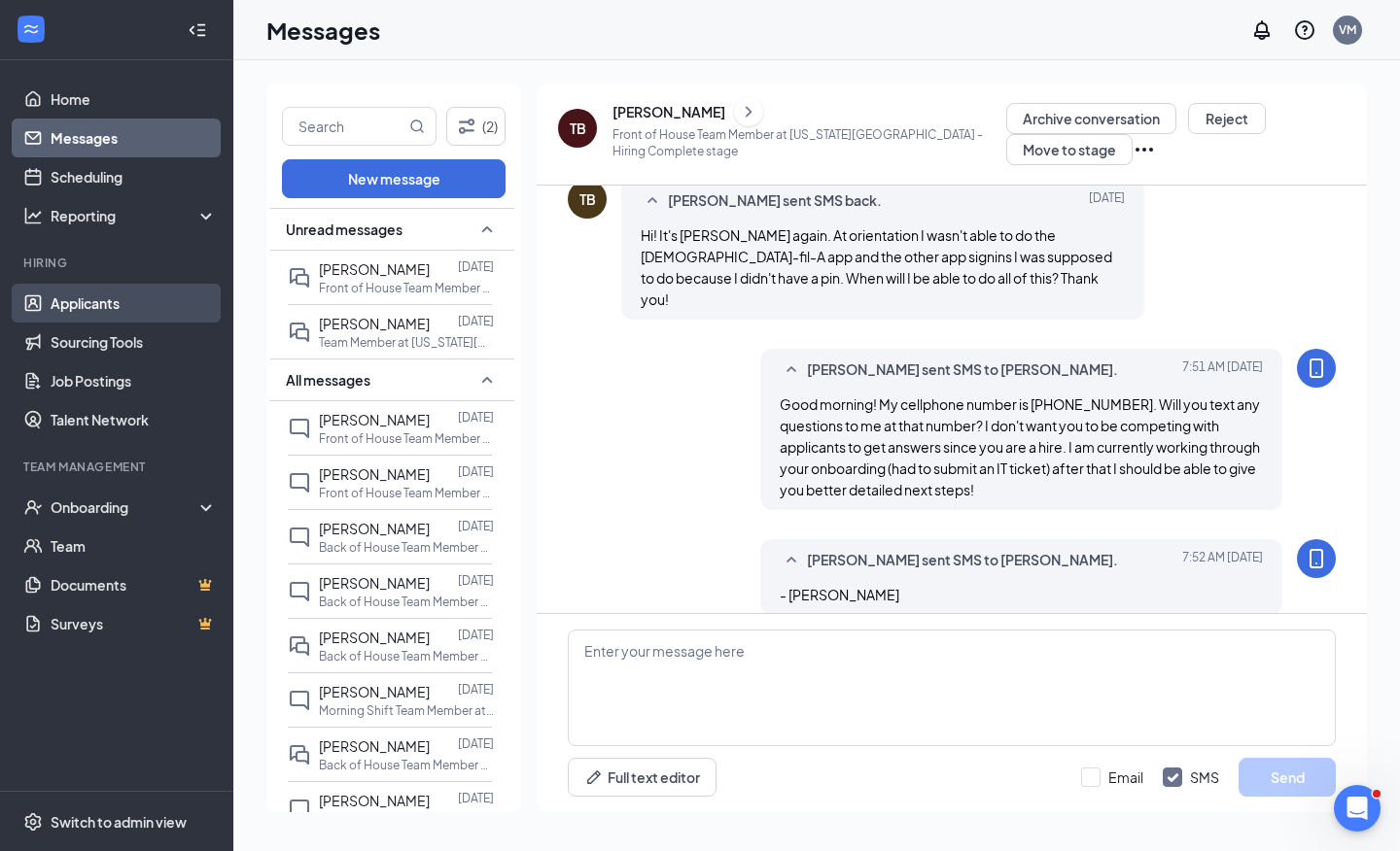
click at [130, 313] on link "Applicants" at bounding box center [133, 303] width 166 height 39
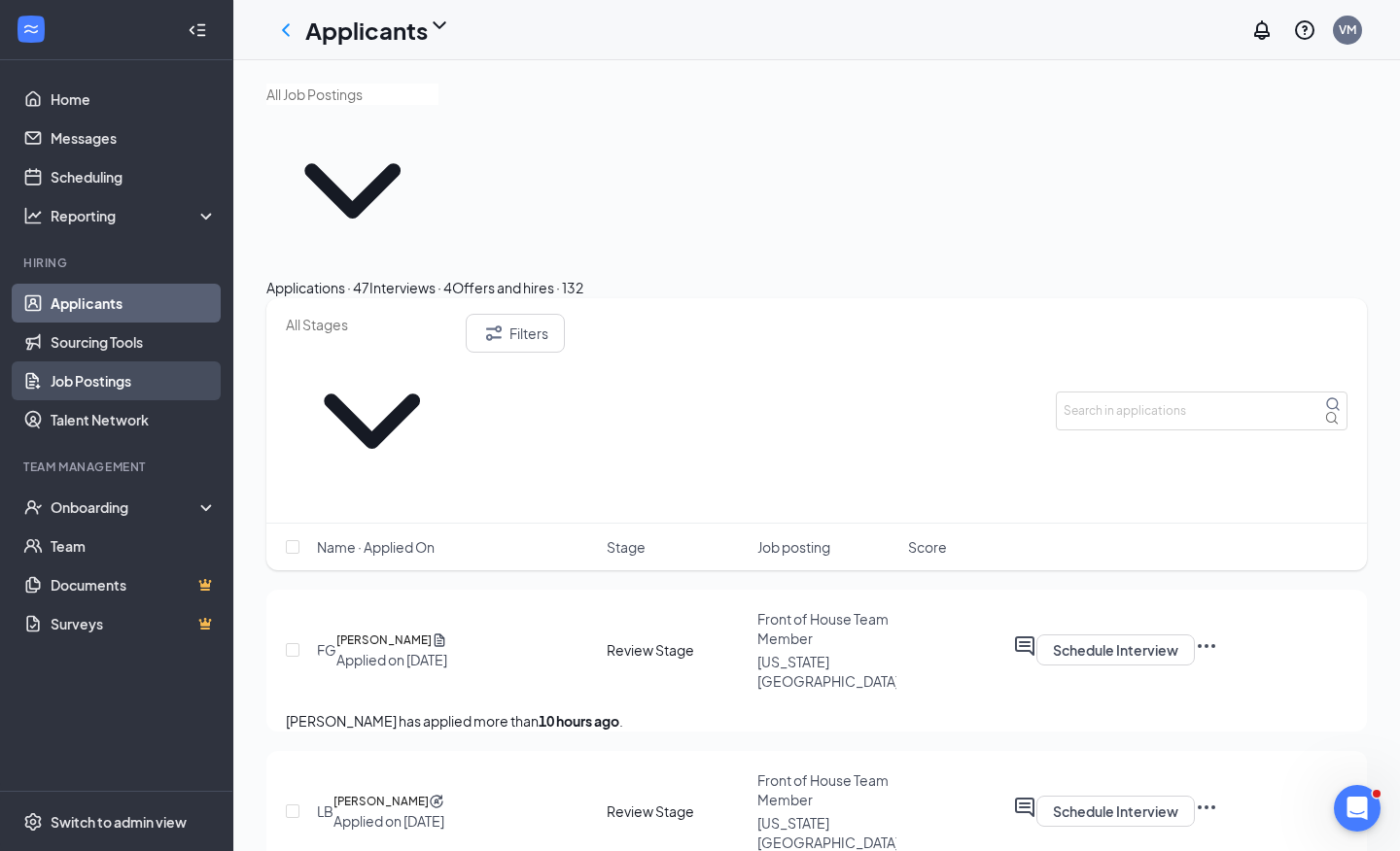
click at [123, 388] on link "Job Postings" at bounding box center [133, 381] width 166 height 39
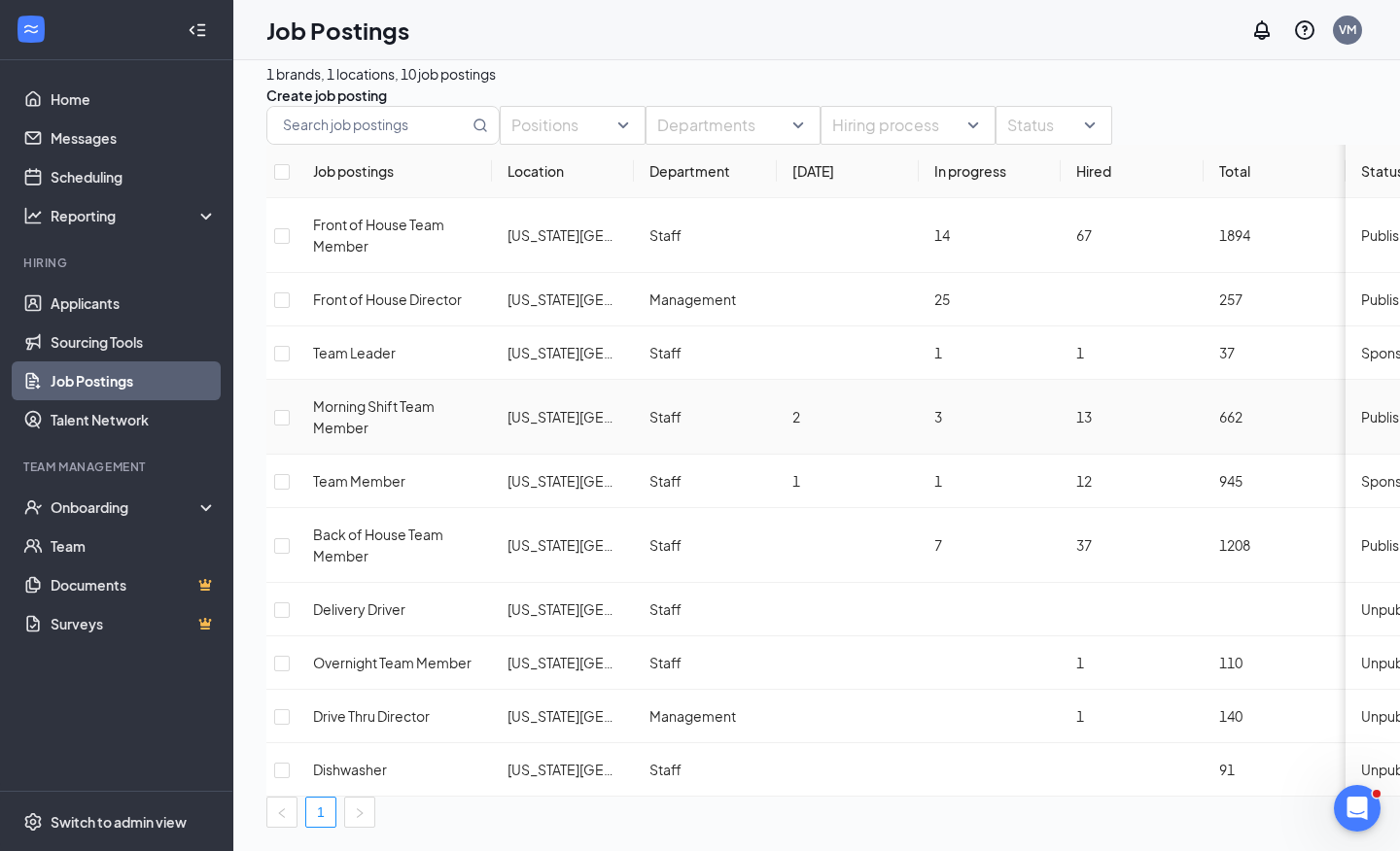
scroll to position [26, 0]
click at [109, 336] on link "Sourcing Tools" at bounding box center [133, 343] width 166 height 39
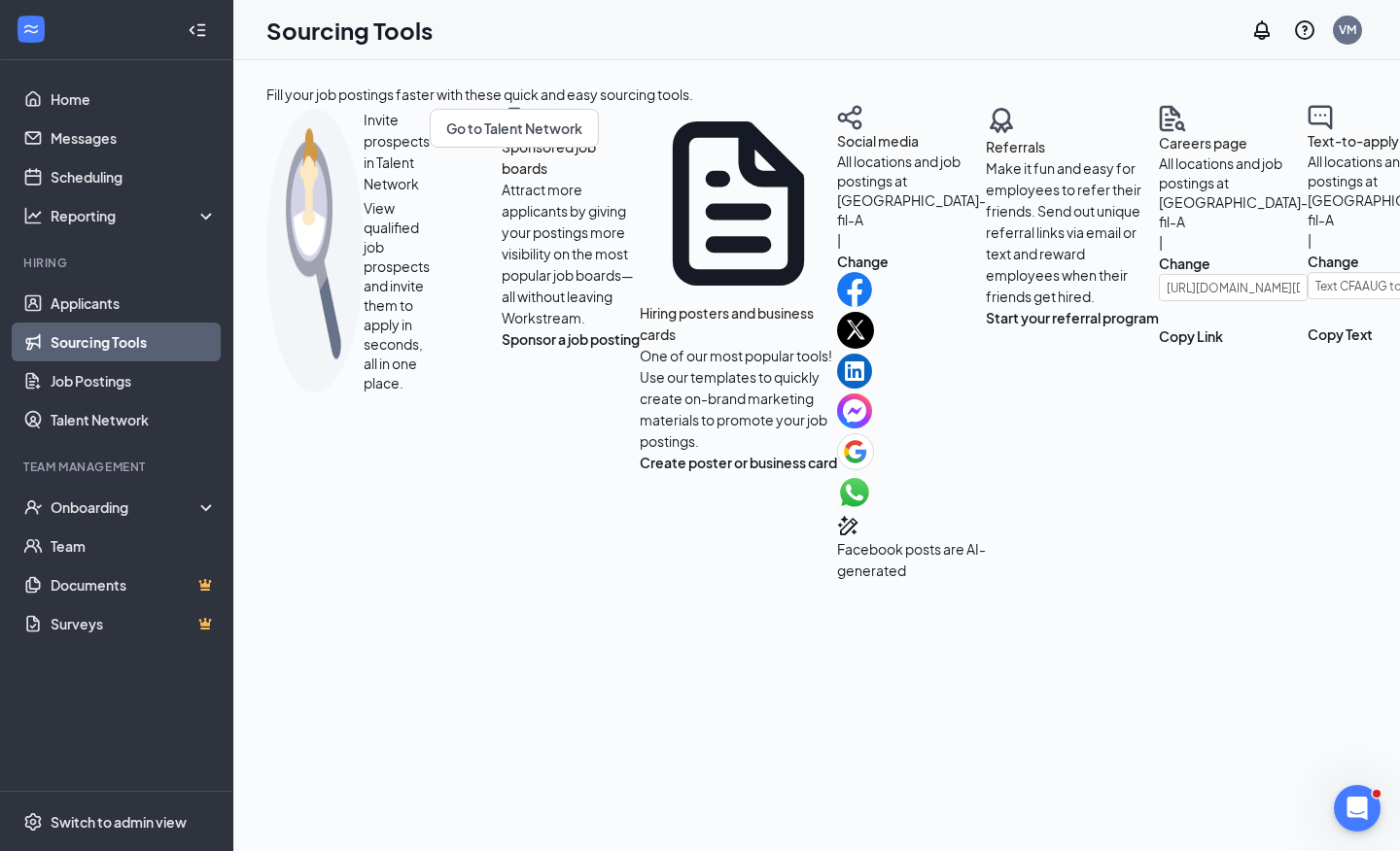
scroll to position [27, 0]
click at [502, 349] on button "Sponsor a job posting" at bounding box center [570, 340] width 138 height 22
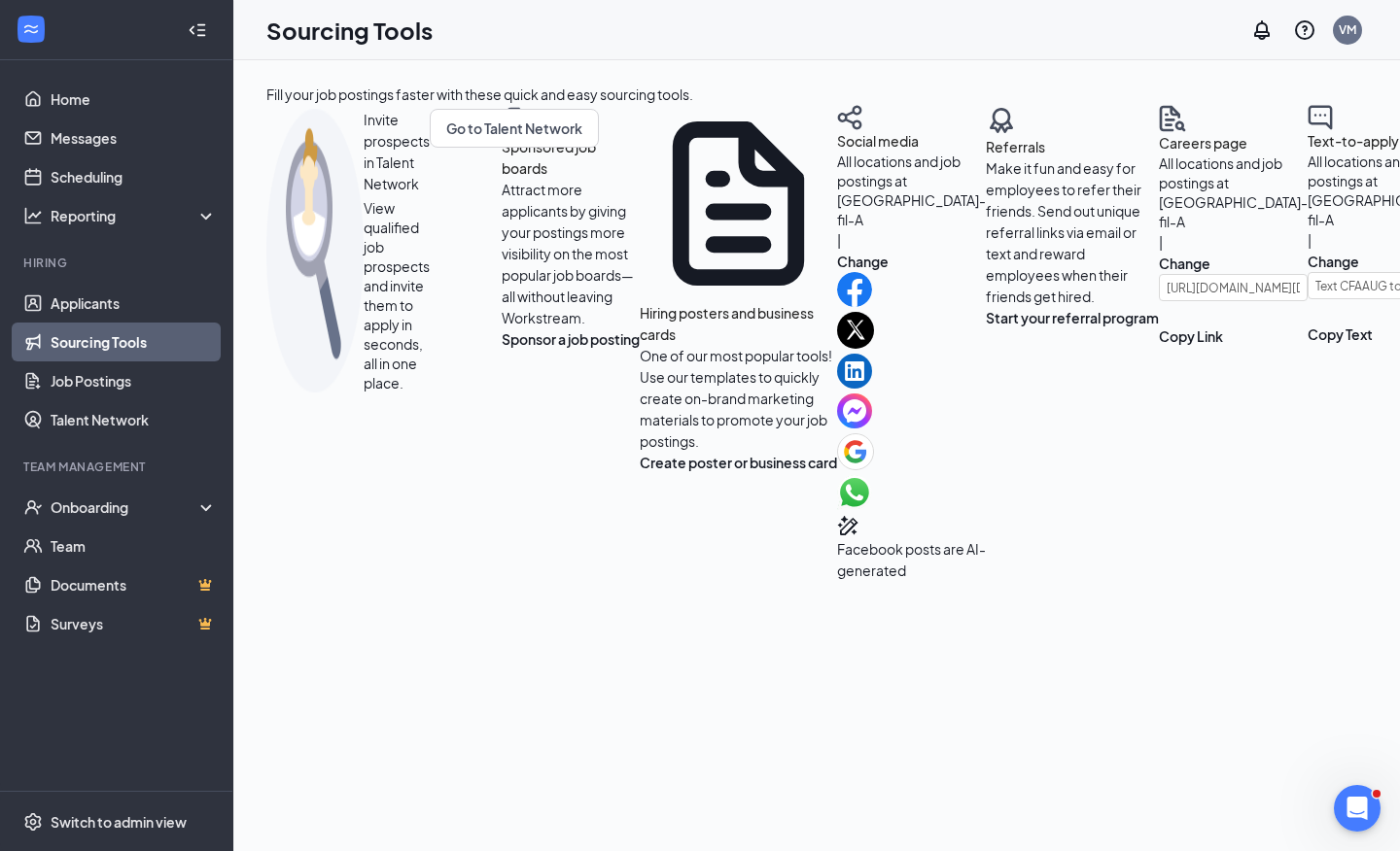
scroll to position [30, 0]
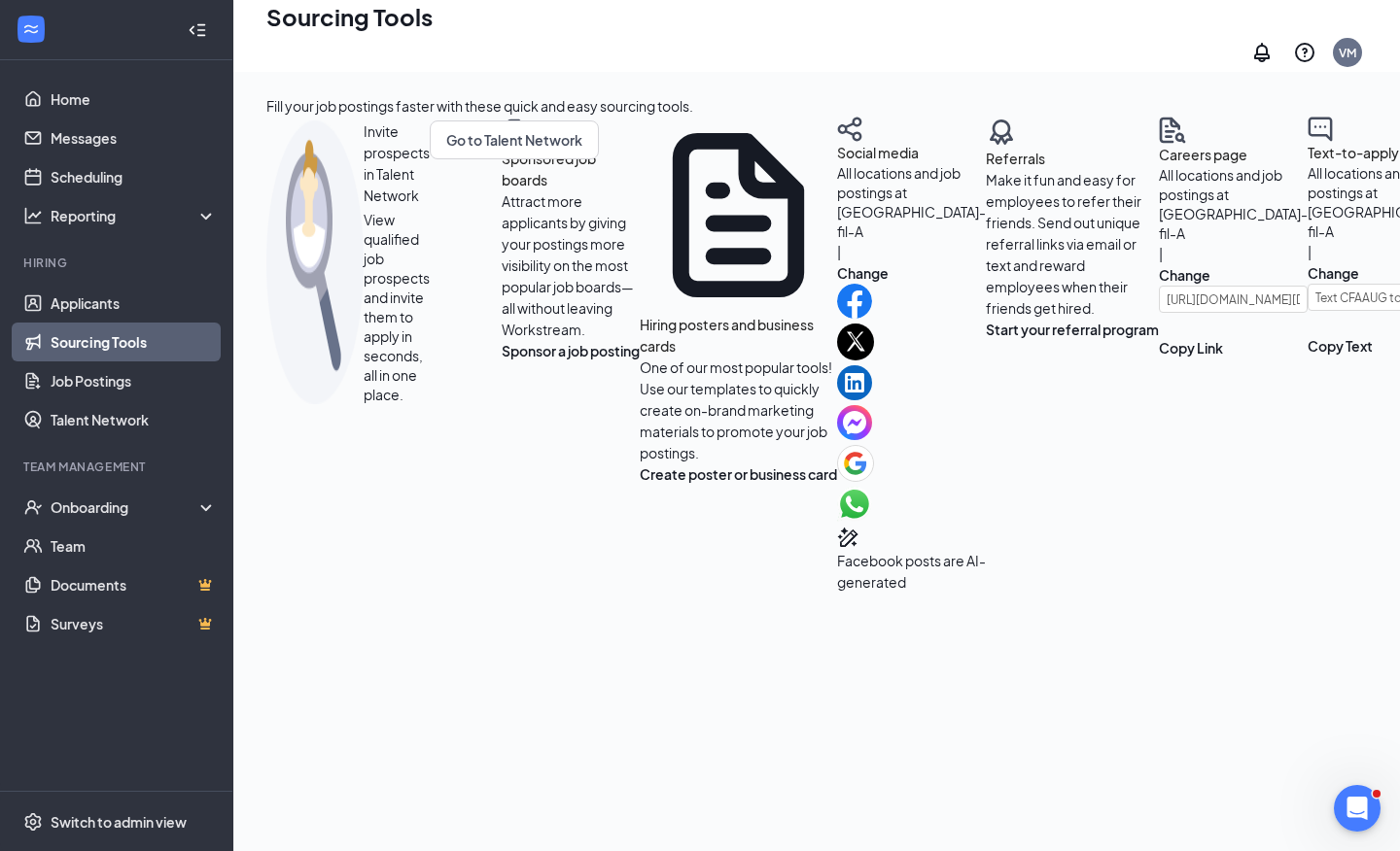
scroll to position [210, 0]
click at [836, 400] on img "button" at bounding box center [854, 383] width 35 height 35
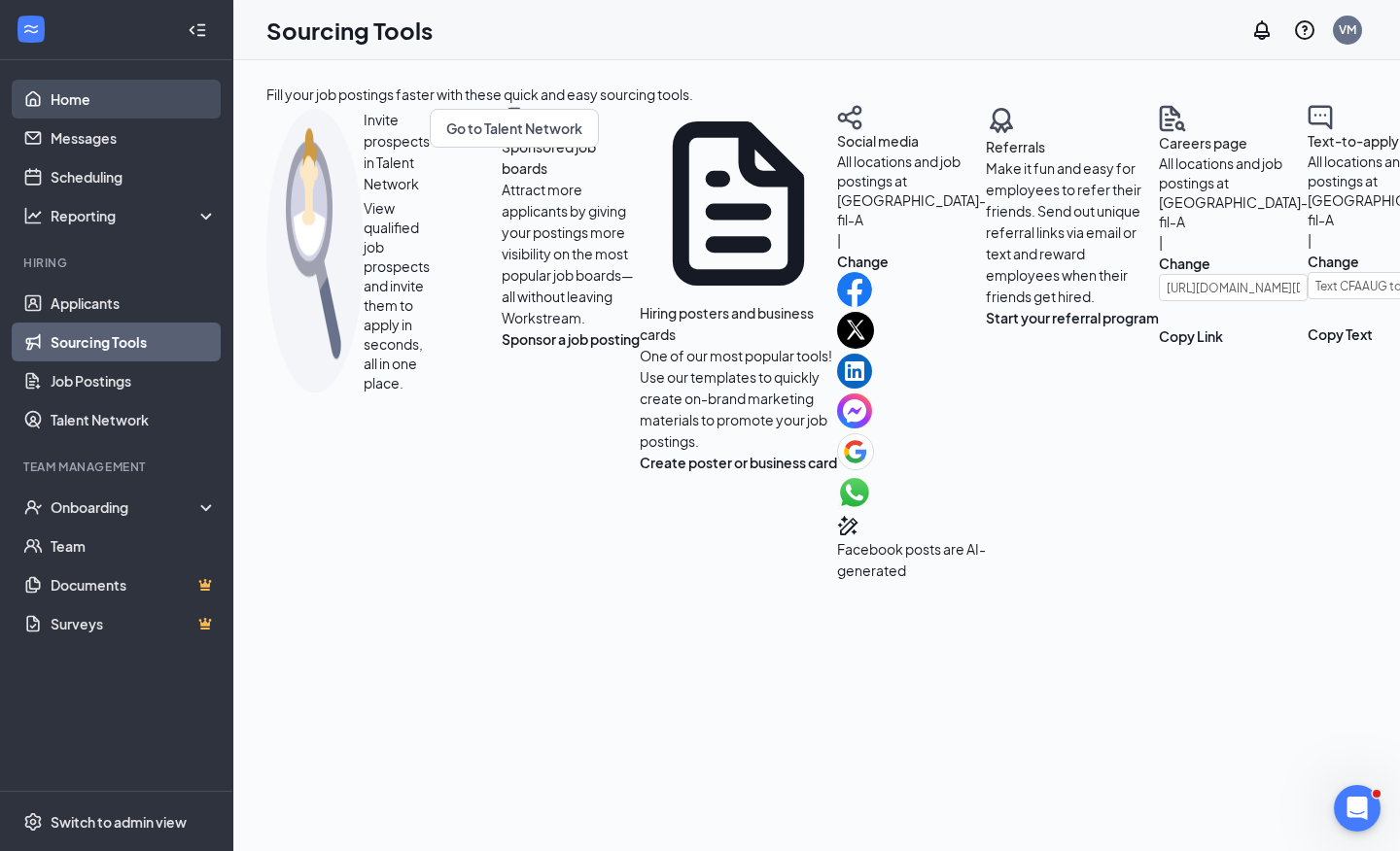
scroll to position [0, 0]
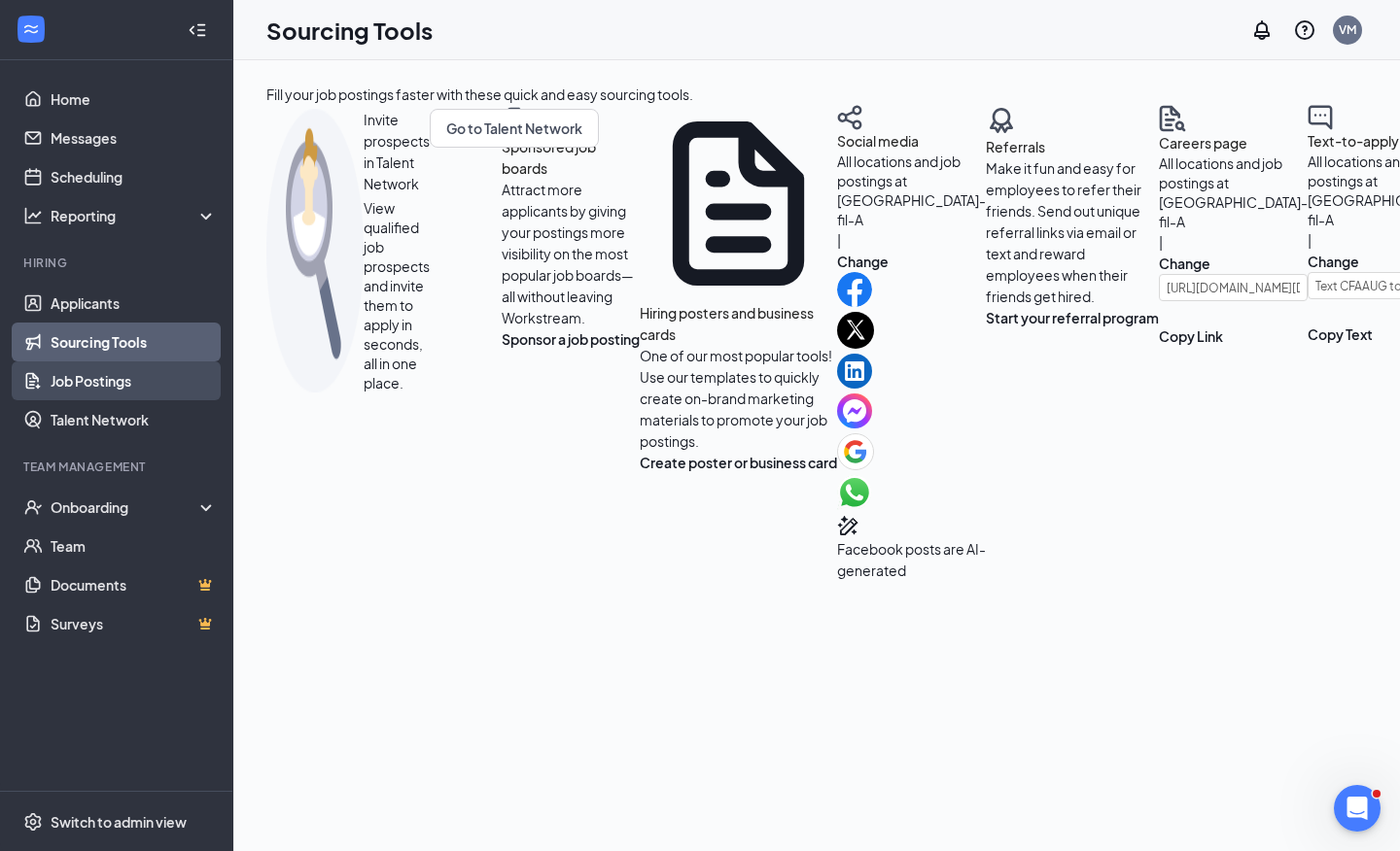
click at [115, 384] on link "Job Postings" at bounding box center [133, 381] width 166 height 39
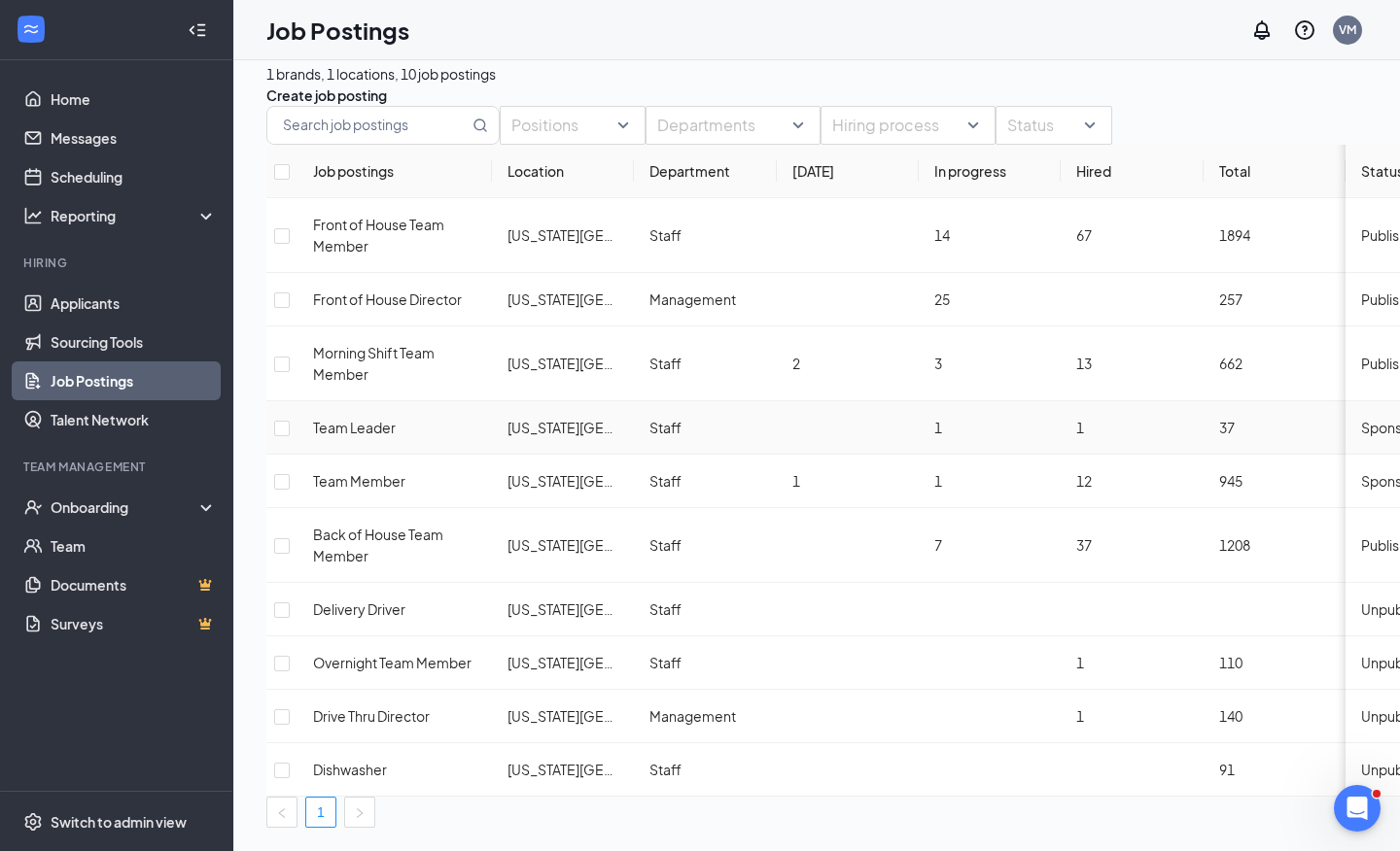
scroll to position [26, 0]
click at [976, 433] on td "1" at bounding box center [990, 428] width 142 height 53
click at [290, 437] on input "checkbox" at bounding box center [282, 429] width 16 height 16
checkbox input "true"
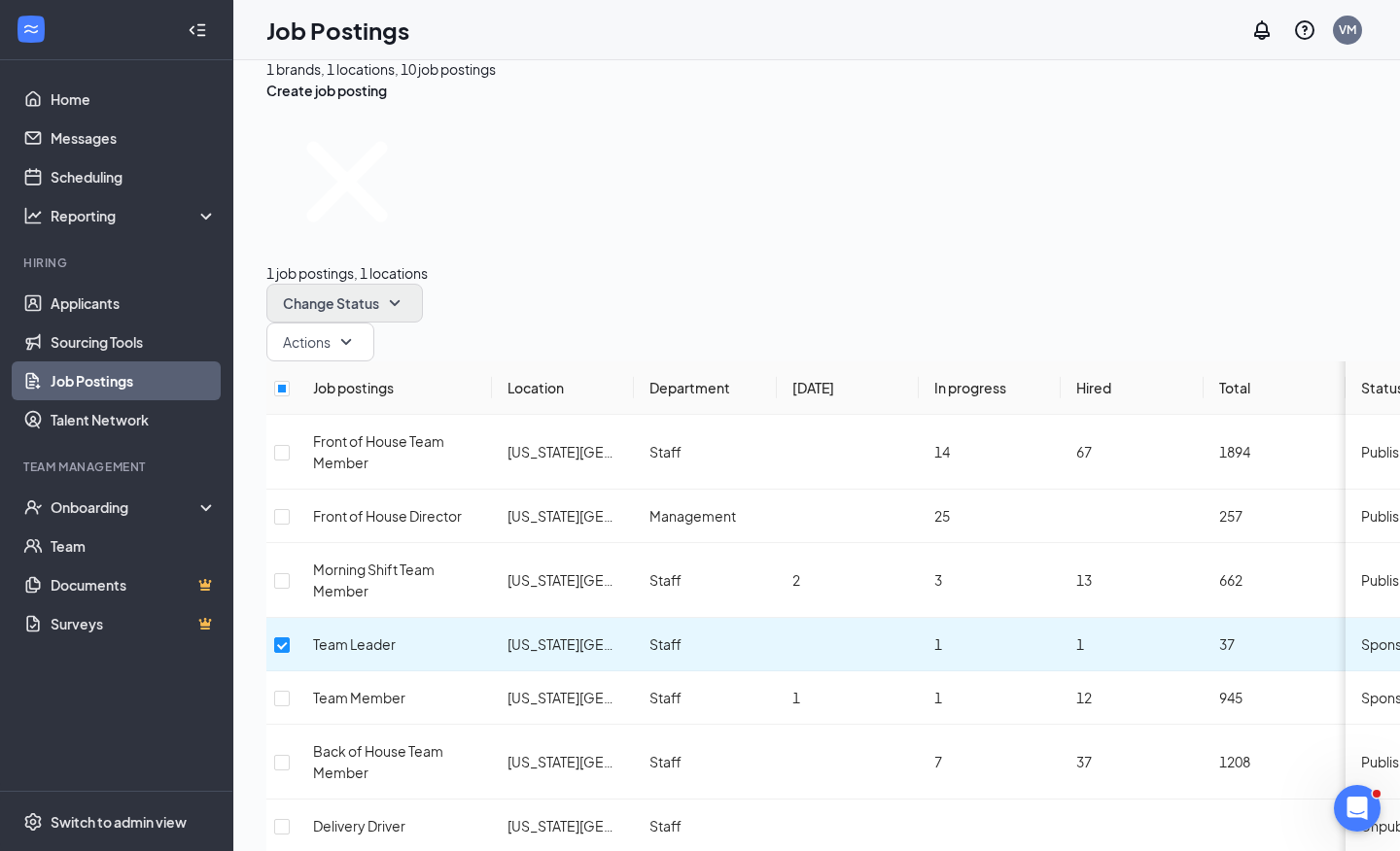
click at [406, 292] on icon "SmallChevronDown" at bounding box center [395, 303] width 24 height 24
click at [661, 65] on div "1 brands, 1 locations, 10 job postings Create job posting" at bounding box center [897, 80] width 1264 height 43
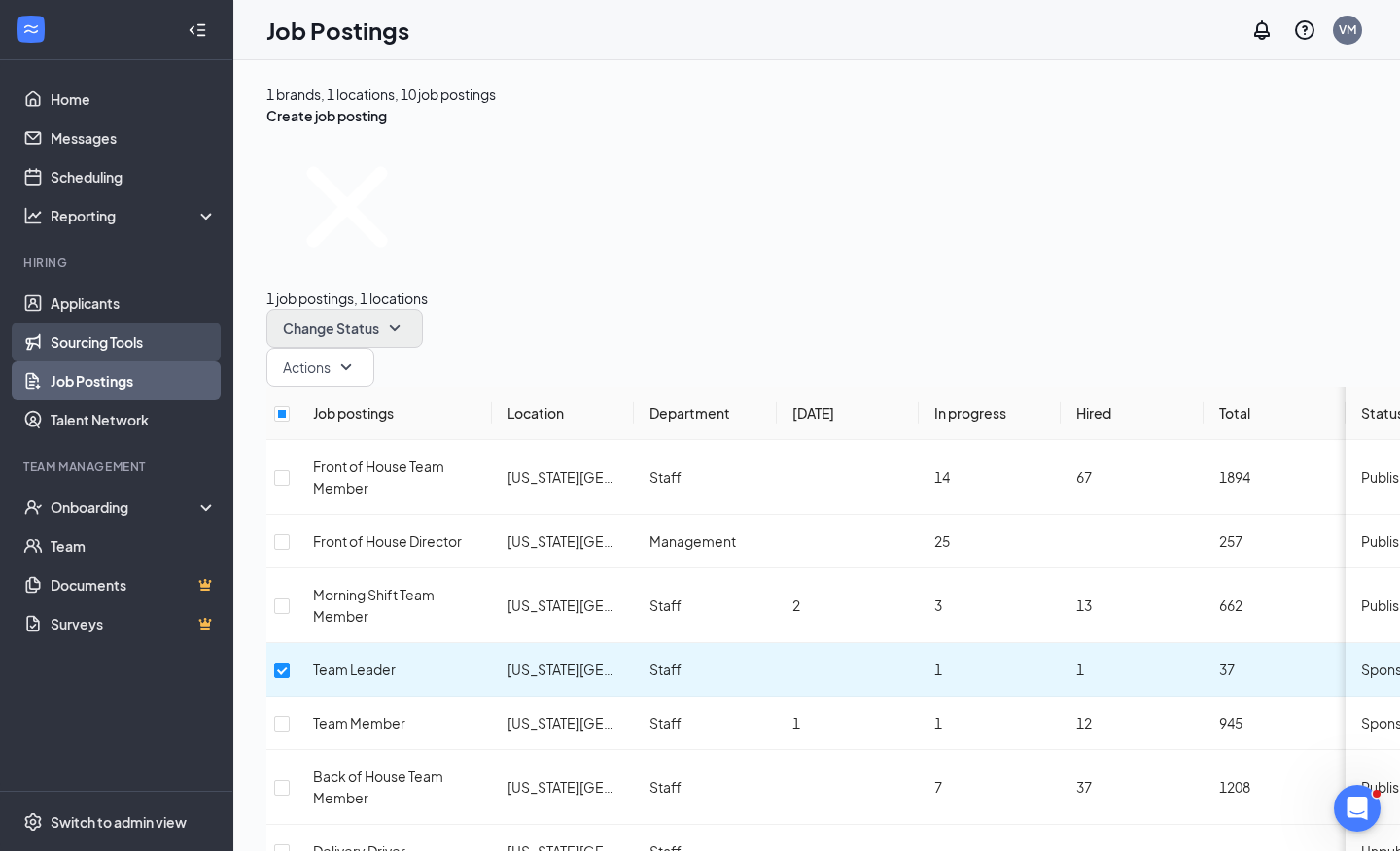
scroll to position [0, 0]
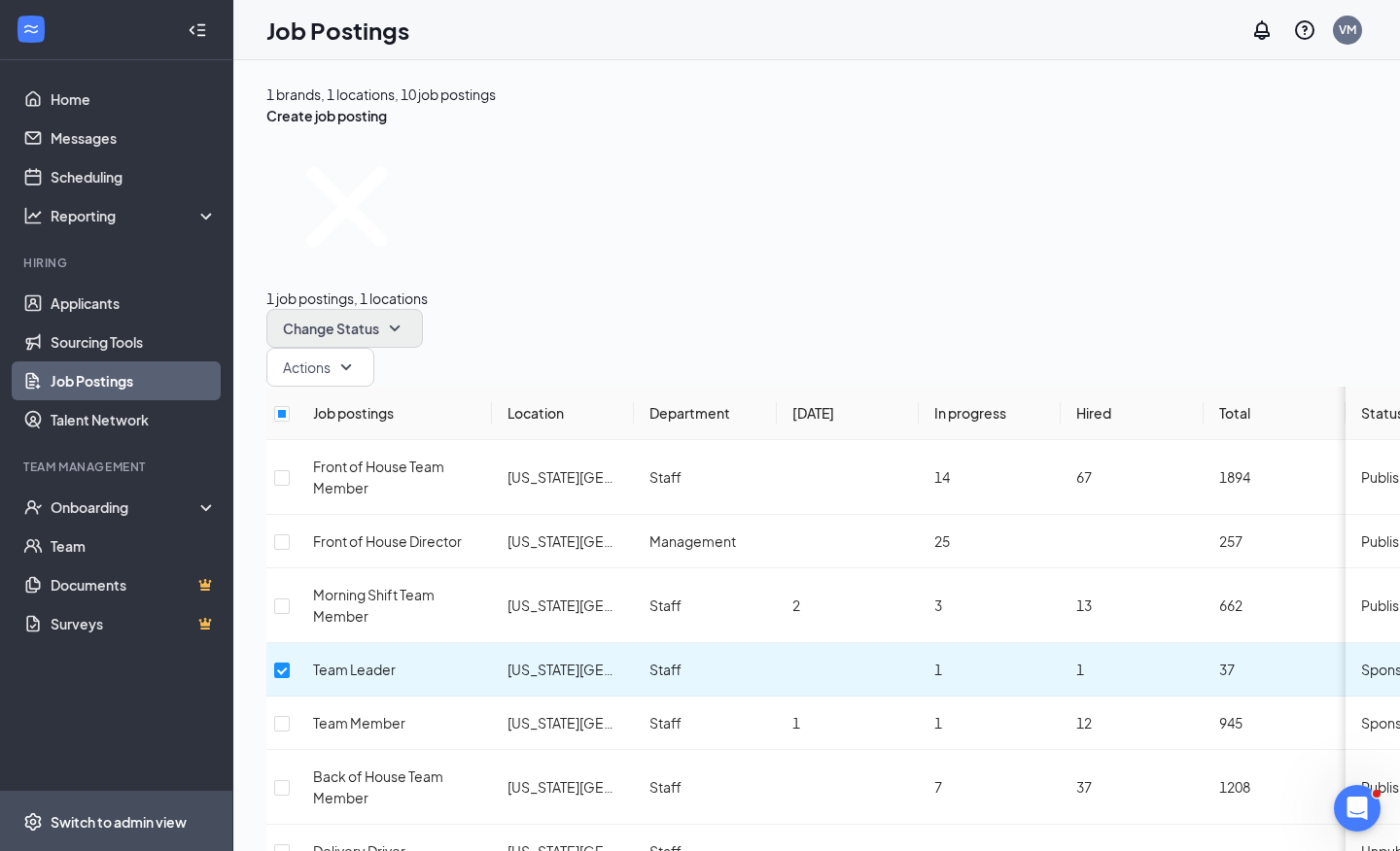
click at [81, 818] on div "Switch to admin view" at bounding box center [118, 823] width 136 height 20
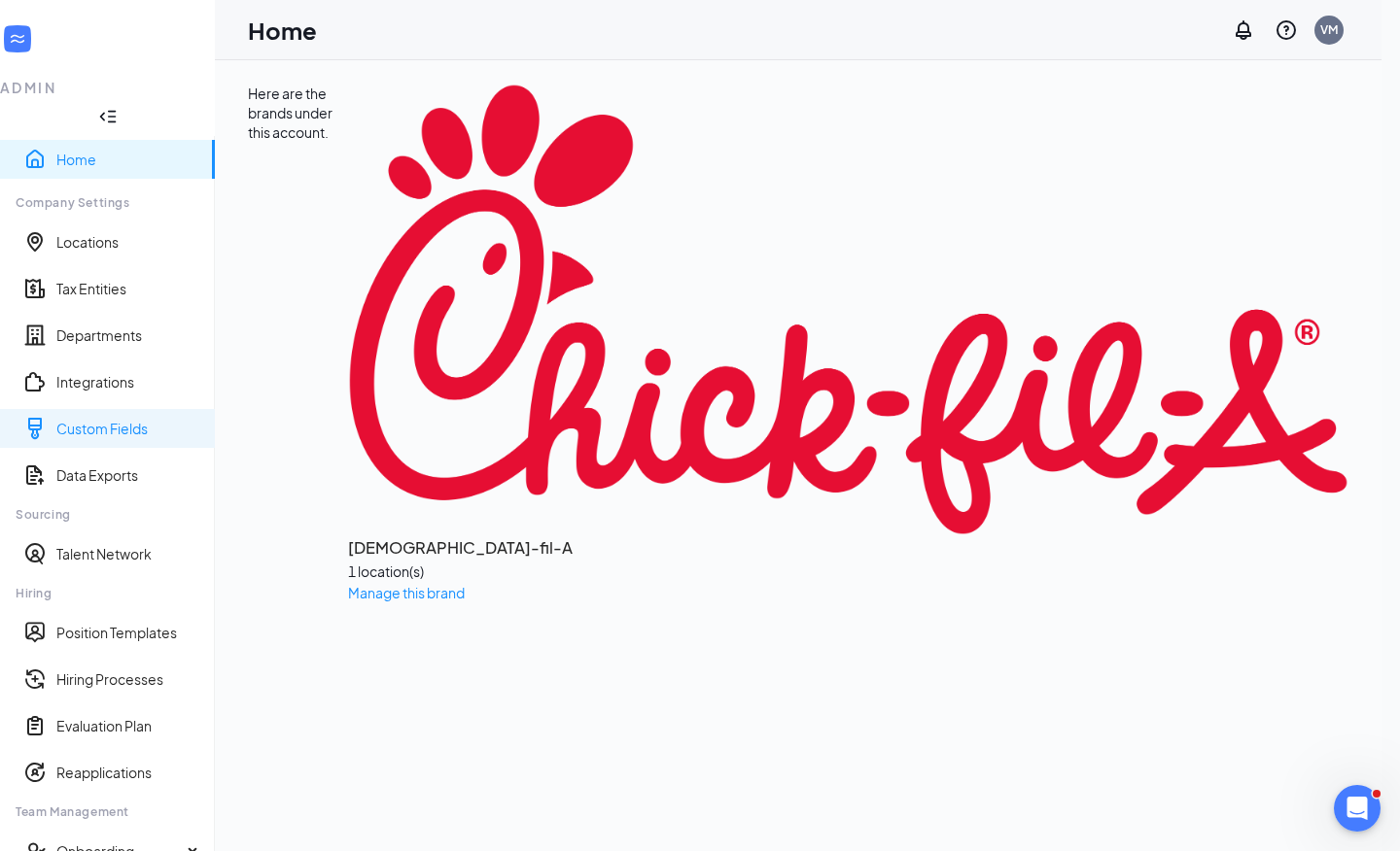
scroll to position [88, 0]
click at [351, 584] on span "Manage this brand" at bounding box center [405, 593] width 117 height 18
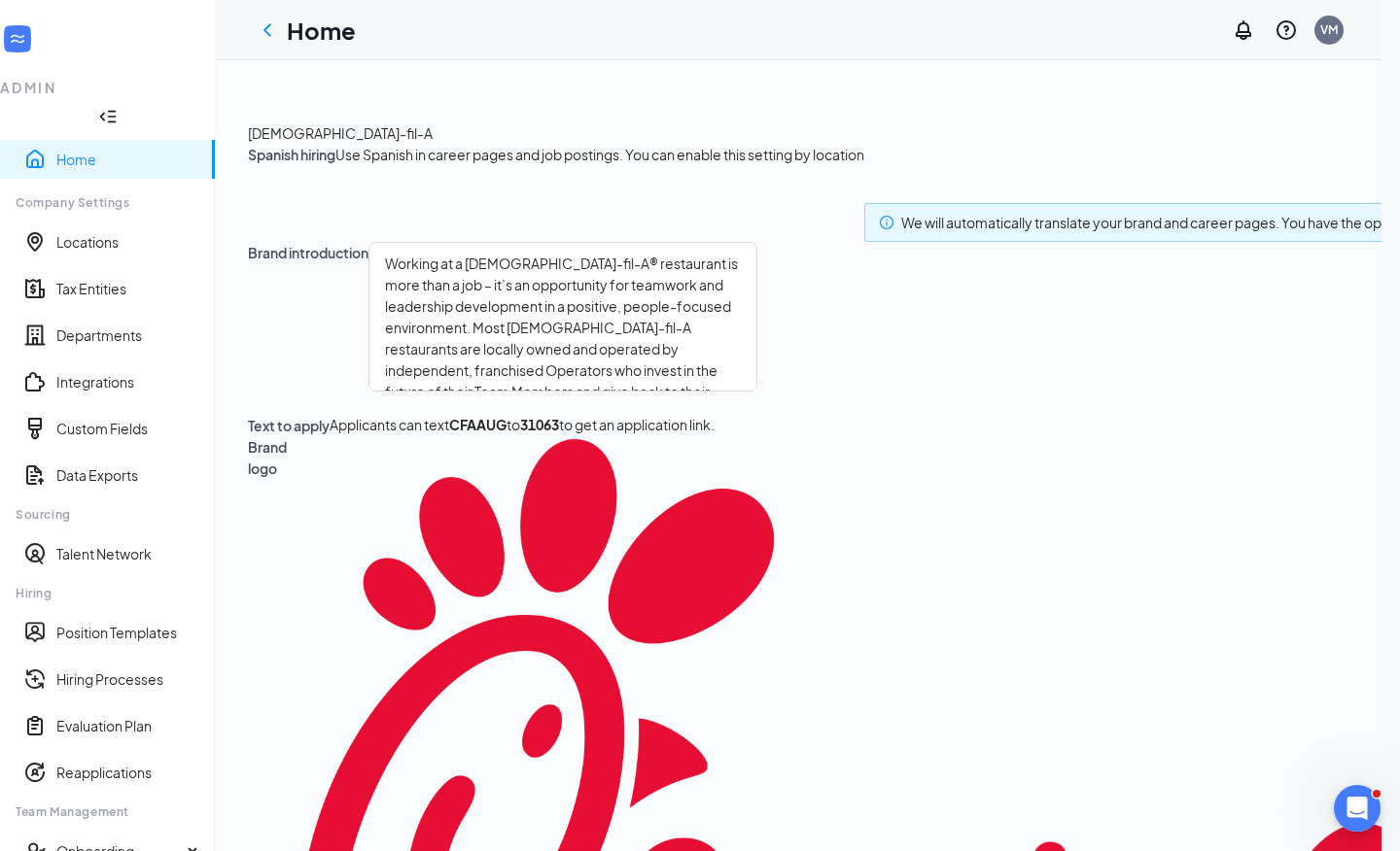
type textarea "Working at a [DEMOGRAPHIC_DATA]-fil-A® restaurant is more than a job – it’s an …"
type textarea "Starting at $14-15 per hour for [DEMOGRAPHIC_DATA] employees Enjoy Sundays off …"
type textarea "Working at a [DEMOGRAPHIC_DATA]-fil-A® restaurant is more than a job – it’s an …"
type textarea "Starting at $14-15 per hour for [DEMOGRAPHIC_DATA] employees Enjoy Sundays off …"
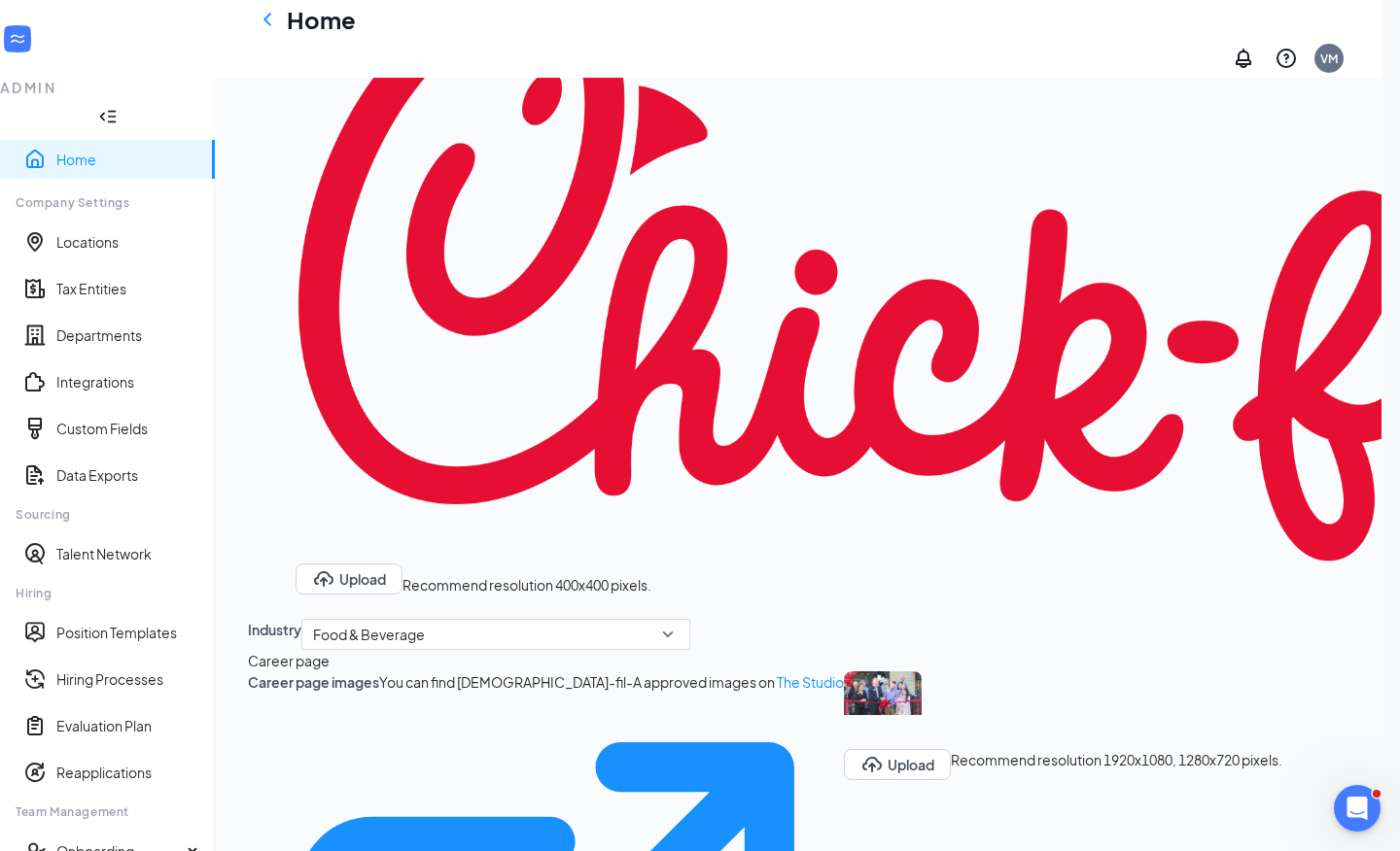
scroll to position [651, 0]
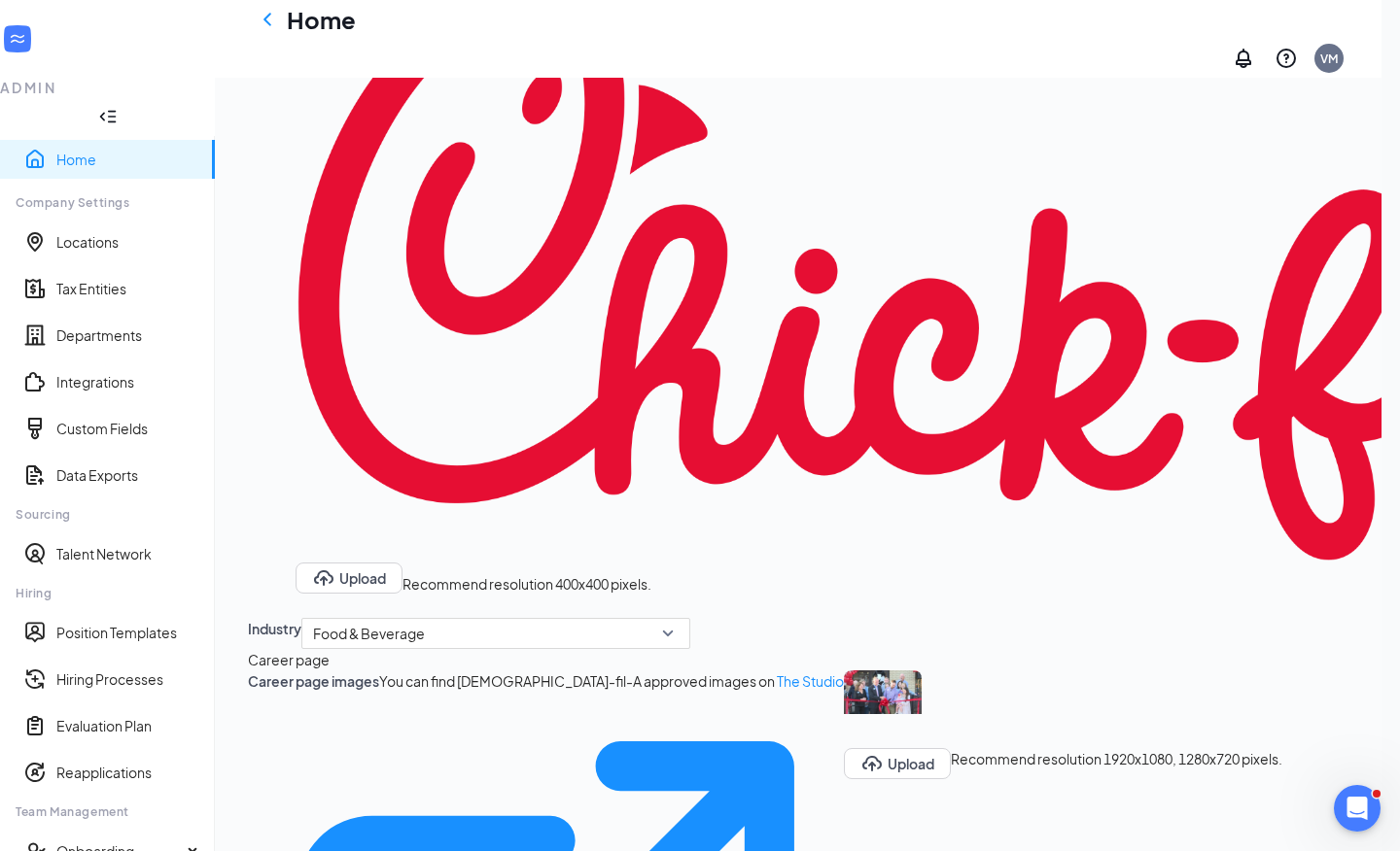
type textarea "Working at a [DEMOGRAPHIC_DATA]-fil-A® restaurant is more than a job – it’s an …"
type textarea "Starting at $14-15 per hour for [DEMOGRAPHIC_DATA] employees Enjoy Sundays off …"
type textarea "Working at a [DEMOGRAPHIC_DATA]-fil-A® restaurant is more than a job – it’s an …"
type textarea "Starting at $14-15 per hour for [DEMOGRAPHIC_DATA] employees Enjoy Sundays off …"
type textarea "Working at a [DEMOGRAPHIC_DATA]-fil-A® restaurant is more than a job – it’s an …"
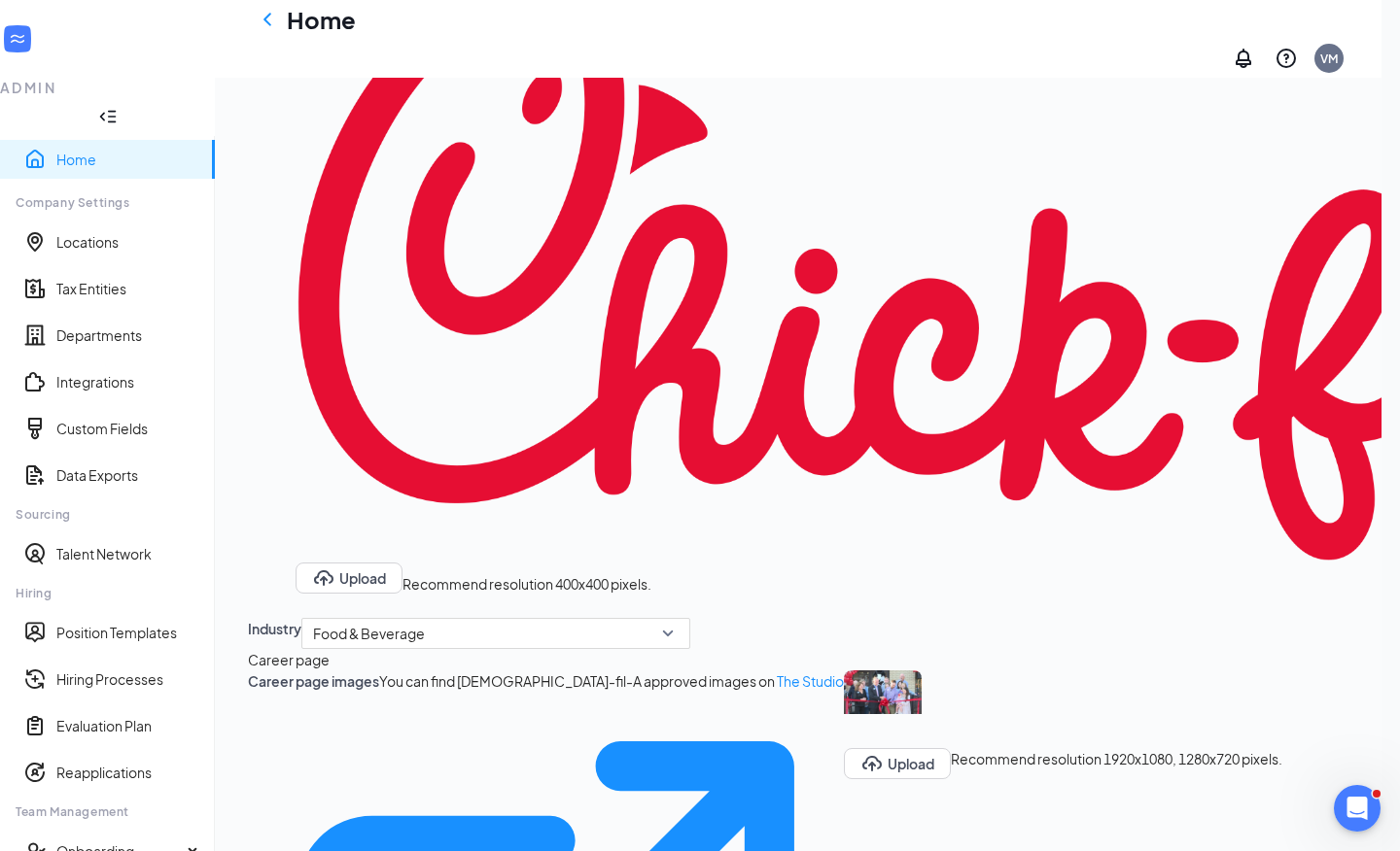
type textarea "Starting at $14-15 per hour for [DEMOGRAPHIC_DATA] employees Enjoy Sundays off …"
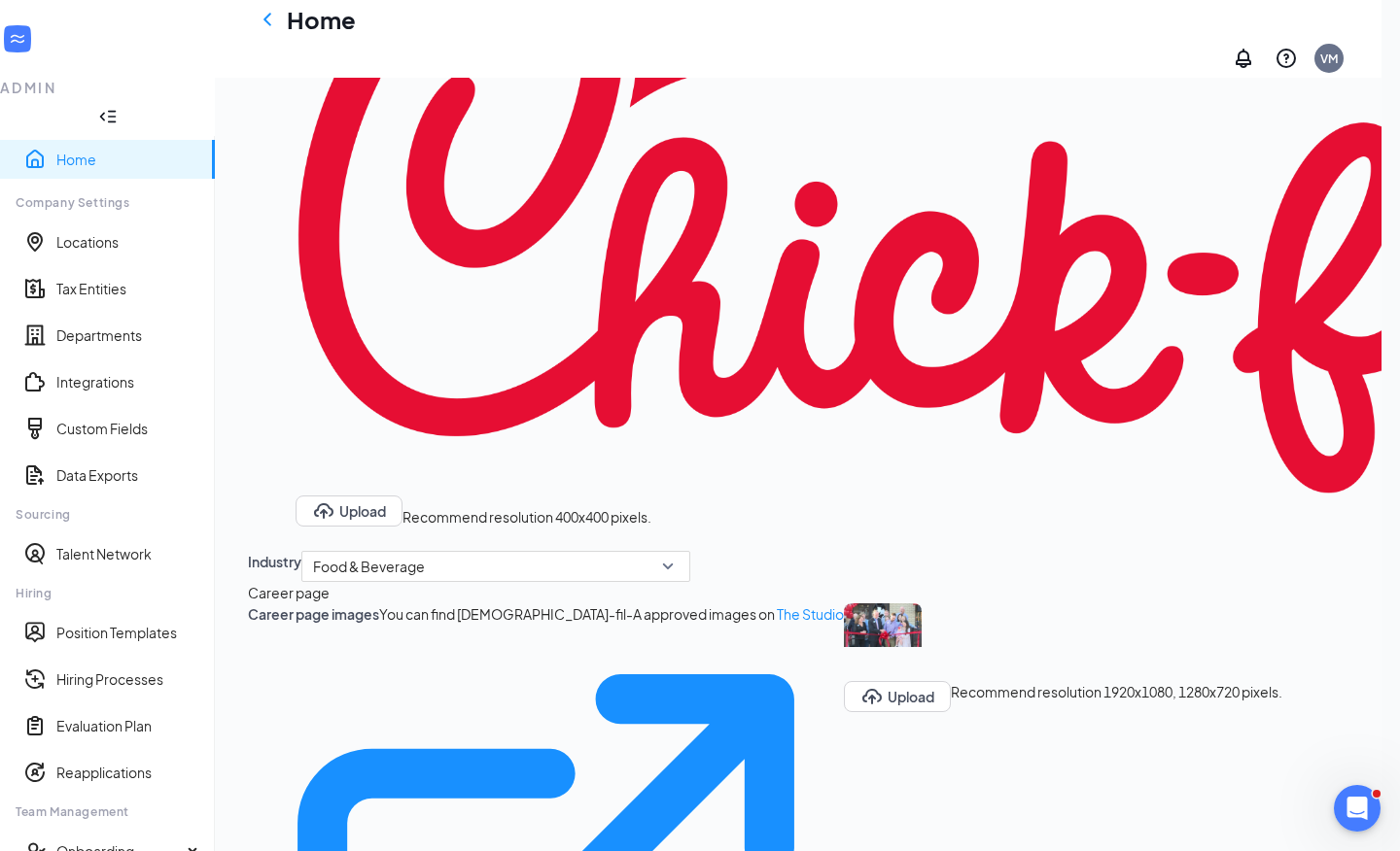
scroll to position [719, 0]
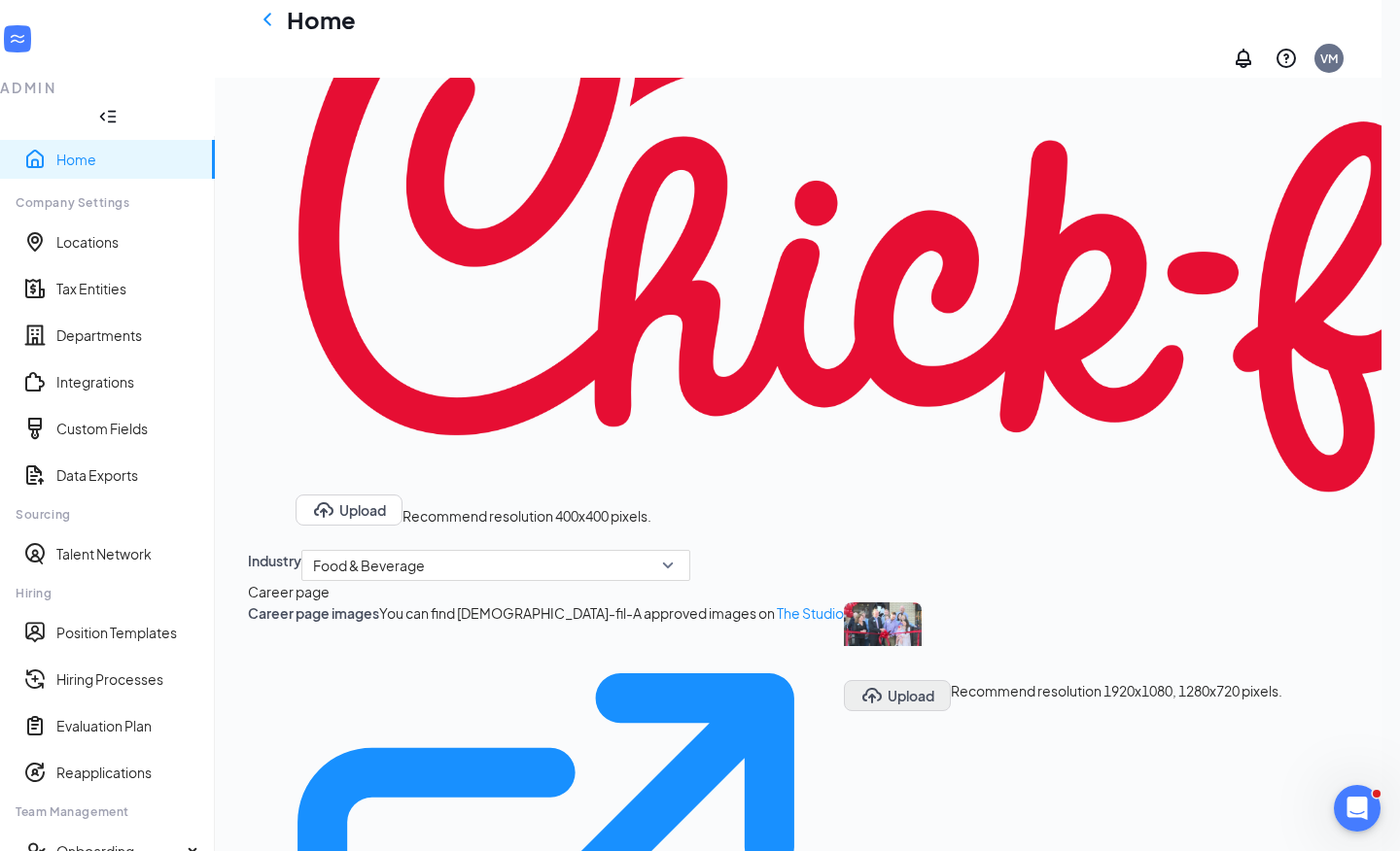
click at [843, 680] on button "Upload" at bounding box center [896, 696] width 107 height 31
type textarea "Working at a [DEMOGRAPHIC_DATA]-fil-A® restaurant is more than a job – it’s an …"
type textarea "Starting at $14-15 per hour for [DEMOGRAPHIC_DATA] employees Enjoy Sundays off …"
type textarea "Working at a [DEMOGRAPHIC_DATA]-fil-A® restaurant is more than a job – it’s an …"
type textarea "Starting at $14-15 per hour for [DEMOGRAPHIC_DATA] employees Enjoy Sundays off …"
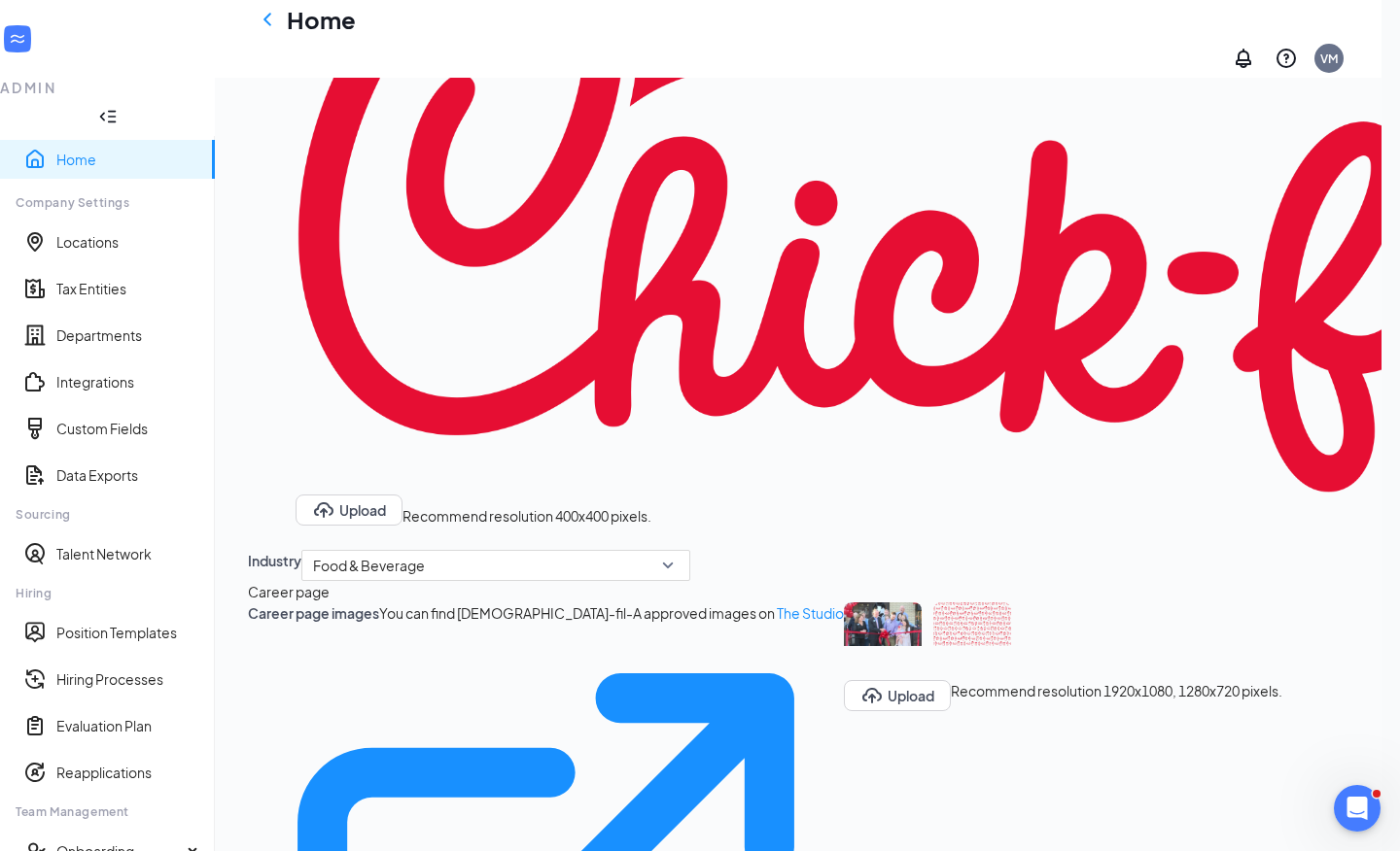
type textarea "Working at a [DEMOGRAPHIC_DATA]-fil-A® restaurant is more than a job – it’s an …"
type textarea "Starting at $14-15 per hour for [DEMOGRAPHIC_DATA] employees Enjoy Sundays off …"
click at [883, 630] on icon "TrashOutline" at bounding box center [894, 642] width 24 height 24
type textarea "Working at a [DEMOGRAPHIC_DATA]-fil-A® restaurant is more than a job – it’s an …"
type textarea "Starting at $14-15 per hour for [DEMOGRAPHIC_DATA] employees Enjoy Sundays off …"
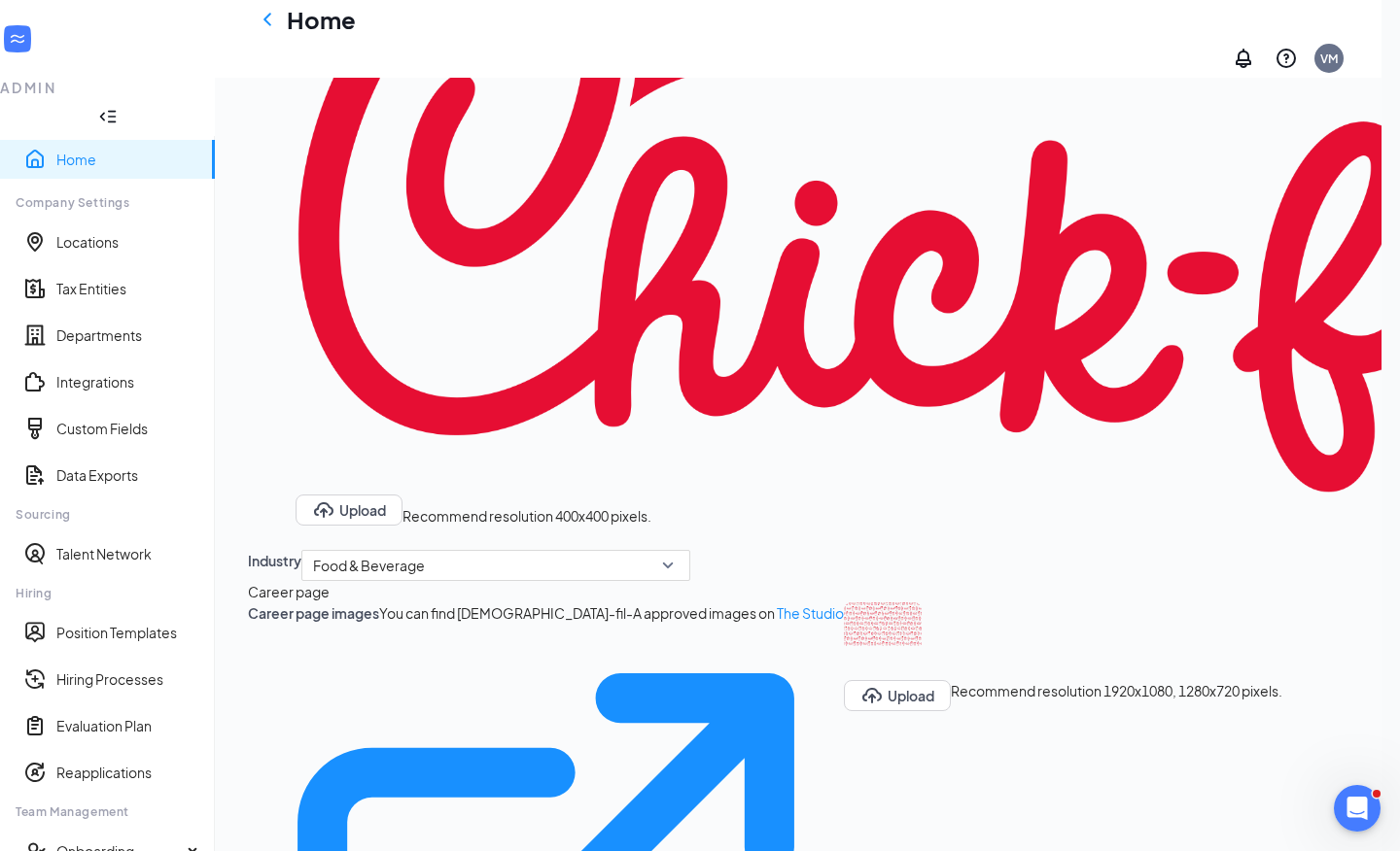
click at [843, 603] on div at bounding box center [1062, 641] width 439 height 78
click at [861, 634] on icon "Eye" at bounding box center [871, 642] width 20 height 16
type textarea "Working at a [DEMOGRAPHIC_DATA]-fil-A® restaurant is more than a job – it’s an …"
type textarea "Starting at $14-15 per hour for [DEMOGRAPHIC_DATA] employees Enjoy Sundays off …"
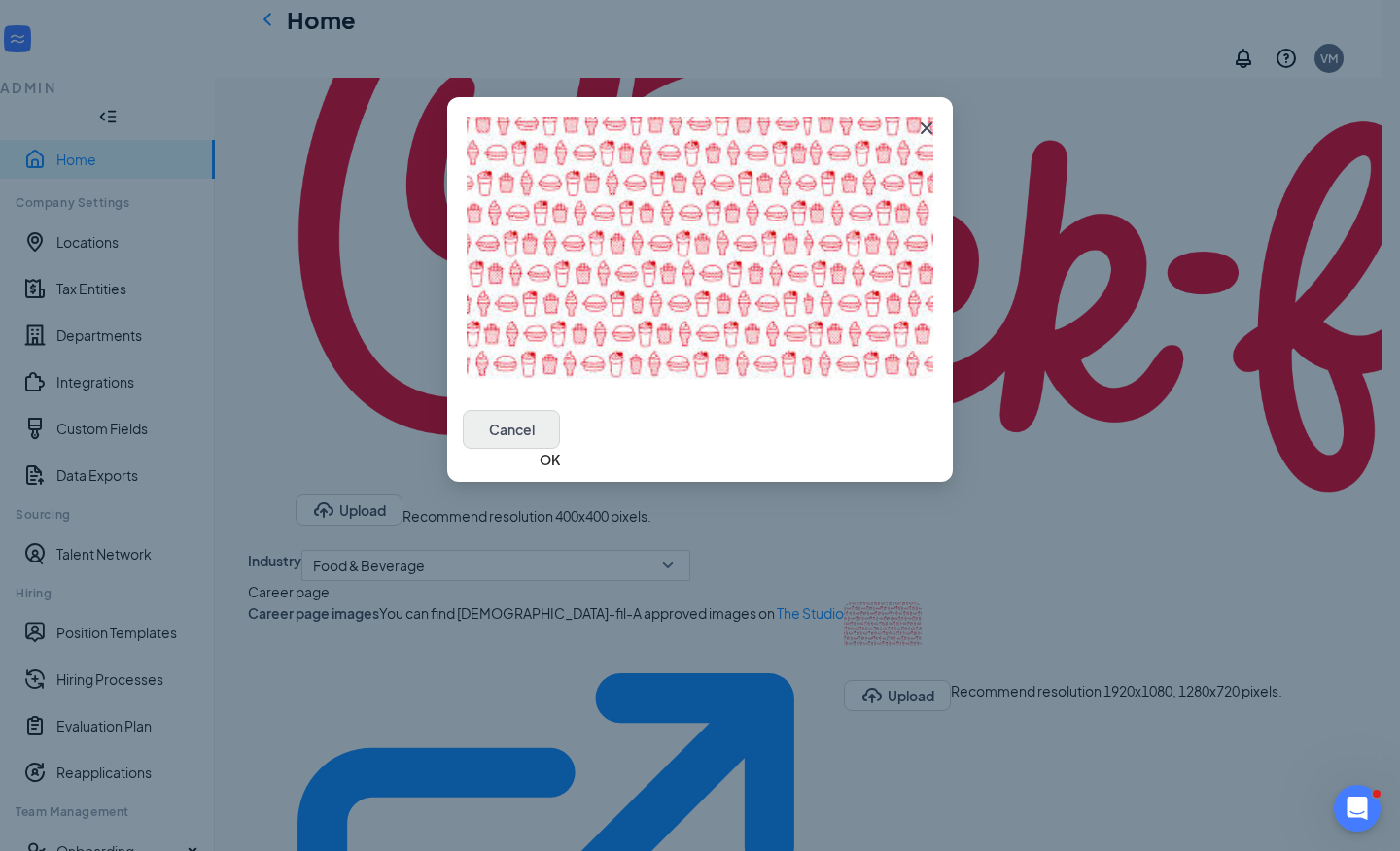
click at [560, 443] on button "Cancel" at bounding box center [511, 430] width 97 height 39
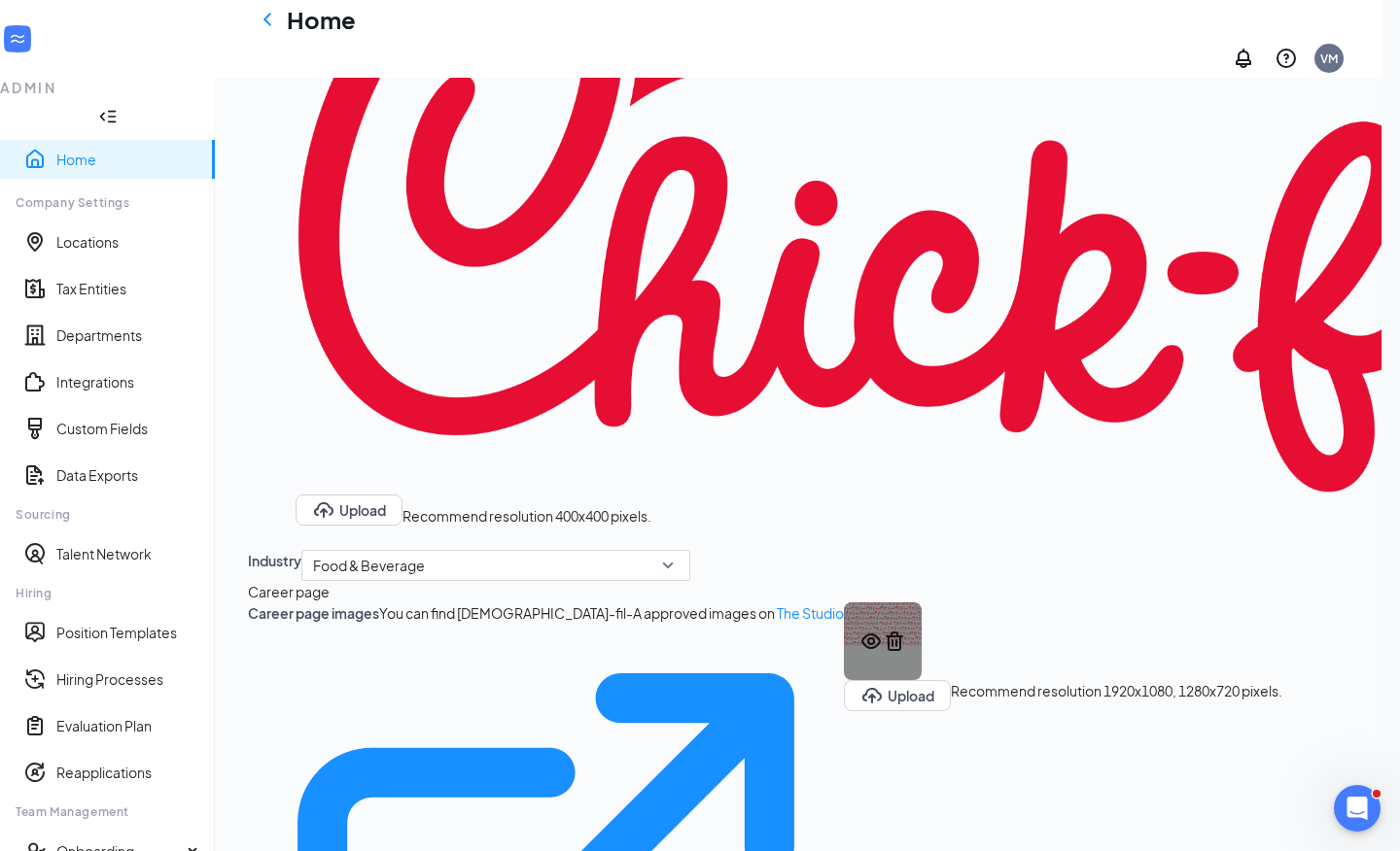
click at [886, 632] on icon "TrashOutline" at bounding box center [894, 642] width 18 height 20
type textarea "Working at a [DEMOGRAPHIC_DATA]-fil-A® restaurant is more than a job – it’s an …"
type textarea "Starting at $14-15 per hour for [DEMOGRAPHIC_DATA] employees Enjoy Sundays off …"
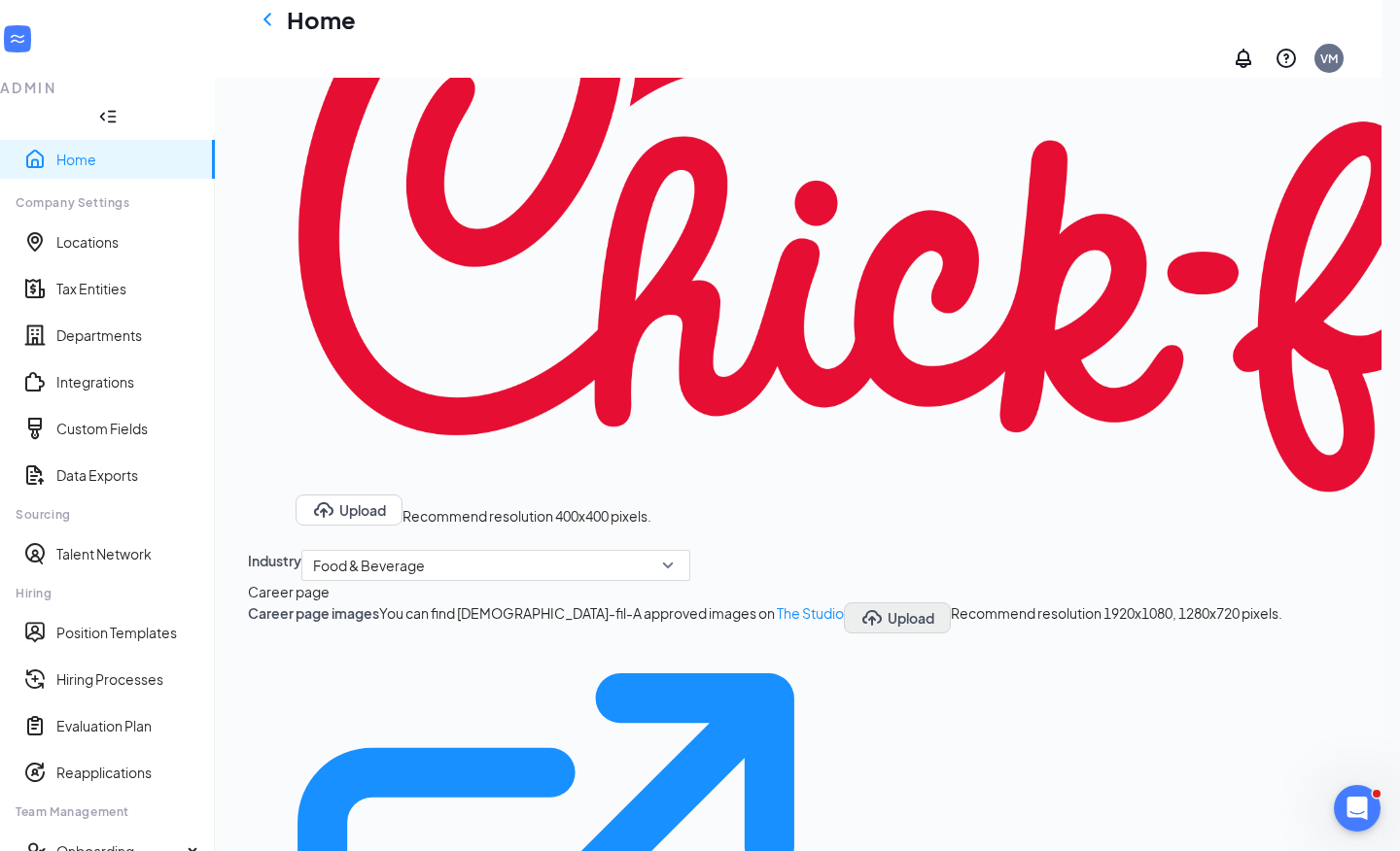
click at [843, 603] on button "Upload" at bounding box center [896, 618] width 107 height 31
type textarea "Working at a [DEMOGRAPHIC_DATA]-fil-A® restaurant is more than a job – it’s an …"
type textarea "Starting at $14-15 per hour for [DEMOGRAPHIC_DATA] employees Enjoy Sundays off …"
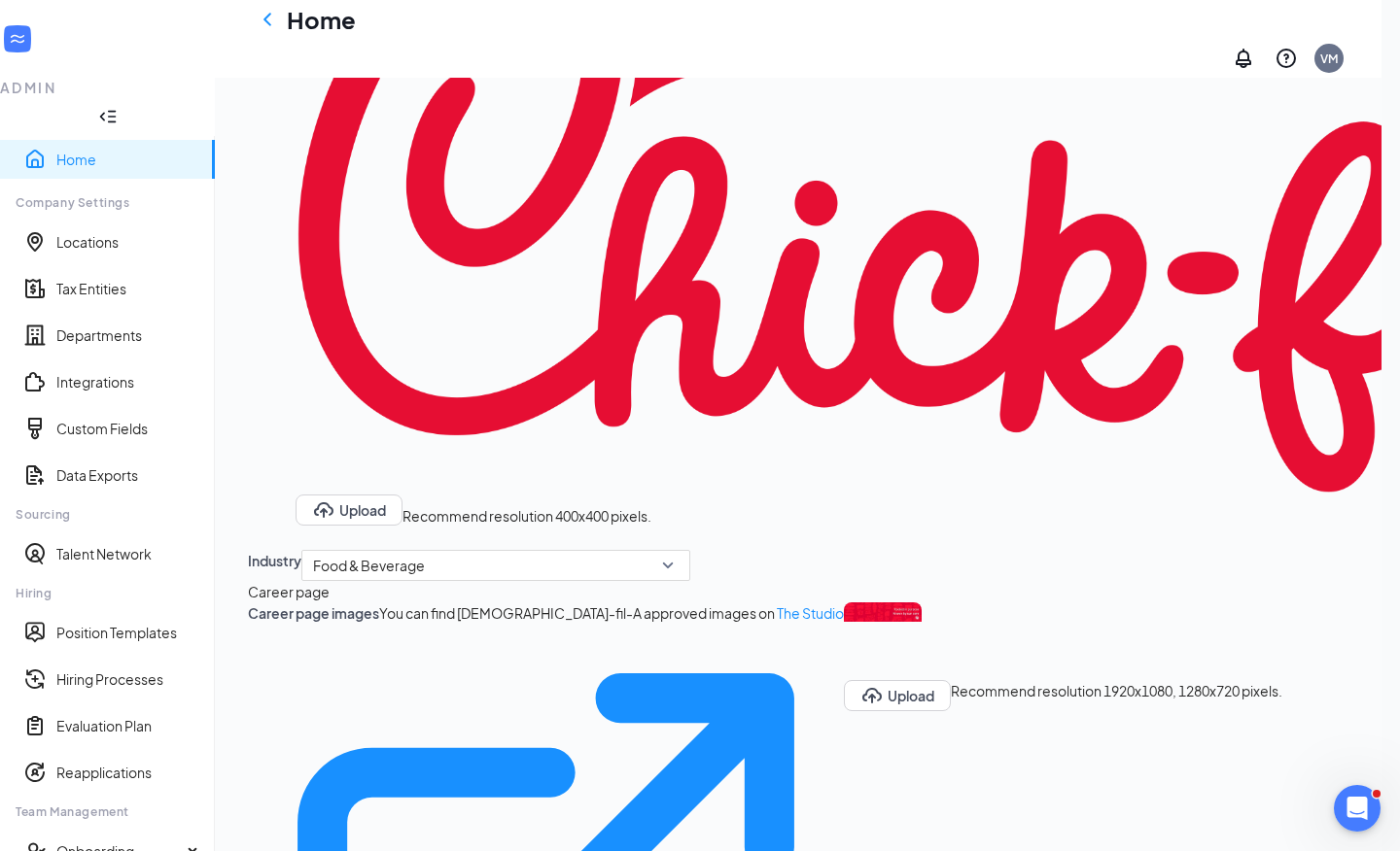
type textarea "Working at a [DEMOGRAPHIC_DATA]-fil-A® restaurant is more than a job – it’s an …"
type textarea "Starting at $14-15 per hour for [DEMOGRAPHIC_DATA] employees Enjoy Sundays off …"
type textarea "Working at a [DEMOGRAPHIC_DATA]-fil-A® restaurant is more than a job – it’s an …"
type textarea "Starting at $14-15 per hour for [DEMOGRAPHIC_DATA] employees Enjoy Sundays off …"
click at [861, 634] on icon "Eye" at bounding box center [871, 642] width 20 height 16
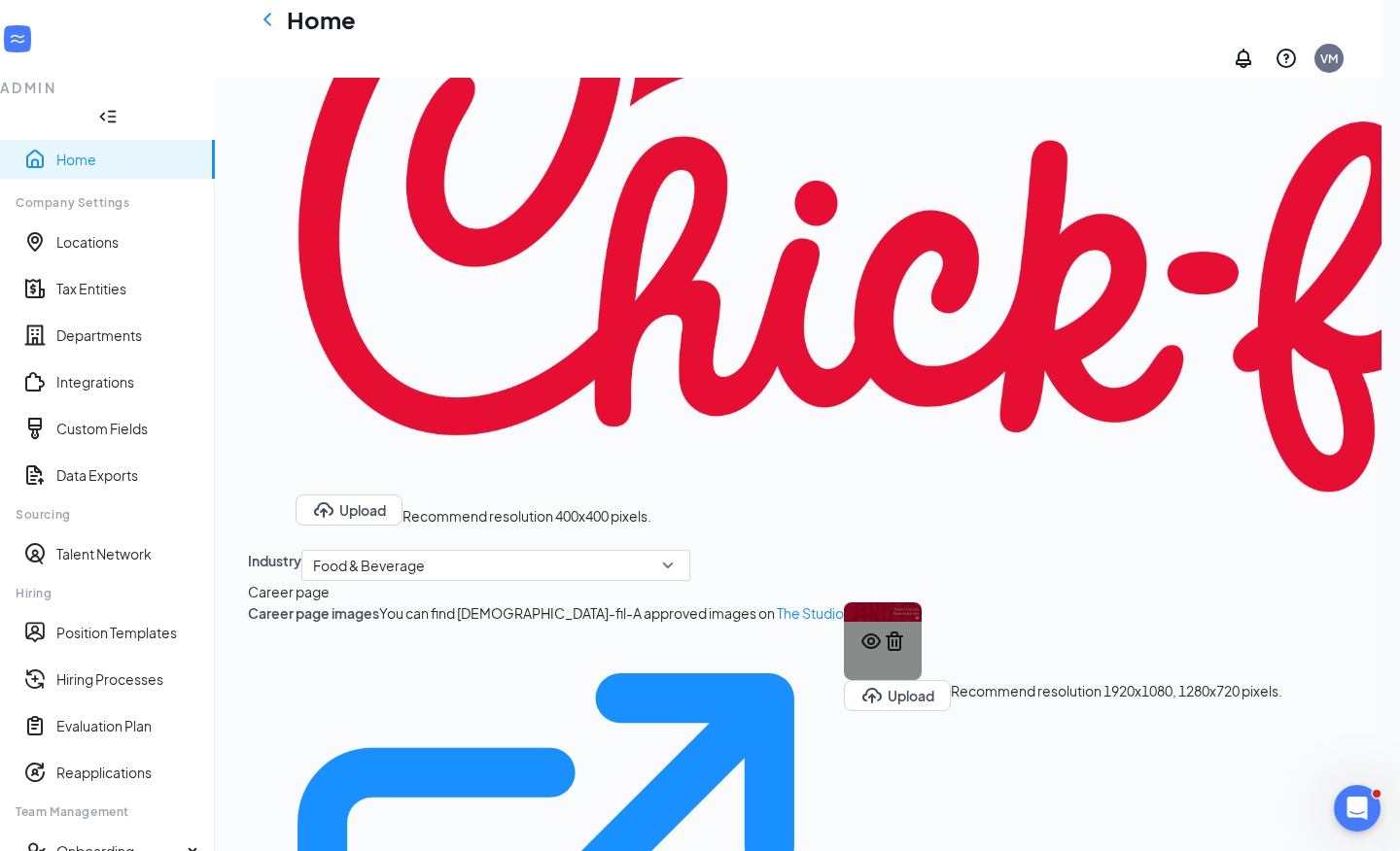
type textarea "Working at a [DEMOGRAPHIC_DATA]-fil-A® restaurant is more than a job – it’s an …"
type textarea "Starting at $14-15 per hour for [DEMOGRAPHIC_DATA] employees Enjoy Sundays off …"
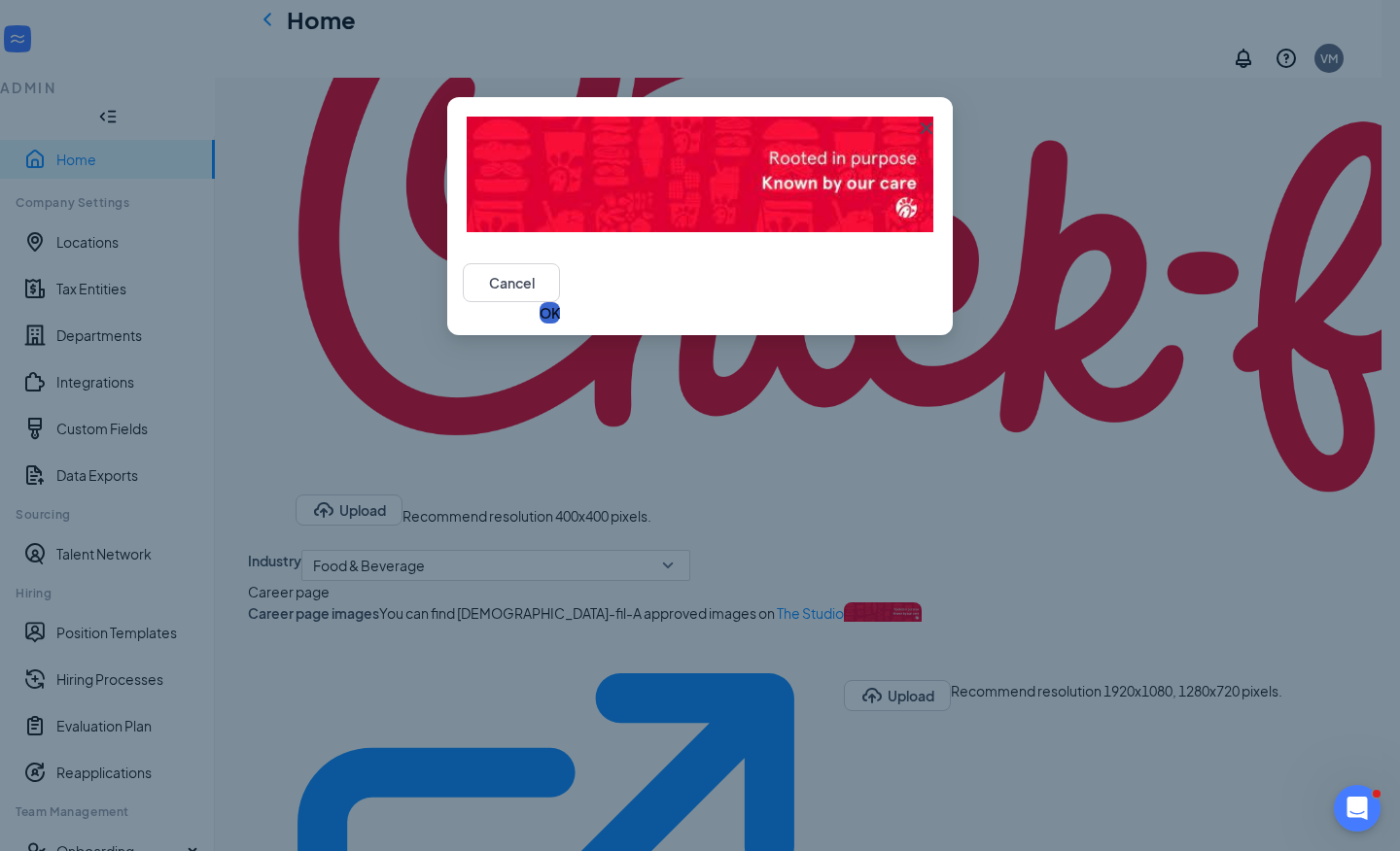
click at [560, 302] on button "OK" at bounding box center [550, 313] width 21 height 22
click at [926, 122] on icon "Cross" at bounding box center [927, 129] width 24 height 24
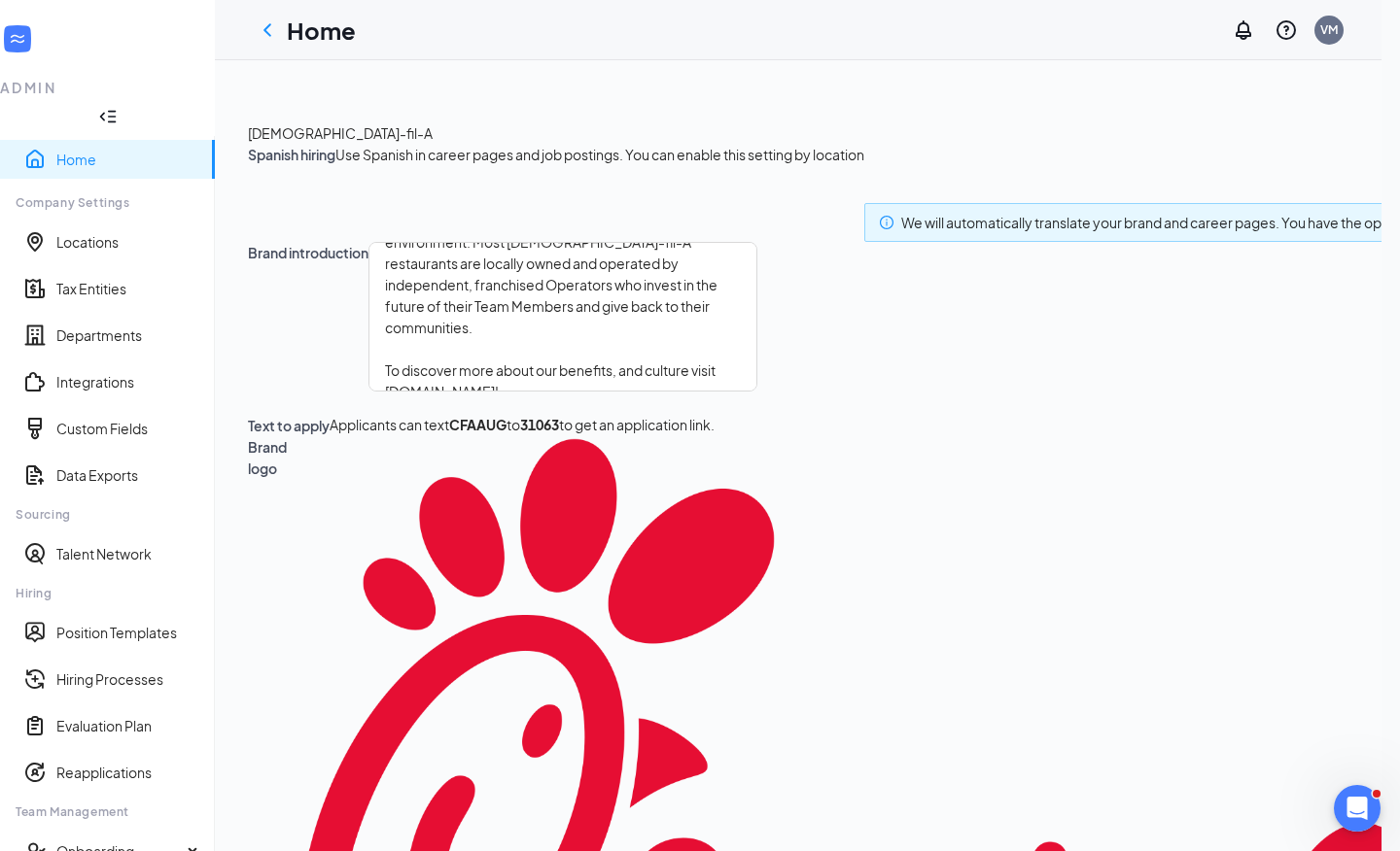
scroll to position [0, 0]
type textarea "Working at a [DEMOGRAPHIC_DATA]-fil-A® restaurant is more than a job – it’s an …"
type textarea "Starting at $14-15 per hour for [DEMOGRAPHIC_DATA] employees Enjoy Sundays off …"
type textarea "Working at a [DEMOGRAPHIC_DATA]-fil-A® restaurant is more than a job – it’s an …"
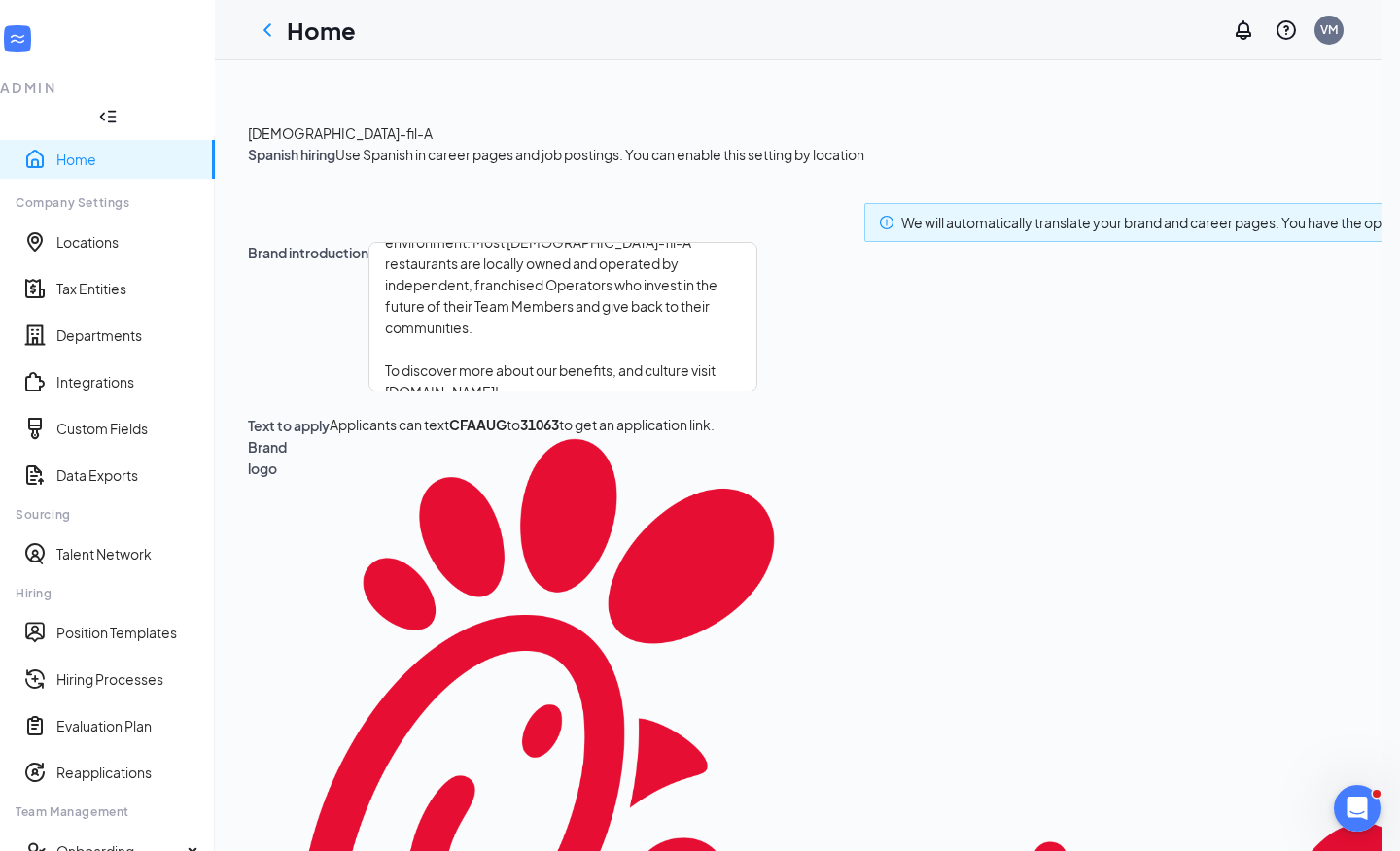
type textarea "Starting at $14-15 per hour for [DEMOGRAPHIC_DATA] employees Enjoy Sundays off …"
type textarea "Working at a [DEMOGRAPHIC_DATA]-fil-A® restaurant is more than a job – it’s an …"
type textarea "Starting at $14-15 per hour for [DEMOGRAPHIC_DATA] employees Enjoy Sundays off …"
type textarea "Working at a [DEMOGRAPHIC_DATA]-fil-A® restaurant is more than a job – it’s an …"
type textarea "Starting at $14-15 per hour for [DEMOGRAPHIC_DATA] employees Enjoy Sundays off …"
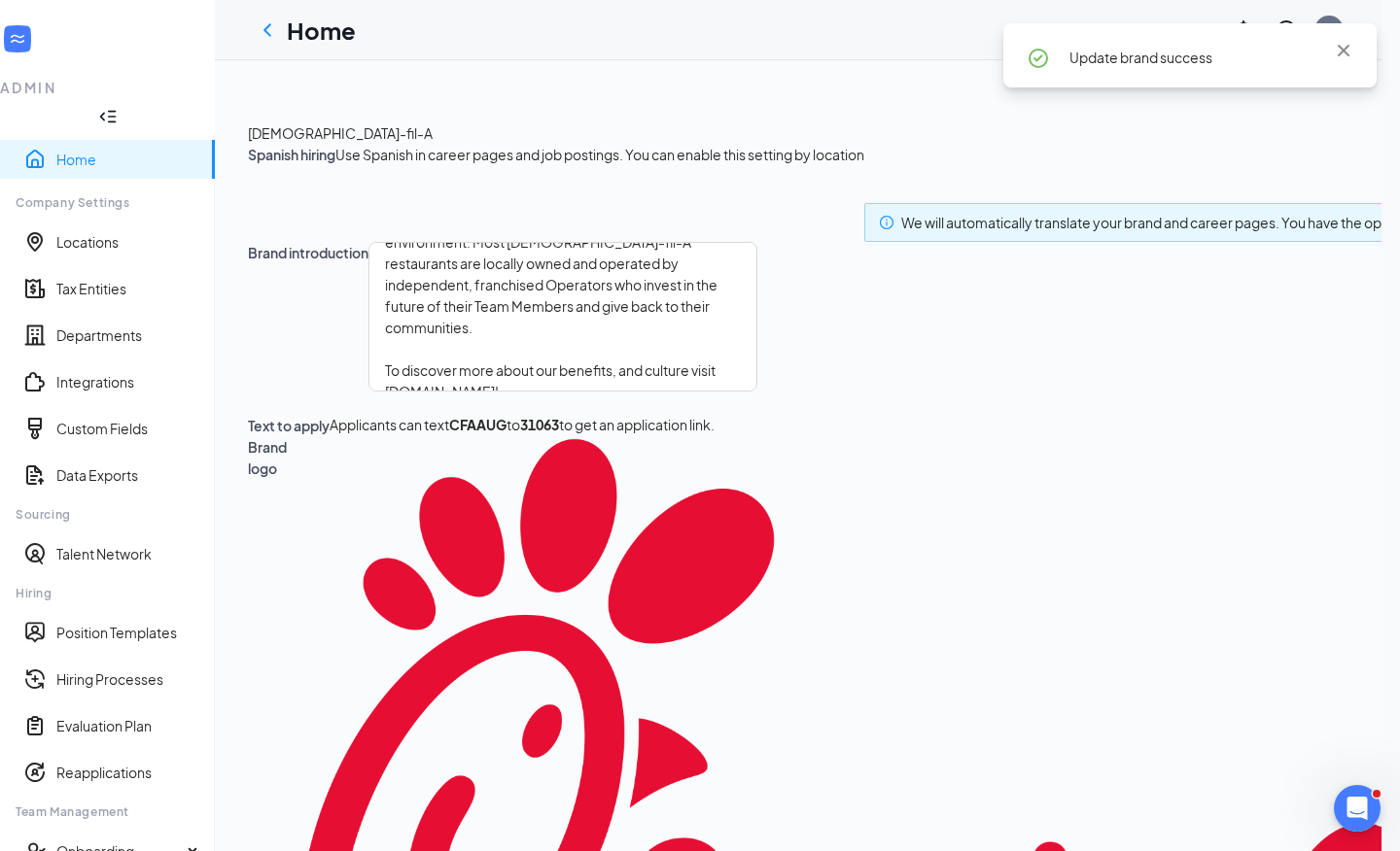
click at [1027, 242] on div "Spanish hiring Use Spanish in career pages and job postings. You can enable thi…" at bounding box center [1111, 193] width 1728 height 98
type textarea "Working at a [DEMOGRAPHIC_DATA]-fil-A® restaurant is more than a job – it’s an …"
type textarea "Starting at $14-15 per hour for [DEMOGRAPHIC_DATA] employees Enjoy Sundays off …"
type textarea "Working at a [DEMOGRAPHIC_DATA]-fil-A® restaurant is more than a job – it’s an …"
type textarea "Starting at $14-15 per hour for [DEMOGRAPHIC_DATA] employees Enjoy Sundays off …"
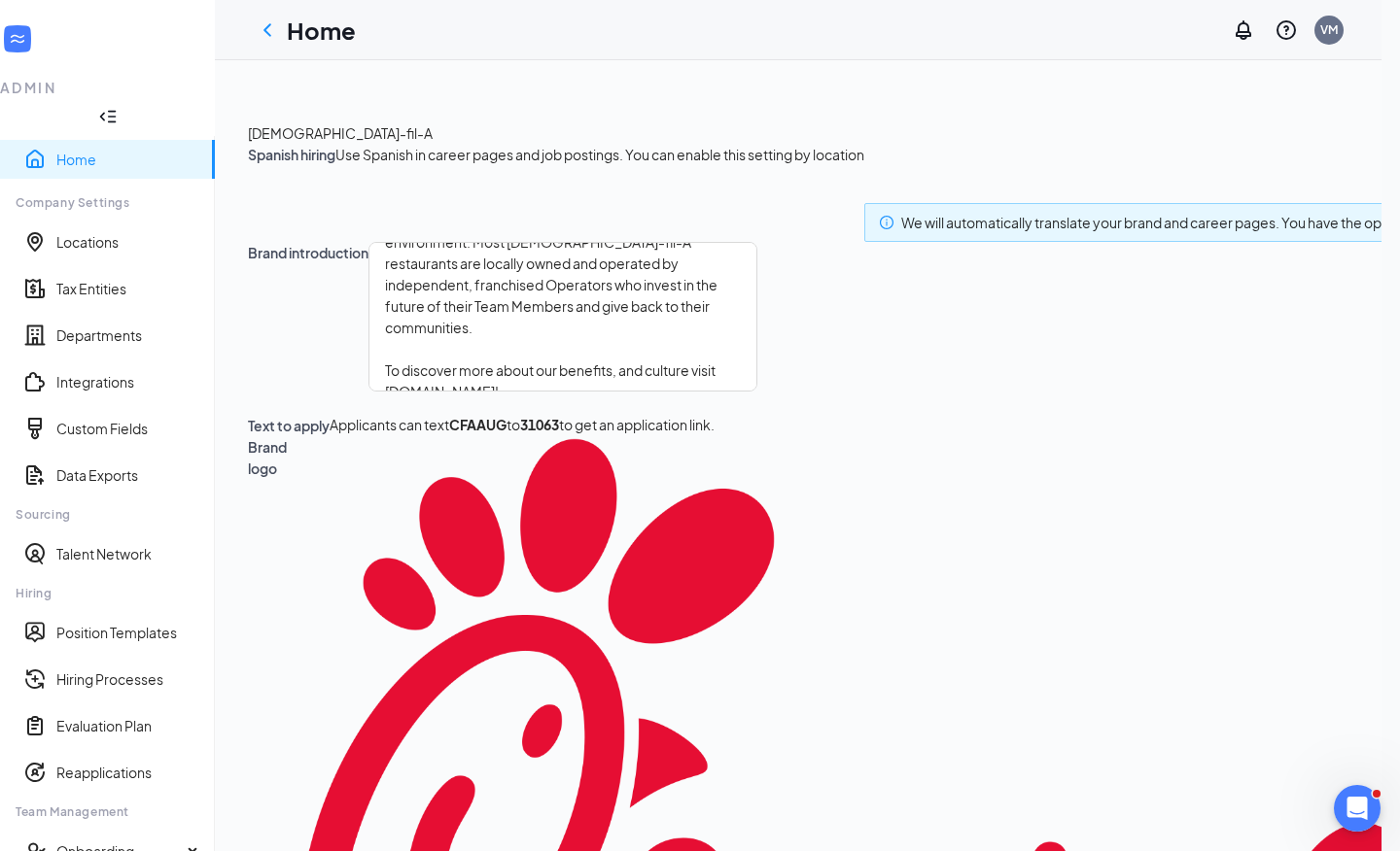
type textarea "Working at a [DEMOGRAPHIC_DATA]-fil-A® restaurant is more than a job – it’s an …"
type textarea "Starting at $14-15 per hour for [DEMOGRAPHIC_DATA] employees Enjoy Sundays off …"
type textarea "Working at a [DEMOGRAPHIC_DATA]-fil-A® restaurant is more than a job – it’s an …"
type textarea "Starting at $14-15 per hour for [DEMOGRAPHIC_DATA] employees Enjoy Sundays off …"
type textarea "Working at a [DEMOGRAPHIC_DATA]-fil-A® restaurant is more than a job – it’s an …"
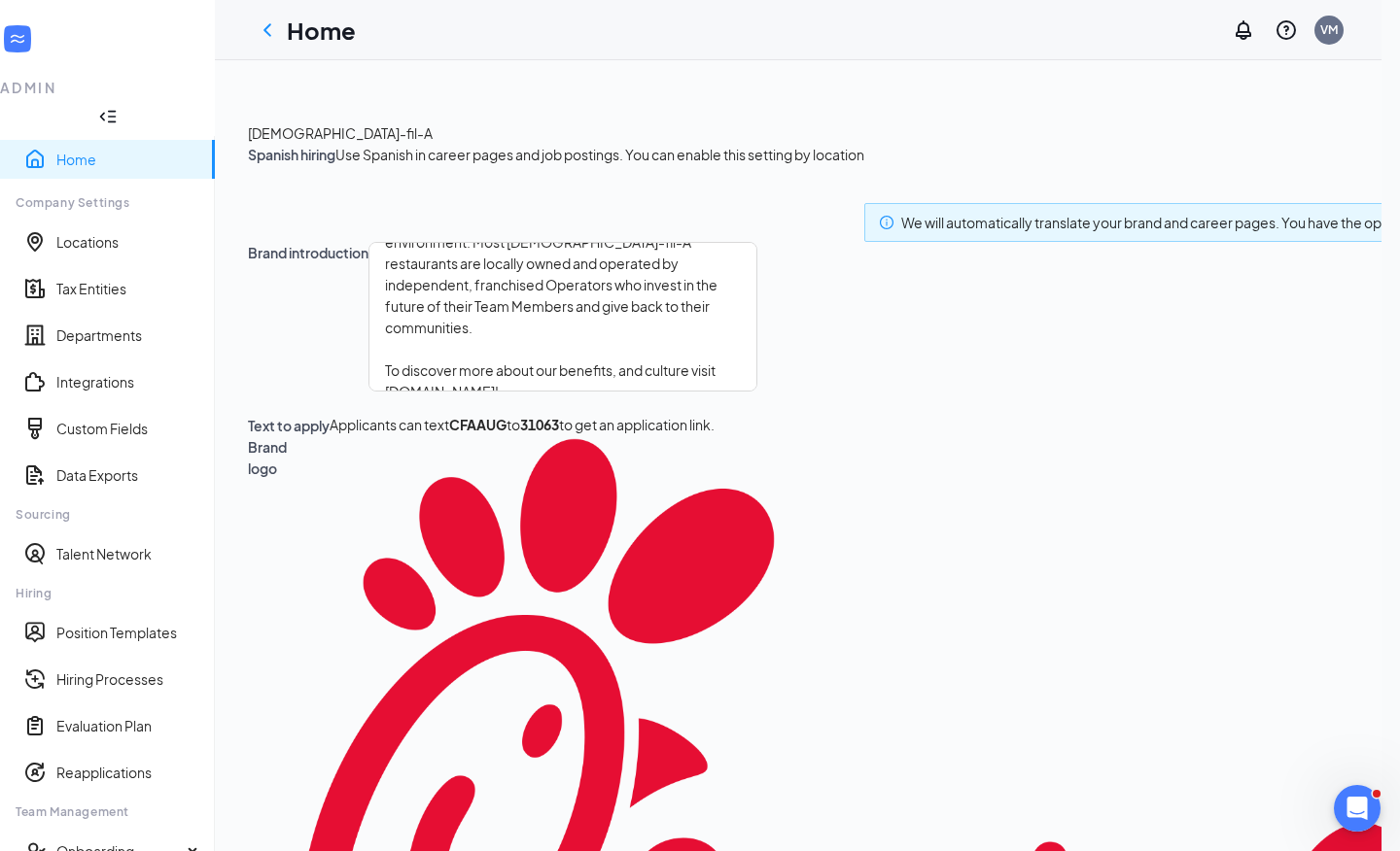
type textarea "Starting at $14-15 per hour for [DEMOGRAPHIC_DATA] employees Enjoy Sundays off …"
type textarea "Working at a [DEMOGRAPHIC_DATA]-fil-A® restaurant is more than a job – it’s an …"
type textarea "Starting at $14-15 per hour for [DEMOGRAPHIC_DATA] employees Enjoy Sundays off …"
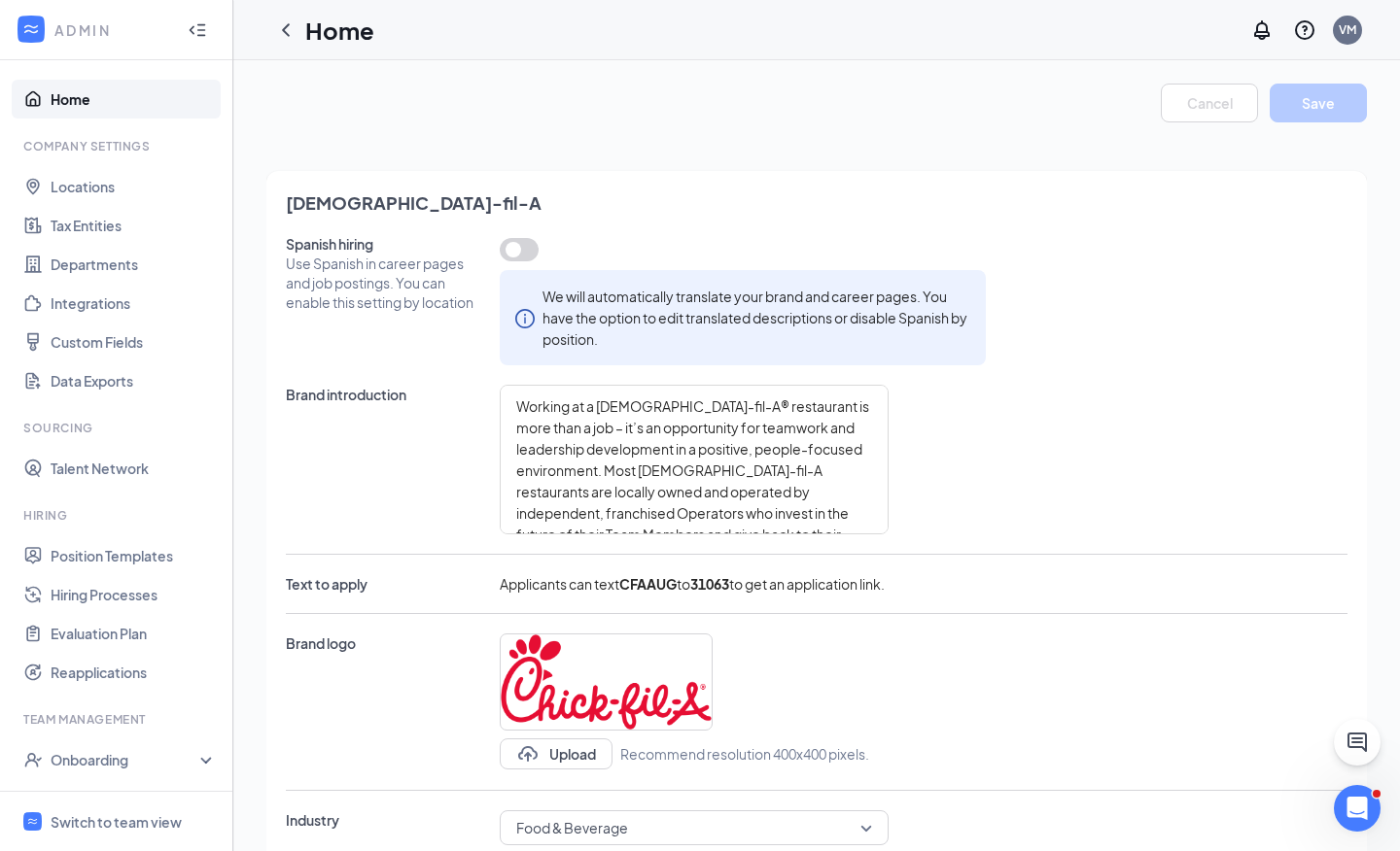
type textarea "Working at a [DEMOGRAPHIC_DATA]-fil-A® restaurant is more than a job – it’s an …"
type textarea "Starting at $14-15 per hour for [DEMOGRAPHIC_DATA] employees Enjoy Sundays off …"
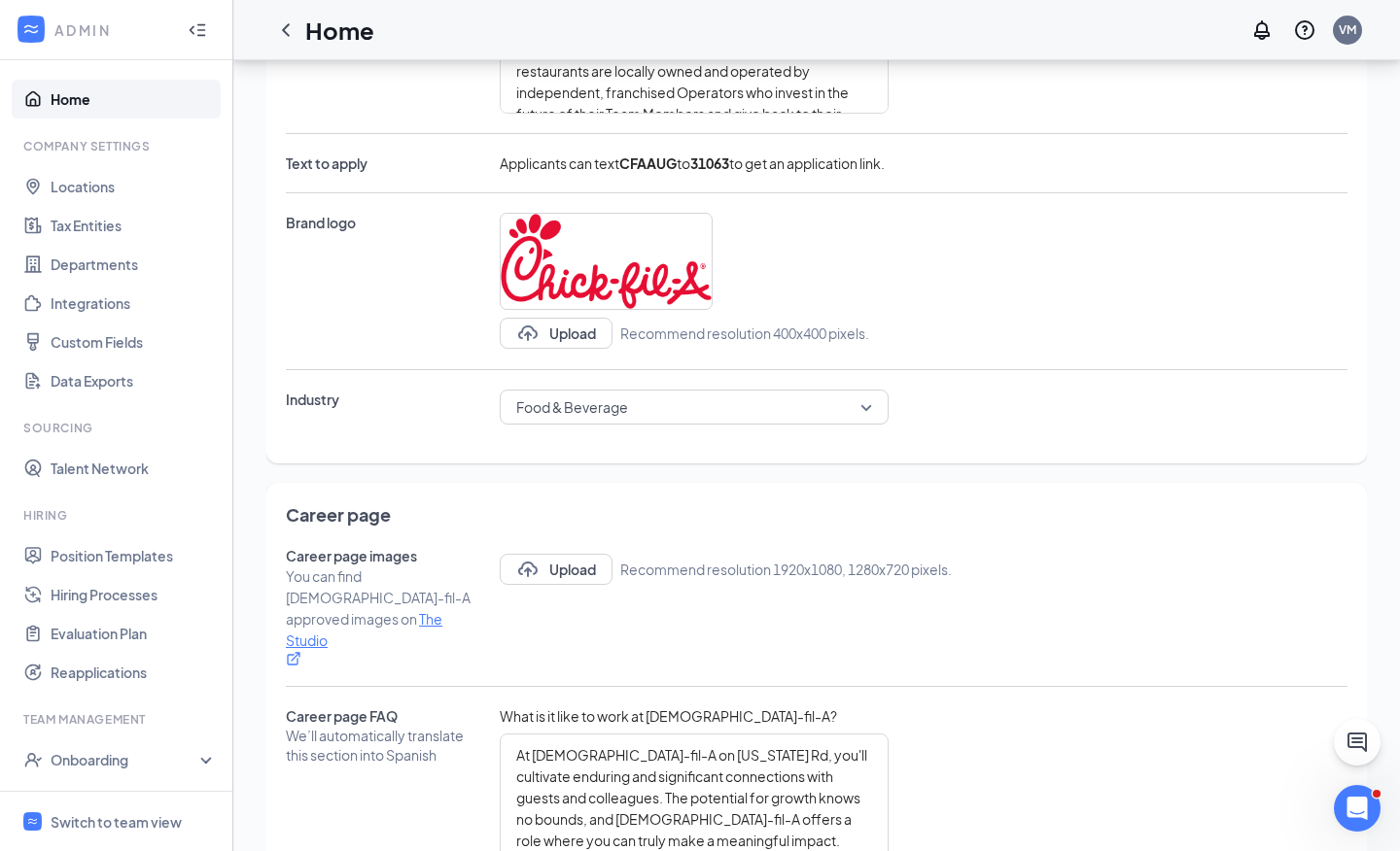
scroll to position [422, 0]
type textarea "Working at a [DEMOGRAPHIC_DATA]-fil-A® restaurant is more than a job – it’s an …"
type textarea "Starting at $14-15 per hour for [DEMOGRAPHIC_DATA] employees Enjoy Sundays off …"
click at [575, 557] on button "Upload" at bounding box center [556, 568] width 113 height 31
type textarea "Working at a [DEMOGRAPHIC_DATA]-fil-A® restaurant is more than a job – it’s an …"
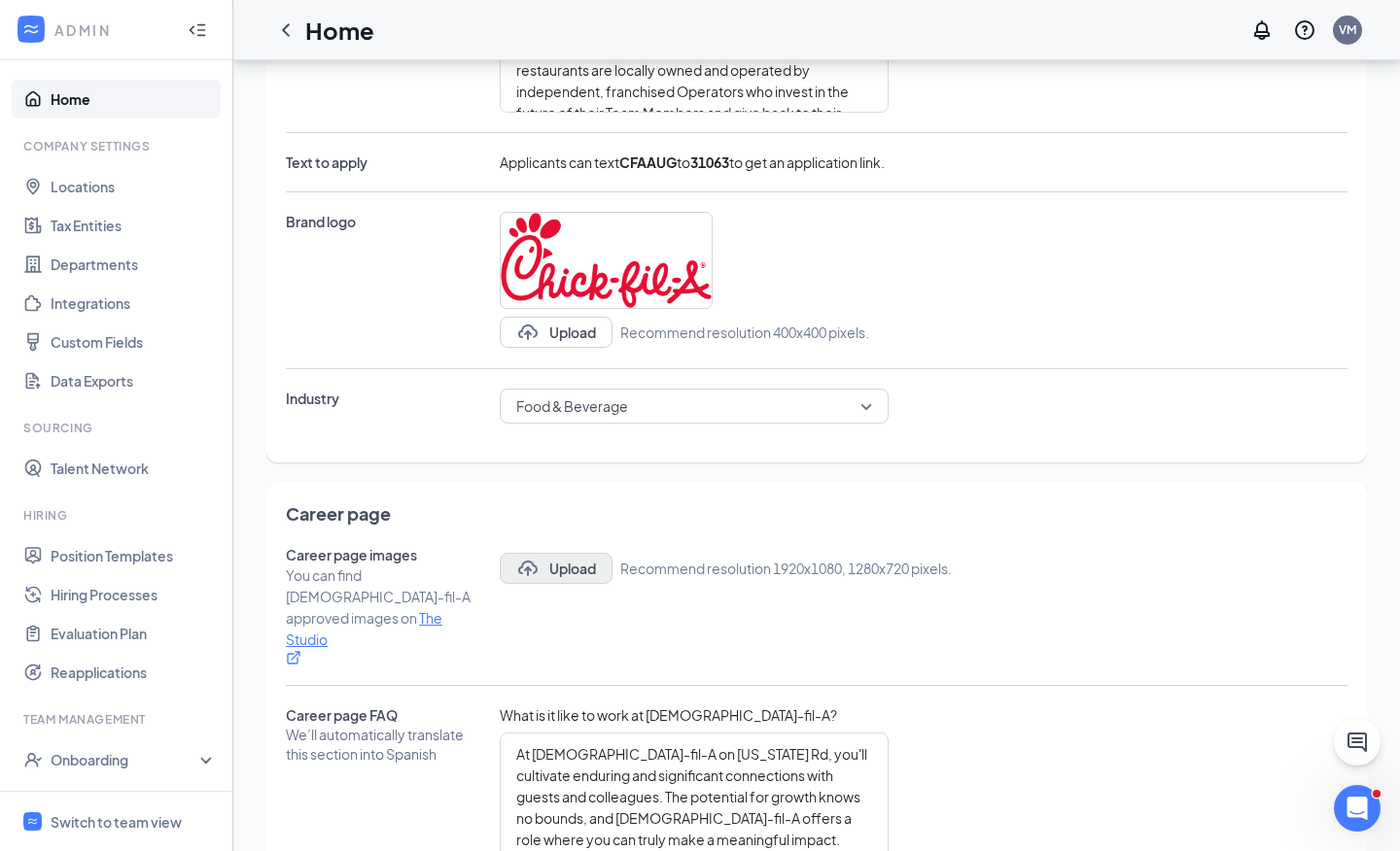
type textarea "Starting at $14-15 per hour for [DEMOGRAPHIC_DATA] employees Enjoy Sundays off …"
type textarea "Working at a [DEMOGRAPHIC_DATA]-fil-A® restaurant is more than a job – it’s an …"
type textarea "Starting at $14-15 per hour for [DEMOGRAPHIC_DATA] employees Enjoy Sundays off …"
type textarea "Working at a [DEMOGRAPHIC_DATA]-fil-A® restaurant is more than a job – it’s an …"
type textarea "Starting at $14-15 per hour for [DEMOGRAPHIC_DATA] employees Enjoy Sundays off …"
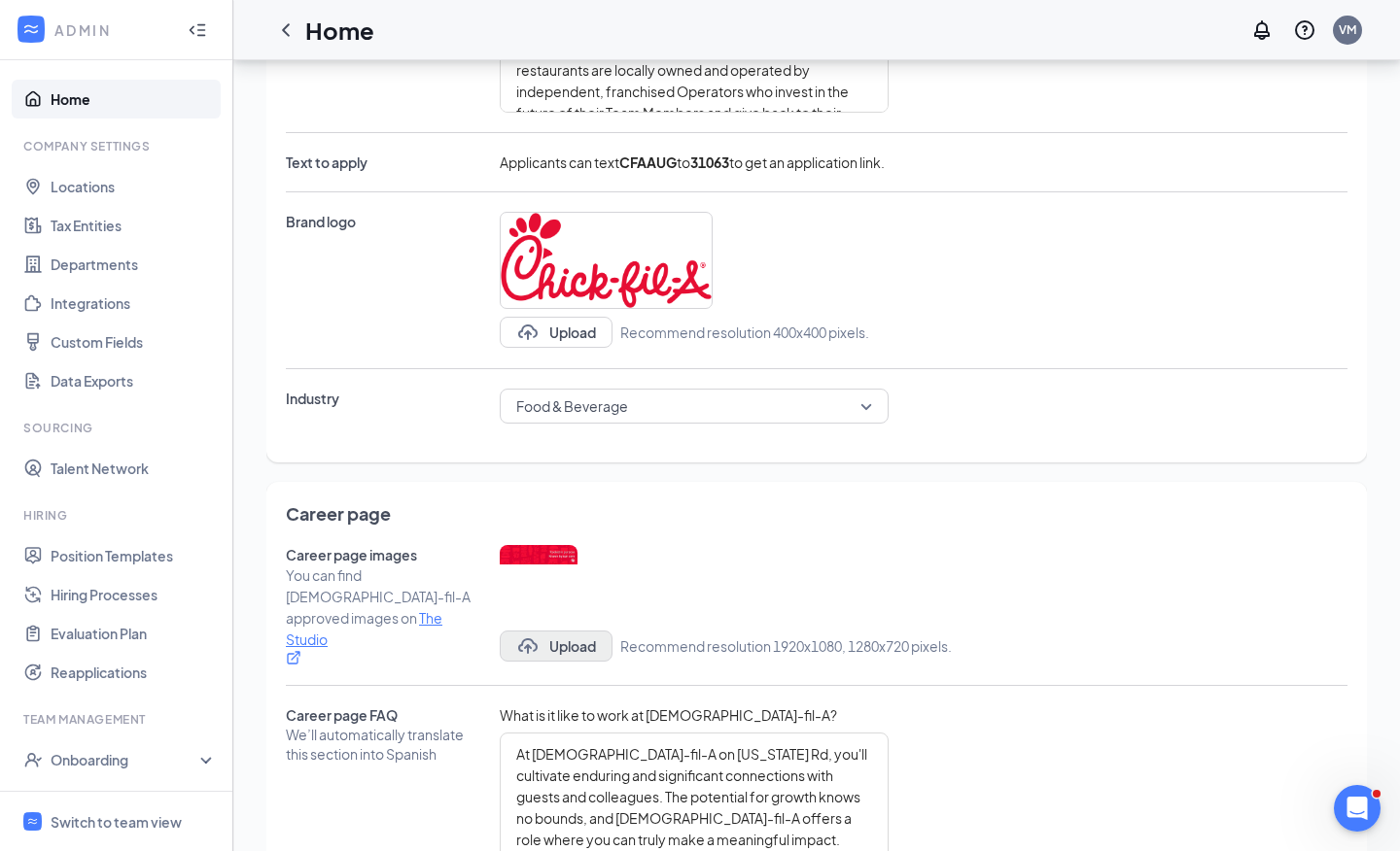
type textarea "Working at a [DEMOGRAPHIC_DATA]-fil-A® restaurant is more than a job – it’s an …"
type textarea "Starting at $14-15 per hour for [DEMOGRAPHIC_DATA] employees Enjoy Sundays off …"
type textarea "Working at a [DEMOGRAPHIC_DATA]-fil-A® restaurant is more than a job – it’s an …"
type textarea "Starting at $14-15 per hour for [DEMOGRAPHIC_DATA] employees Enjoy Sundays off …"
type textarea "Working at a [DEMOGRAPHIC_DATA]-fil-A® restaurant is more than a job – it’s an …"
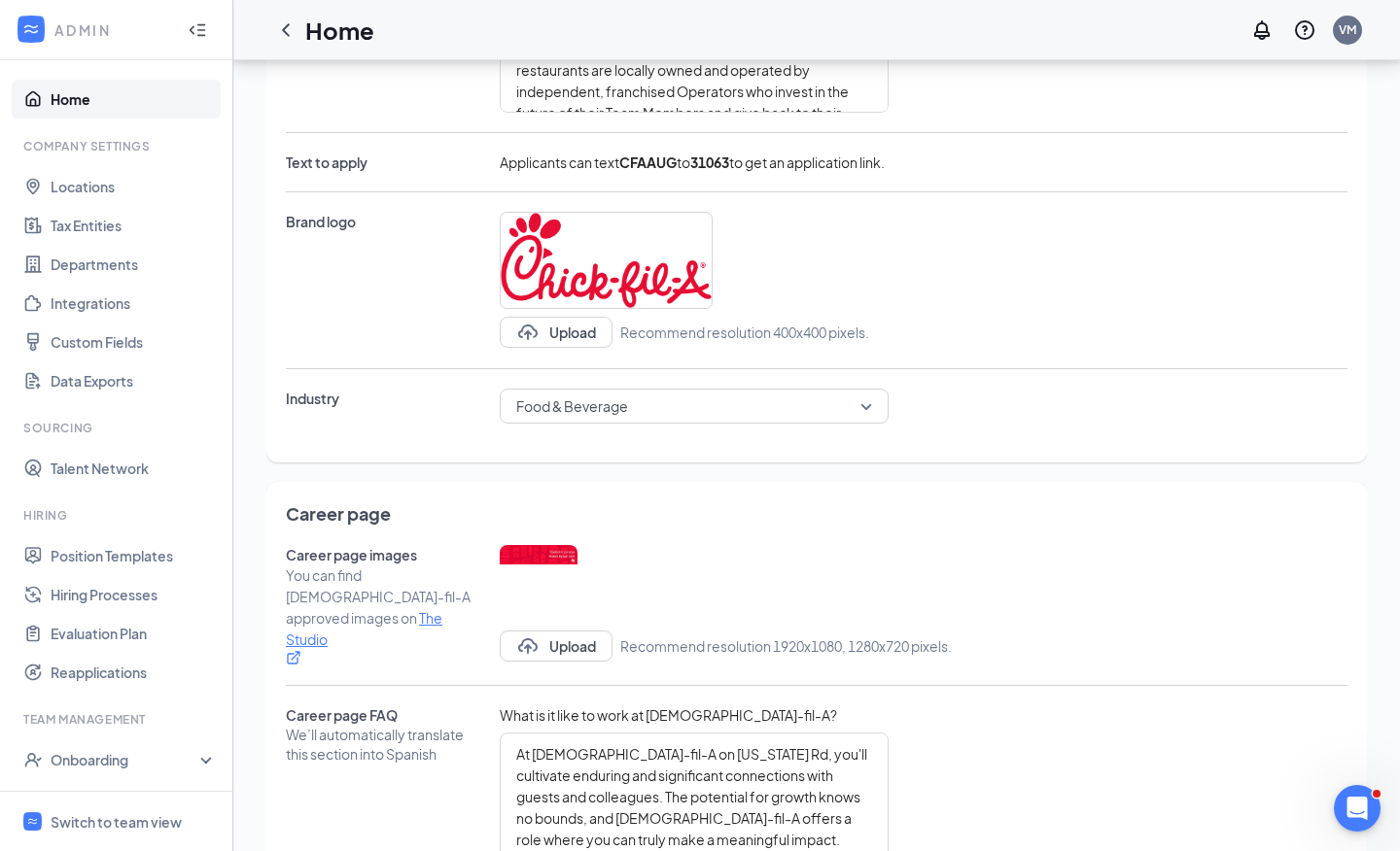
type textarea "Starting at $14-15 per hour for [DEMOGRAPHIC_DATA] employees Enjoy Sundays off …"
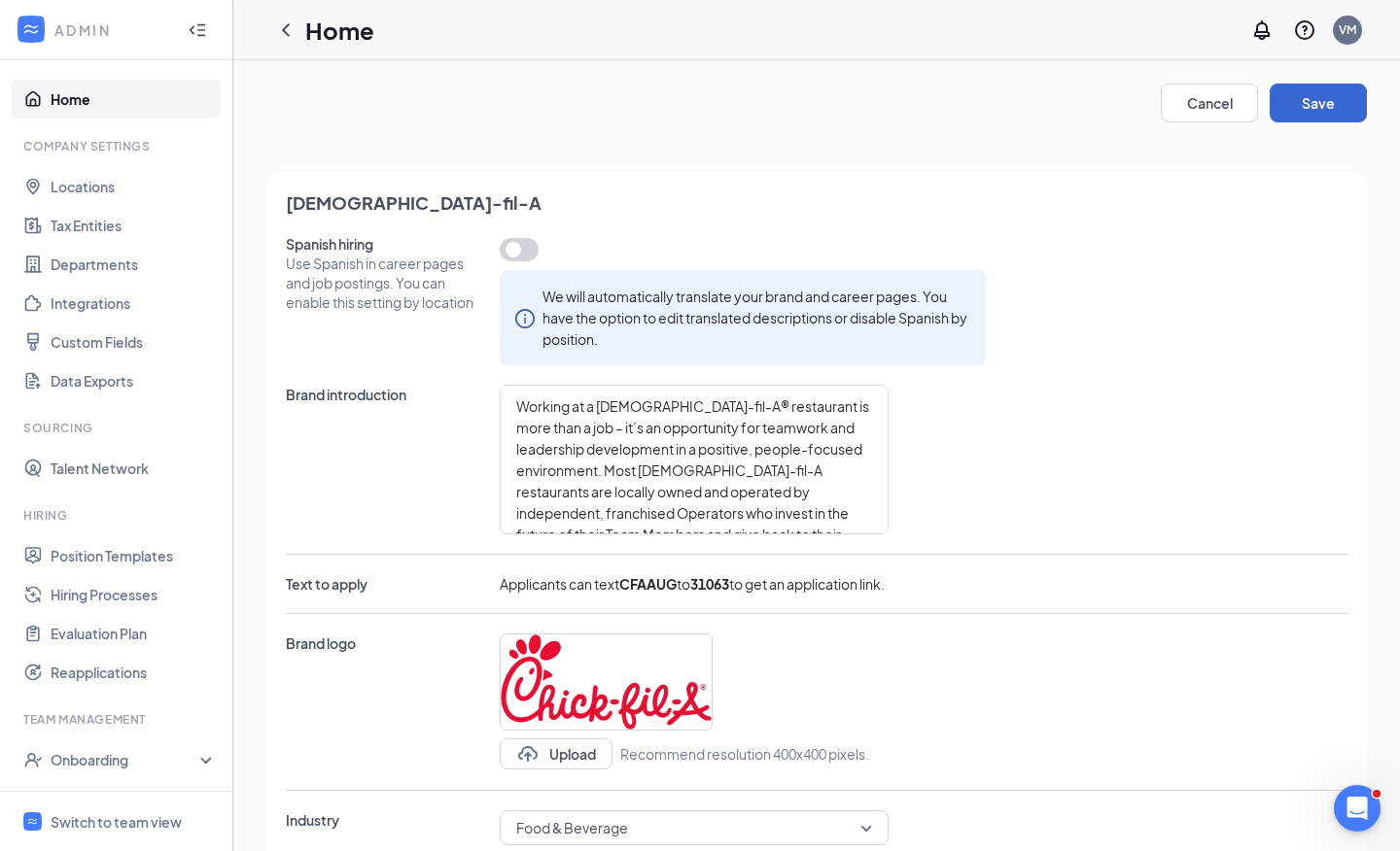
scroll to position [0, 0]
click at [1353, 102] on button "Save" at bounding box center [1318, 103] width 97 height 39
type textarea "Working at a [DEMOGRAPHIC_DATA]-fil-A® restaurant is more than a job – it’s an …"
type textarea "Starting at $14-15 per hour for [DEMOGRAPHIC_DATA] employees Enjoy Sundays off …"
type textarea "Working at a [DEMOGRAPHIC_DATA]-fil-A® restaurant is more than a job – it’s an …"
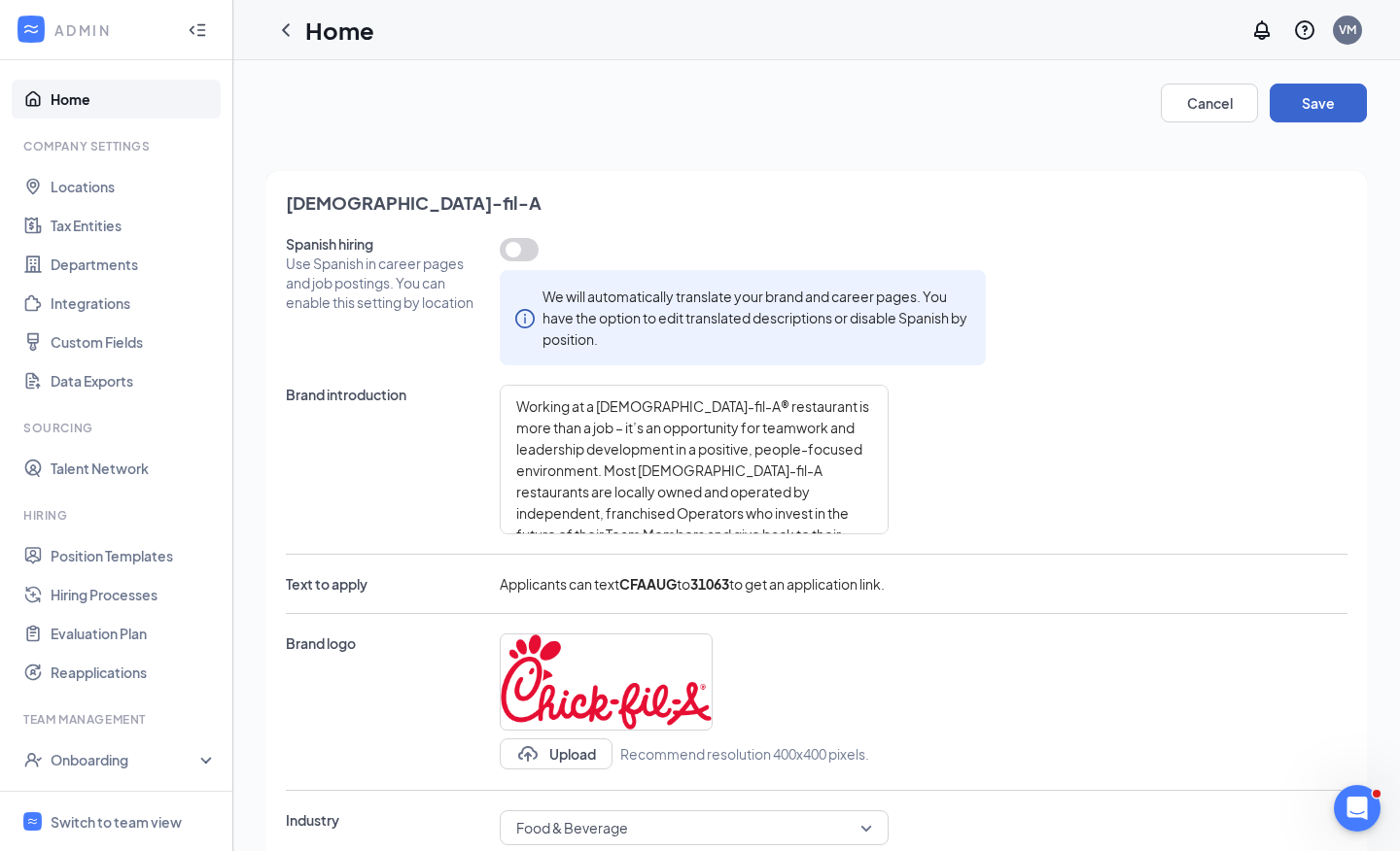
type textarea "Starting at $14-15 per hour for [DEMOGRAPHIC_DATA] employees Enjoy Sundays off …"
type textarea "Working at a [DEMOGRAPHIC_DATA]-fil-A® restaurant is more than a job – it’s an …"
type textarea "Starting at $14-15 per hour for [DEMOGRAPHIC_DATA] employees Enjoy Sundays off …"
type textarea "Working at a [DEMOGRAPHIC_DATA]-fil-A® restaurant is more than a job – it’s an …"
type textarea "Starting at $14-15 per hour for [DEMOGRAPHIC_DATA] employees Enjoy Sundays off …"
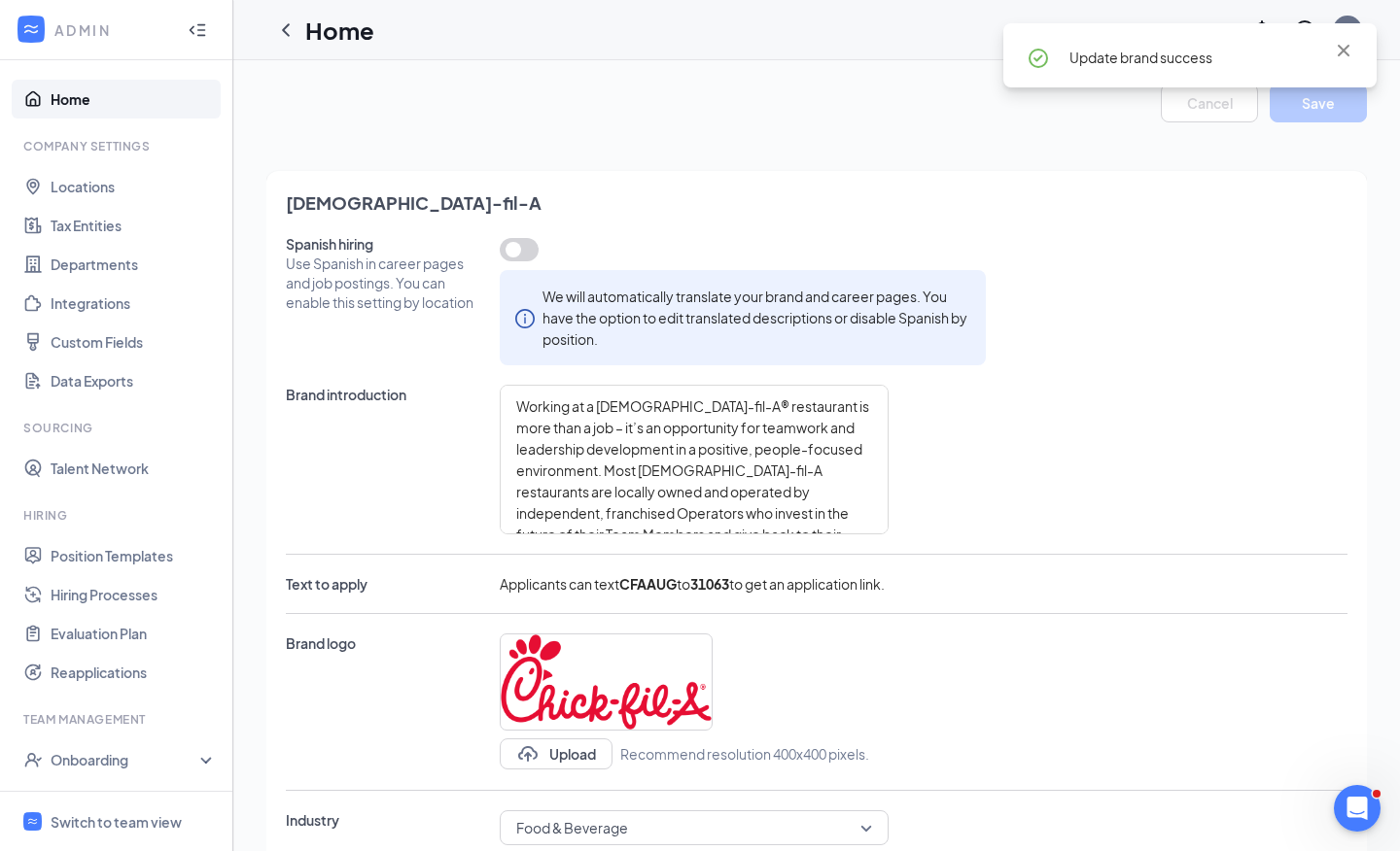
type textarea "Working at a [DEMOGRAPHIC_DATA]-fil-A® restaurant is more than a job – it’s an …"
type textarea "Starting at $14-15 per hour for [DEMOGRAPHIC_DATA] employees Enjoy Sundays off …"
type textarea "Working at a [DEMOGRAPHIC_DATA]-fil-A® restaurant is more than a job – it’s an …"
type textarea "Starting at $14-15 per hour for [DEMOGRAPHIC_DATA] employees Enjoy Sundays off …"
type textarea "Working at a [DEMOGRAPHIC_DATA]-fil-A® restaurant is more than a job – it’s an …"
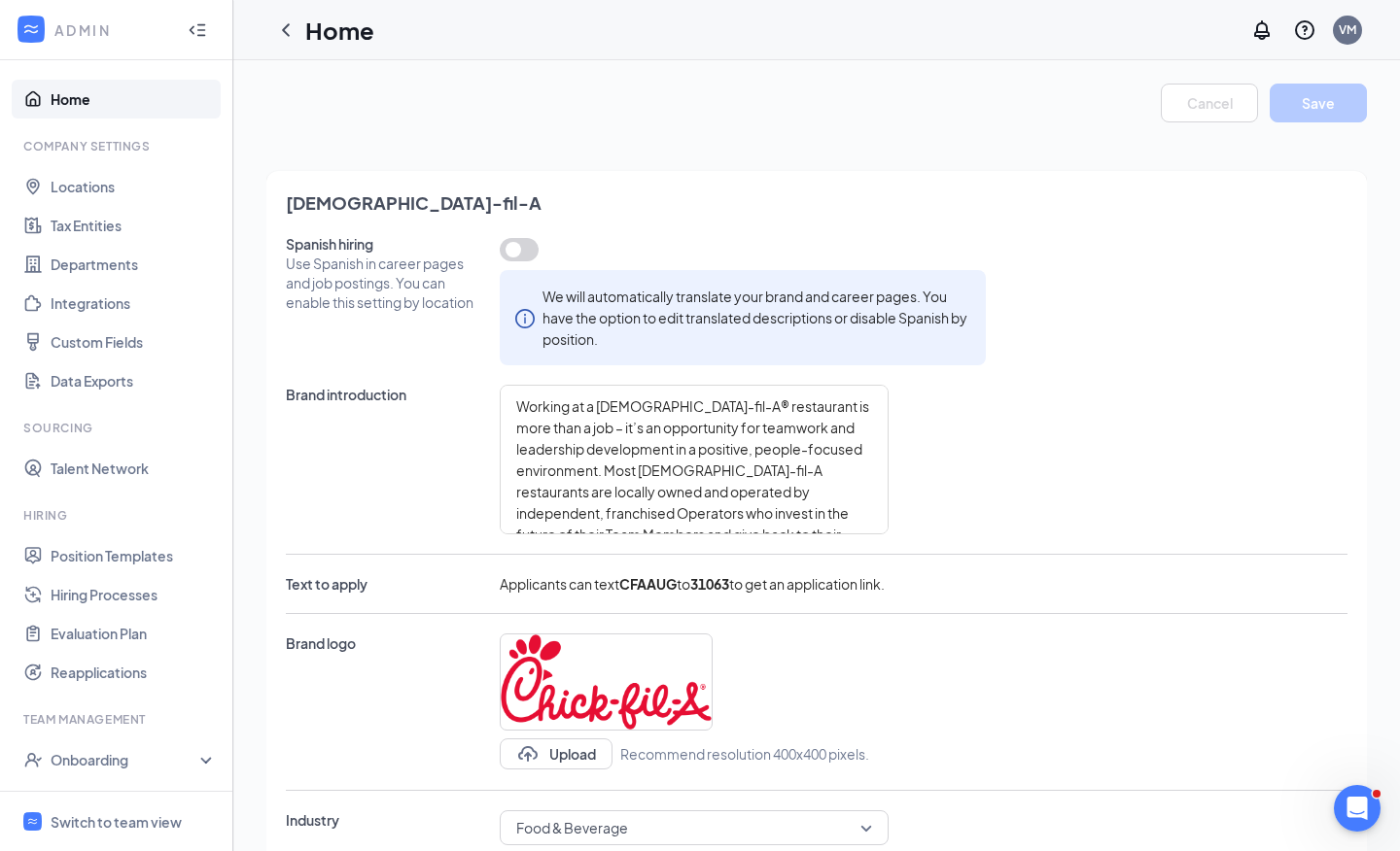
type textarea "Starting at $14-15 per hour for [DEMOGRAPHIC_DATA] employees Enjoy Sundays off …"
type textarea "Working at a [DEMOGRAPHIC_DATA]-fil-A® restaurant is more than a job – it’s an …"
type textarea "Starting at $14-15 per hour for [DEMOGRAPHIC_DATA] employees Enjoy Sundays off …"
type textarea "Working at a [DEMOGRAPHIC_DATA]-fil-A® restaurant is more than a job – it’s an …"
type textarea "Starting at $14-15 per hour for [DEMOGRAPHIC_DATA] employees Enjoy Sundays off …"
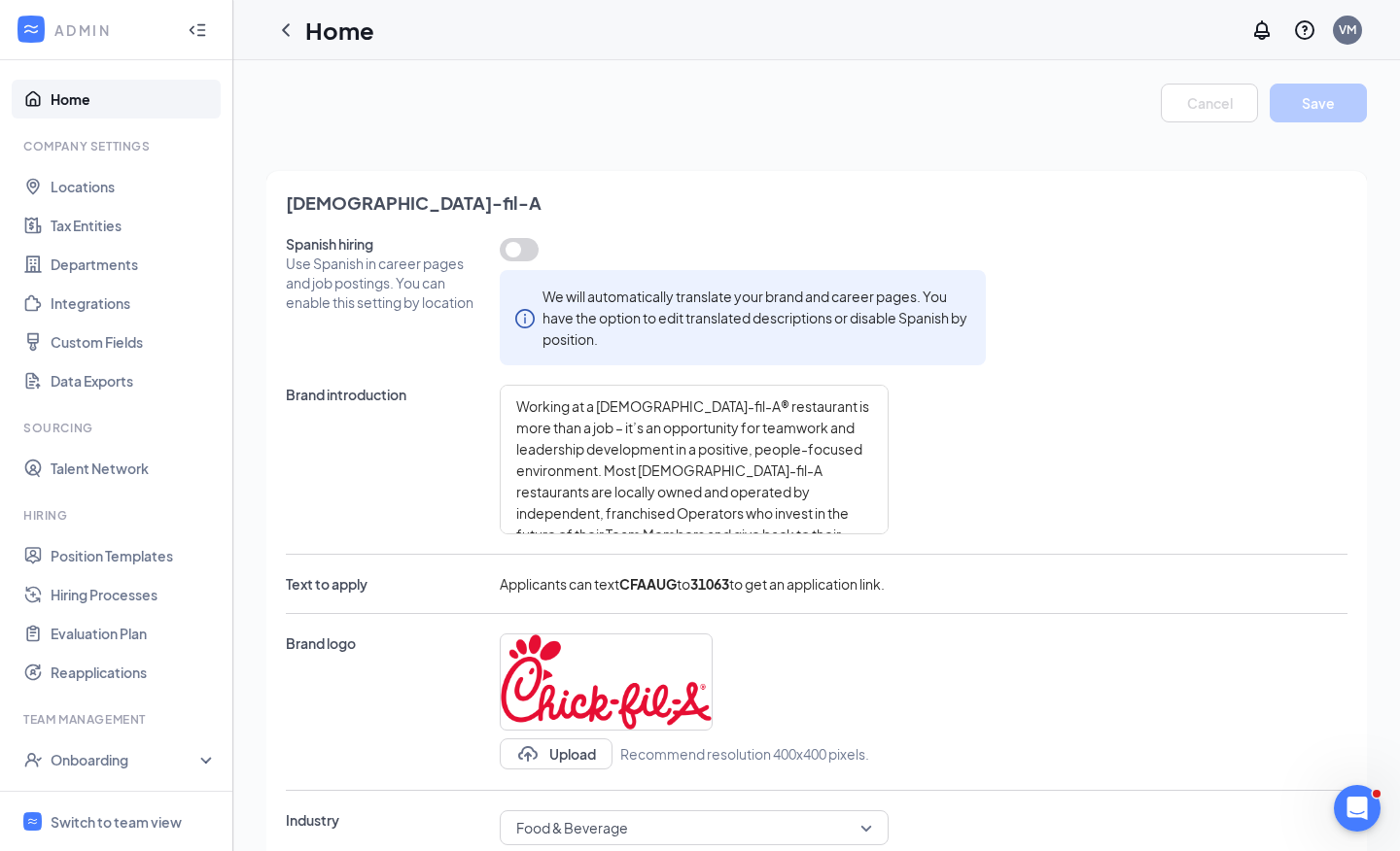
type textarea "Working at a [DEMOGRAPHIC_DATA]-fil-A® restaurant is more than a job – it’s an …"
type textarea "Starting at $14-15 per hour for [DEMOGRAPHIC_DATA] employees Enjoy Sundays off …"
type textarea "Working at a [DEMOGRAPHIC_DATA]-fil-A® restaurant is more than a job – it’s an …"
type textarea "Starting at $14-15 per hour for [DEMOGRAPHIC_DATA] employees Enjoy Sundays off …"
type textarea "Working at a [DEMOGRAPHIC_DATA]-fil-A® restaurant is more than a job – it’s an …"
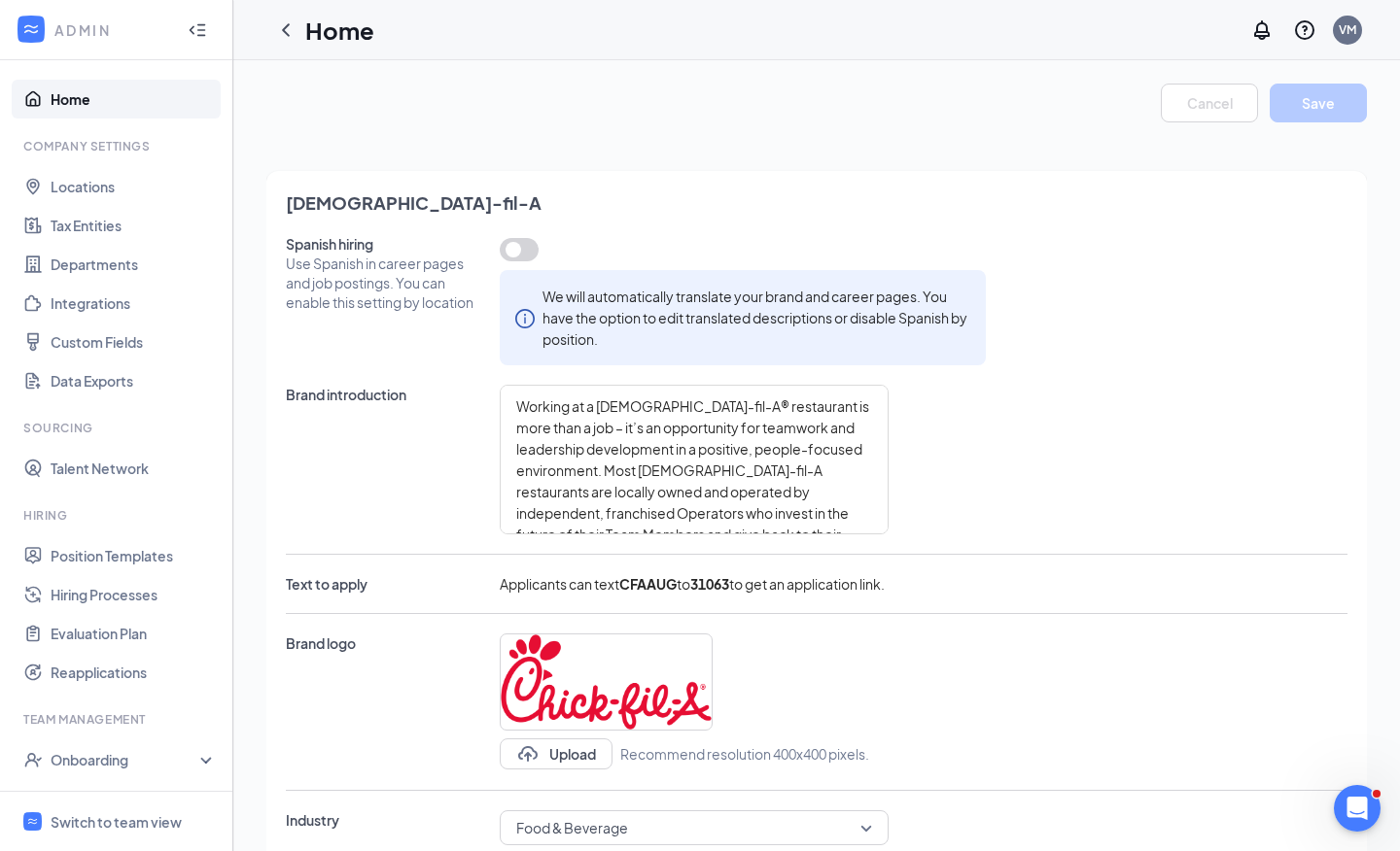
type textarea "Starting at $14-15 per hour for [DEMOGRAPHIC_DATA] employees Enjoy Sundays off …"
type textarea "Working at a [DEMOGRAPHIC_DATA]-fil-A® restaurant is more than a job – it’s an …"
type textarea "Starting at $14-15 per hour for [DEMOGRAPHIC_DATA] employees Enjoy Sundays off …"
type textarea "Working at a [DEMOGRAPHIC_DATA]-fil-A® restaurant is more than a job – it’s an …"
type textarea "Starting at $14-15 per hour for [DEMOGRAPHIC_DATA] employees Enjoy Sundays off …"
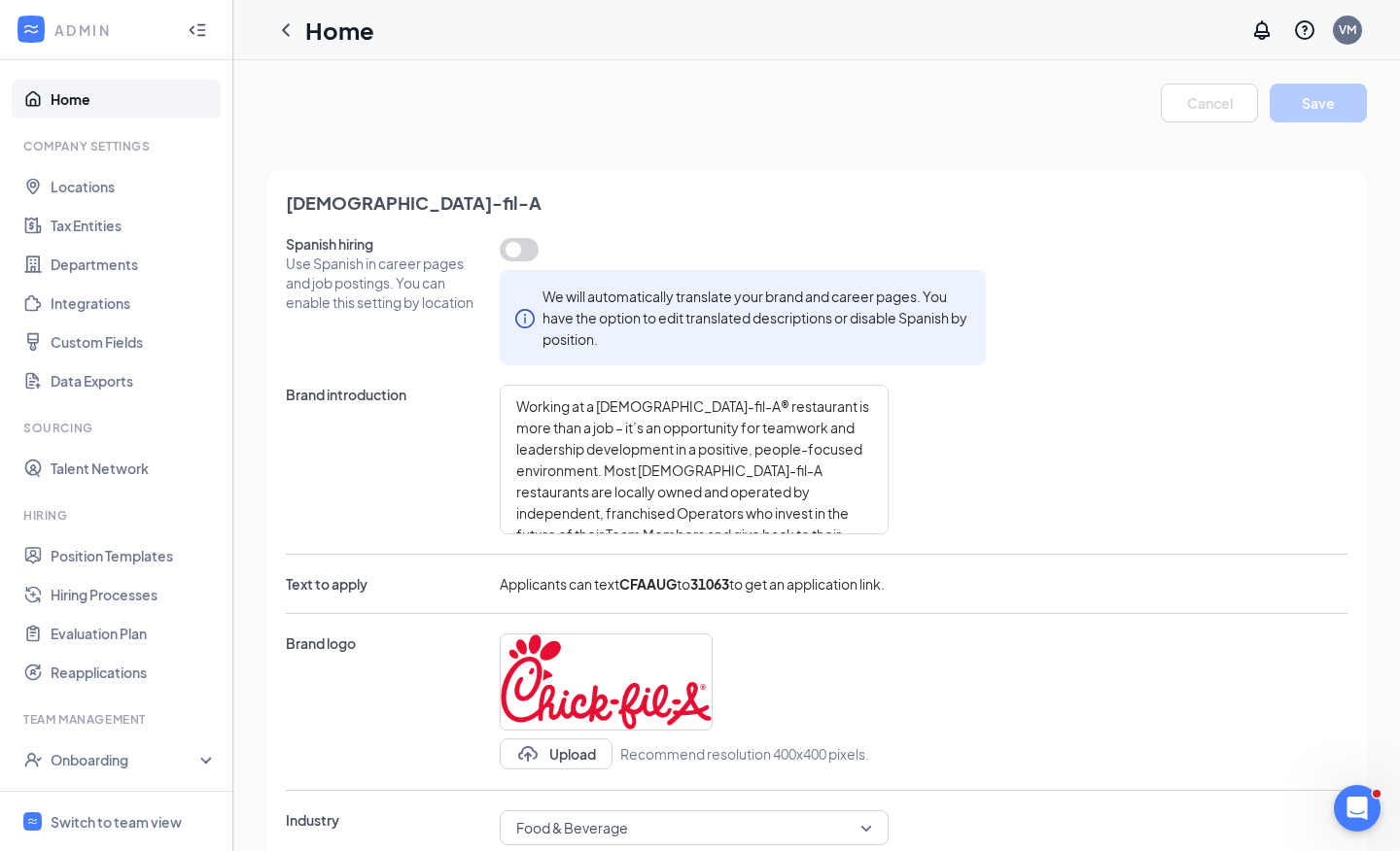
type textarea "Working at a [DEMOGRAPHIC_DATA]-fil-A® restaurant is more than a job – it’s an …"
type textarea "Starting at $14-15 per hour for [DEMOGRAPHIC_DATA] employees Enjoy Sundays off …"
type textarea "Working at a [DEMOGRAPHIC_DATA]-fil-A® restaurant is more than a job – it’s an …"
type textarea "Starting at $14-15 per hour for [DEMOGRAPHIC_DATA] employees Enjoy Sundays off …"
type textarea "Working at a [DEMOGRAPHIC_DATA]-fil-A® restaurant is more than a job – it’s an …"
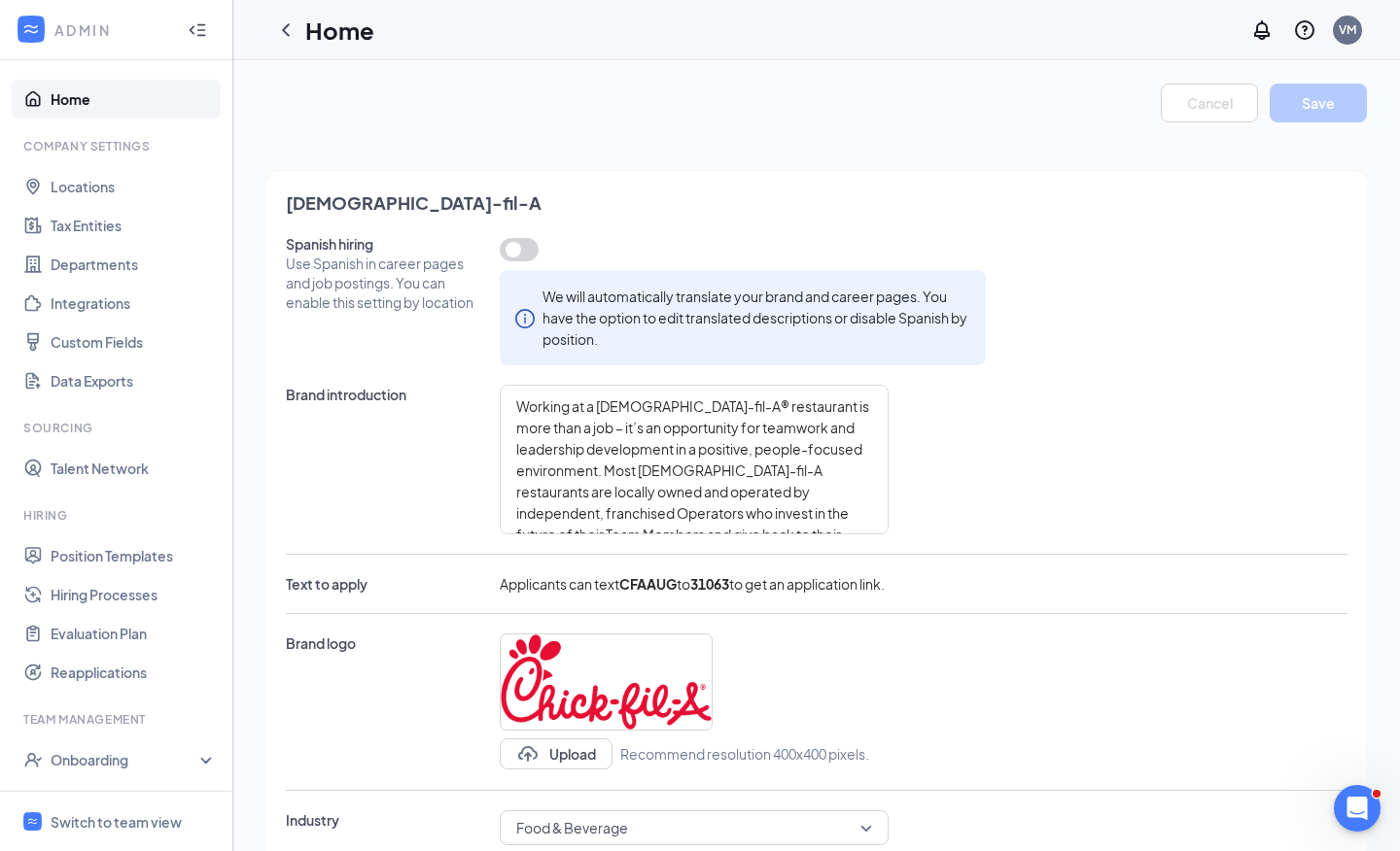
type textarea "Starting at $14-15 per hour for [DEMOGRAPHIC_DATA] employees Enjoy Sundays off …"
type textarea "Working at a [DEMOGRAPHIC_DATA]-fil-A® restaurant is more than a job – it’s an …"
type textarea "Starting at $14-15 per hour for [DEMOGRAPHIC_DATA] employees Enjoy Sundays off …"
type textarea "Working at a [DEMOGRAPHIC_DATA]-fil-A® restaurant is more than a job – it’s an …"
type textarea "Starting at $14-15 per hour for [DEMOGRAPHIC_DATA] employees Enjoy Sundays off …"
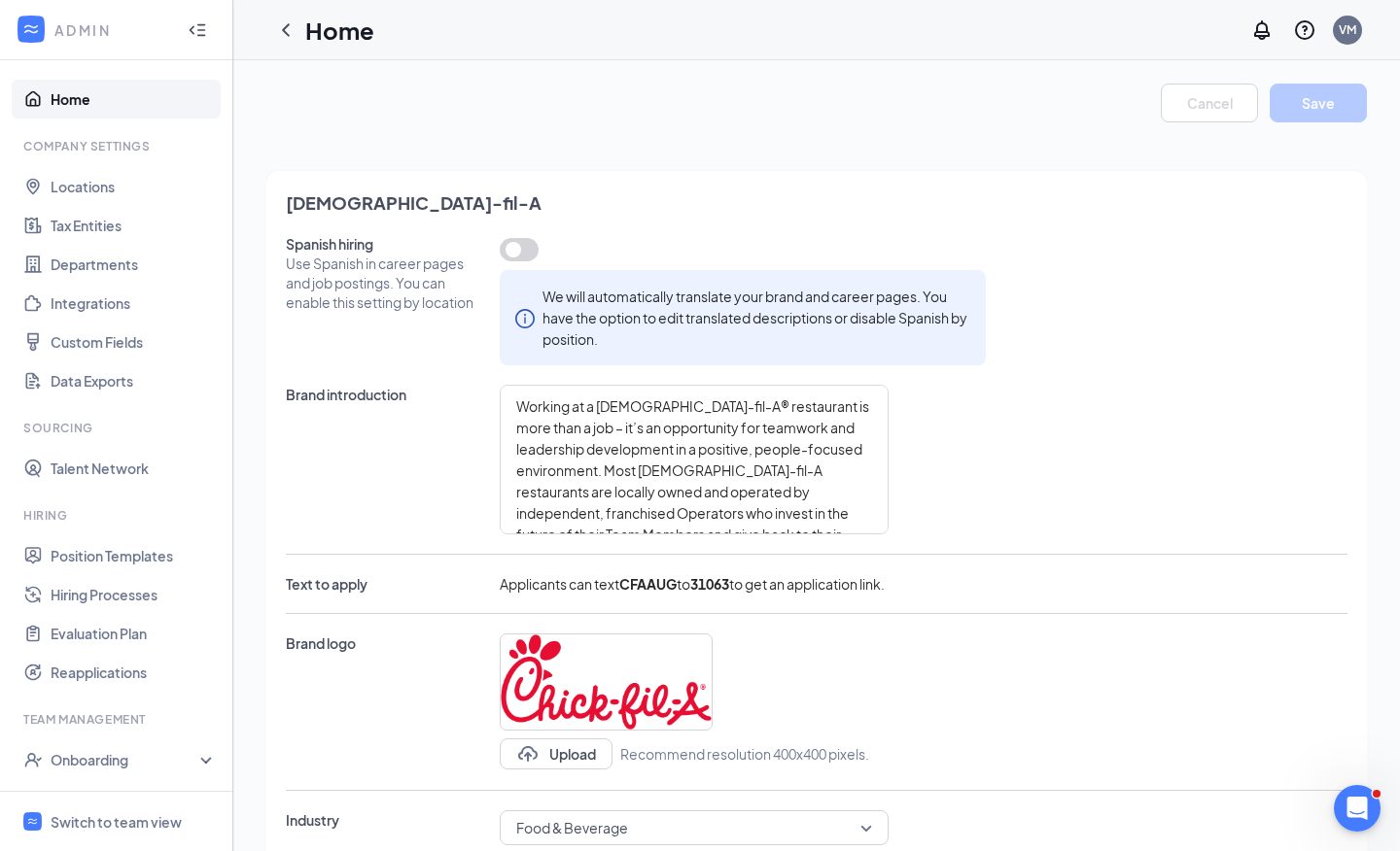
type textarea "Working at a [DEMOGRAPHIC_DATA]-fil-A® restaurant is more than a job – it’s an …"
type textarea "Starting at $14-15 per hour for [DEMOGRAPHIC_DATA] employees Enjoy Sundays off …"
click at [94, 81] on link "Home" at bounding box center [133, 99] width 166 height 39
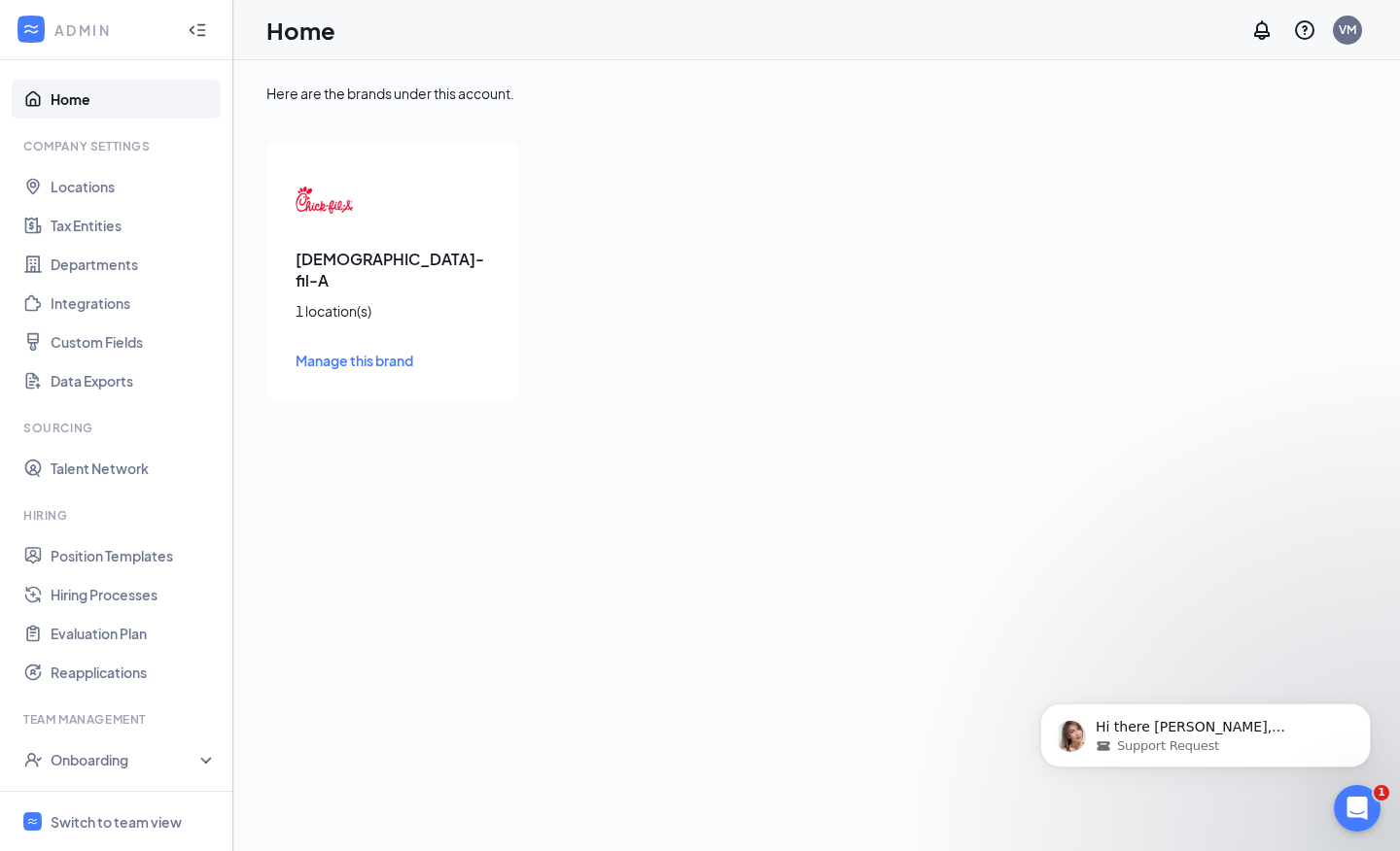
click at [333, 351] on span "Manage this brand" at bounding box center [354, 360] width 118 height 18
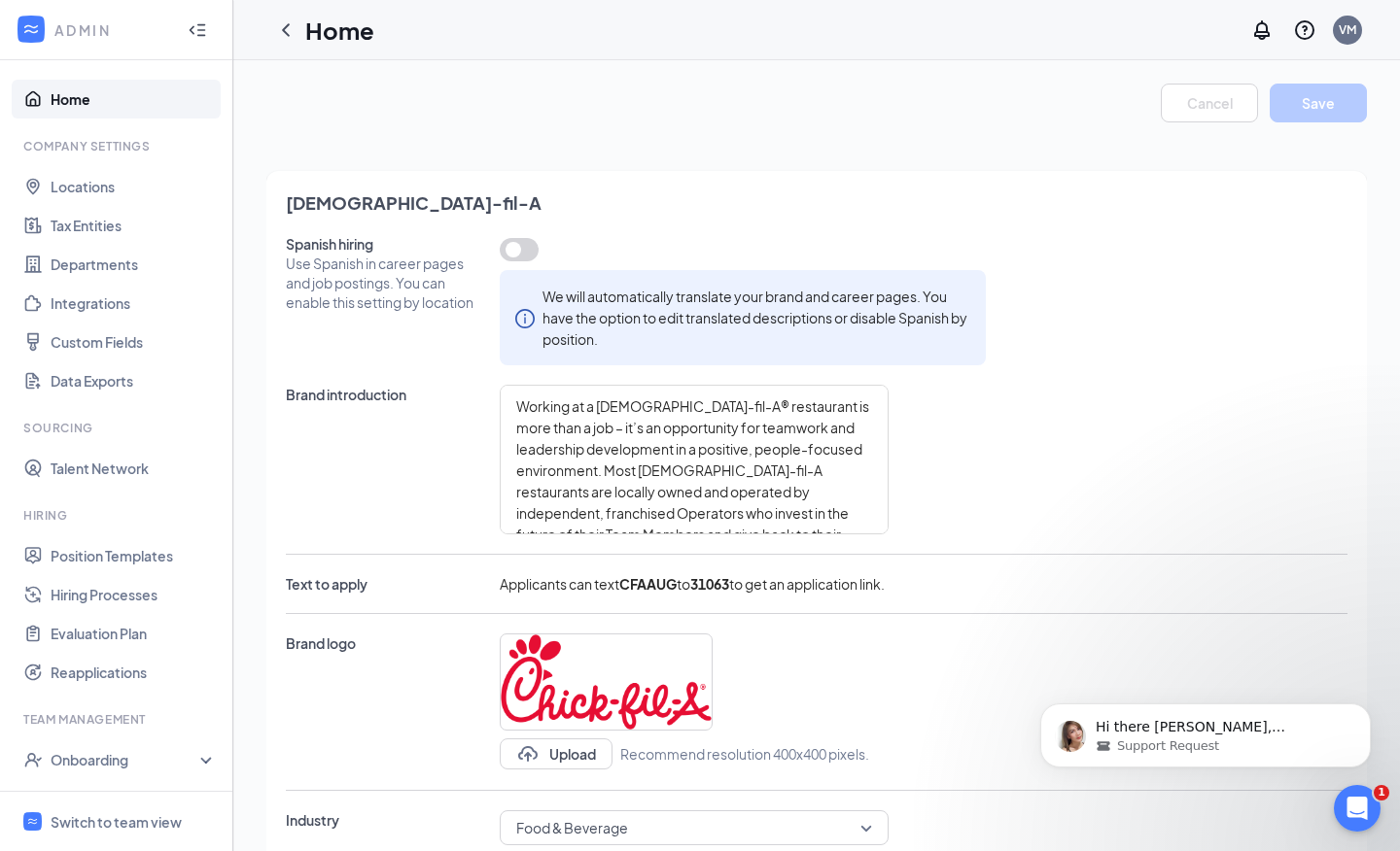
type textarea "Working at a [DEMOGRAPHIC_DATA]-fil-A® restaurant is more than a job – it’s an …"
type textarea "Starting at $14-15 per hour for [DEMOGRAPHIC_DATA] employees Enjoy Sundays off …"
type textarea "Working at a [DEMOGRAPHIC_DATA]-fil-A® restaurant is more than a job – it’s an …"
type textarea "Starting at $14-15 per hour for [DEMOGRAPHIC_DATA] employees Enjoy Sundays off …"
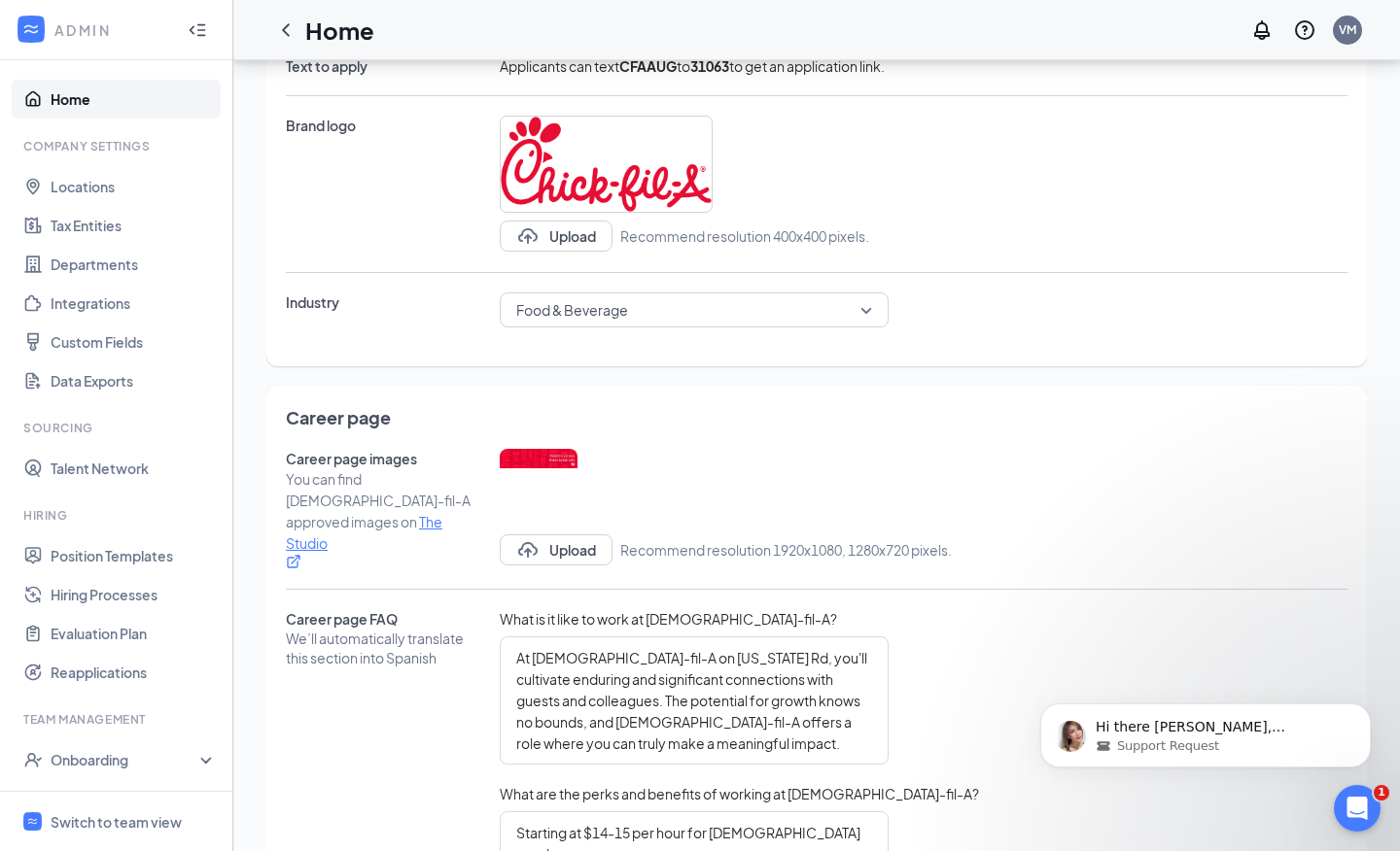
scroll to position [605, 0]
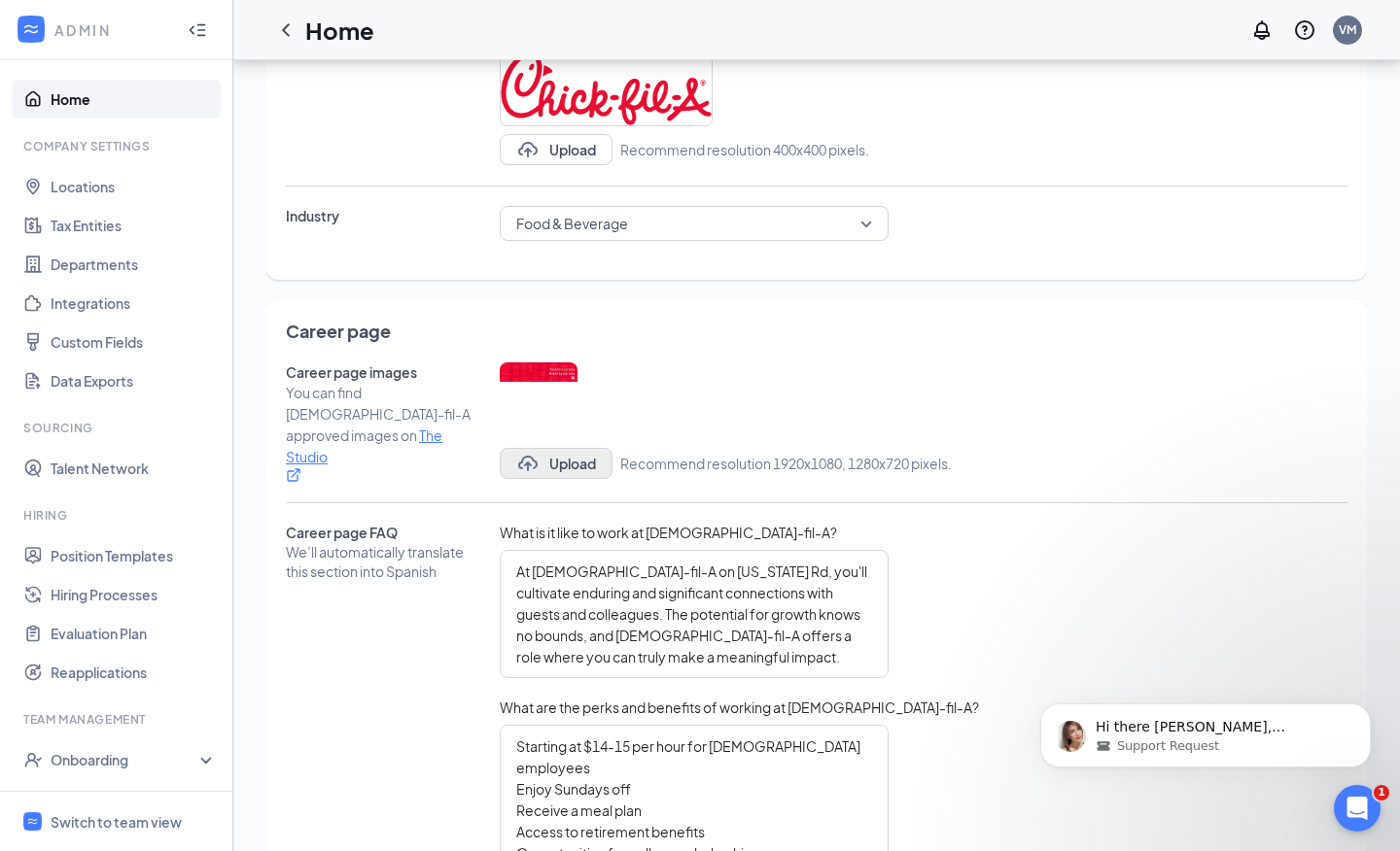
click at [578, 453] on button "Upload" at bounding box center [556, 463] width 113 height 31
type textarea "Working at a [DEMOGRAPHIC_DATA]-fil-A® restaurant is more than a job – it’s an …"
type textarea "Starting at $14-15 per hour for [DEMOGRAPHIC_DATA] employees Enjoy Sundays off …"
type textarea "Working at a [DEMOGRAPHIC_DATA]-fil-A® restaurant is more than a job – it’s an …"
type textarea "Starting at $14-15 per hour for [DEMOGRAPHIC_DATA] employees Enjoy Sundays off …"
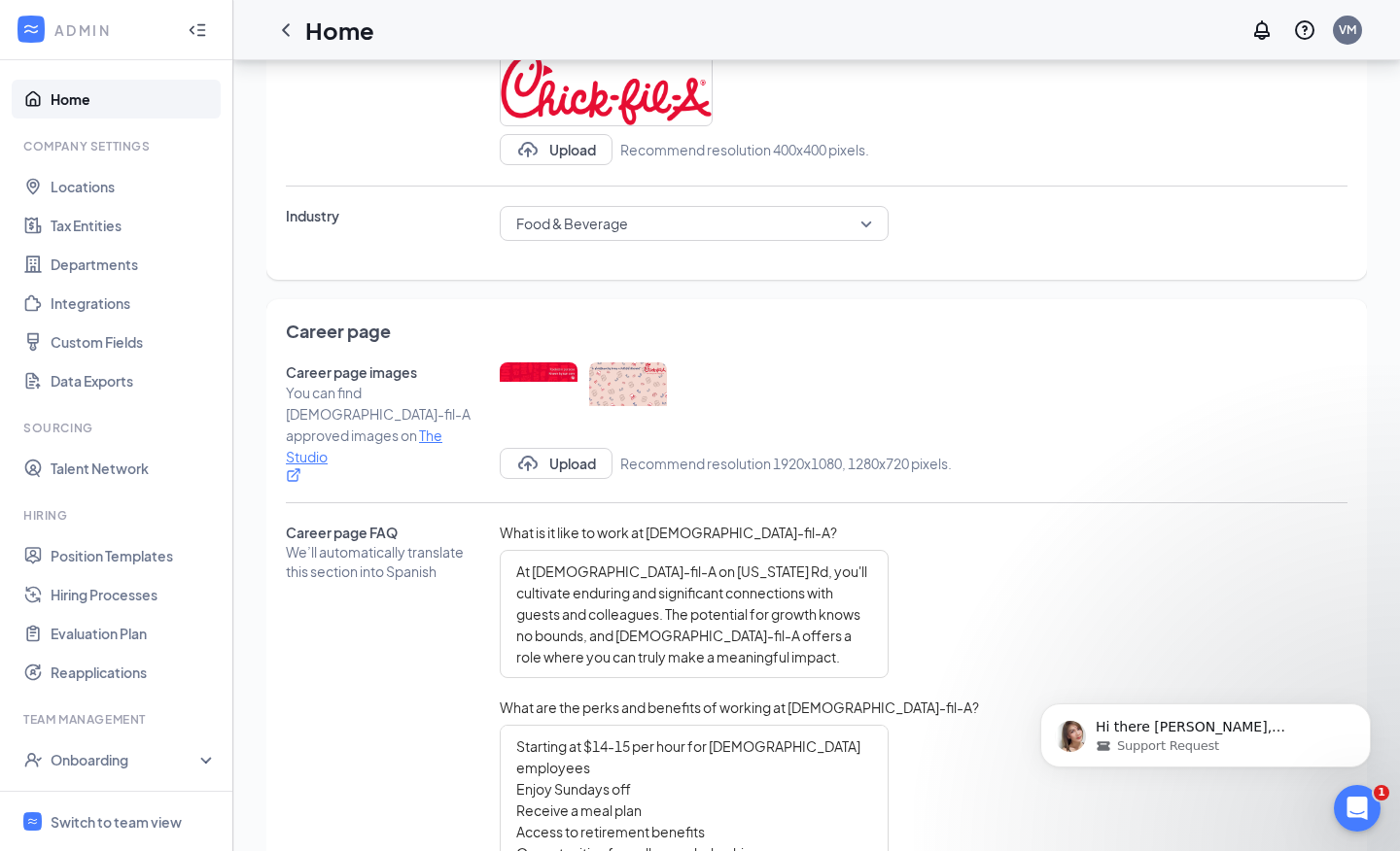
type textarea "Working at a [DEMOGRAPHIC_DATA]-fil-A® restaurant is more than a job – it’s an …"
type textarea "Starting at $14-15 per hour for [DEMOGRAPHIC_DATA] employees Enjoy Sundays off …"
click at [555, 364] on div at bounding box center [538, 400] width 78 height 78
click at [559, 403] on icon "TrashOutline" at bounding box center [558, 401] width 18 height 20
type textarea "Working at a [DEMOGRAPHIC_DATA]-fil-A® restaurant is more than a job – it’s an …"
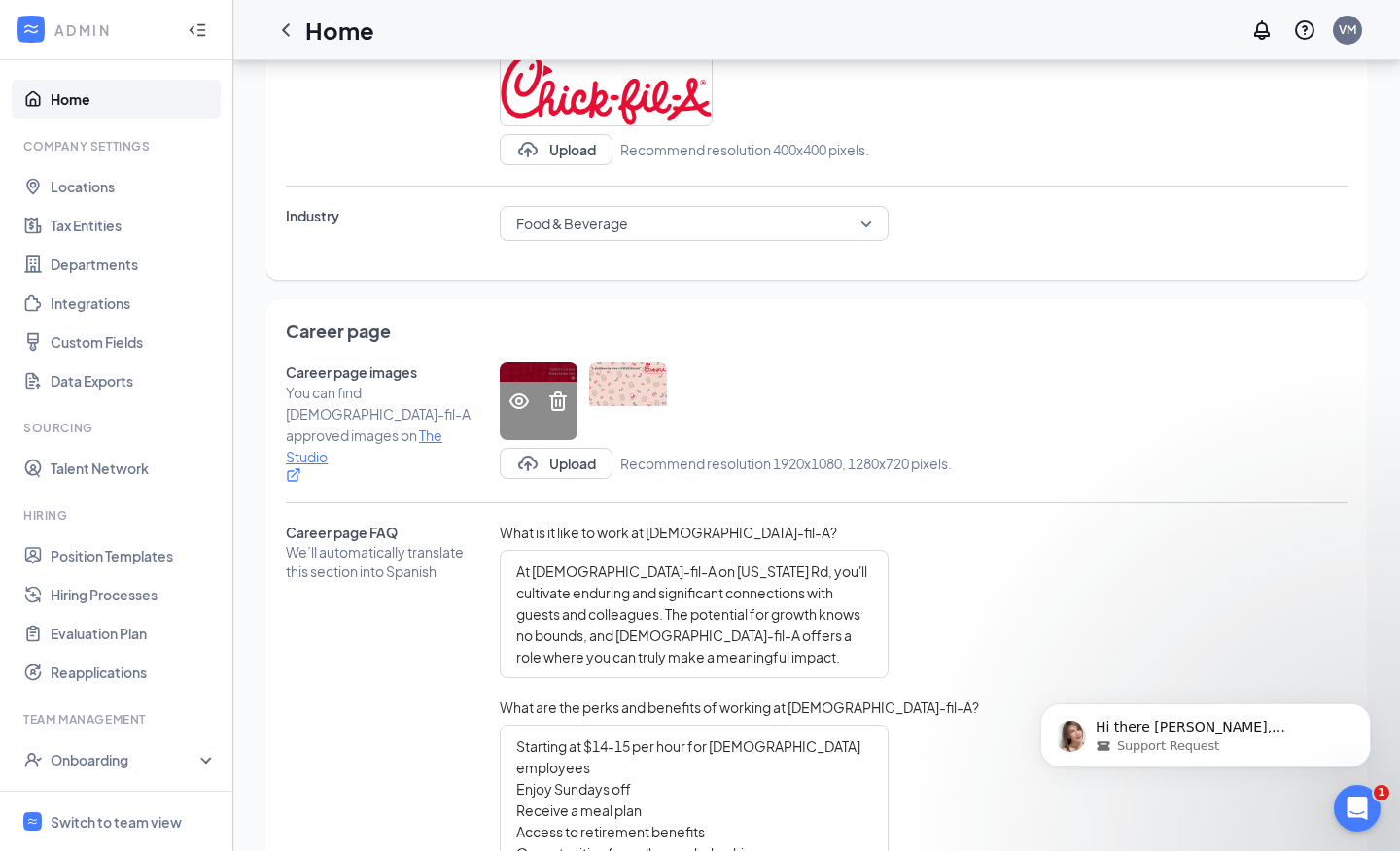
type textarea "Starting at $14-15 per hour for [DEMOGRAPHIC_DATA] employees Enjoy Sundays off …"
click at [638, 402] on div at bounding box center [742, 400] width 486 height 78
click at [590, 458] on button "Upload" at bounding box center [556, 463] width 113 height 31
type textarea "Working at a [DEMOGRAPHIC_DATA]-fil-A® restaurant is more than a job – it’s an …"
type textarea "Starting at $14-15 per hour for [DEMOGRAPHIC_DATA] employees Enjoy Sundays off …"
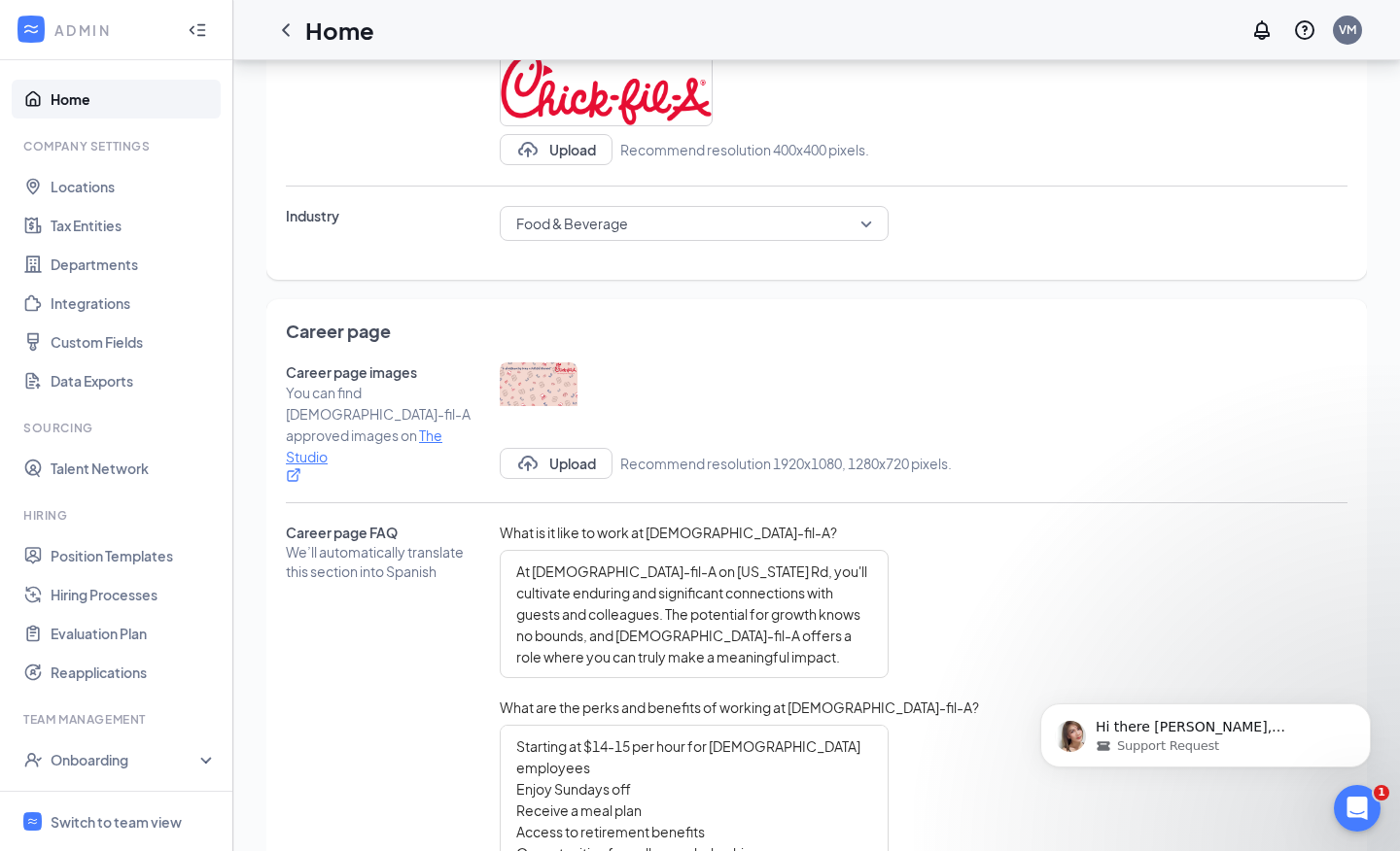
type textarea "Working at a [DEMOGRAPHIC_DATA]-fil-A® restaurant is more than a job – it’s an …"
type textarea "Starting at $14-15 per hour for [DEMOGRAPHIC_DATA] employees Enjoy Sundays off …"
type textarea "Working at a [DEMOGRAPHIC_DATA]-fil-A® restaurant is more than a job – it’s an …"
type textarea "Starting at $14-15 per hour for [DEMOGRAPHIC_DATA] employees Enjoy Sundays off …"
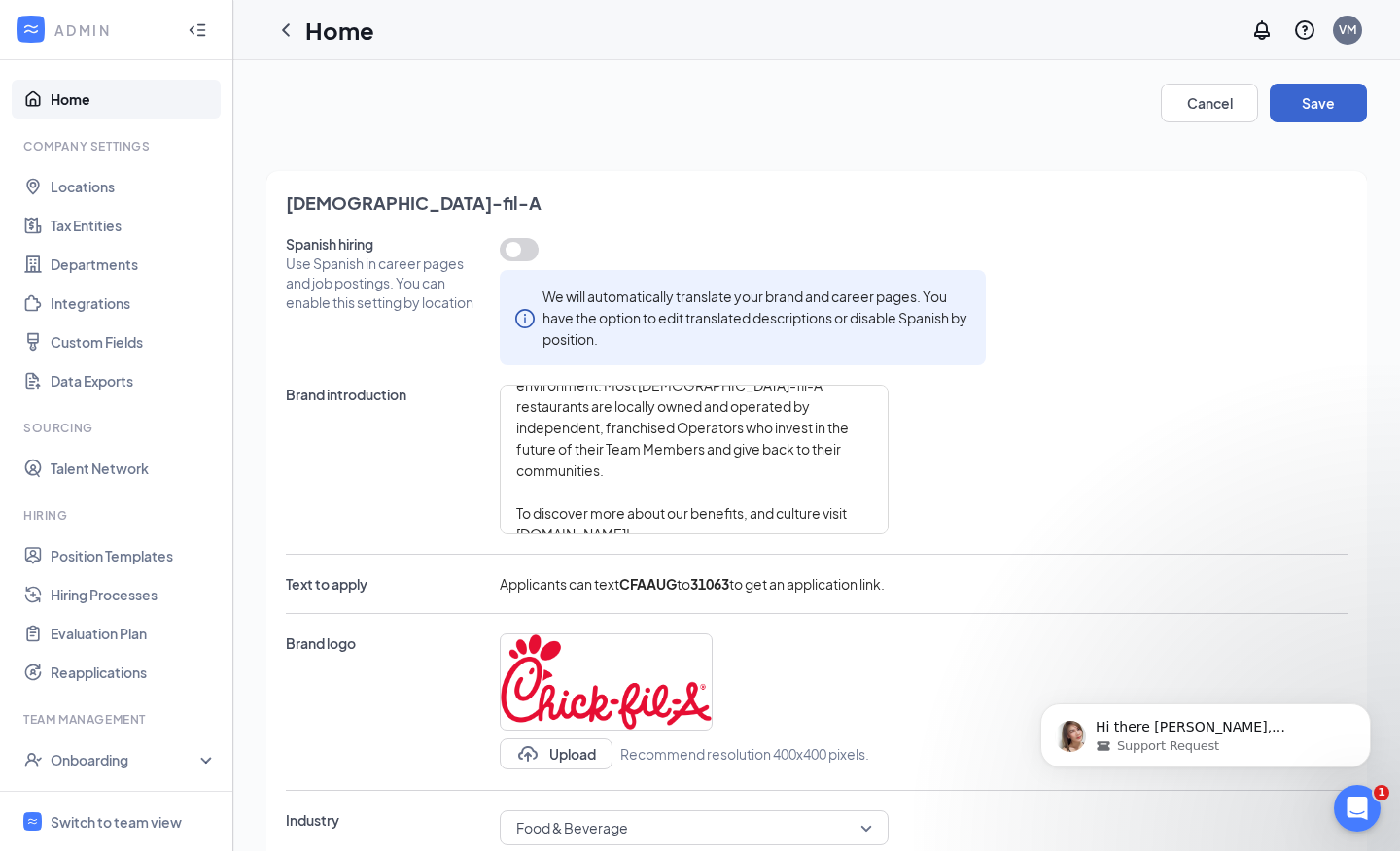
scroll to position [0, 0]
click at [1324, 104] on button "Save" at bounding box center [1318, 103] width 97 height 39
type textarea "Working at a [DEMOGRAPHIC_DATA]-fil-A® restaurant is more than a job – it’s an …"
type textarea "Starting at $14-15 per hour for [DEMOGRAPHIC_DATA] employees Enjoy Sundays off …"
type textarea "Working at a [DEMOGRAPHIC_DATA]-fil-A® restaurant is more than a job – it’s an …"
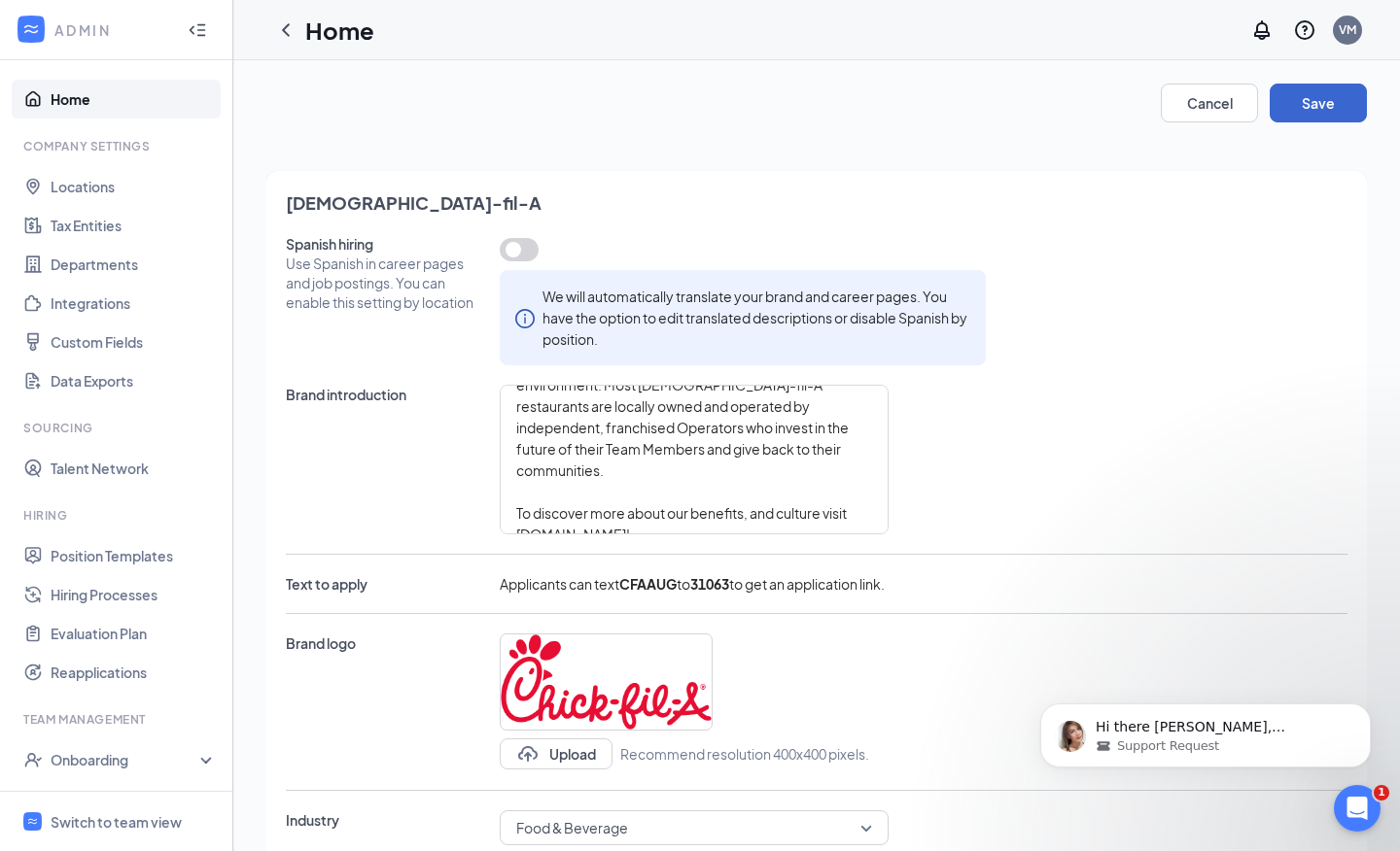
type textarea "Starting at $14-15 per hour for [DEMOGRAPHIC_DATA] employees Enjoy Sundays off …"
type textarea "Working at a [DEMOGRAPHIC_DATA]-fil-A® restaurant is more than a job – it’s an …"
type textarea "Starting at $14-15 per hour for [DEMOGRAPHIC_DATA] employees Enjoy Sundays off …"
type textarea "Working at a [DEMOGRAPHIC_DATA]-fil-A® restaurant is more than a job – it’s an …"
type textarea "Starting at $14-15 per hour for [DEMOGRAPHIC_DATA] employees Enjoy Sundays off …"
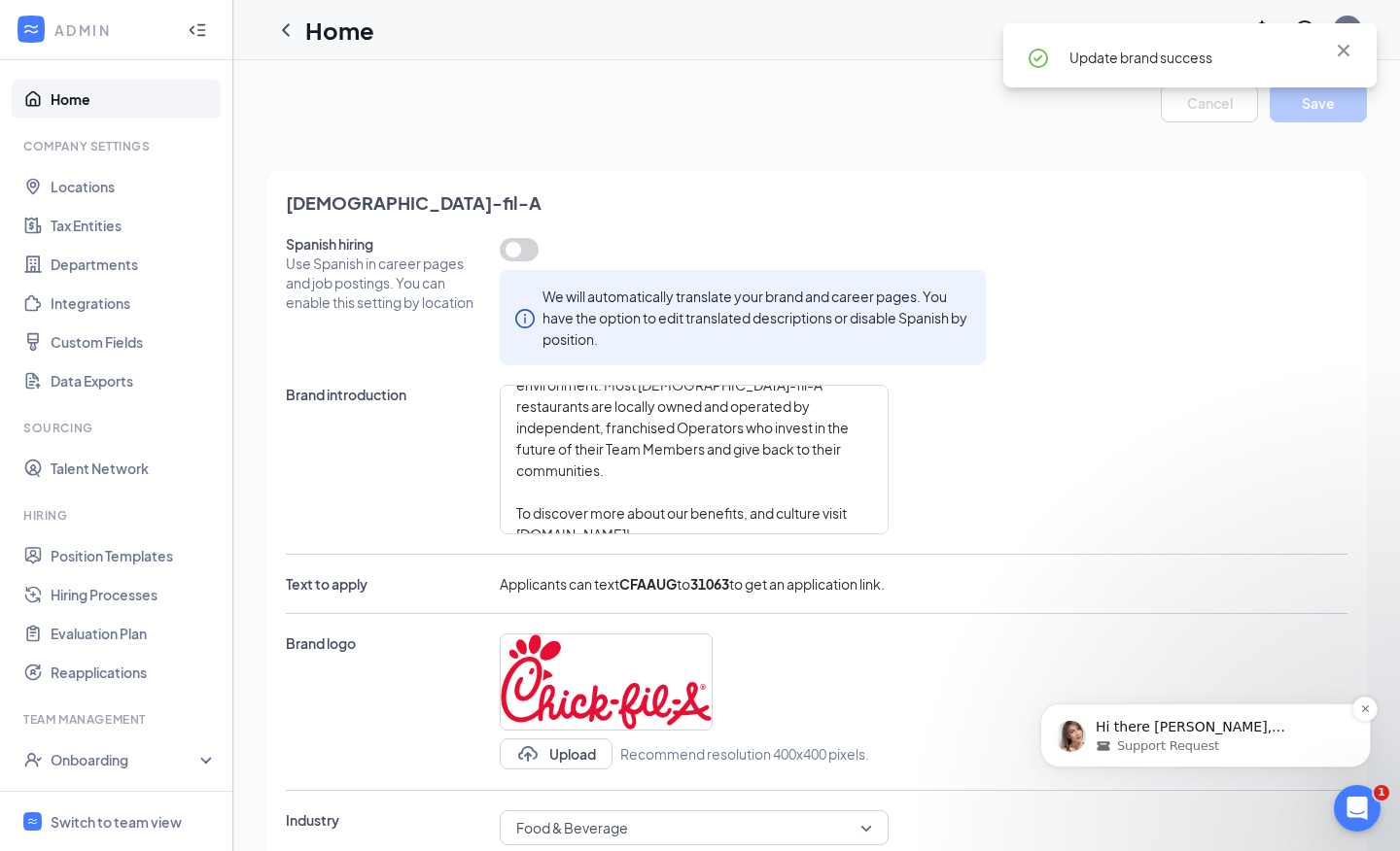
click at [1190, 737] on span "Support Request" at bounding box center [1168, 746] width 102 height 18
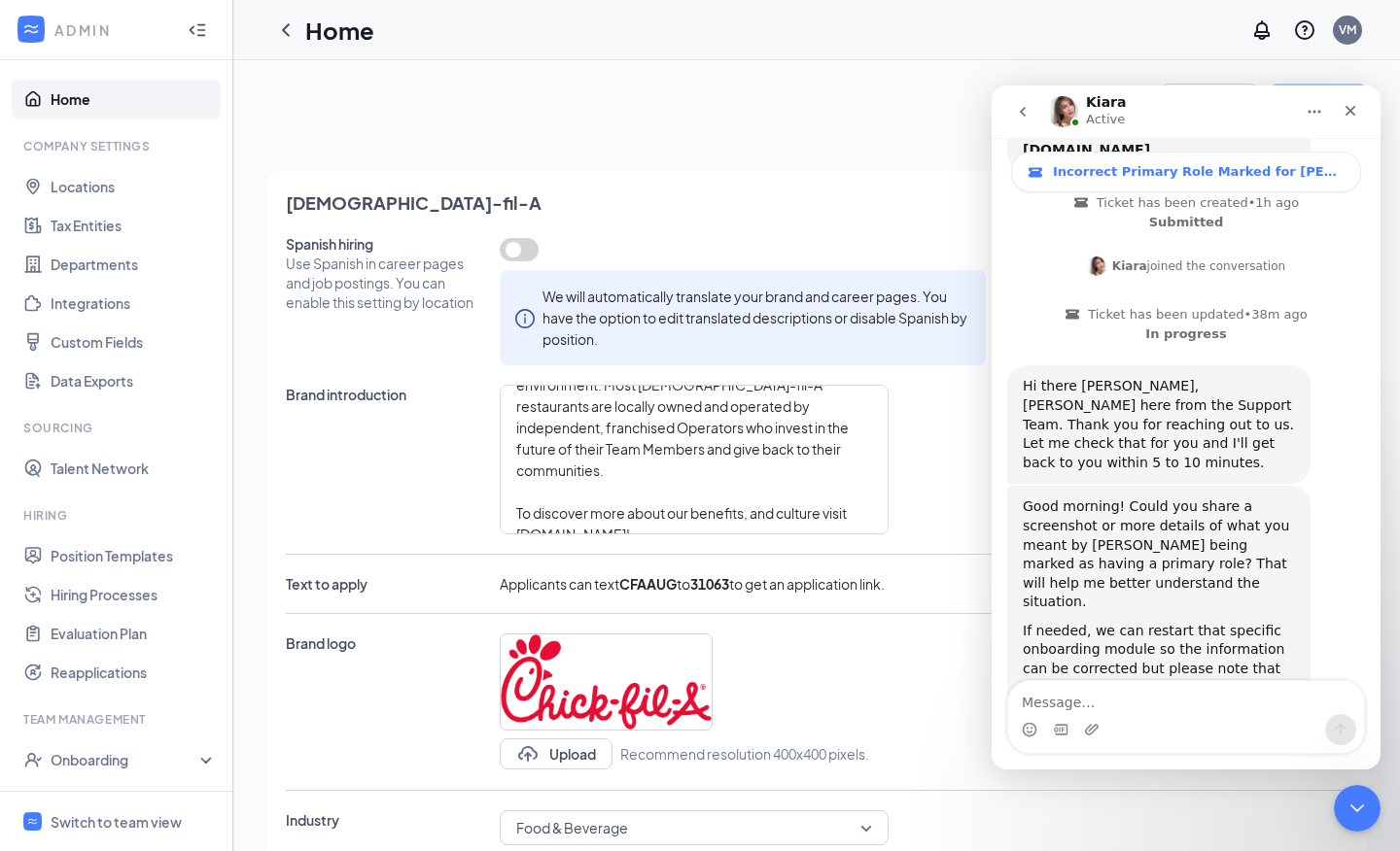
scroll to position [360, 0]
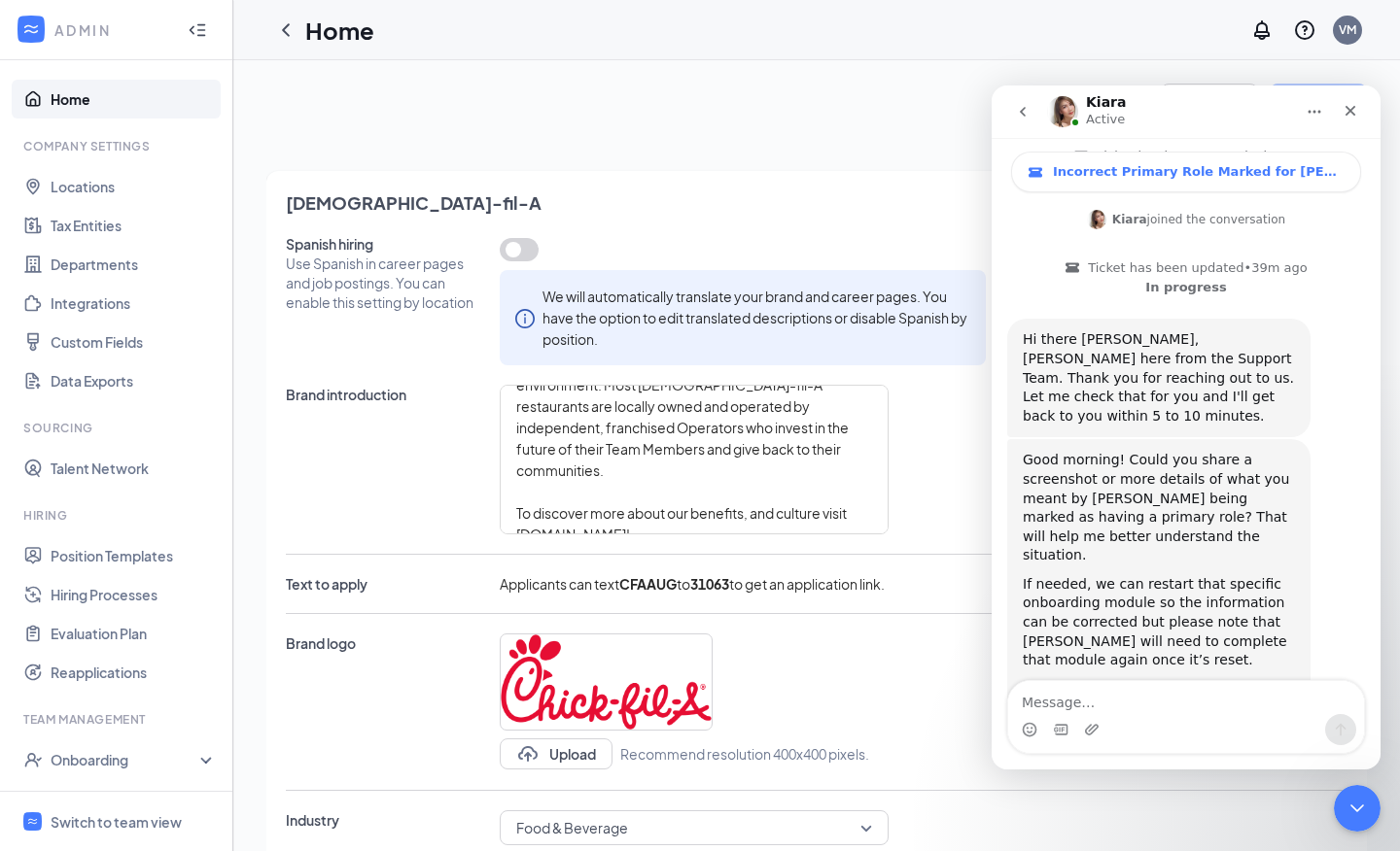
click at [1157, 698] on textarea "Message…" at bounding box center [1186, 698] width 355 height 33
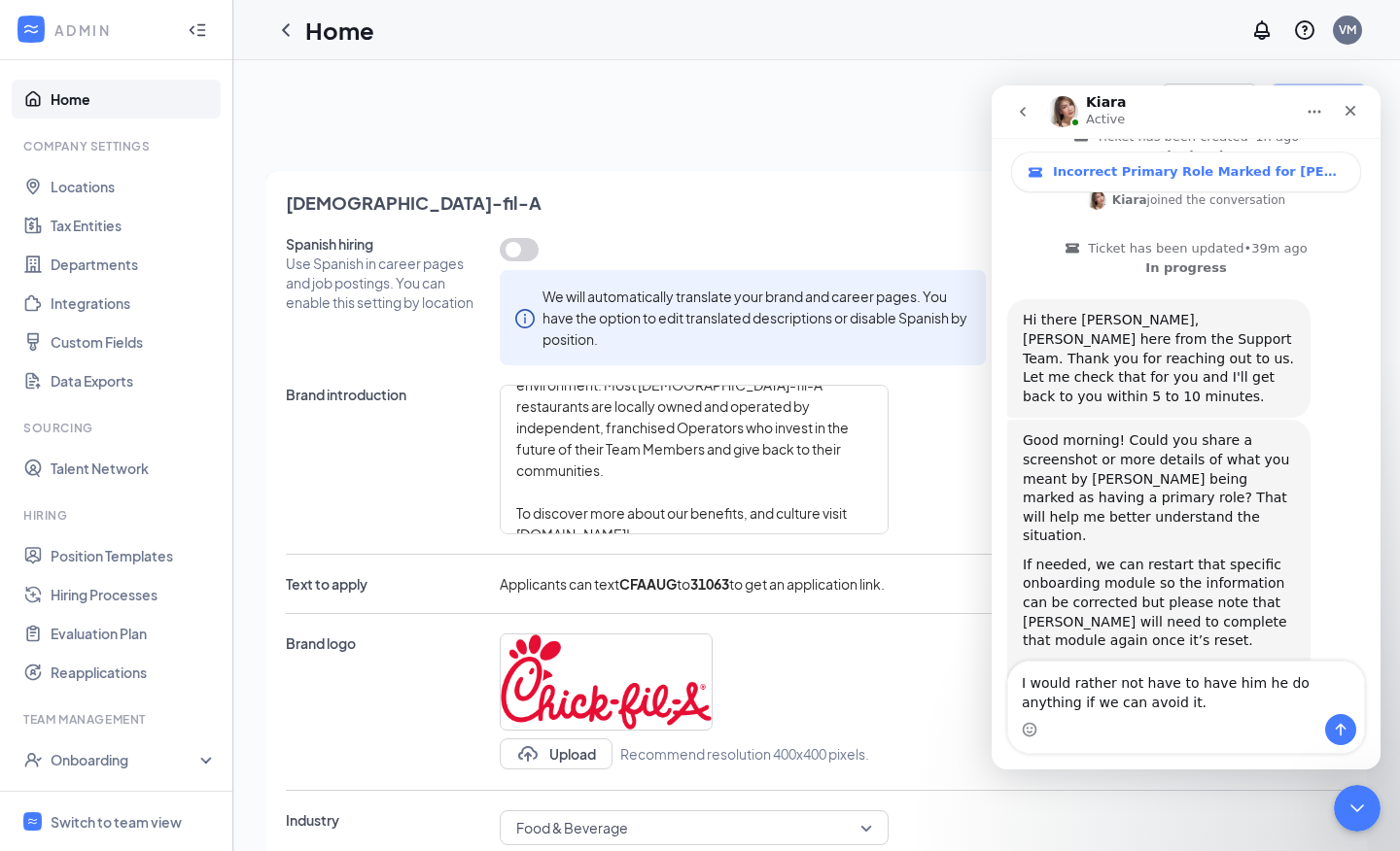
type textarea "I would rather not have to have him he do anything if we can avoid it."
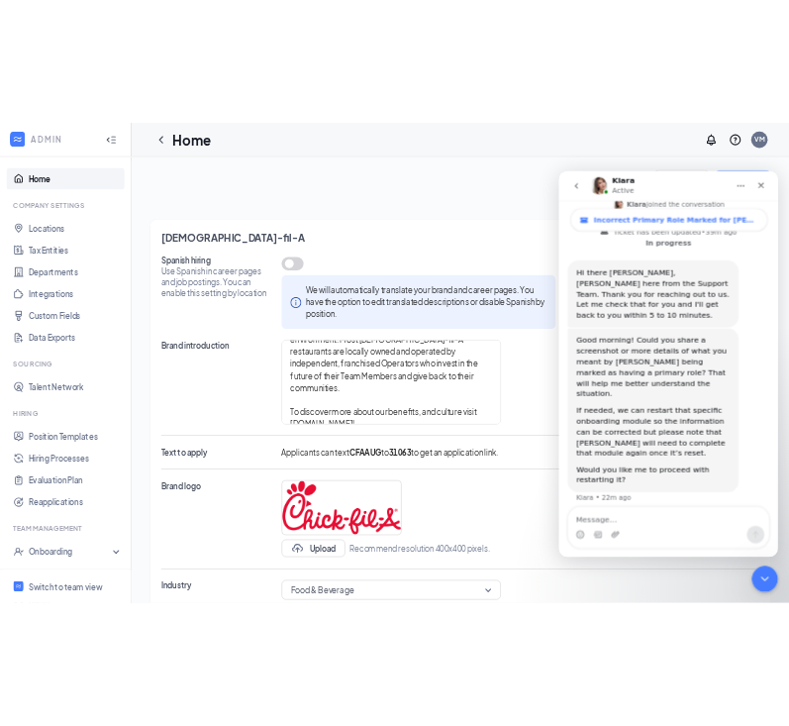
scroll to position [445, 0]
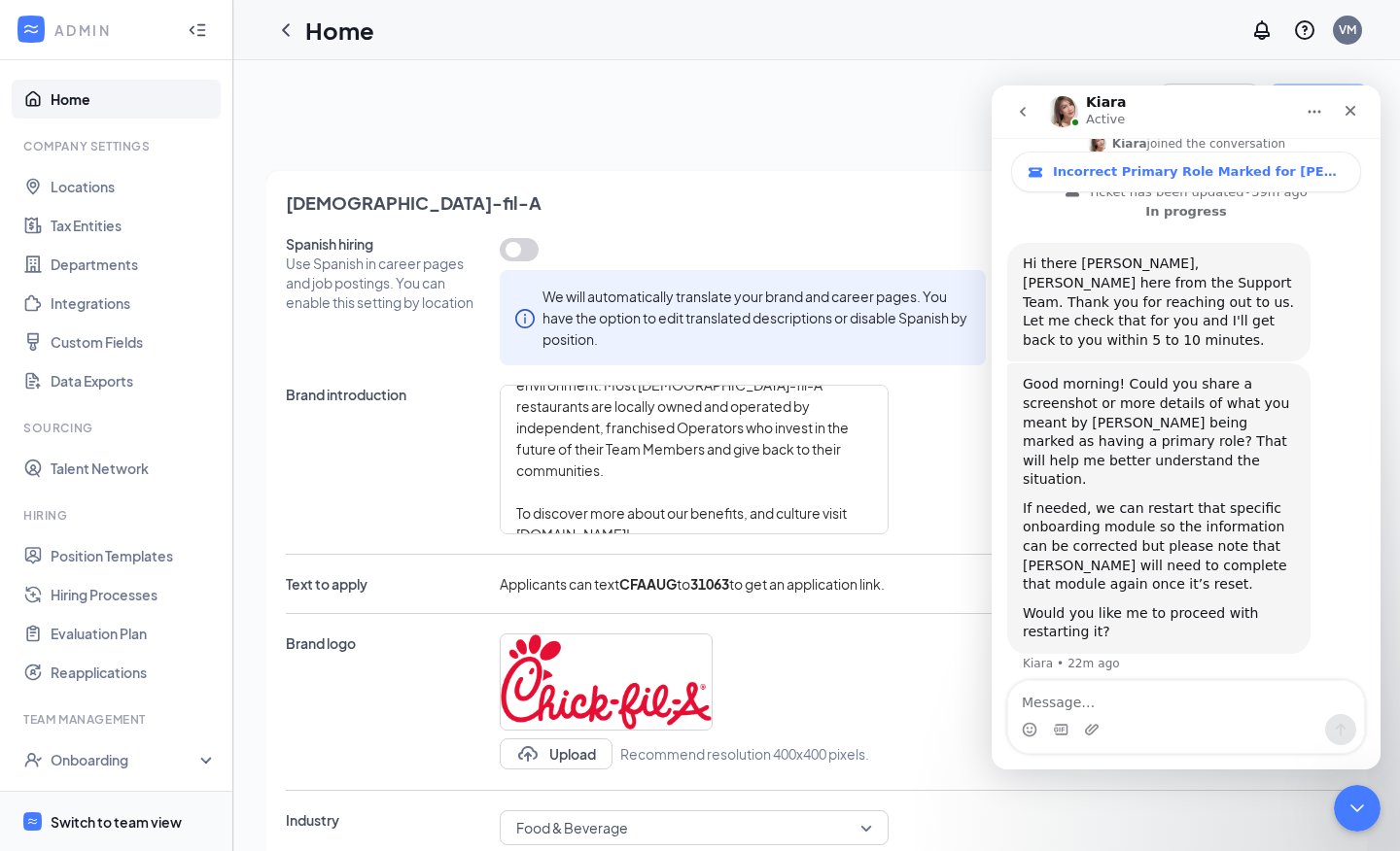
type textarea "Working at a [DEMOGRAPHIC_DATA]-fil-A® restaurant is more than a job – it’s an …"
type textarea "Starting at $14-15 per hour for [DEMOGRAPHIC_DATA] employees Enjoy Sundays off …"
click at [87, 815] on div "Switch to team view" at bounding box center [116, 823] width 132 height 20
type textarea "Working at a [DEMOGRAPHIC_DATA]-fil-A® restaurant is more than a job – it’s an …"
type textarea "Starting at $14-15 per hour for [DEMOGRAPHIC_DATA] employees Enjoy Sundays off …"
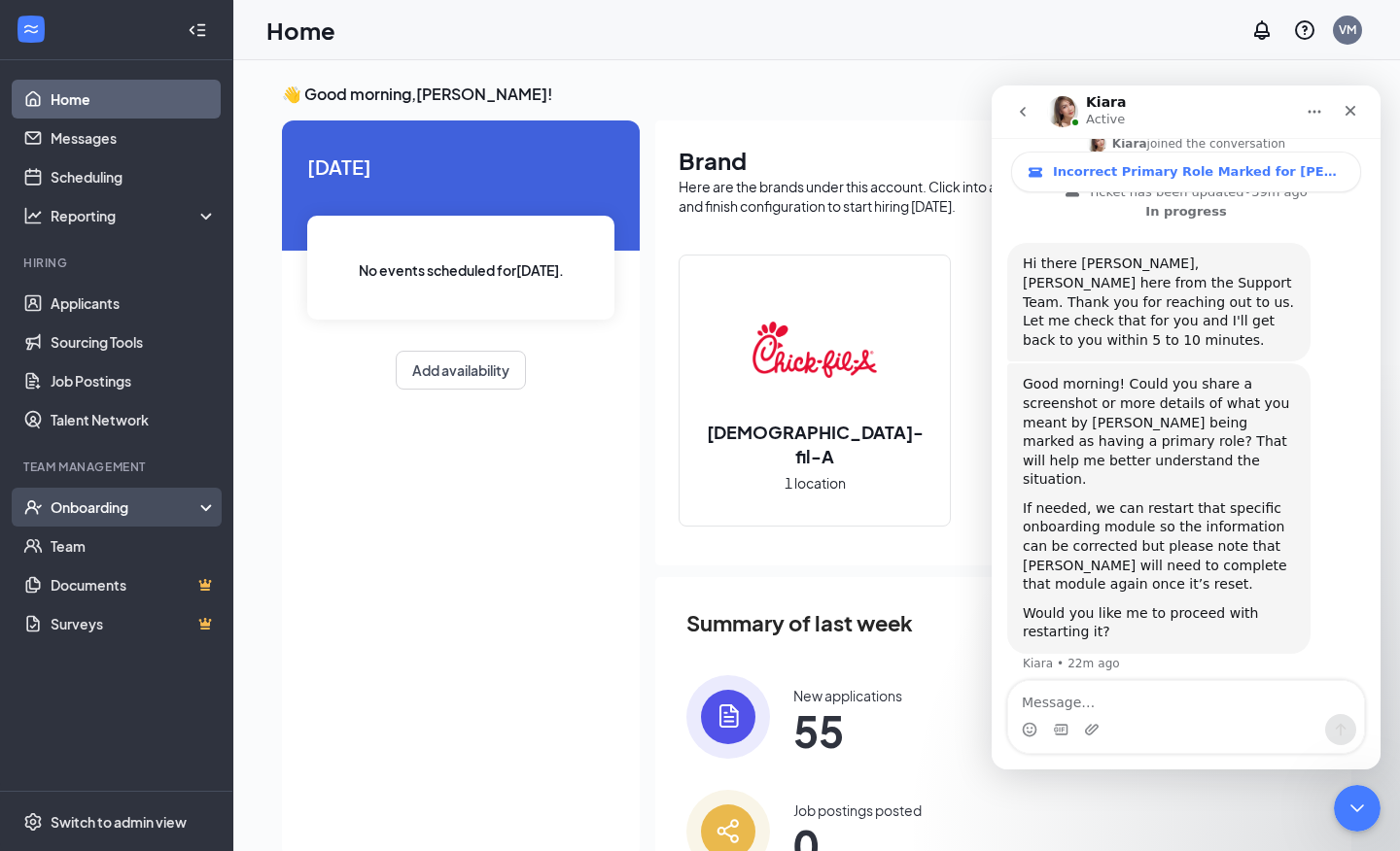
click at [123, 513] on div "Onboarding" at bounding box center [125, 507] width 149 height 20
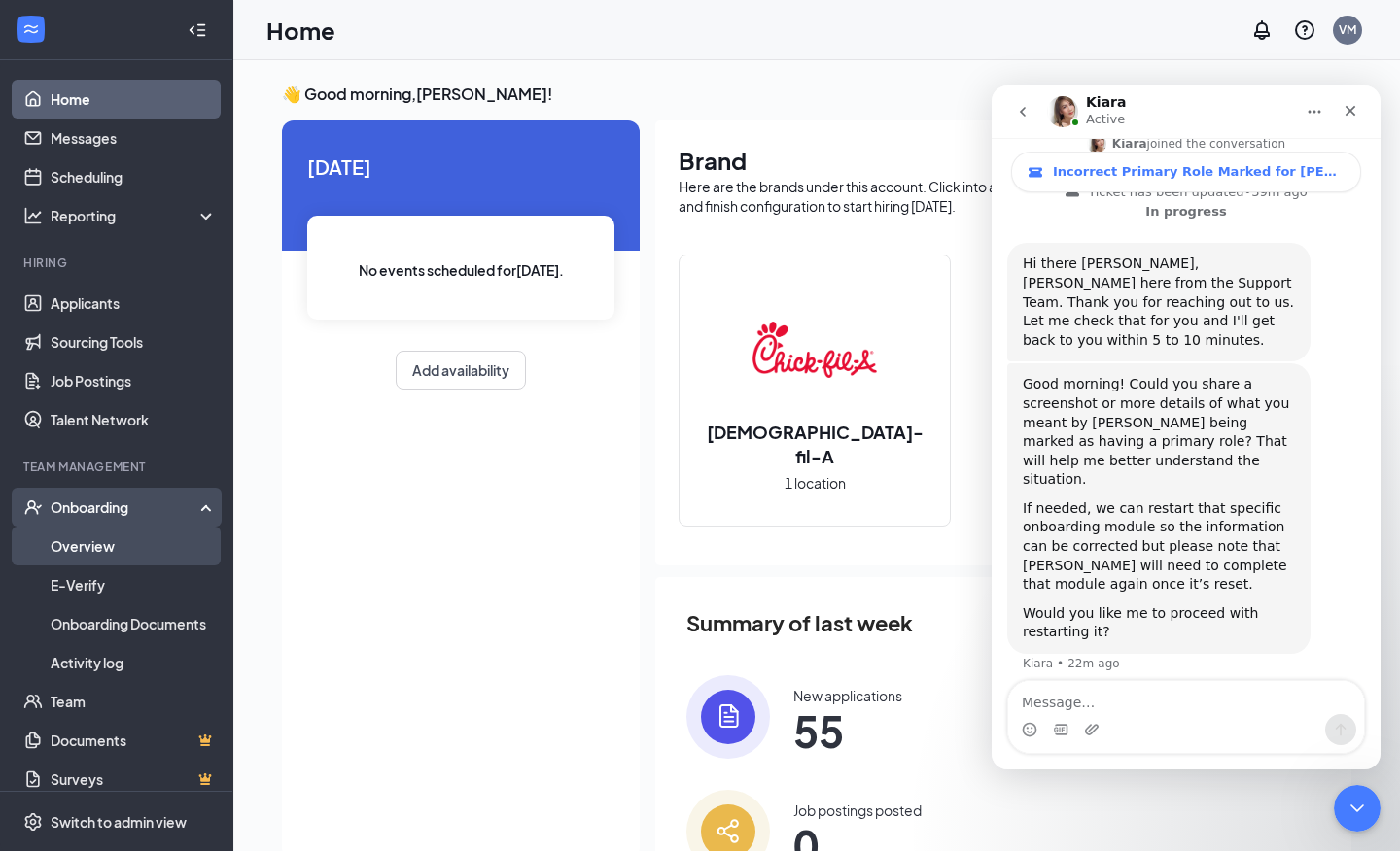
click at [120, 543] on link "Overview" at bounding box center [133, 547] width 166 height 39
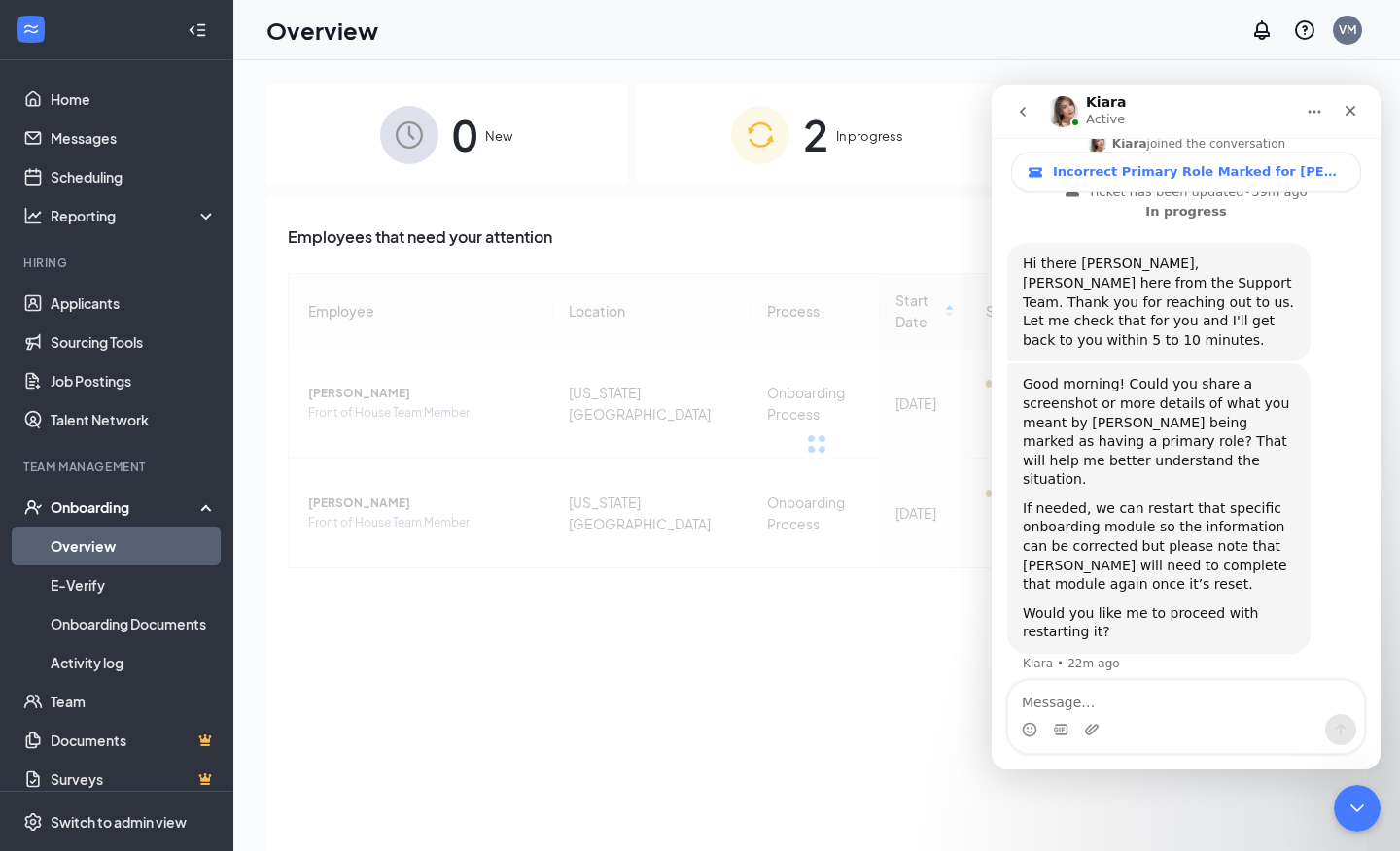
click at [1318, 107] on icon "Home" at bounding box center [1315, 112] width 16 height 16
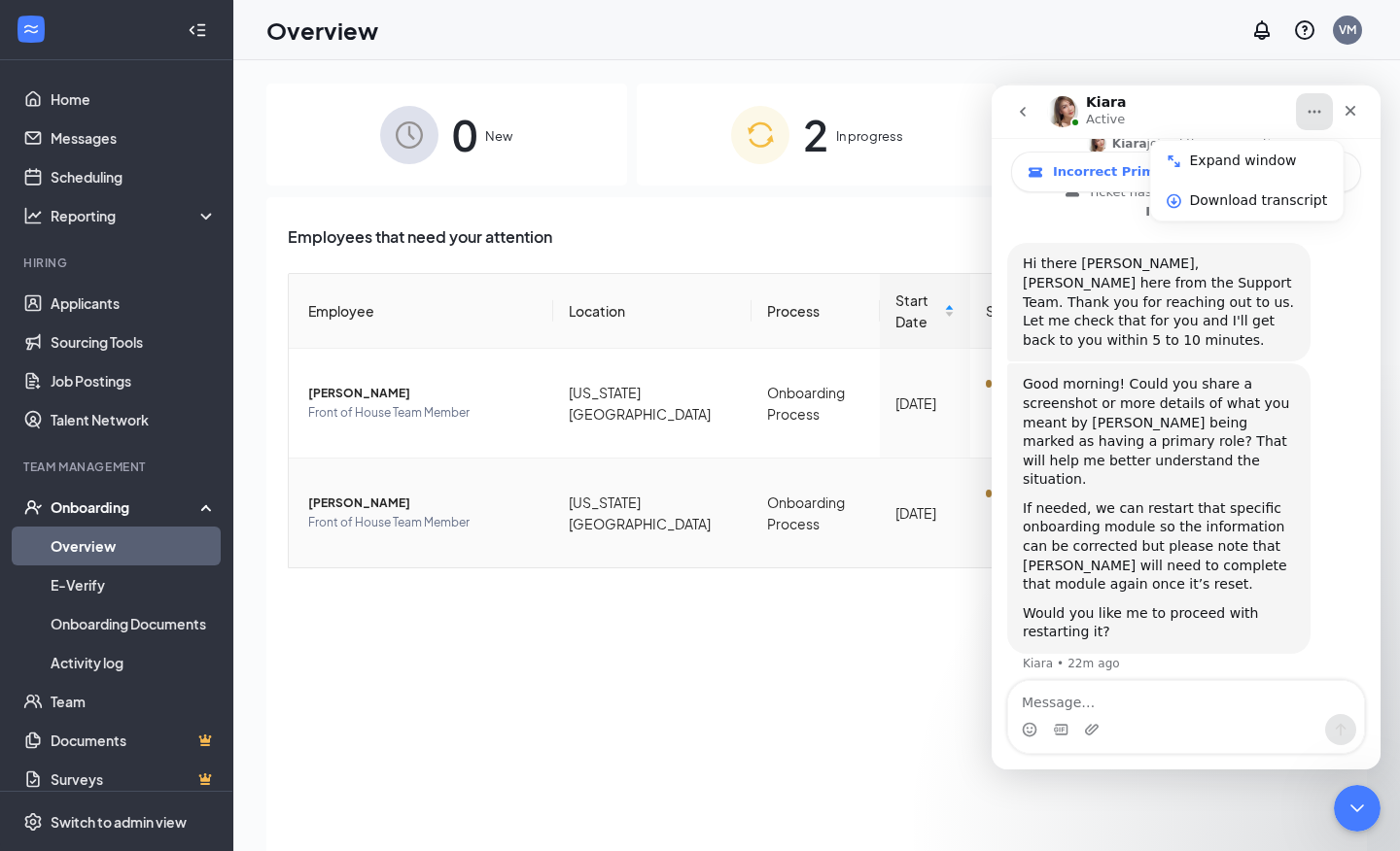
click at [377, 511] on span "[PERSON_NAME]" at bounding box center [423, 504] width 230 height 20
click at [377, 511] on div at bounding box center [700, 425] width 1400 height 851
click at [1352, 112] on icon "Close" at bounding box center [1350, 111] width 11 height 11
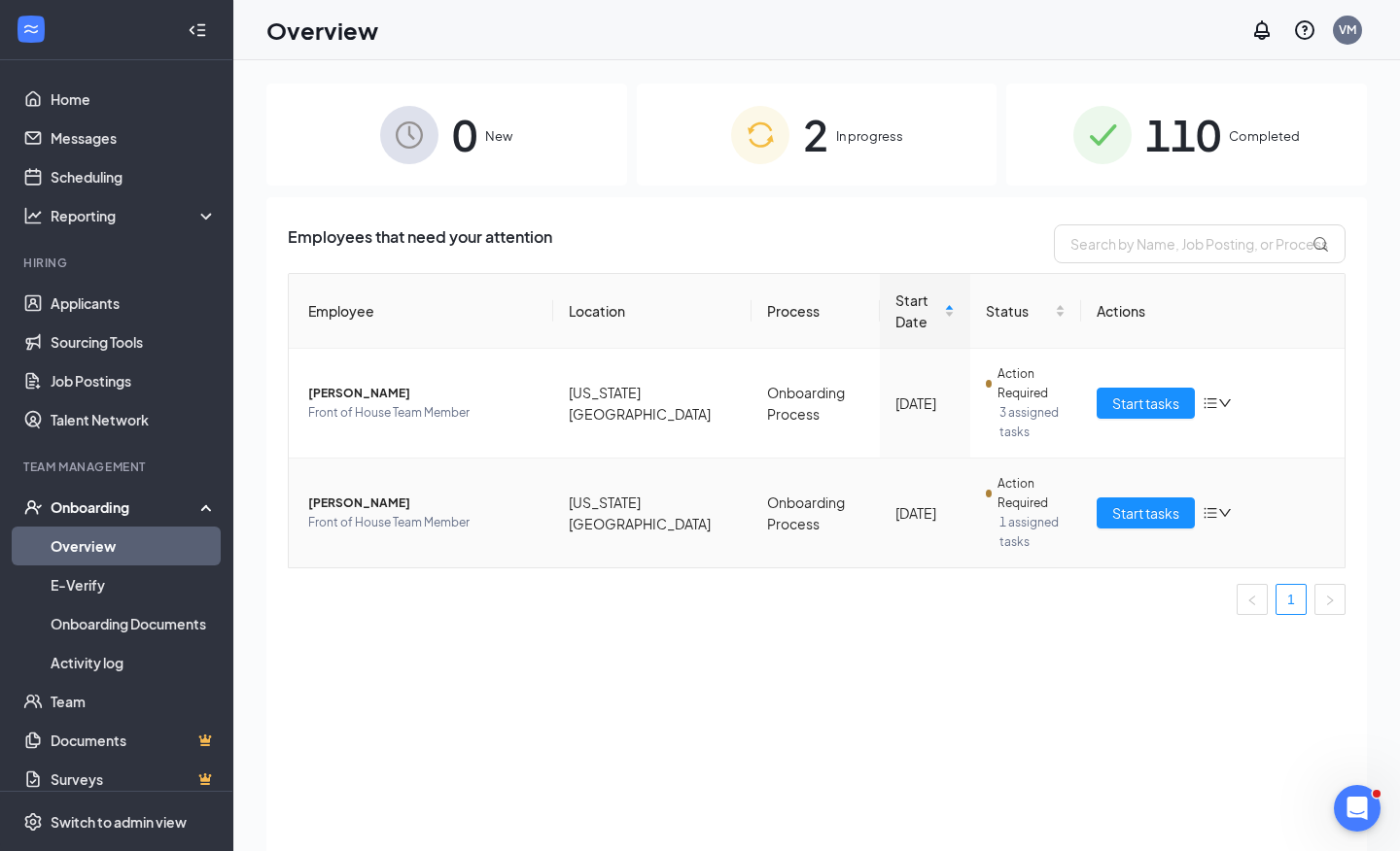
click at [477, 512] on span "[PERSON_NAME]" at bounding box center [423, 504] width 230 height 20
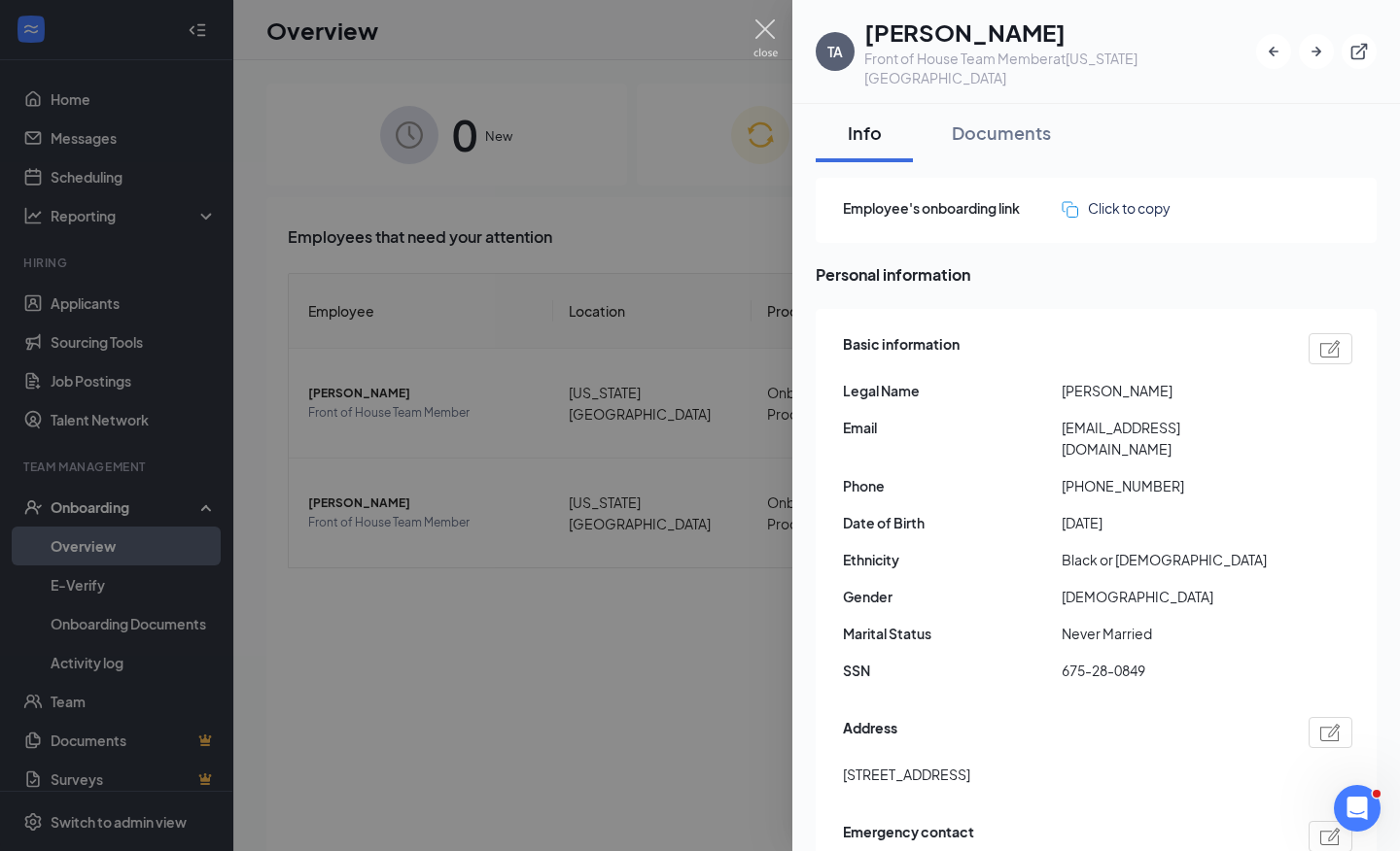
click at [764, 44] on img at bounding box center [765, 38] width 25 height 38
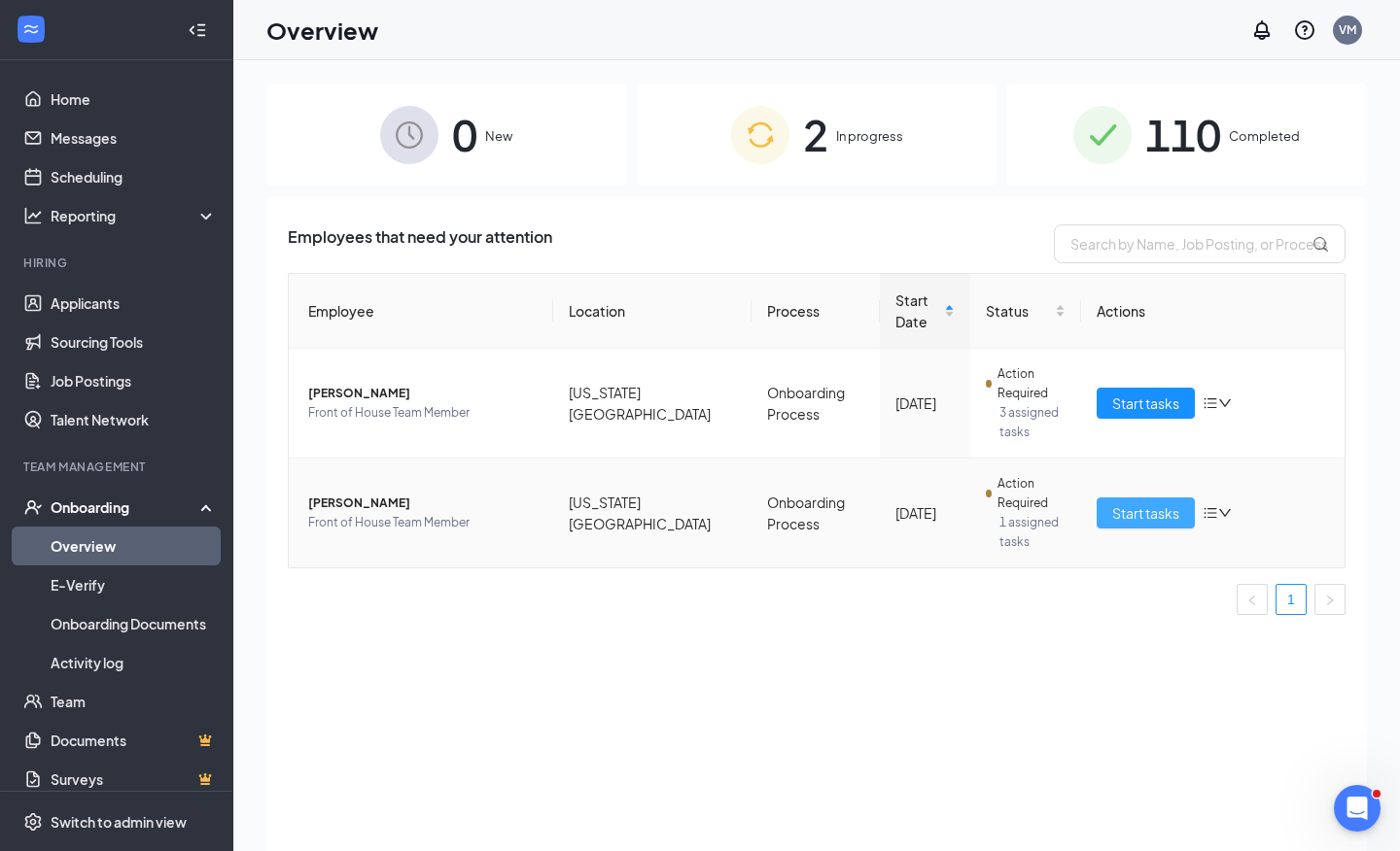
click at [1153, 505] on span "Start tasks" at bounding box center [1146, 513] width 67 height 22
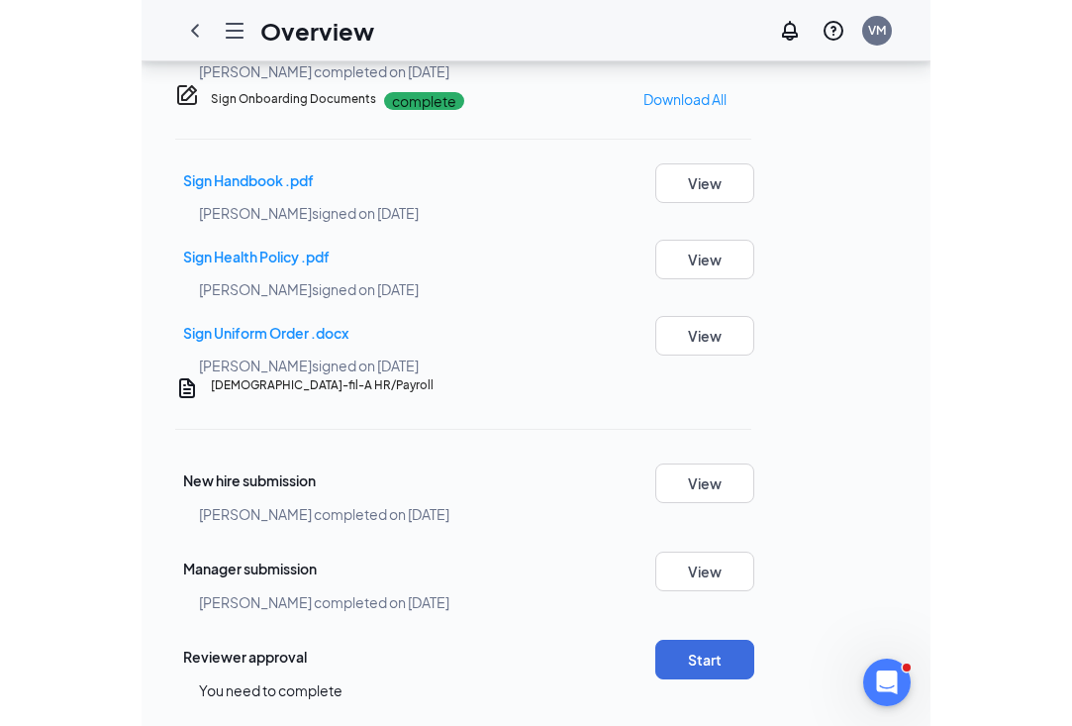
scroll to position [1245, 0]
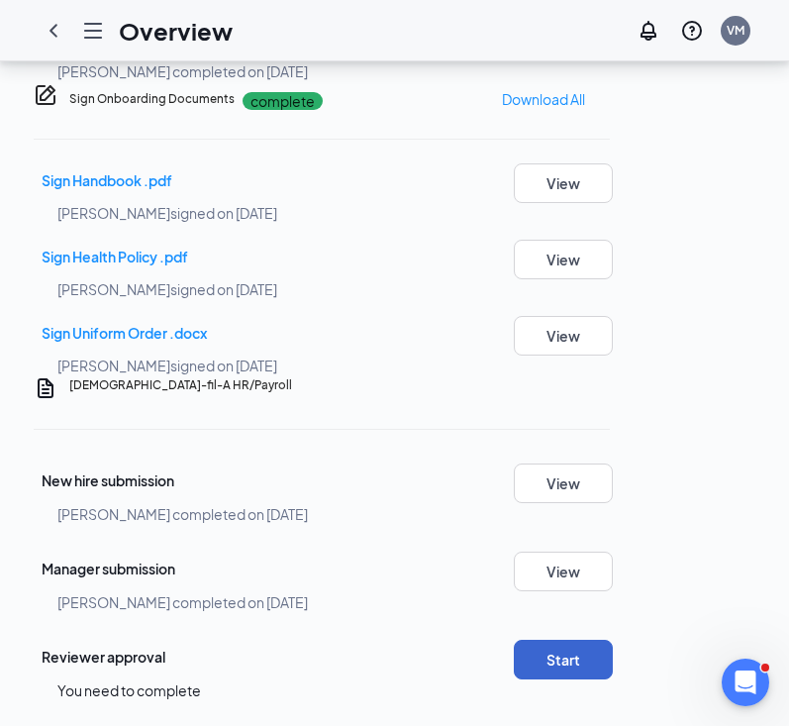
click at [613, 640] on button "Start" at bounding box center [563, 660] width 99 height 40
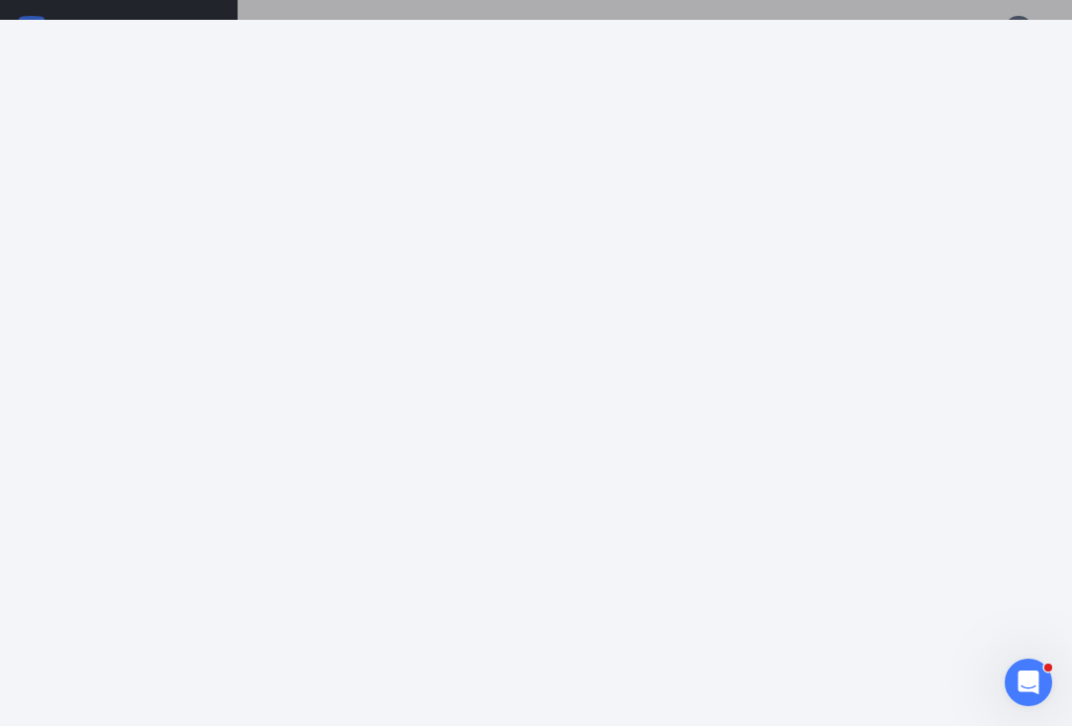
scroll to position [1315, 0]
click at [1019, 680] on icon "Open Intercom Messenger" at bounding box center [1026, 679] width 33 height 33
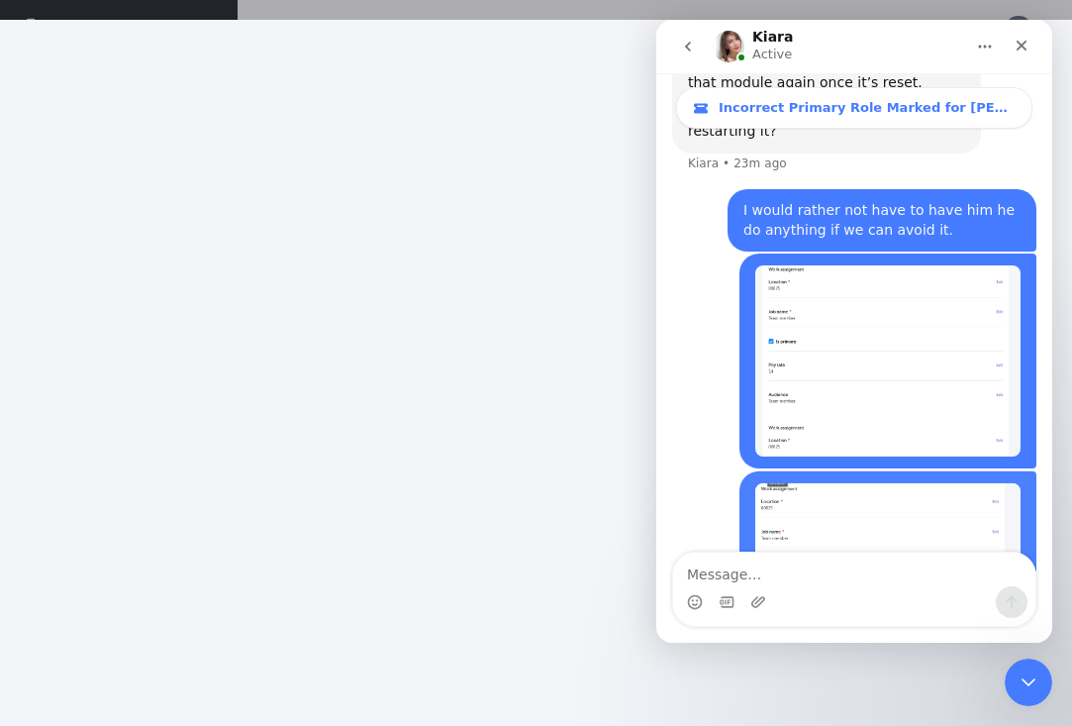
scroll to position [911, 0]
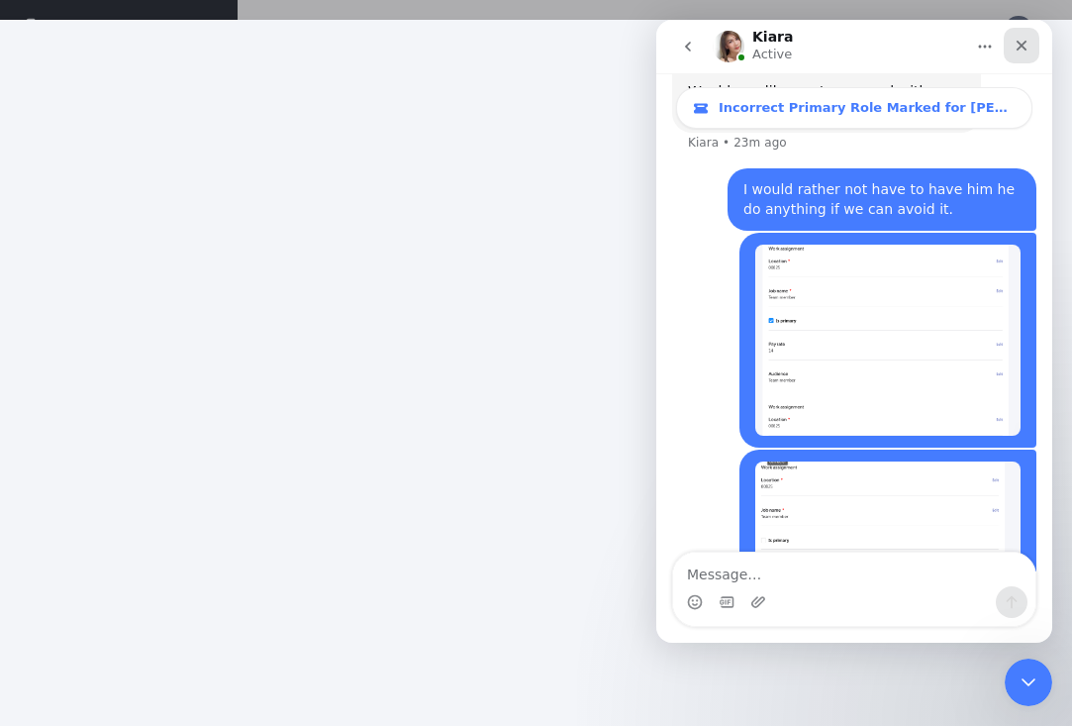
click at [1026, 44] on icon "Close" at bounding box center [1022, 46] width 16 height 16
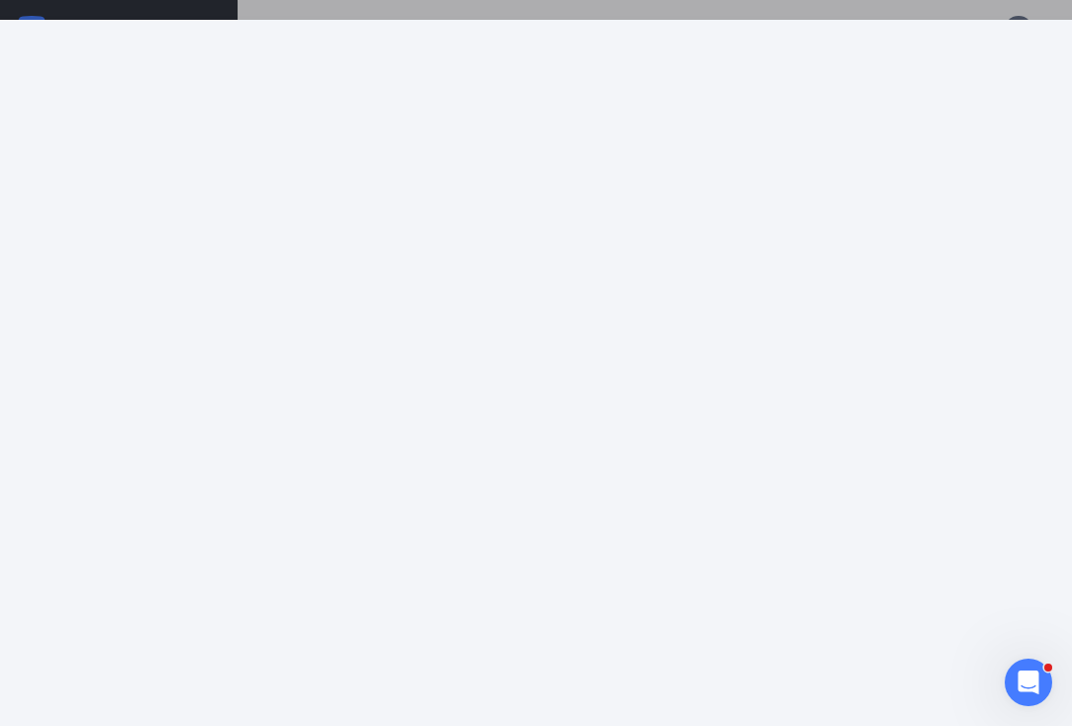
click at [898, 7] on div at bounding box center [536, 363] width 1072 height 726
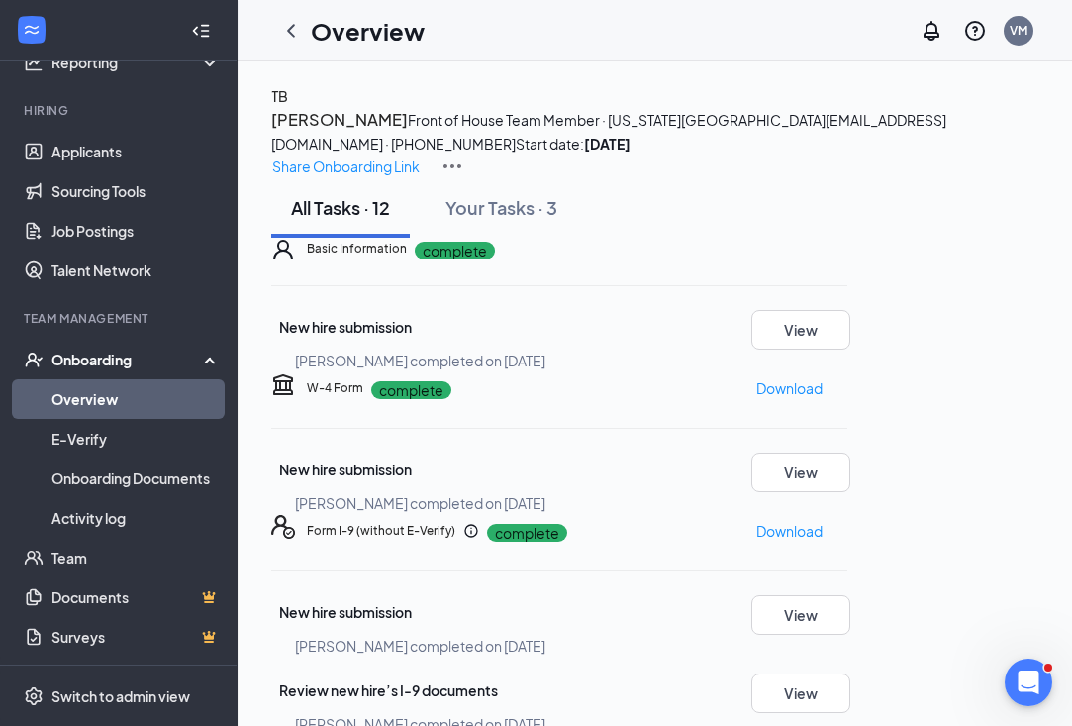
scroll to position [0, 0]
